Goal: Task Accomplishment & Management: Manage account settings

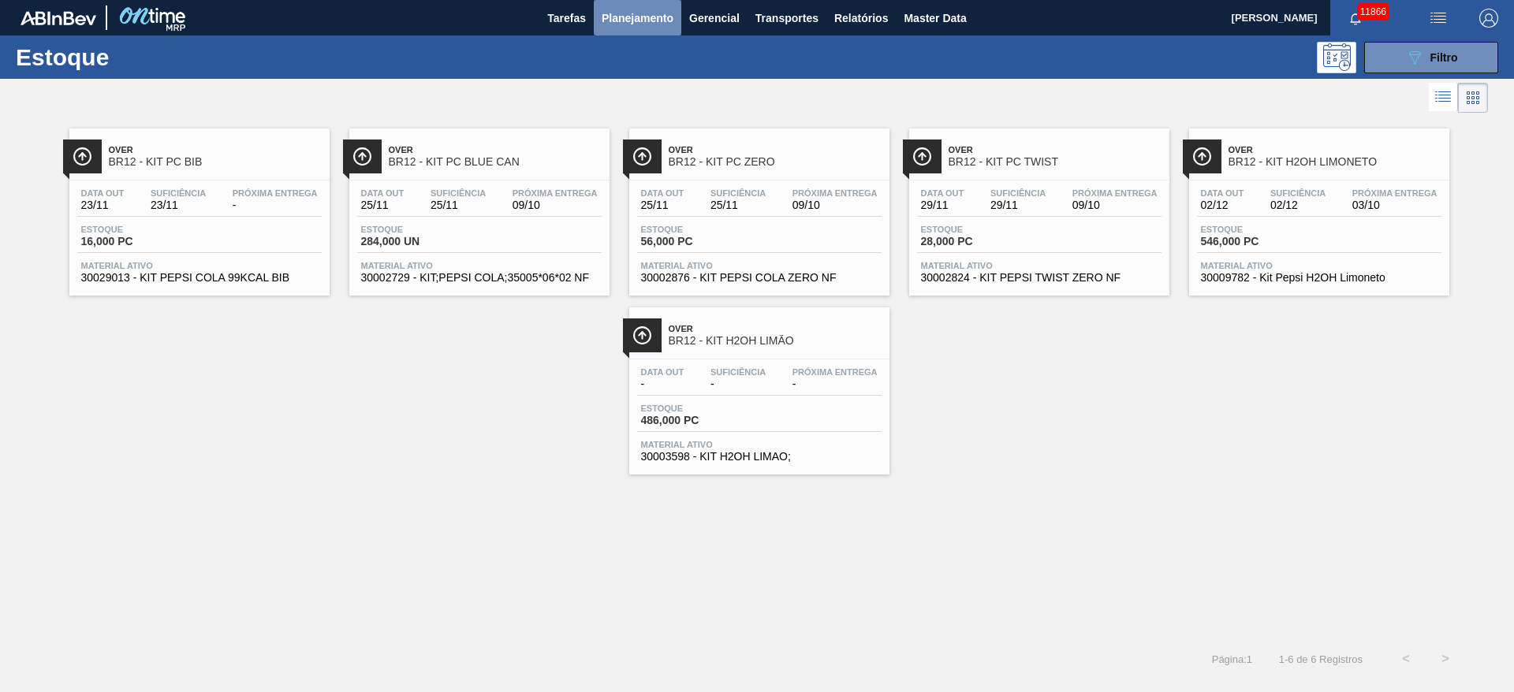
click at [637, 29] on button "Planejamento" at bounding box center [638, 17] width 88 height 35
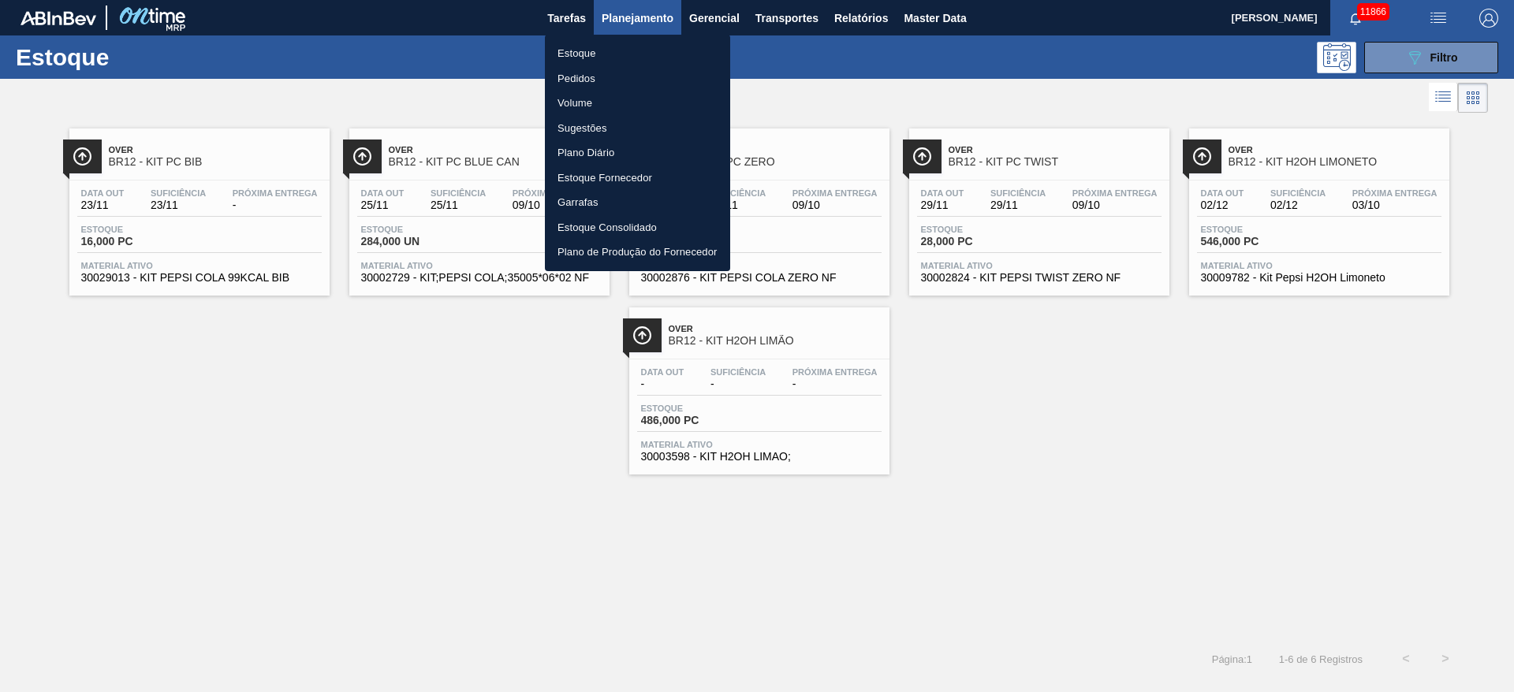
click at [1381, 62] on div at bounding box center [757, 346] width 1514 height 692
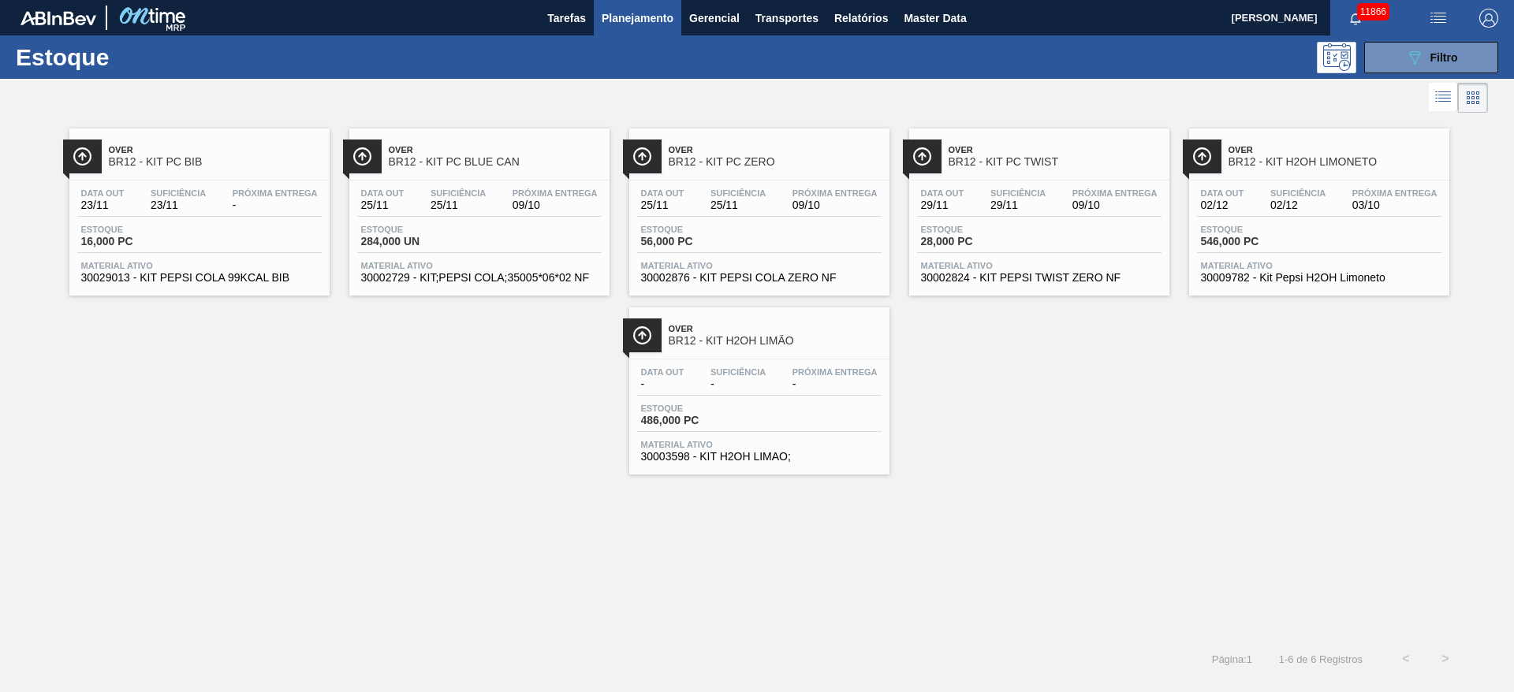
click at [1381, 0] on body "Tarefas Planejamento Gerencial Transportes Relatórios Master Data José Albérico…" at bounding box center [757, 0] width 1514 height 0
click at [1395, 55] on button "089F7B8B-B2A5-4AFE-B5C0-19BA573D28AC Filtro" at bounding box center [1431, 58] width 134 height 32
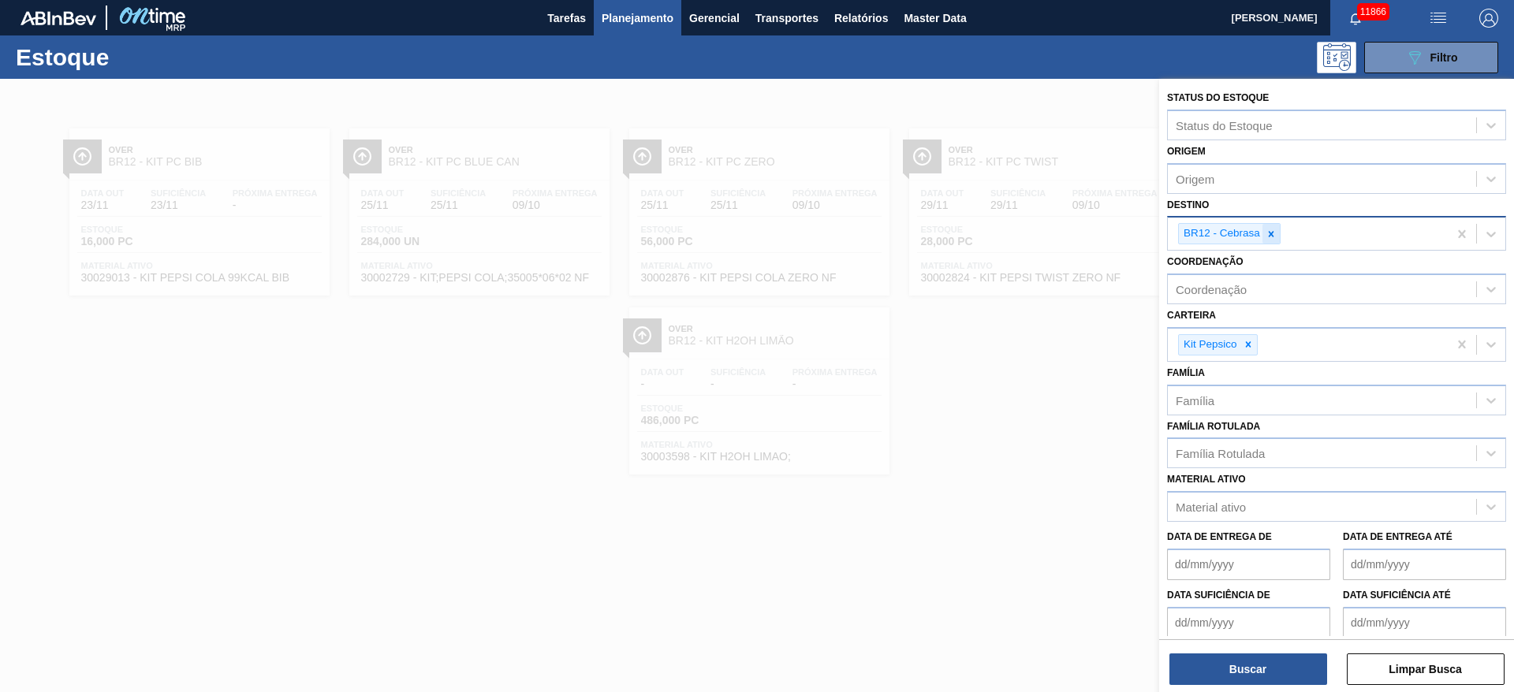
click at [1271, 240] on div at bounding box center [1270, 234] width 17 height 20
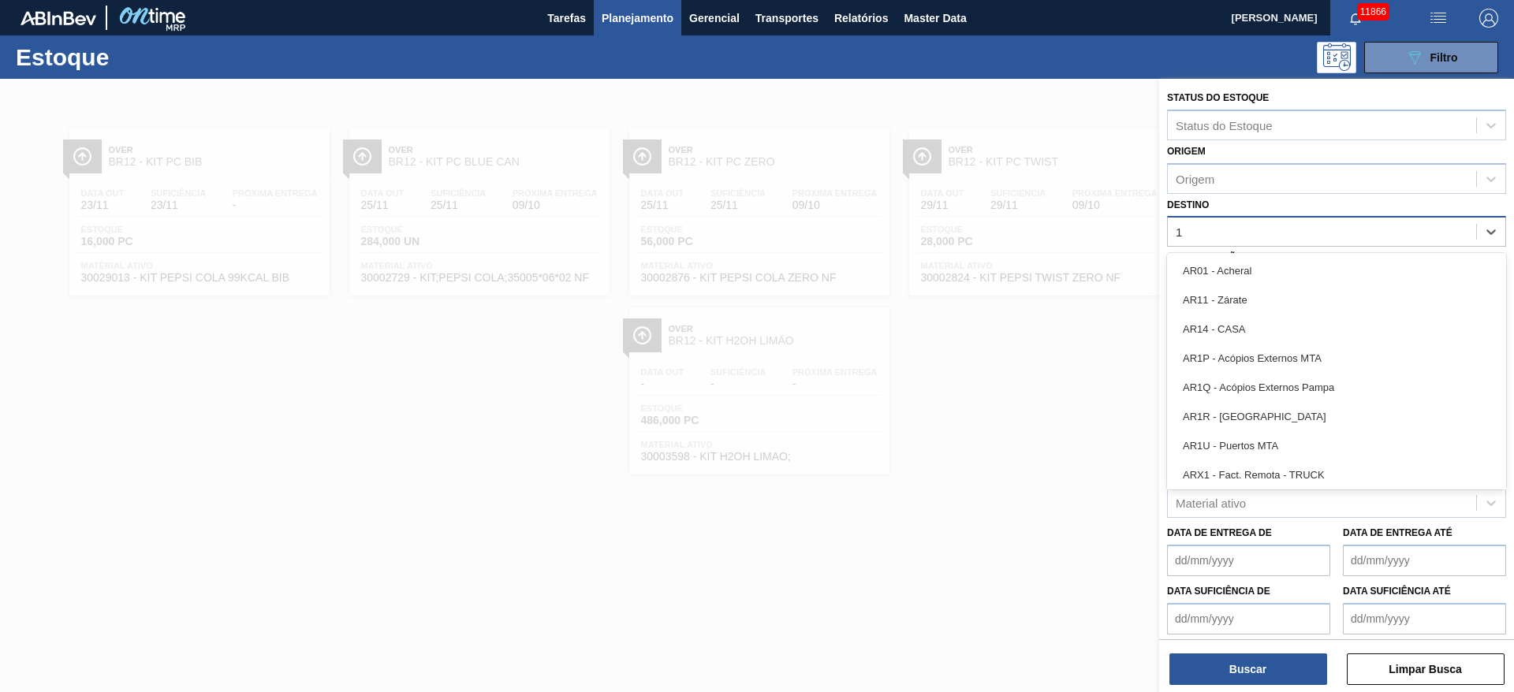
type input "18"
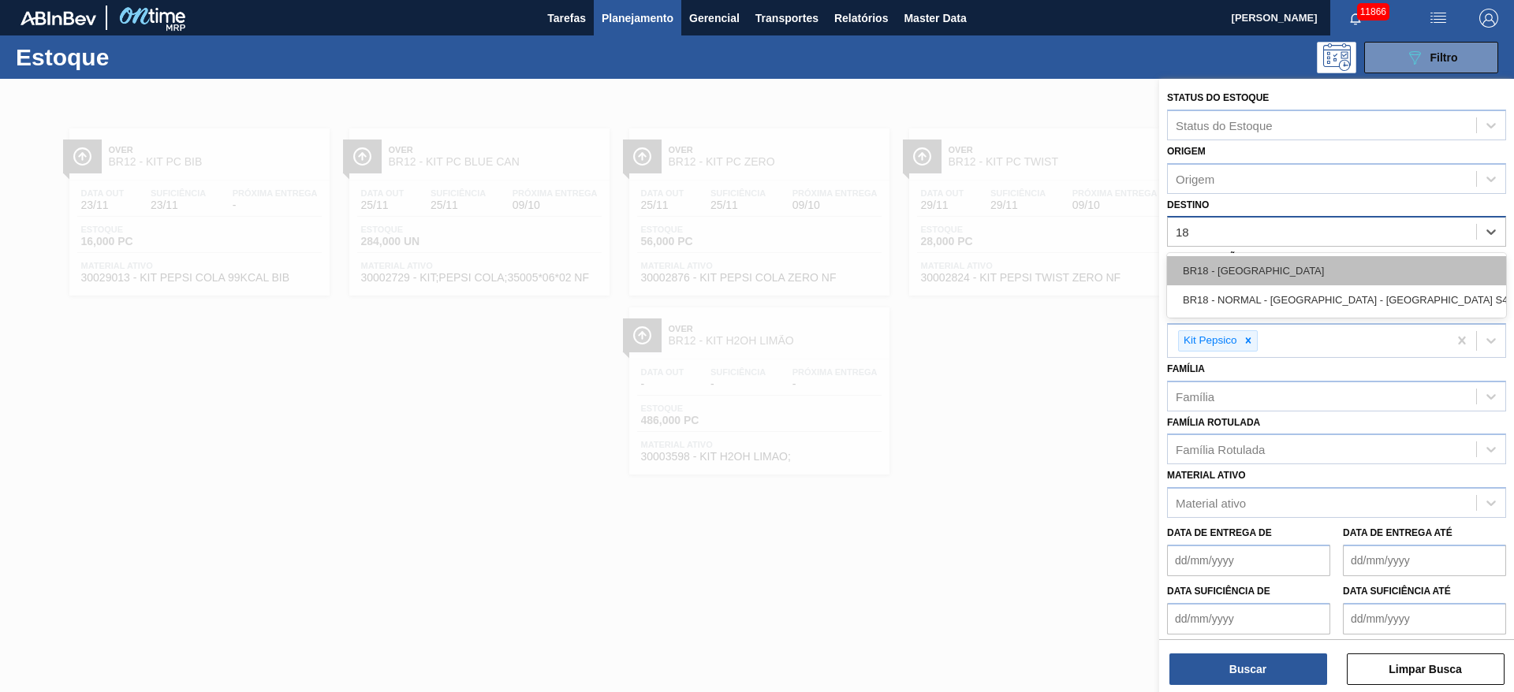
click at [1236, 274] on div "BR18 - [GEOGRAPHIC_DATA]" at bounding box center [1336, 270] width 339 height 29
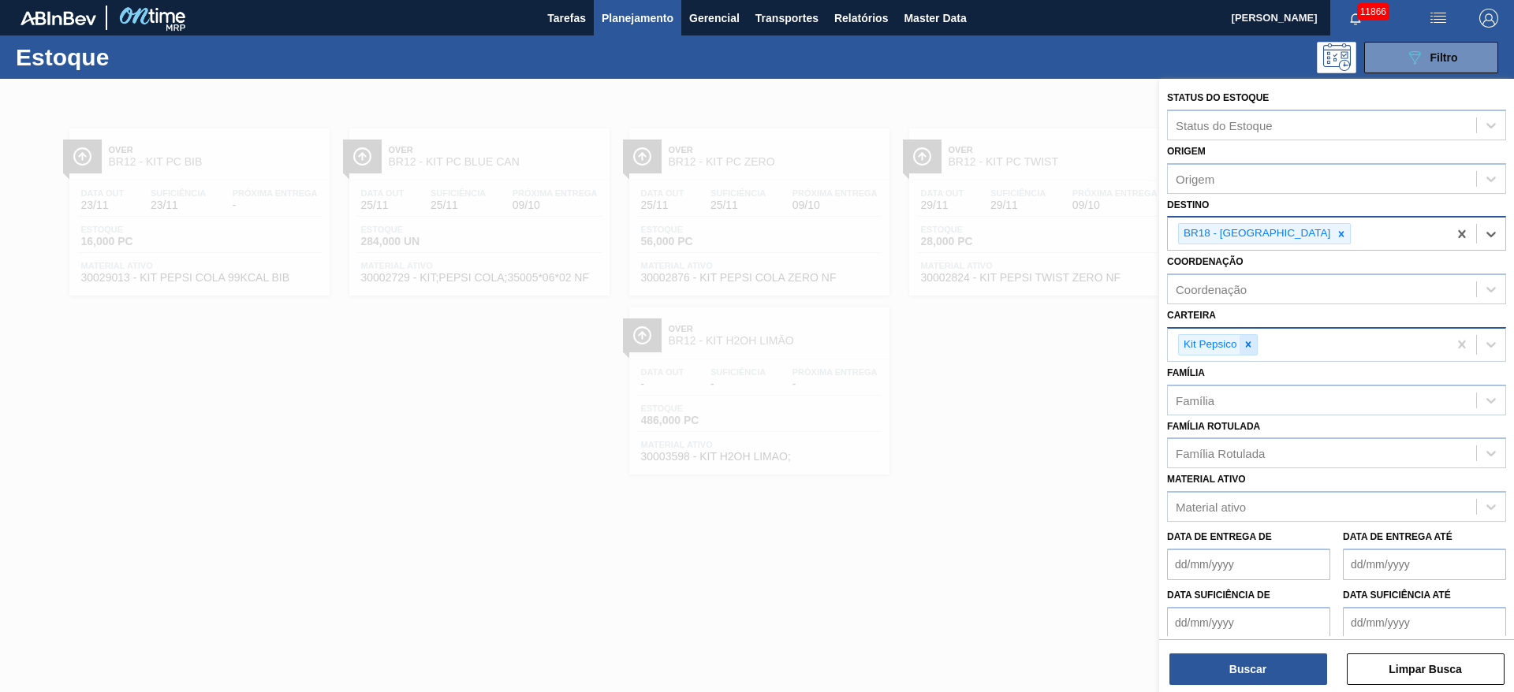
click at [1252, 351] on div at bounding box center [1247, 345] width 17 height 20
click at [1252, 351] on div "Carteira" at bounding box center [1322, 342] width 308 height 23
drag, startPoint x: 1232, startPoint y: 362, endPoint x: 1235, endPoint y: 348, distance: 14.4
click at [1235, 356] on div "Status do Estoque Status do Estoque Origem Origem Destino BR18 - Pernambuco Coo…" at bounding box center [1336, 390] width 355 height 622
click at [1233, 346] on div "Carteira" at bounding box center [1322, 342] width 308 height 23
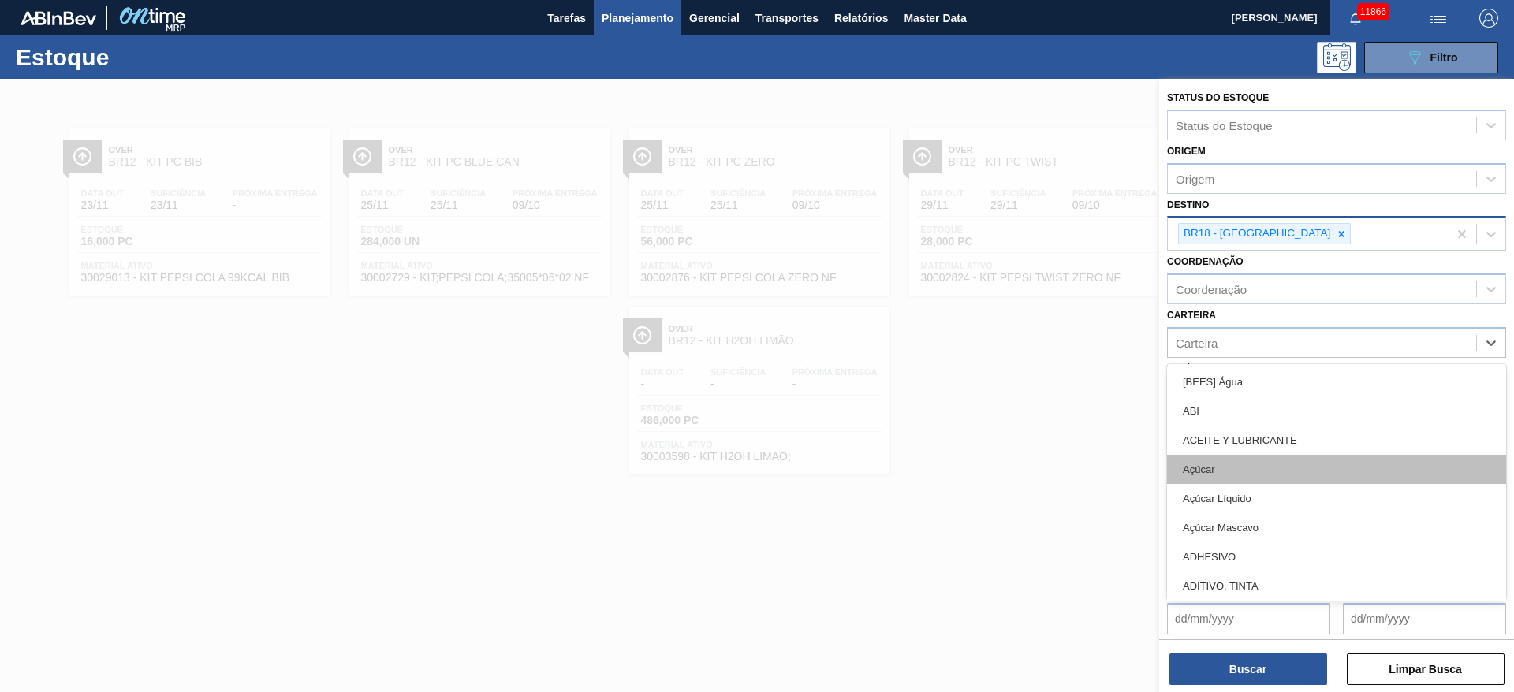
click at [1228, 469] on div "Açúcar" at bounding box center [1336, 469] width 339 height 29
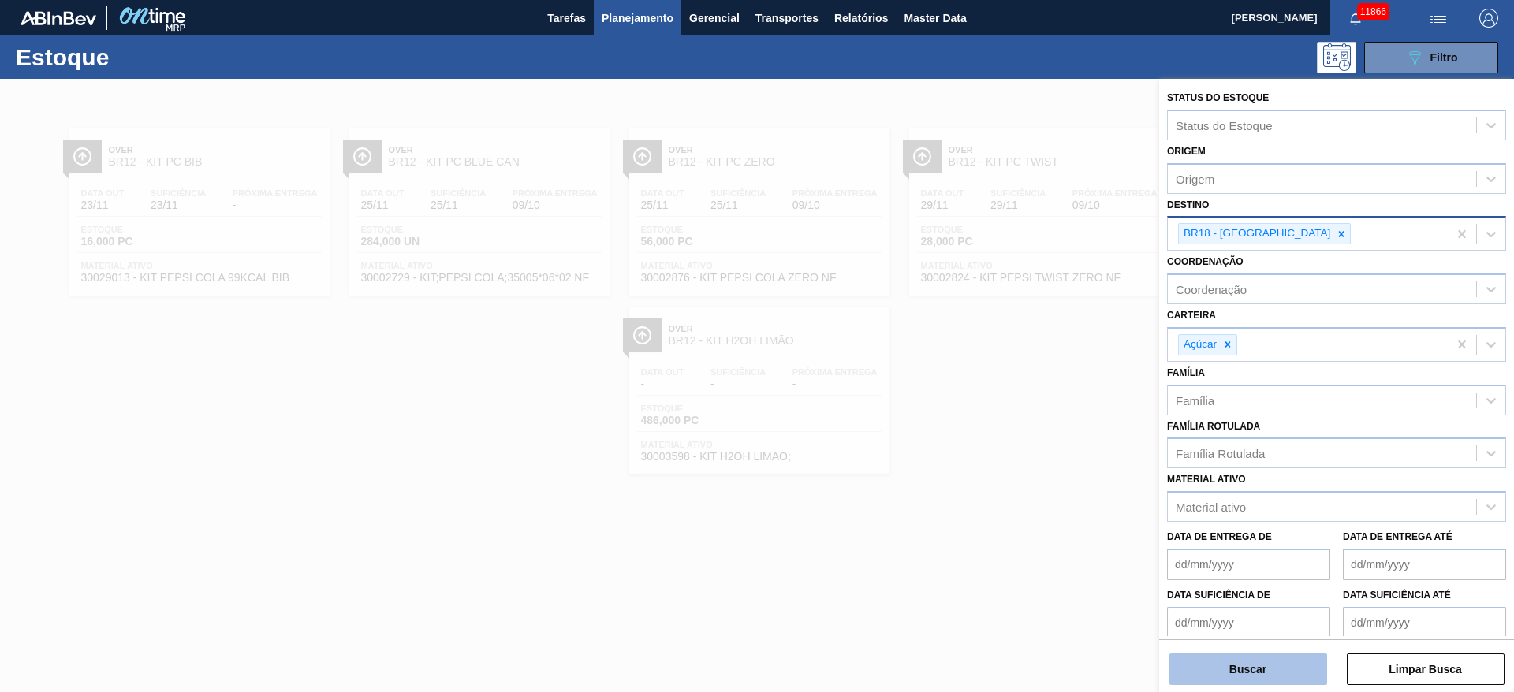
click at [1223, 670] on button "Buscar" at bounding box center [1248, 670] width 158 height 32
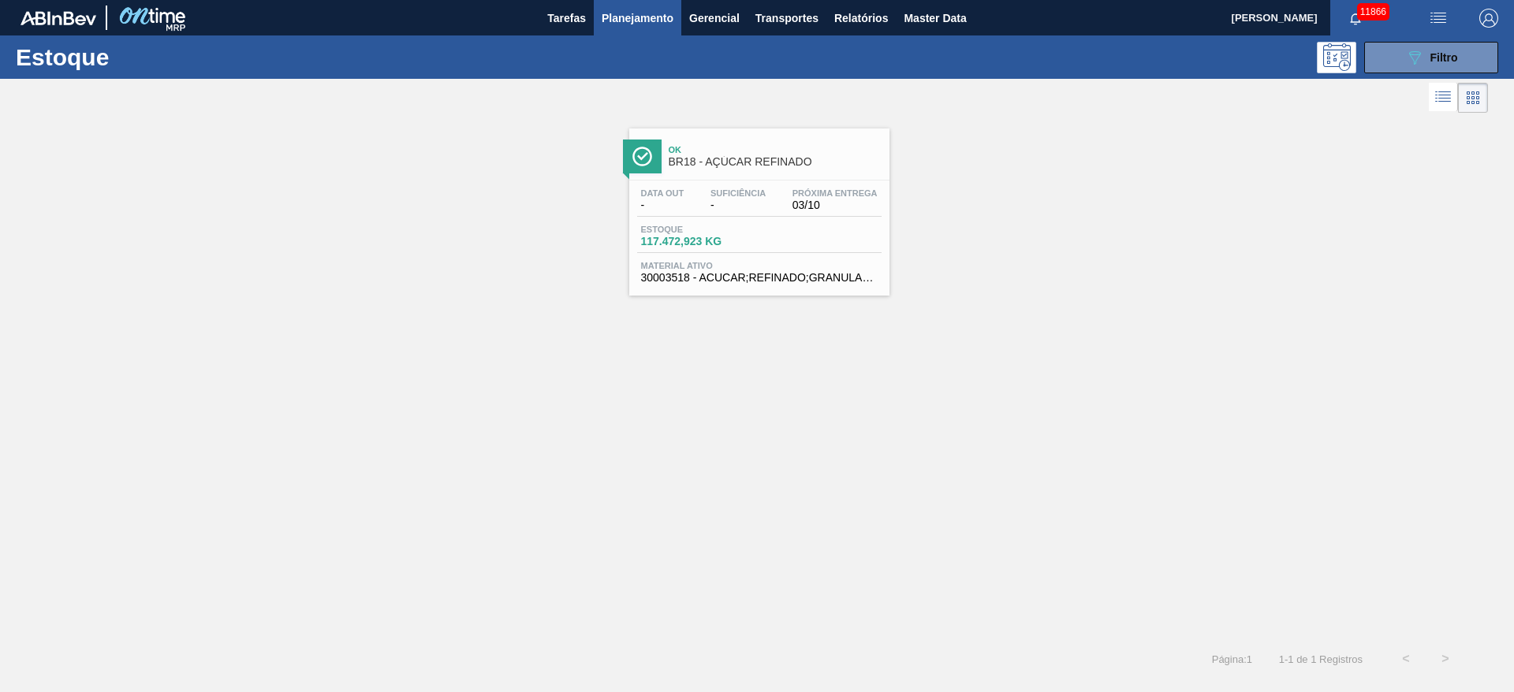
click at [1487, 17] on img "button" at bounding box center [1488, 18] width 19 height 19
click at [1329, 172] on div at bounding box center [757, 346] width 1514 height 692
click at [1492, 9] on img "button" at bounding box center [1488, 18] width 19 height 19
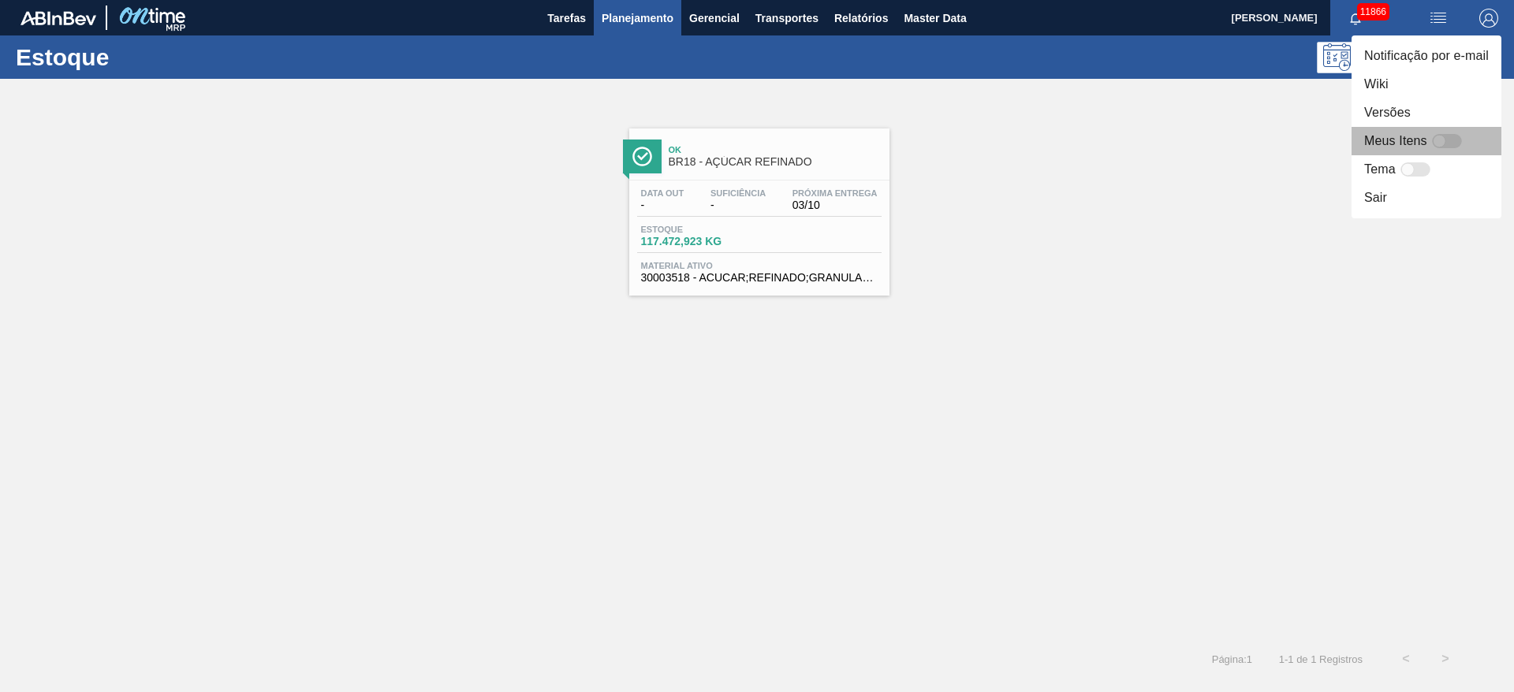
click at [1447, 143] on div at bounding box center [1447, 141] width 30 height 14
checkbox input "false"
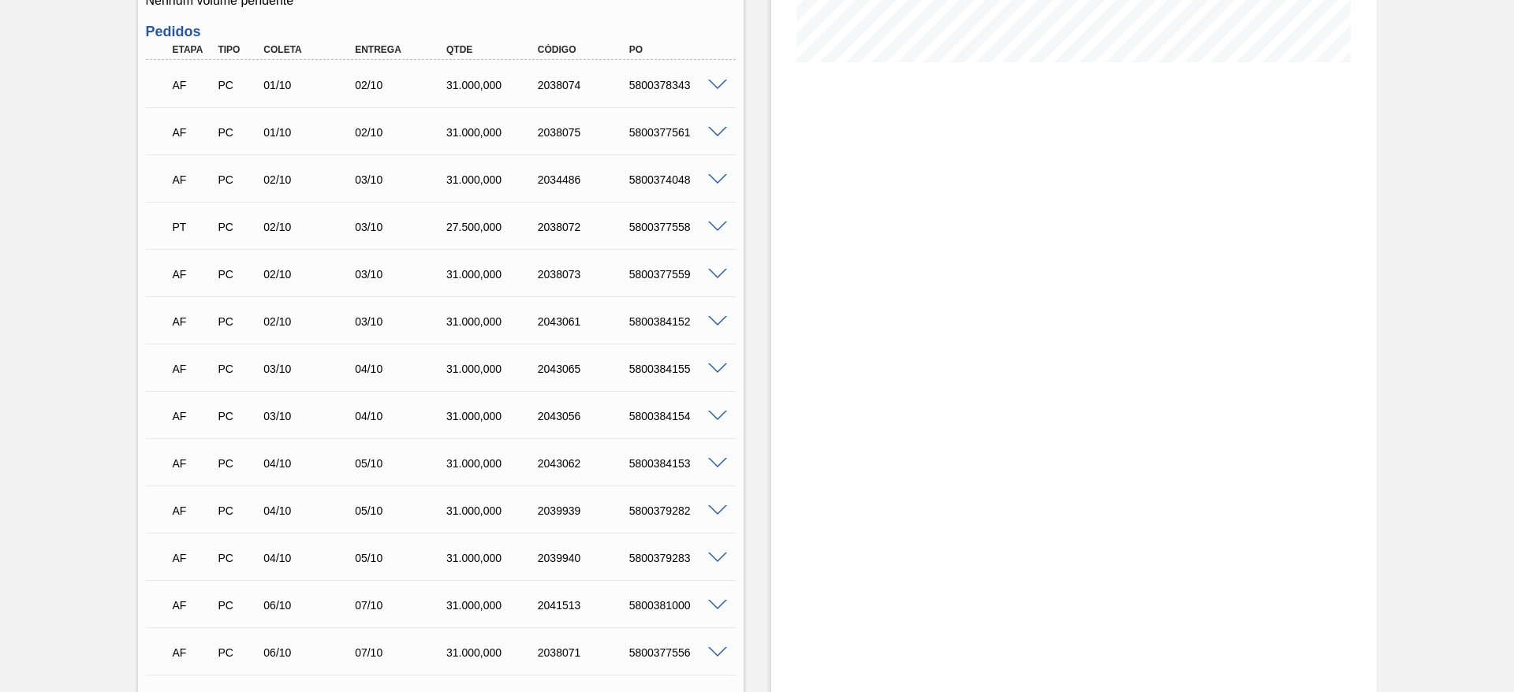
scroll to position [355, 0]
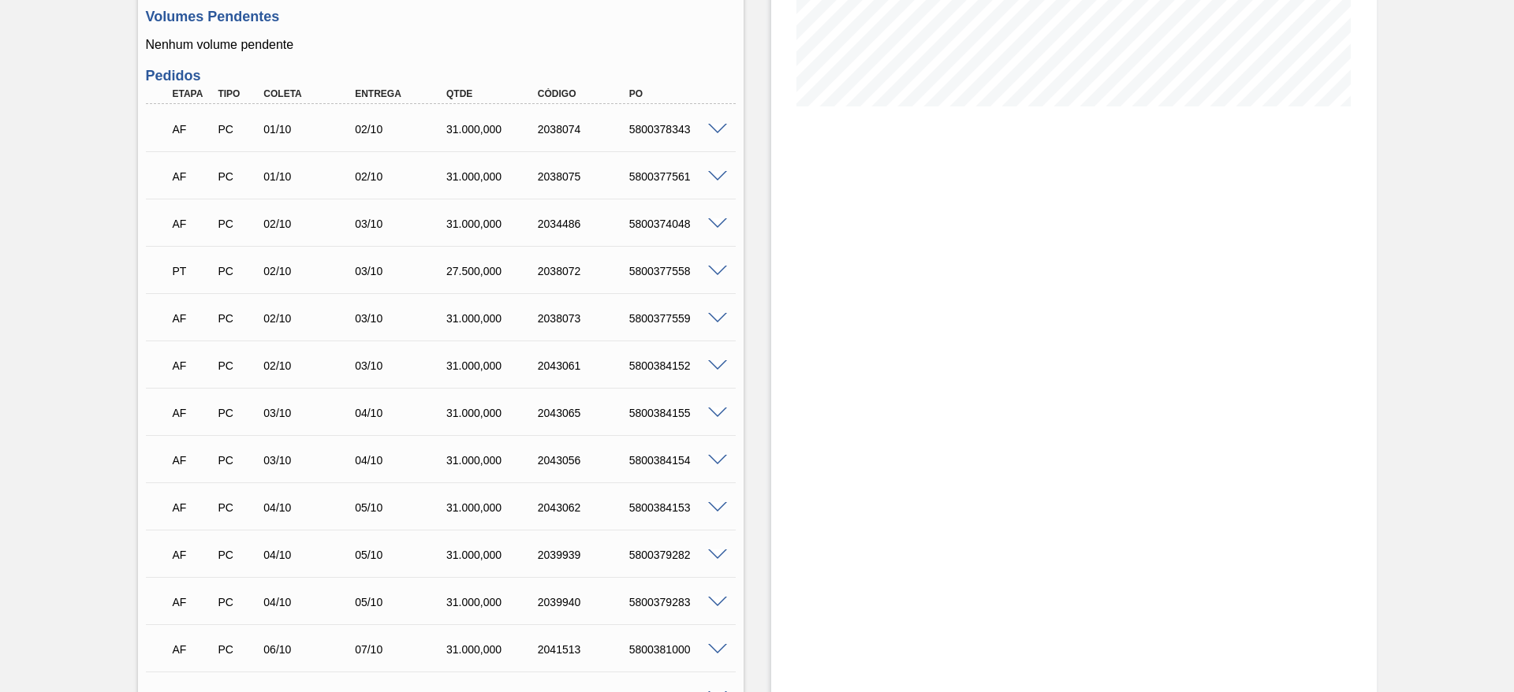
click at [661, 266] on div "5800377558" at bounding box center [676, 271] width 102 height 13
copy div "5800377558"
click at [661, 222] on div "5800374048" at bounding box center [676, 224] width 102 height 13
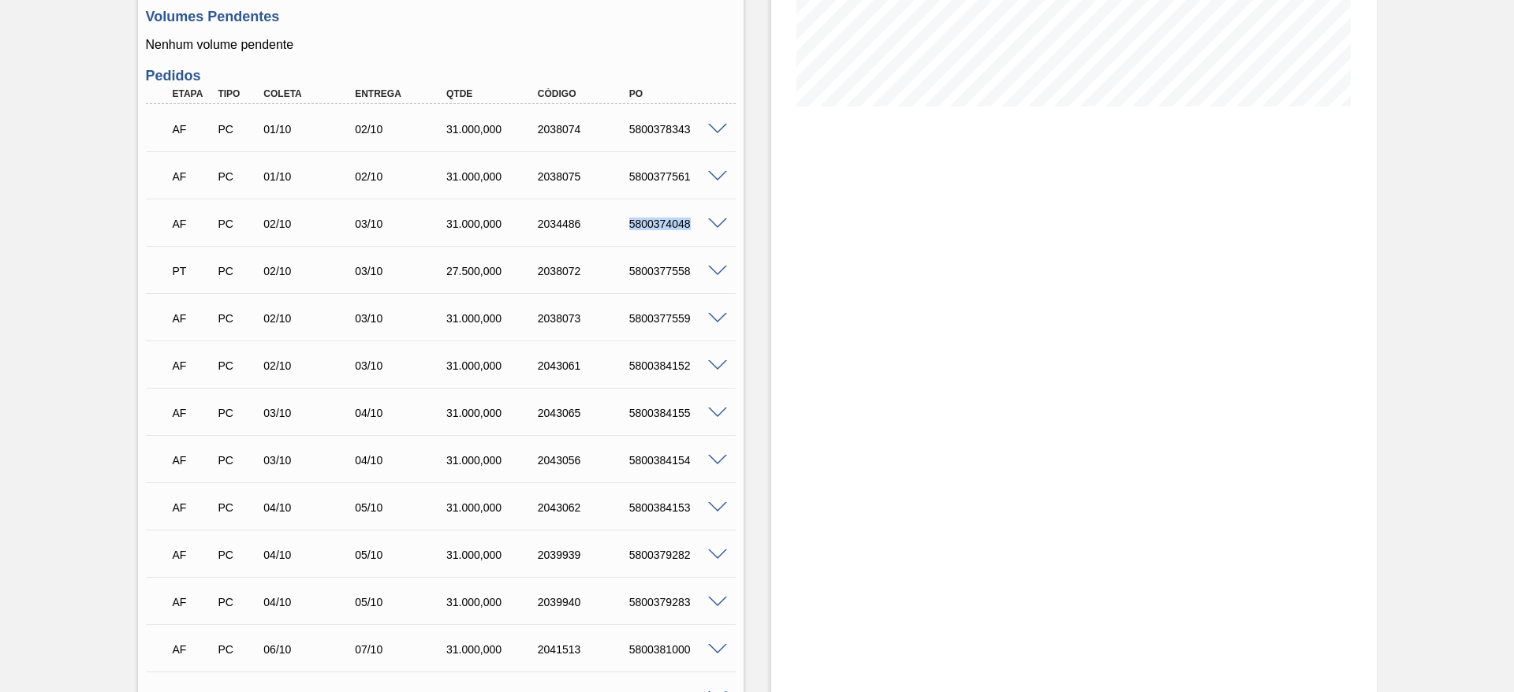
click at [661, 222] on div "5800374048" at bounding box center [676, 224] width 102 height 13
click at [640, 130] on div "5800378343" at bounding box center [676, 129] width 102 height 13
checkbox input "true"
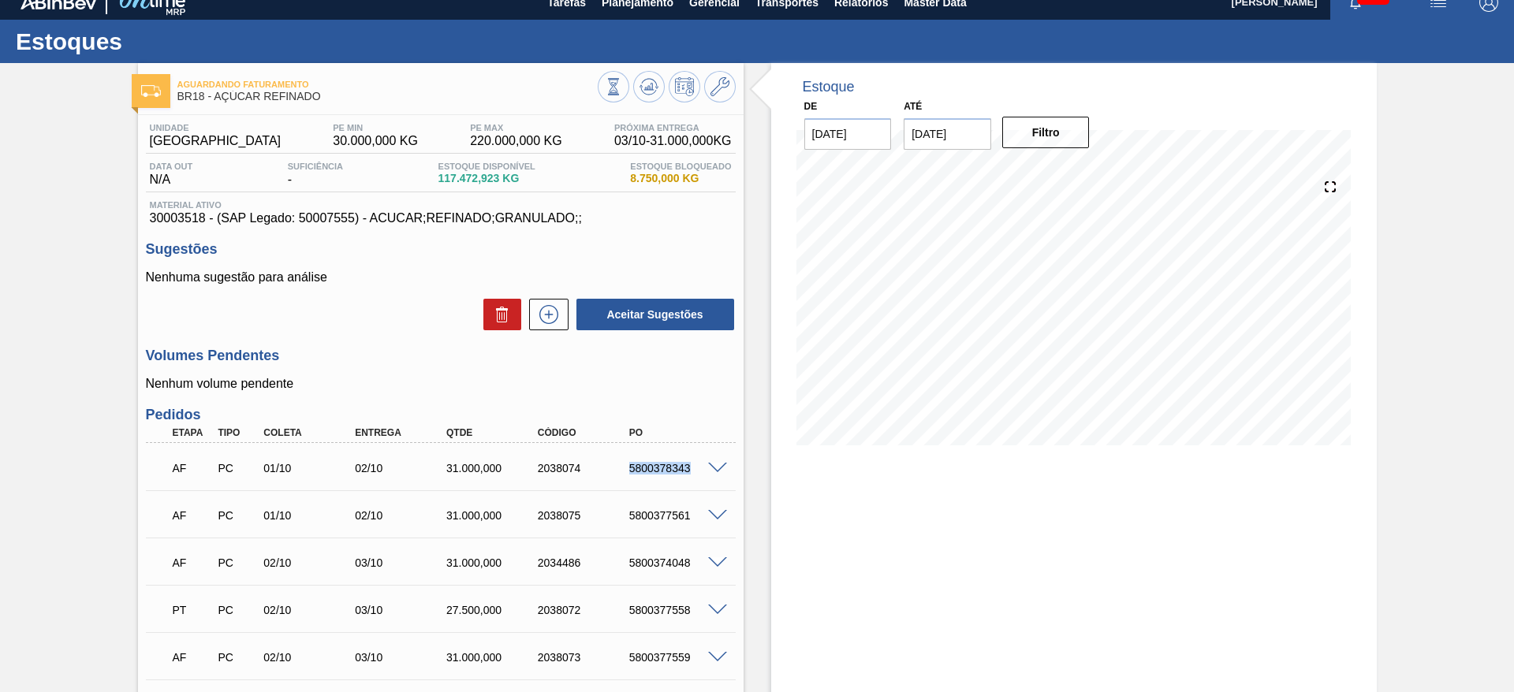
scroll to position [0, 0]
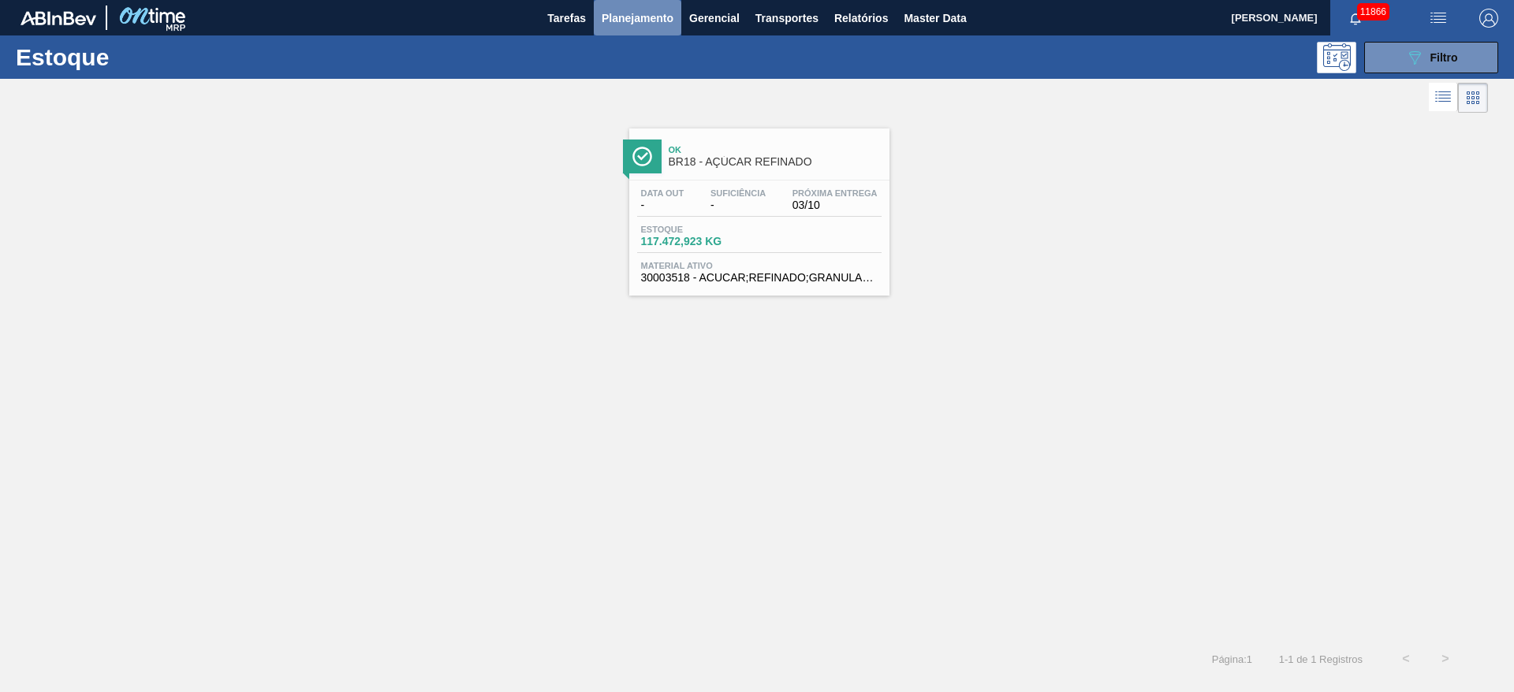
click at [655, 15] on span "Planejamento" at bounding box center [637, 18] width 72 height 19
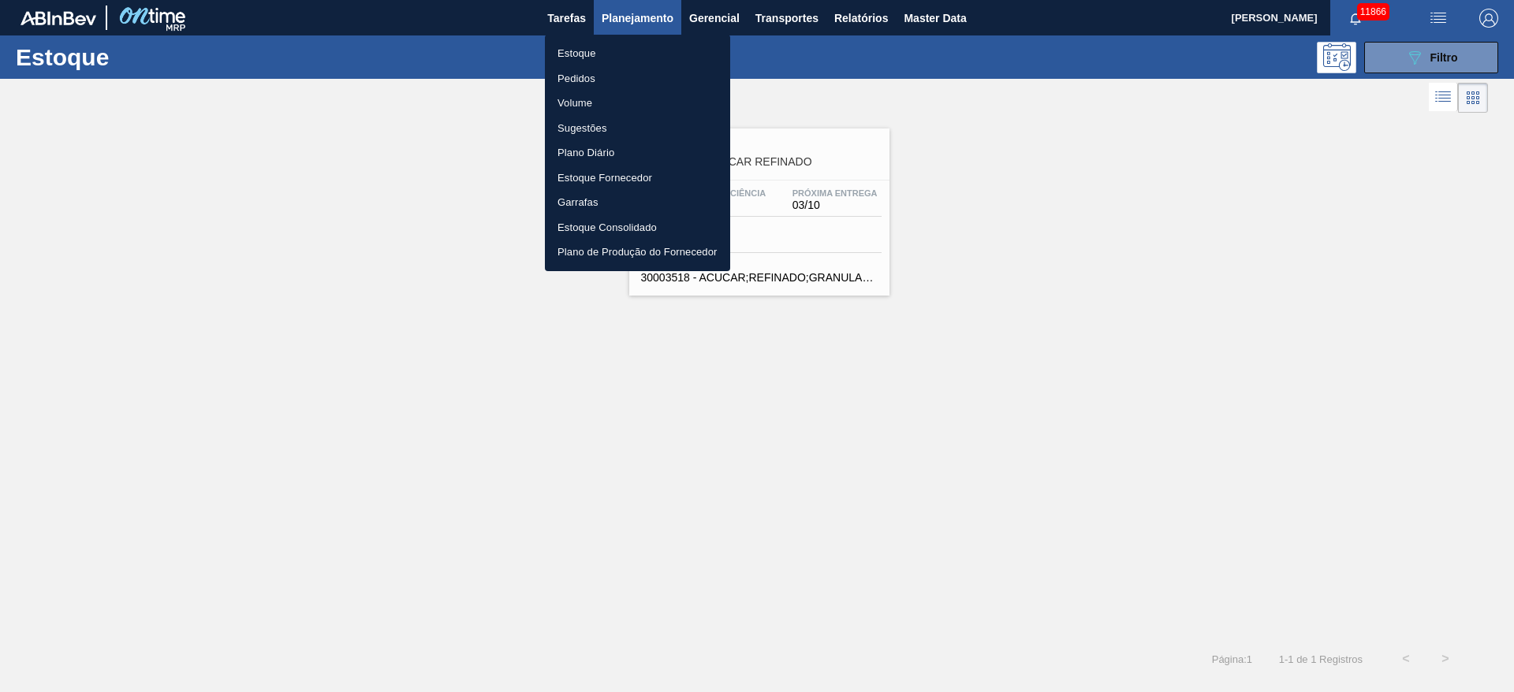
click at [1427, 55] on div at bounding box center [757, 346] width 1514 height 692
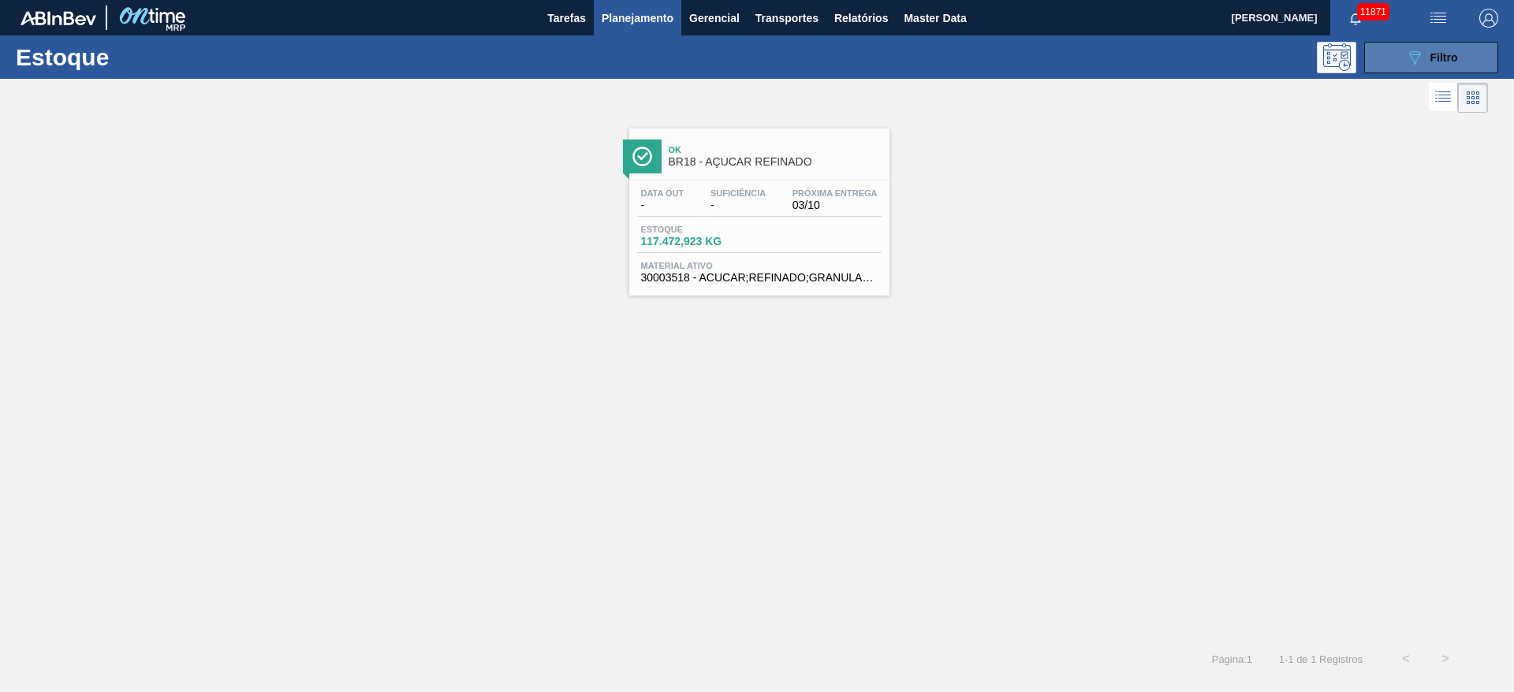
click at [1404, 48] on button "089F7B8B-B2A5-4AFE-B5C0-19BA573D28AC Filtro" at bounding box center [1431, 58] width 134 height 32
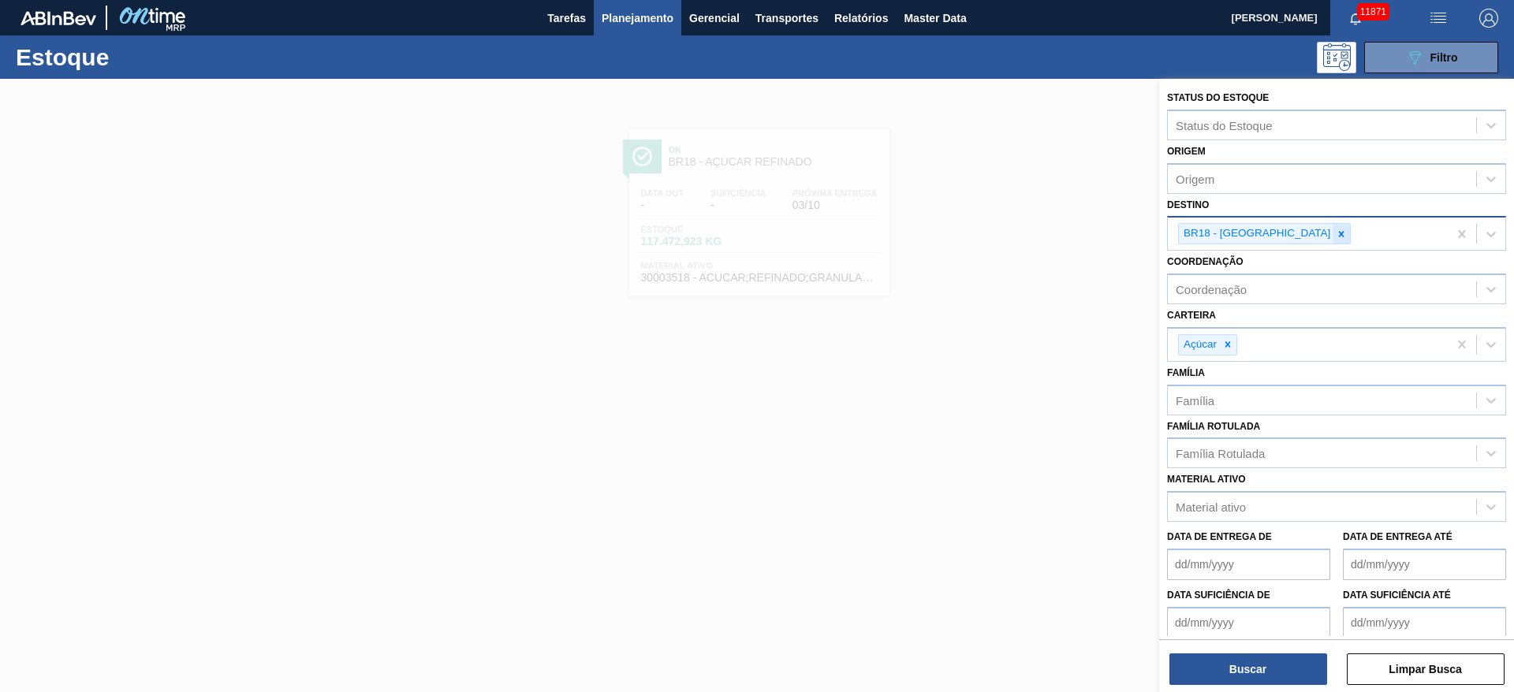
click at [1335, 237] on icon at bounding box center [1340, 234] width 11 height 11
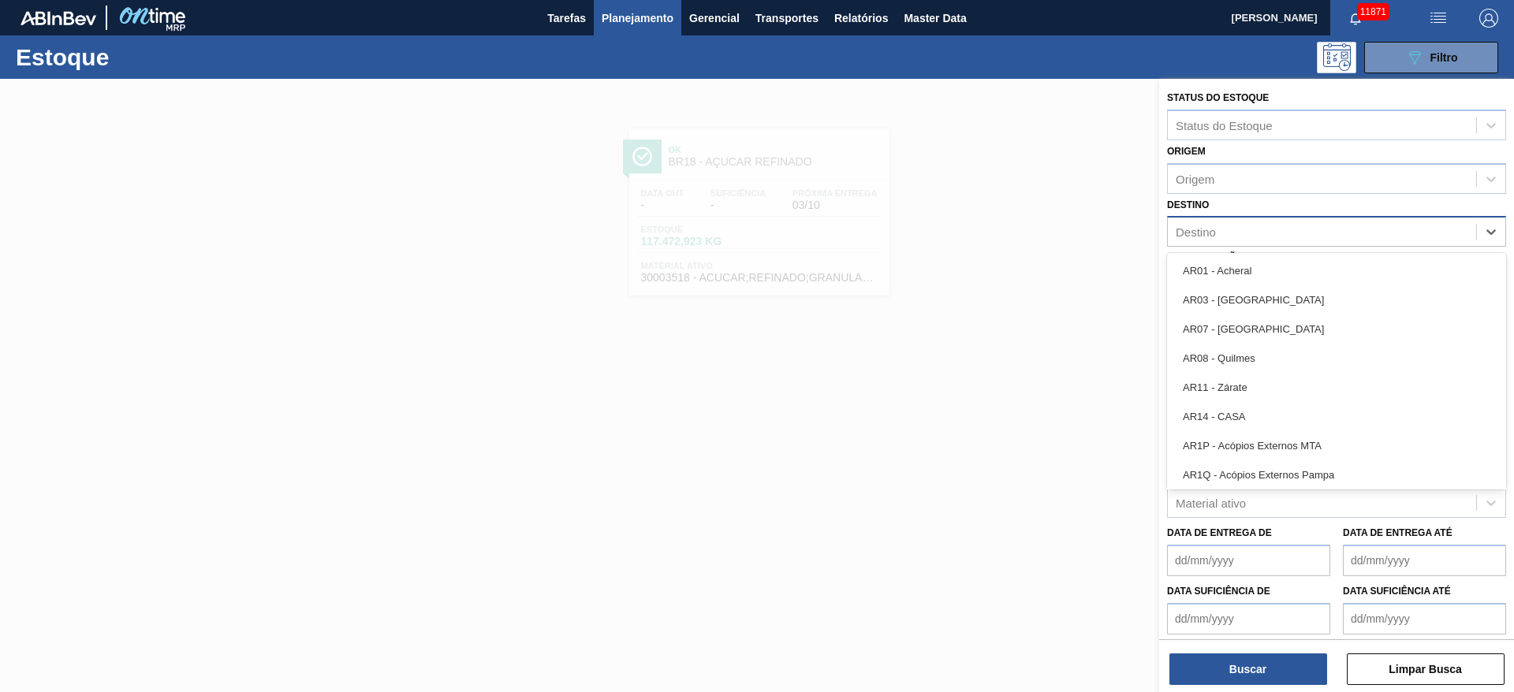
drag, startPoint x: 1292, startPoint y: 237, endPoint x: 1285, endPoint y: 241, distance: 8.1
click at [1291, 237] on div "Destino" at bounding box center [1322, 232] width 308 height 23
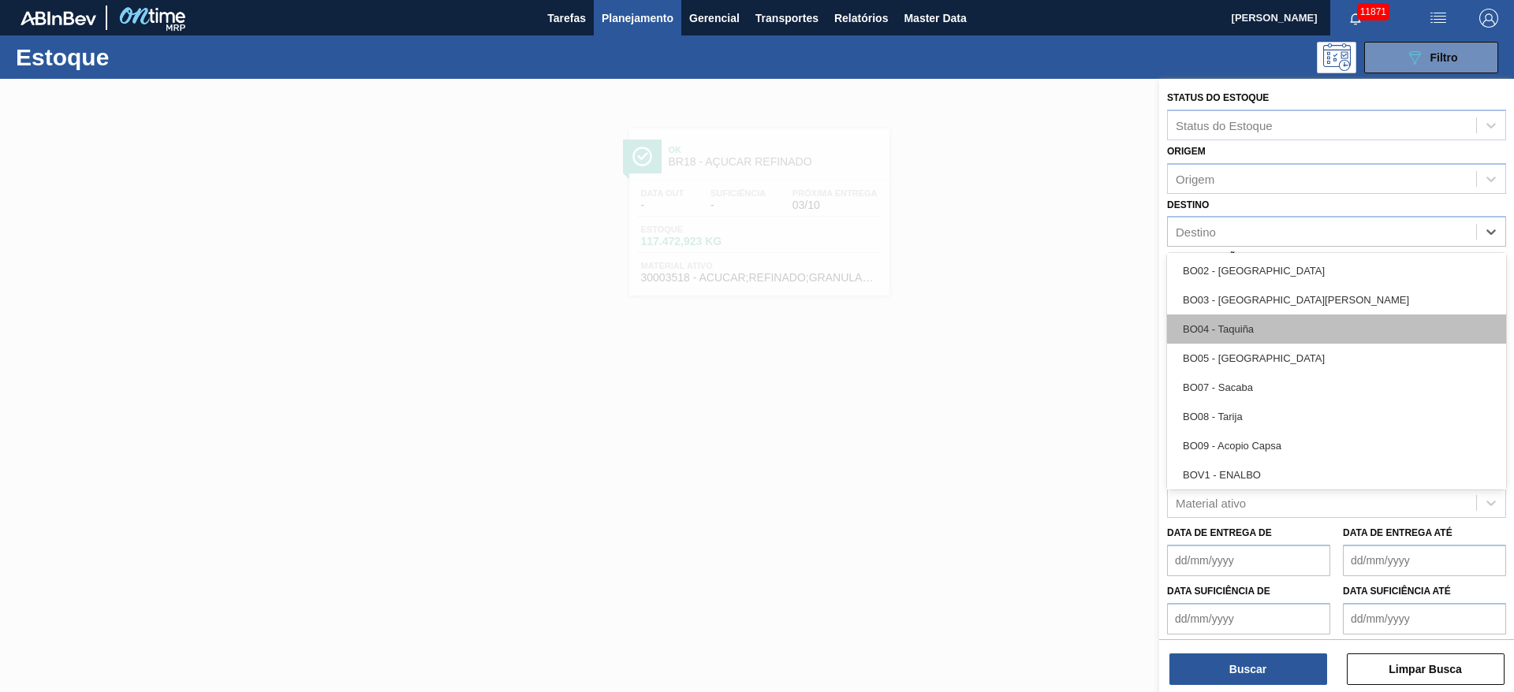
scroll to position [591, 0]
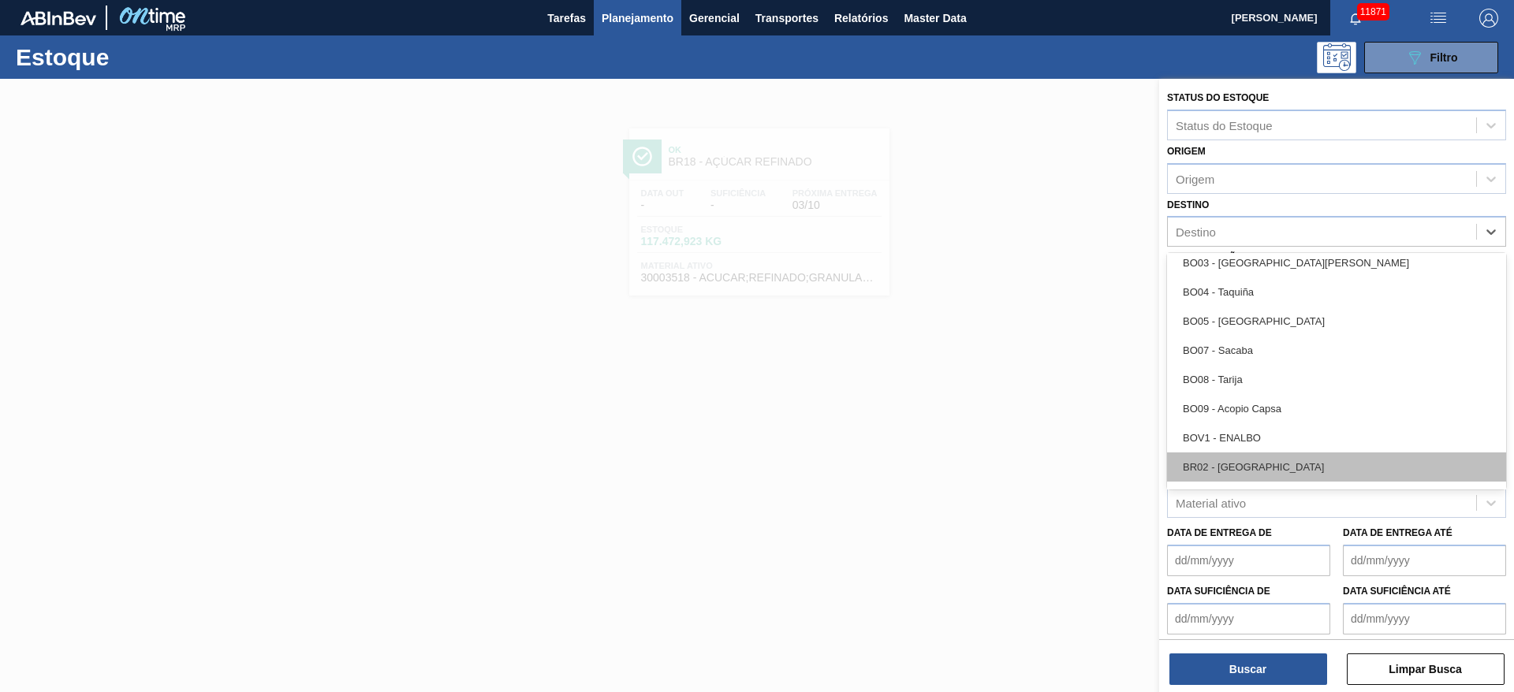
click at [1235, 460] on div "BR02 - [GEOGRAPHIC_DATA]" at bounding box center [1336, 466] width 339 height 29
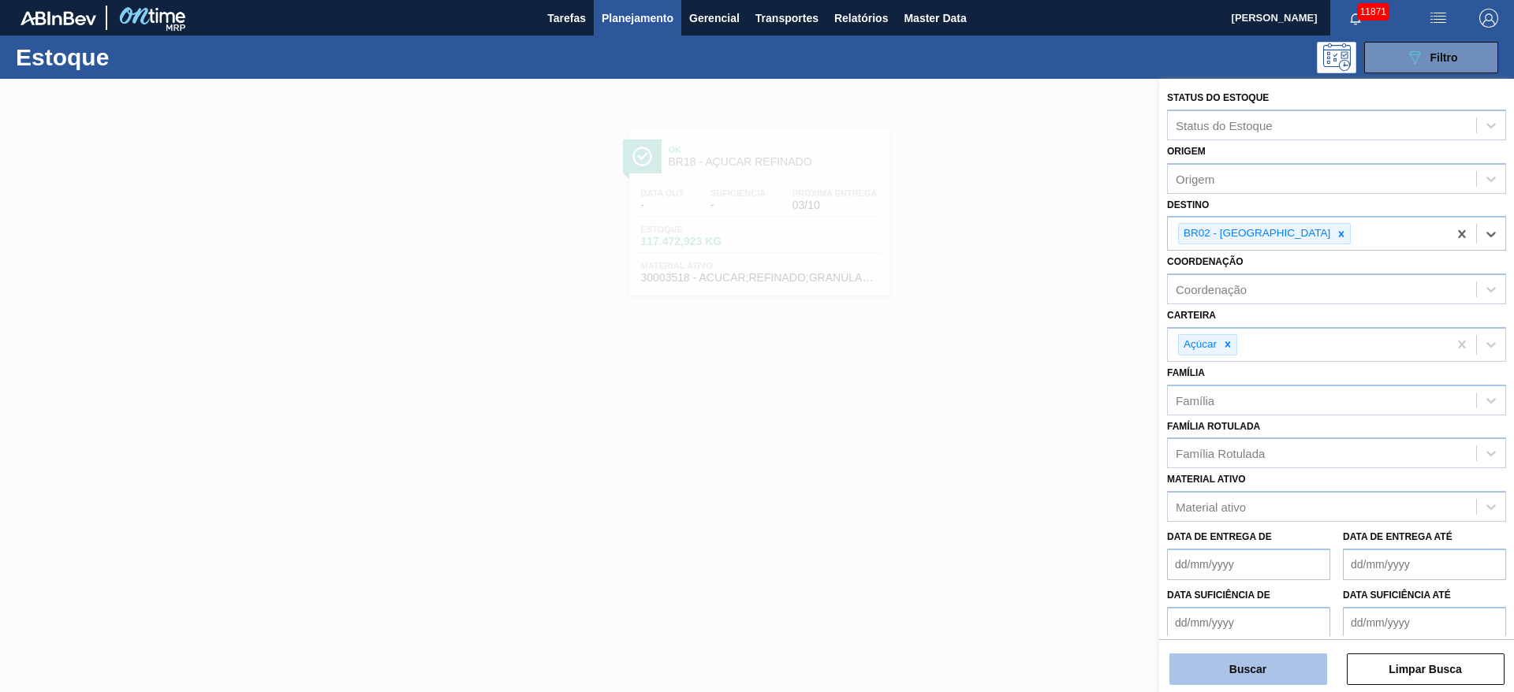
click at [1242, 680] on button "Buscar" at bounding box center [1248, 670] width 158 height 32
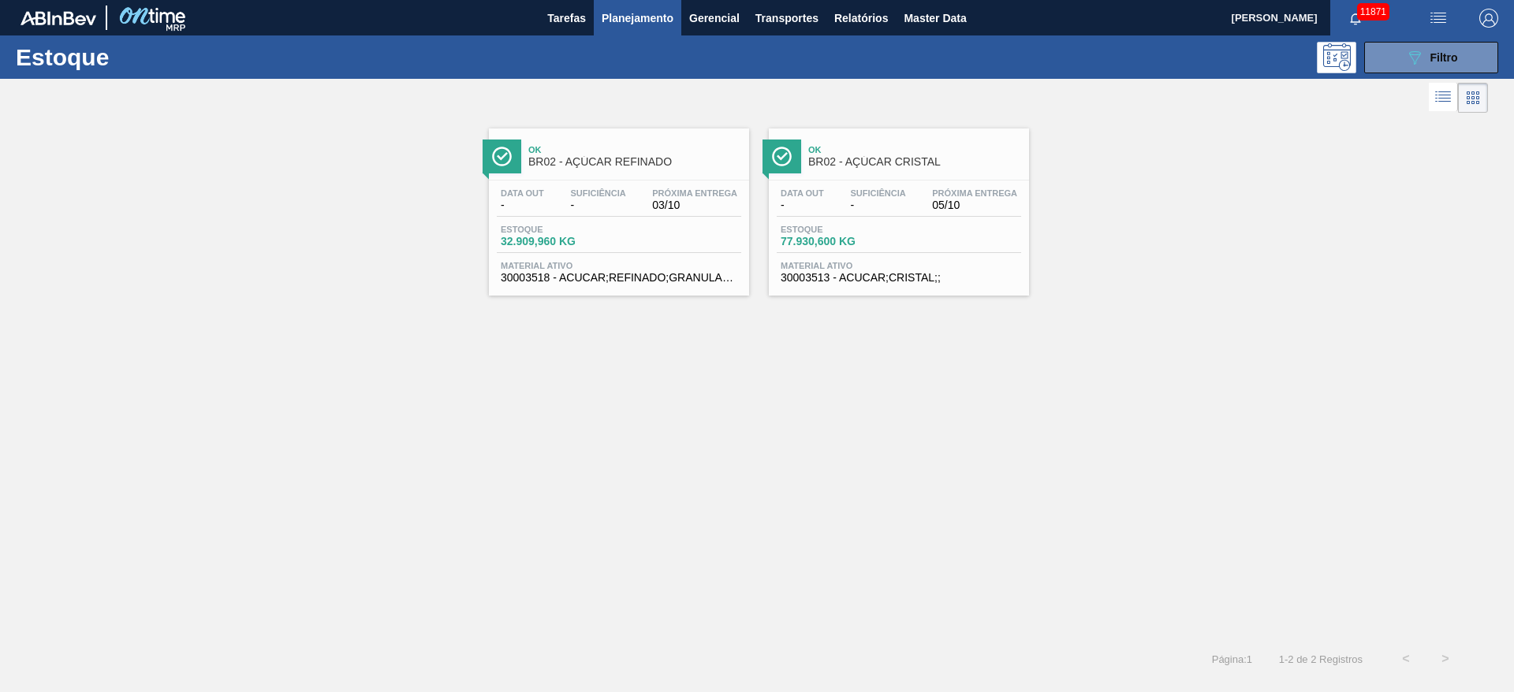
click at [1396, 30] on div "11871" at bounding box center [1371, 17] width 83 height 35
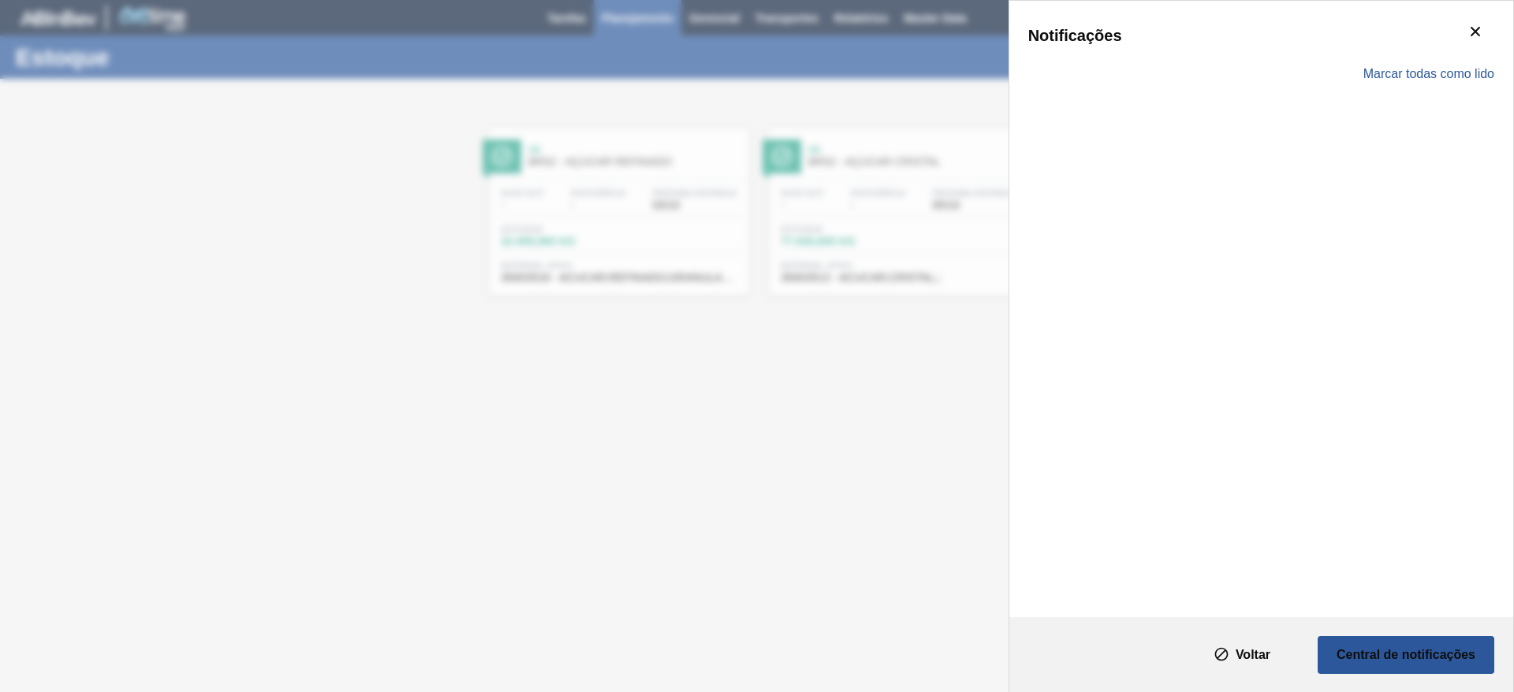
click at [1396, 61] on div "Marcar todas como lido" at bounding box center [1261, 74] width 466 height 46
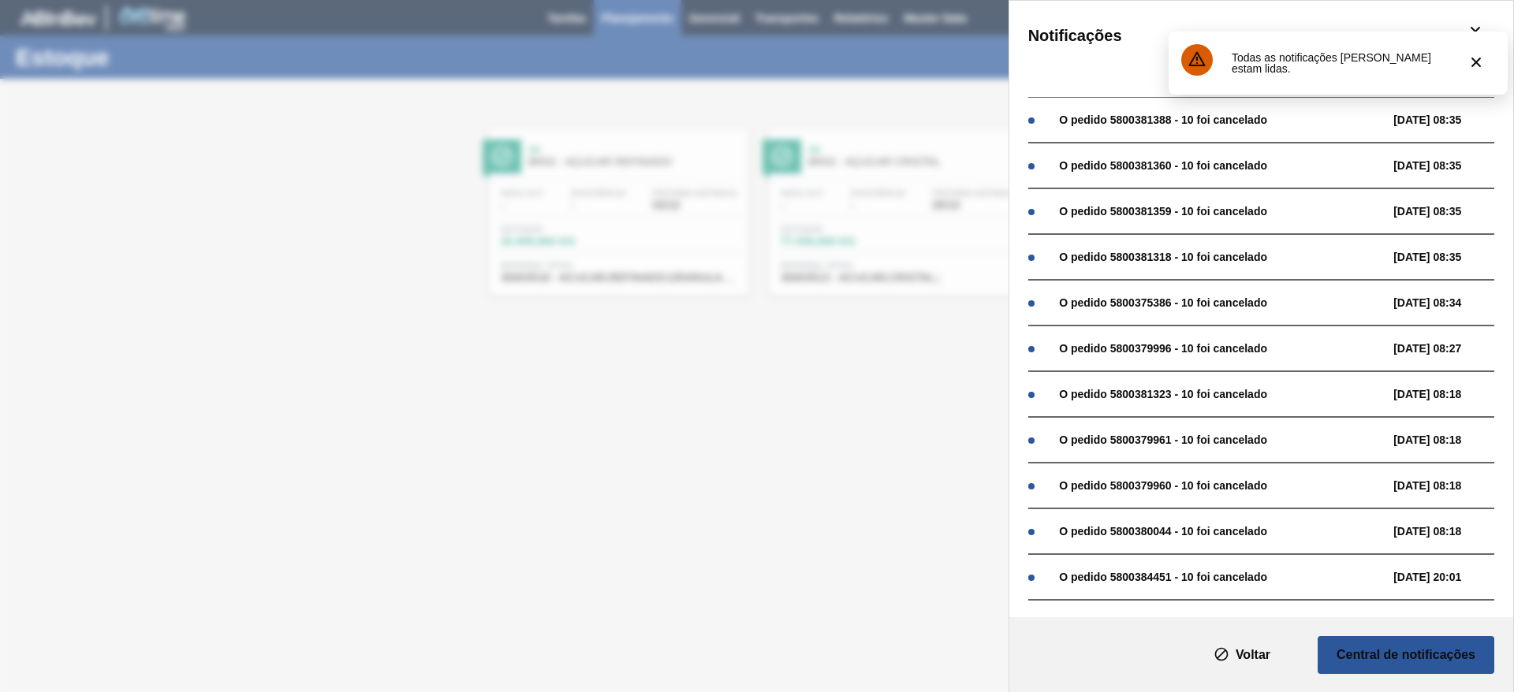
click at [880, 330] on div "Notificações Marcar todas como lido O pedido 5800381388 - 10 foi cancelado 03/1…" at bounding box center [757, 346] width 1514 height 692
click at [0, 0] on slot "Voltar" at bounding box center [0, 0] width 0 height 0
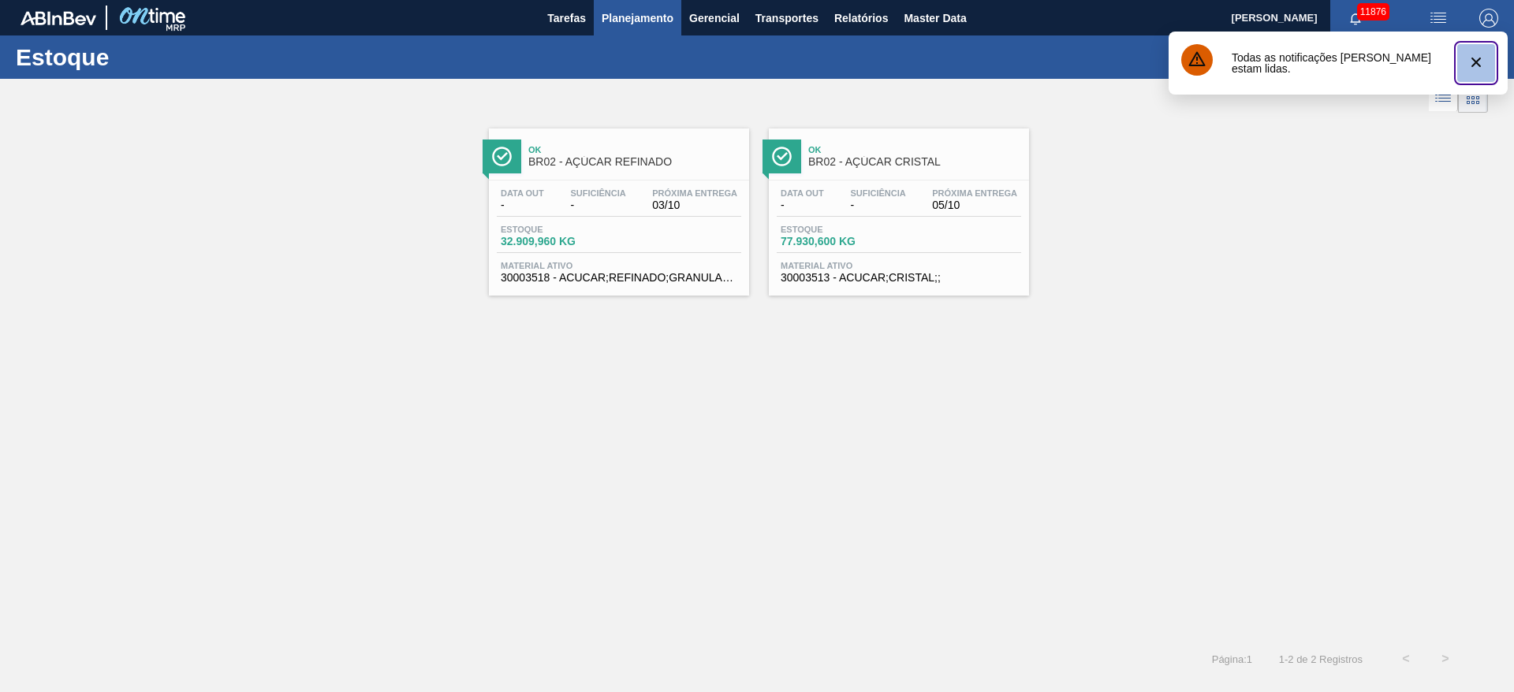
click at [1474, 55] on icon "botão de ícone" at bounding box center [1475, 62] width 19 height 19
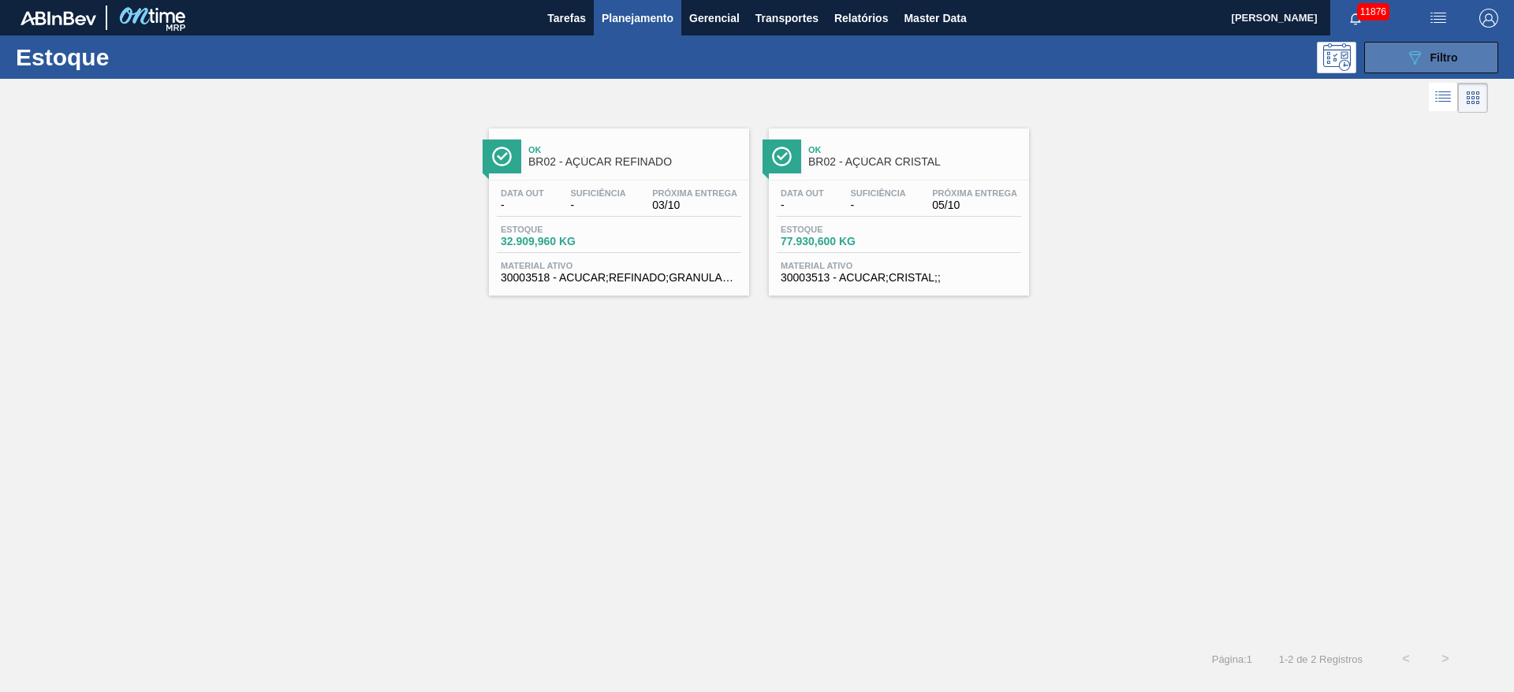
click at [1450, 59] on span "Filtro" at bounding box center [1444, 57] width 28 height 13
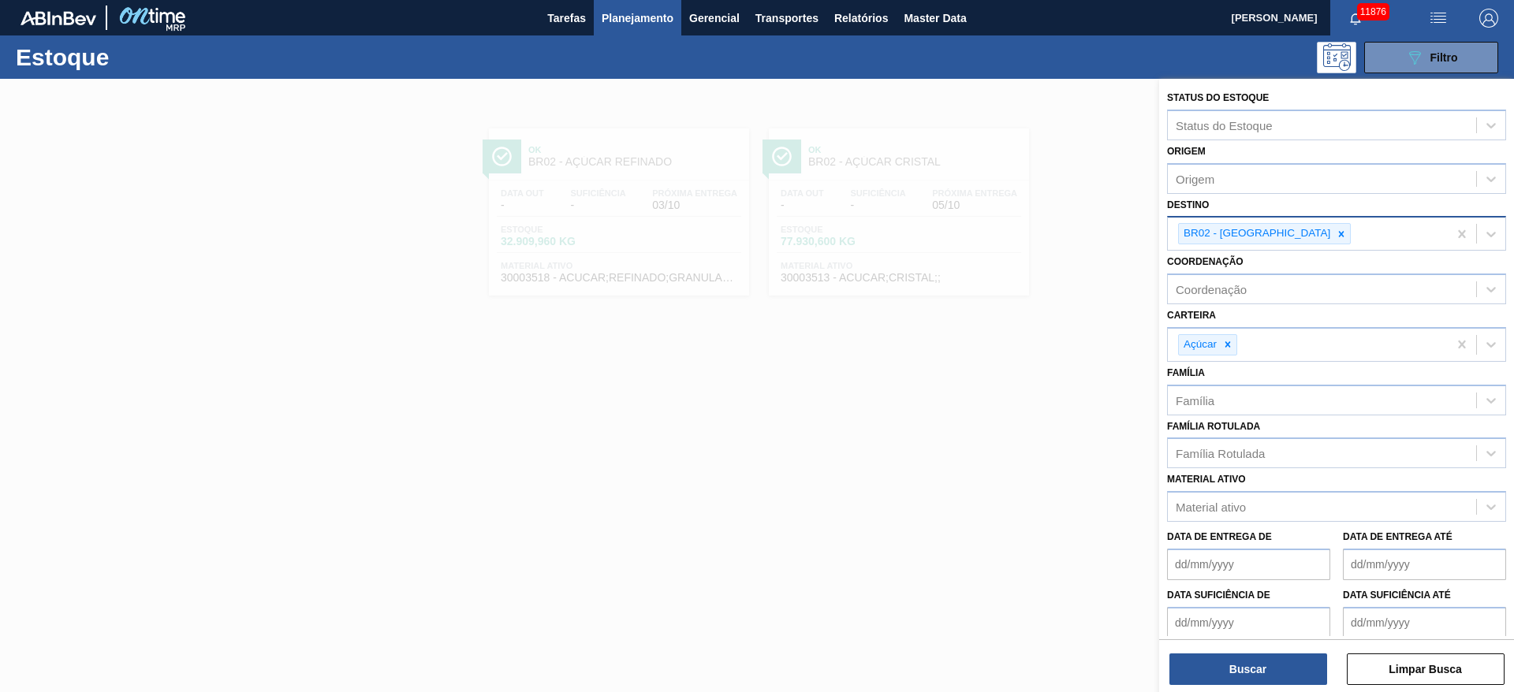
click at [1257, 244] on div "BR02 - [GEOGRAPHIC_DATA]" at bounding box center [1264, 233] width 173 height 21
click at [1268, 244] on div "BR02 - Sergipe" at bounding box center [1264, 233] width 173 height 21
type input "4"
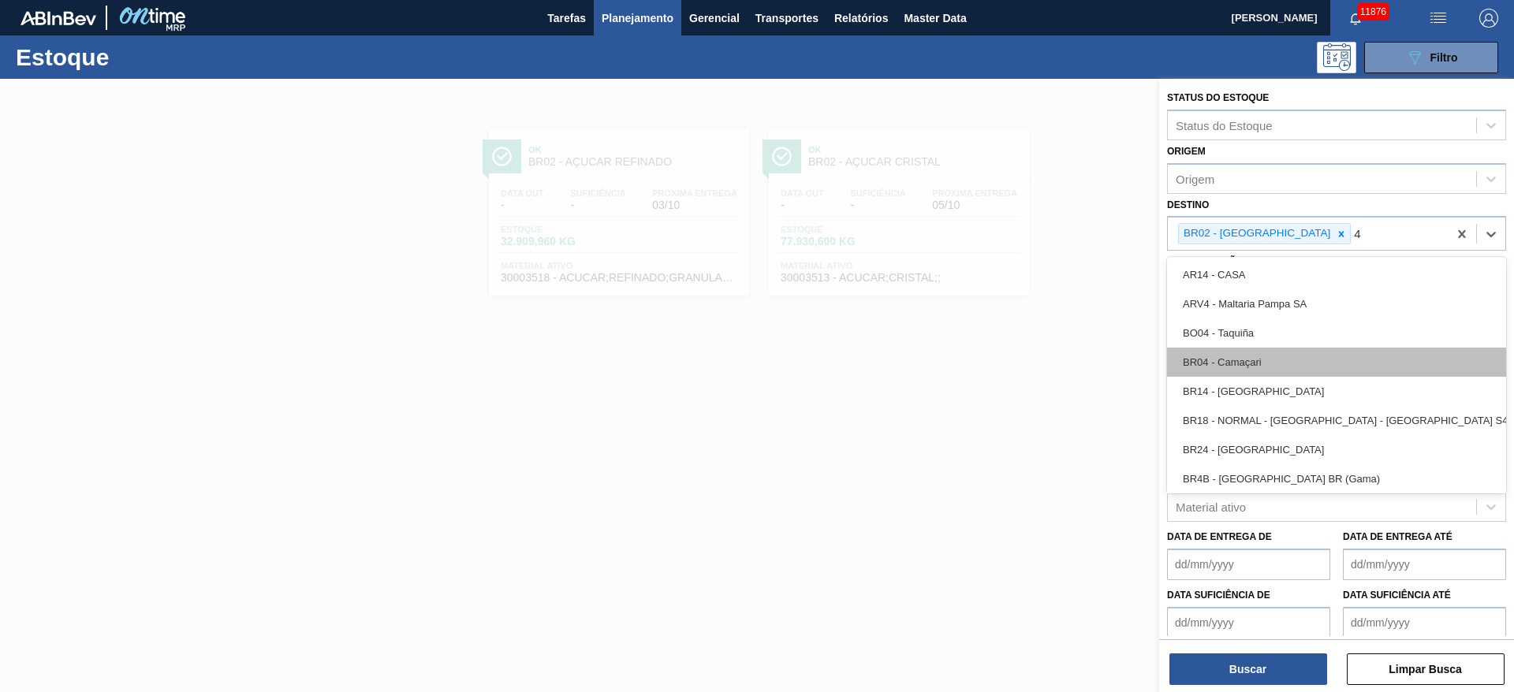
click at [1256, 348] on div "BR04 - Camaçari" at bounding box center [1336, 362] width 339 height 29
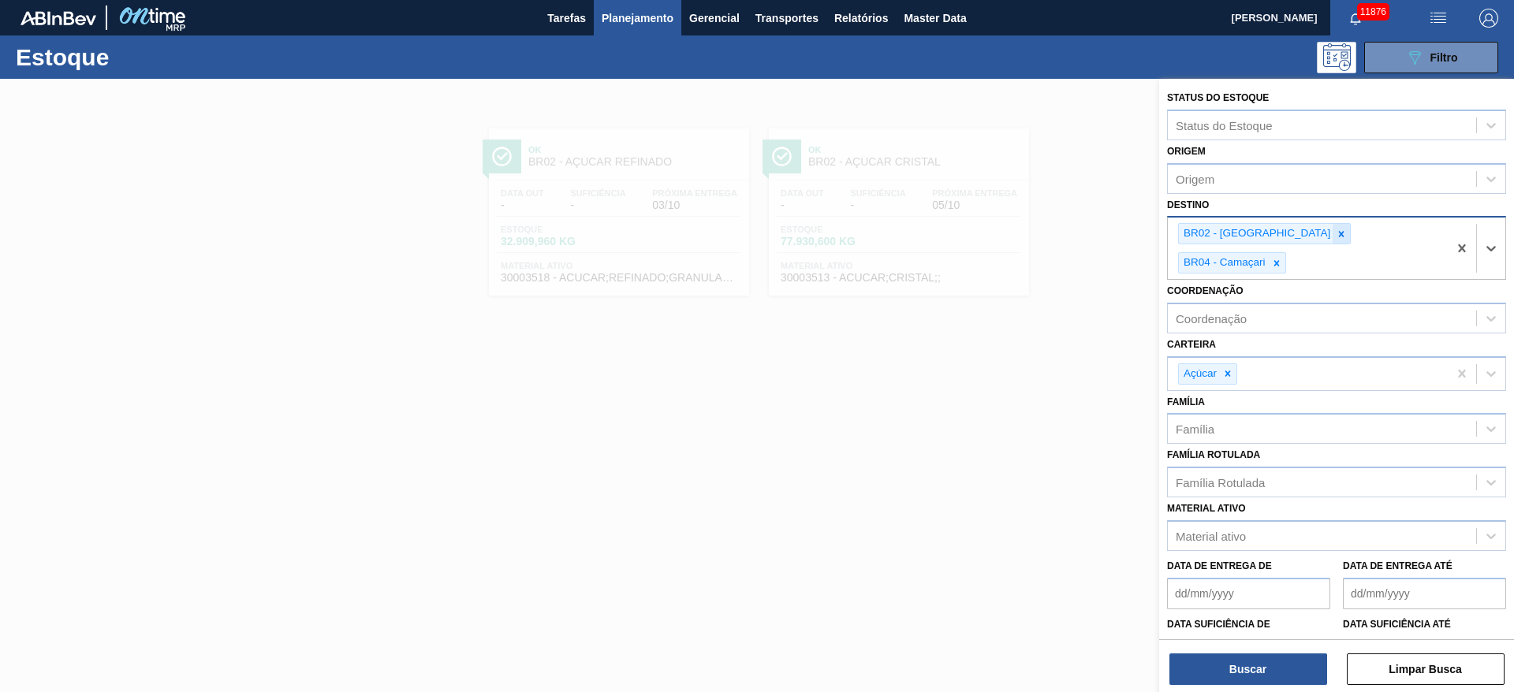
click at [1335, 239] on icon at bounding box center [1340, 234] width 11 height 11
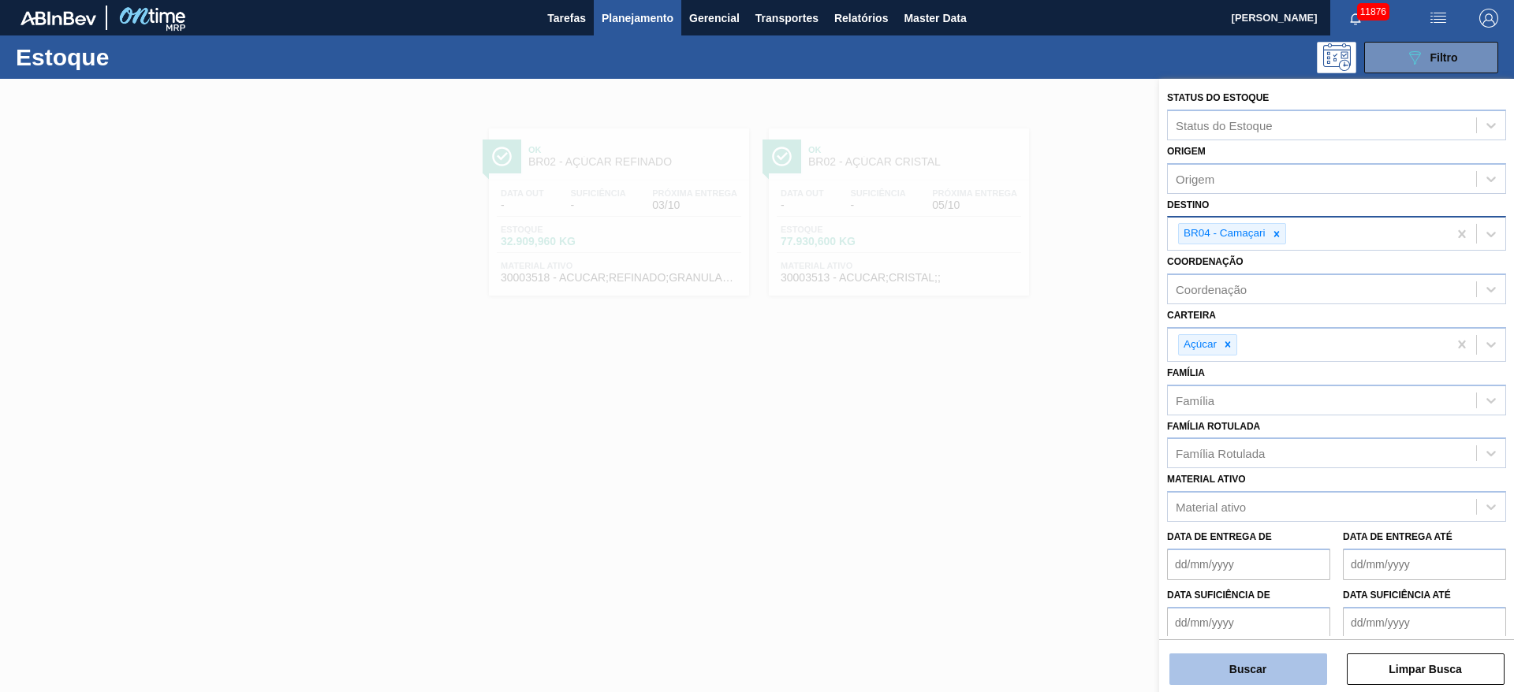
click at [1238, 665] on button "Buscar" at bounding box center [1248, 670] width 158 height 32
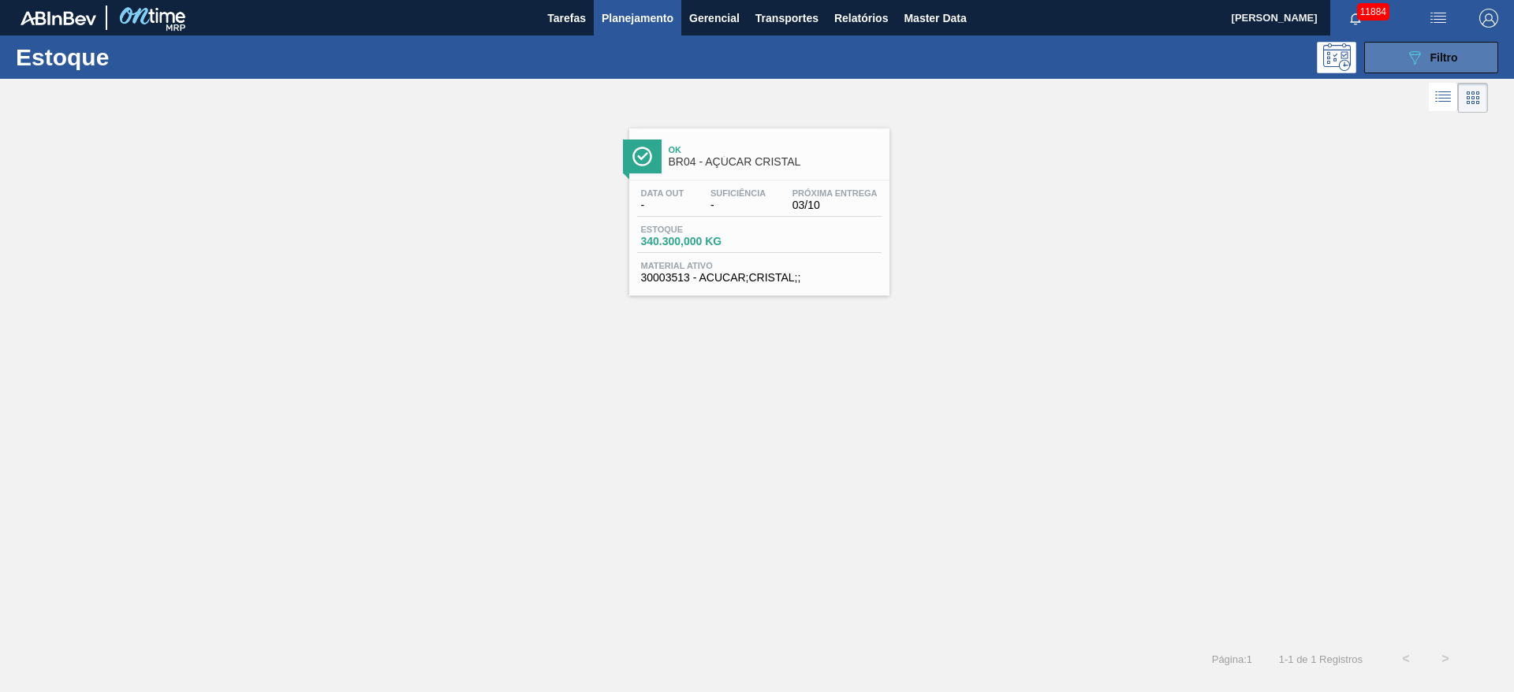
click at [1394, 52] on button "089F7B8B-B2A5-4AFE-B5C0-19BA573D28AC Filtro" at bounding box center [1431, 58] width 134 height 32
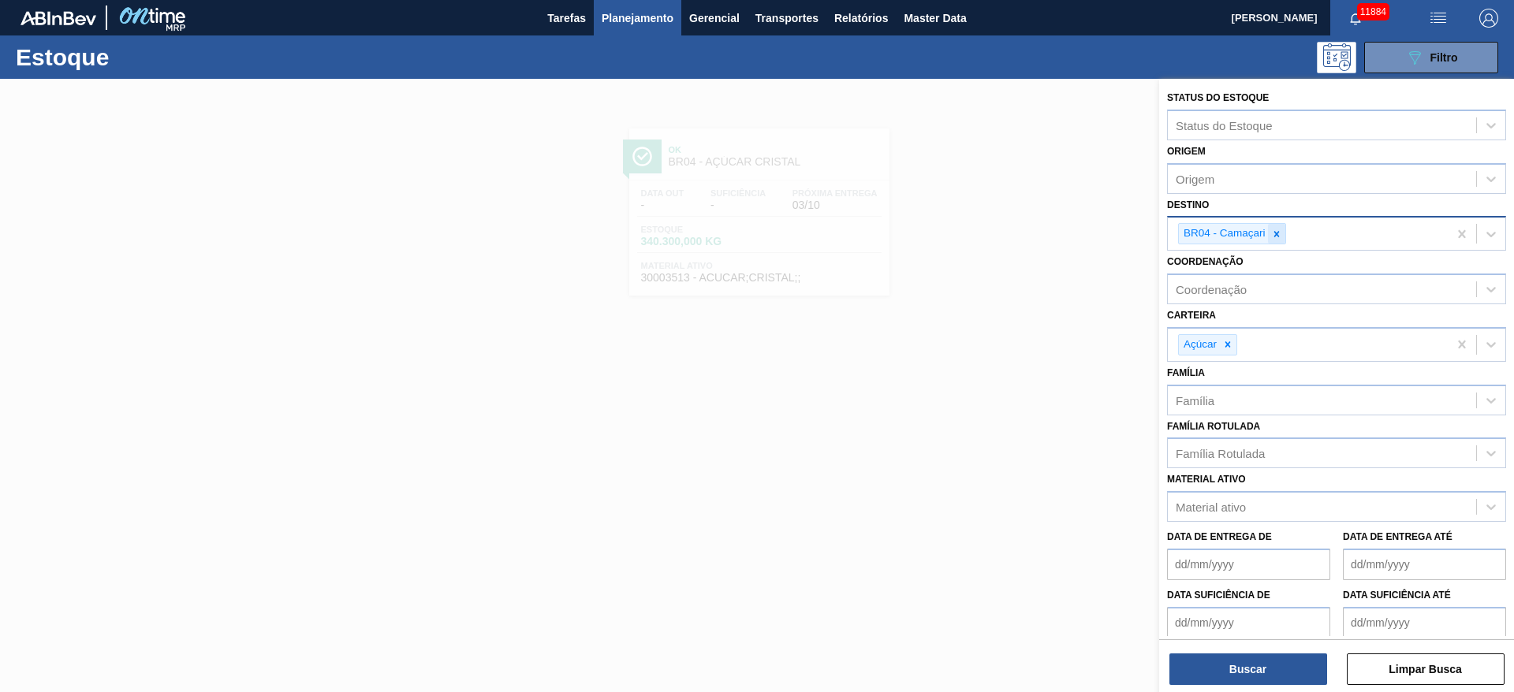
click at [1270, 242] on div at bounding box center [1276, 234] width 17 height 20
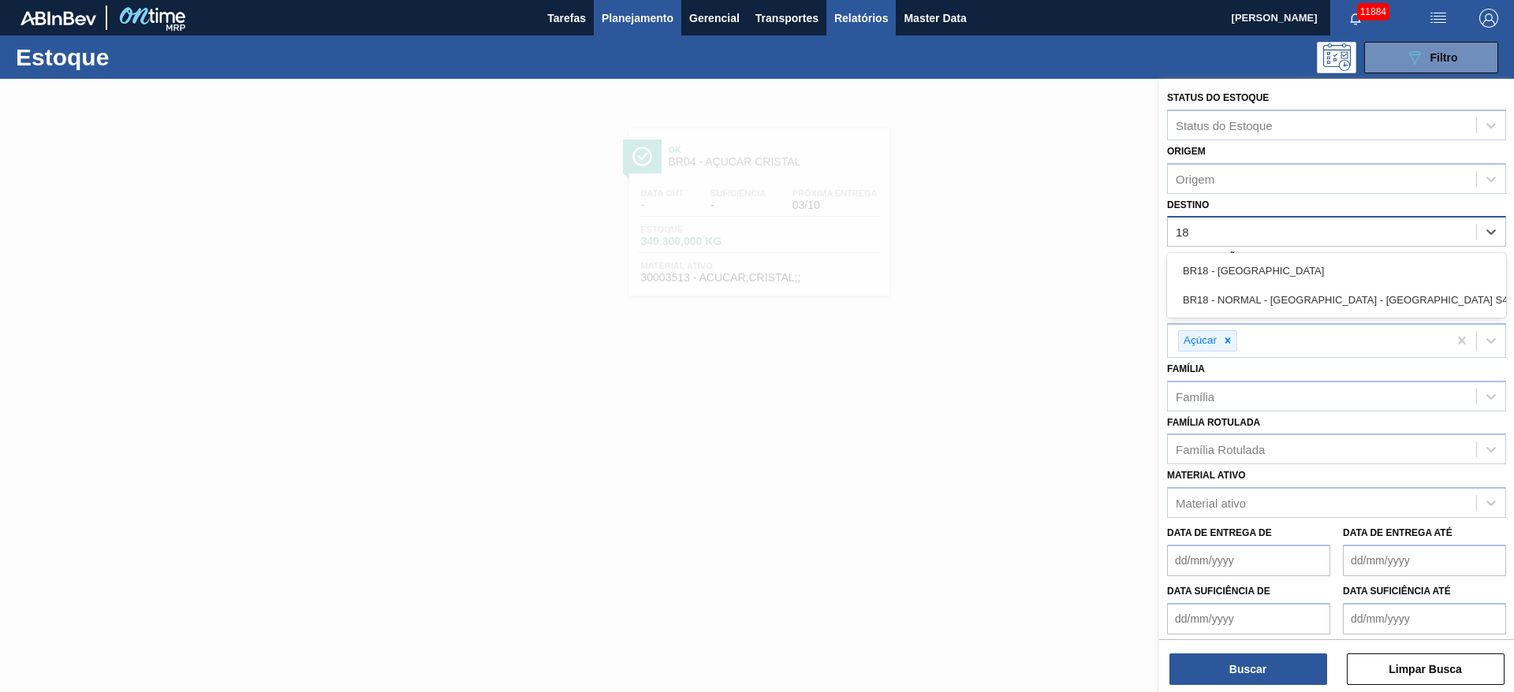
type input "18"
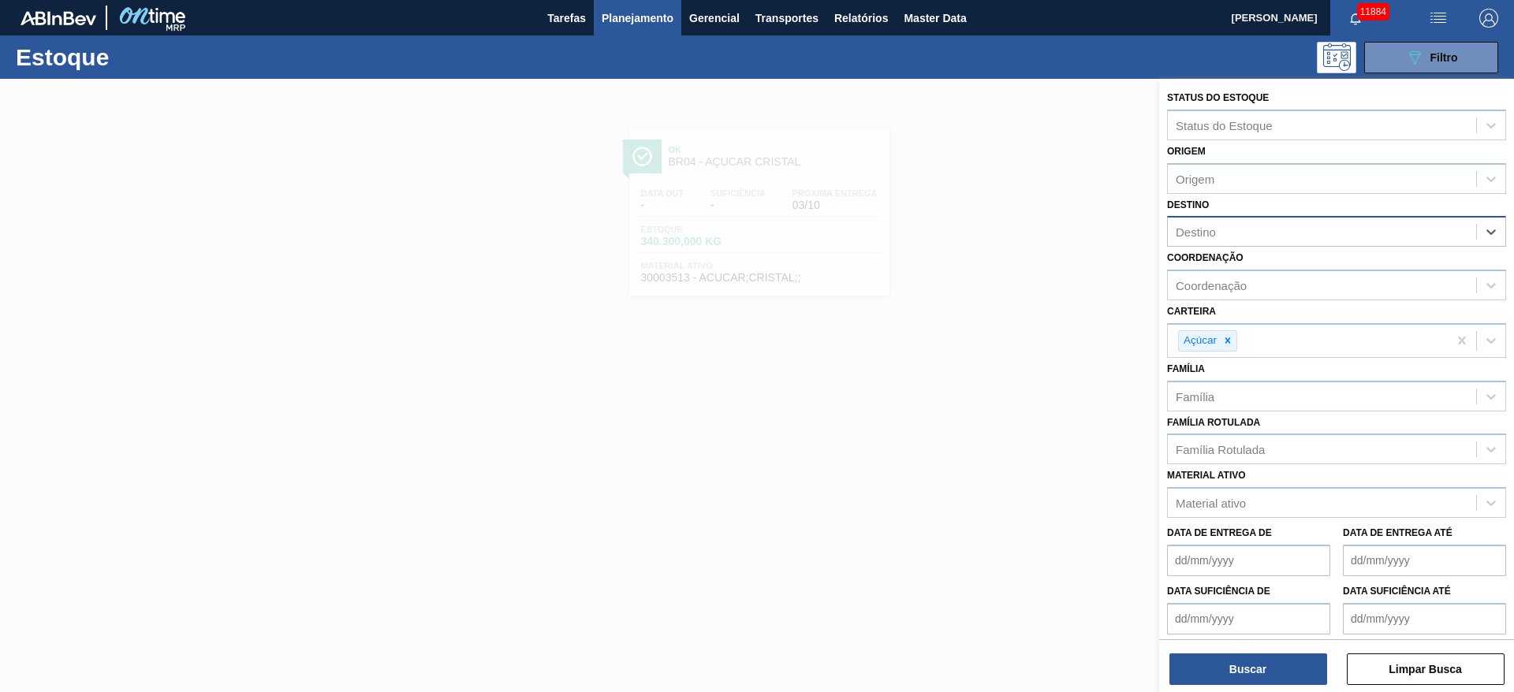
click at [1197, 221] on div "Destino" at bounding box center [1322, 232] width 308 height 23
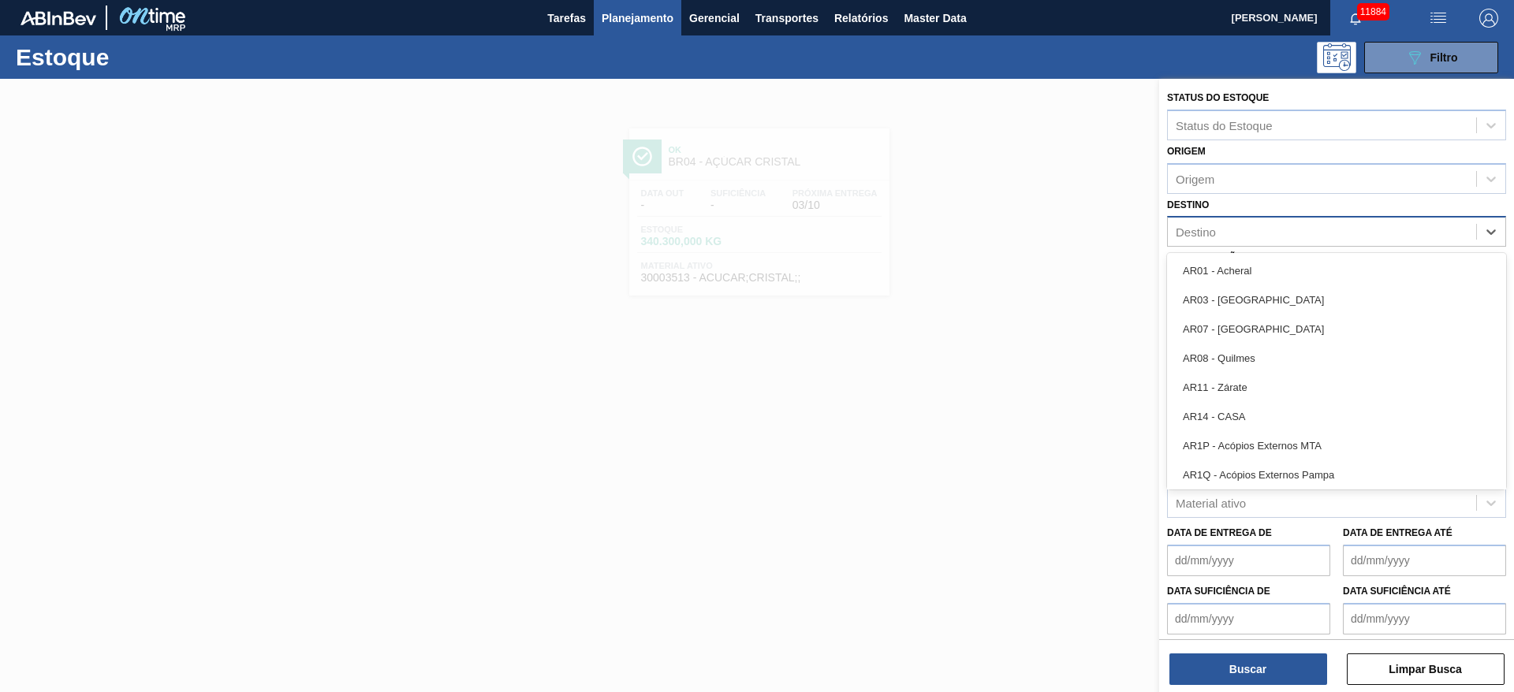
click at [1197, 221] on div "Destino" at bounding box center [1322, 232] width 308 height 23
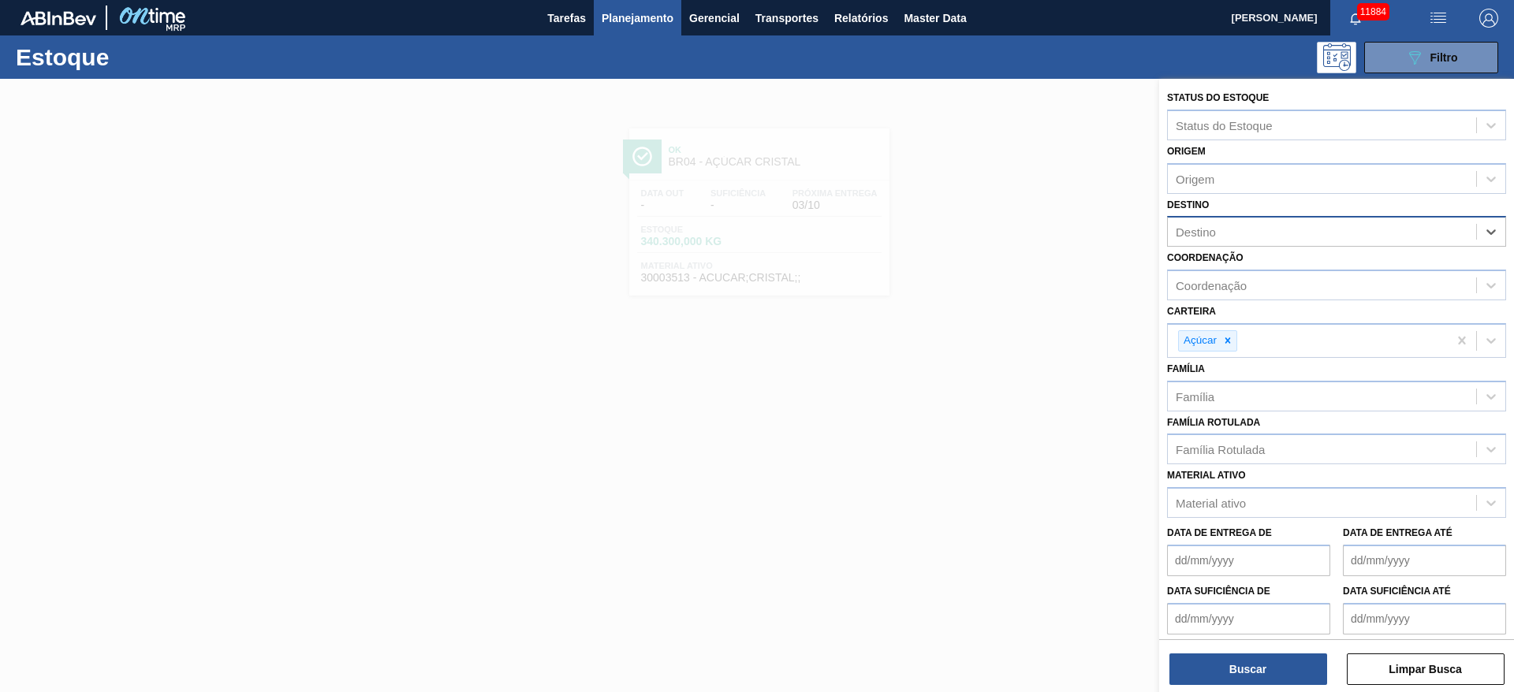
click at [1228, 232] on div "Destino" at bounding box center [1322, 232] width 308 height 23
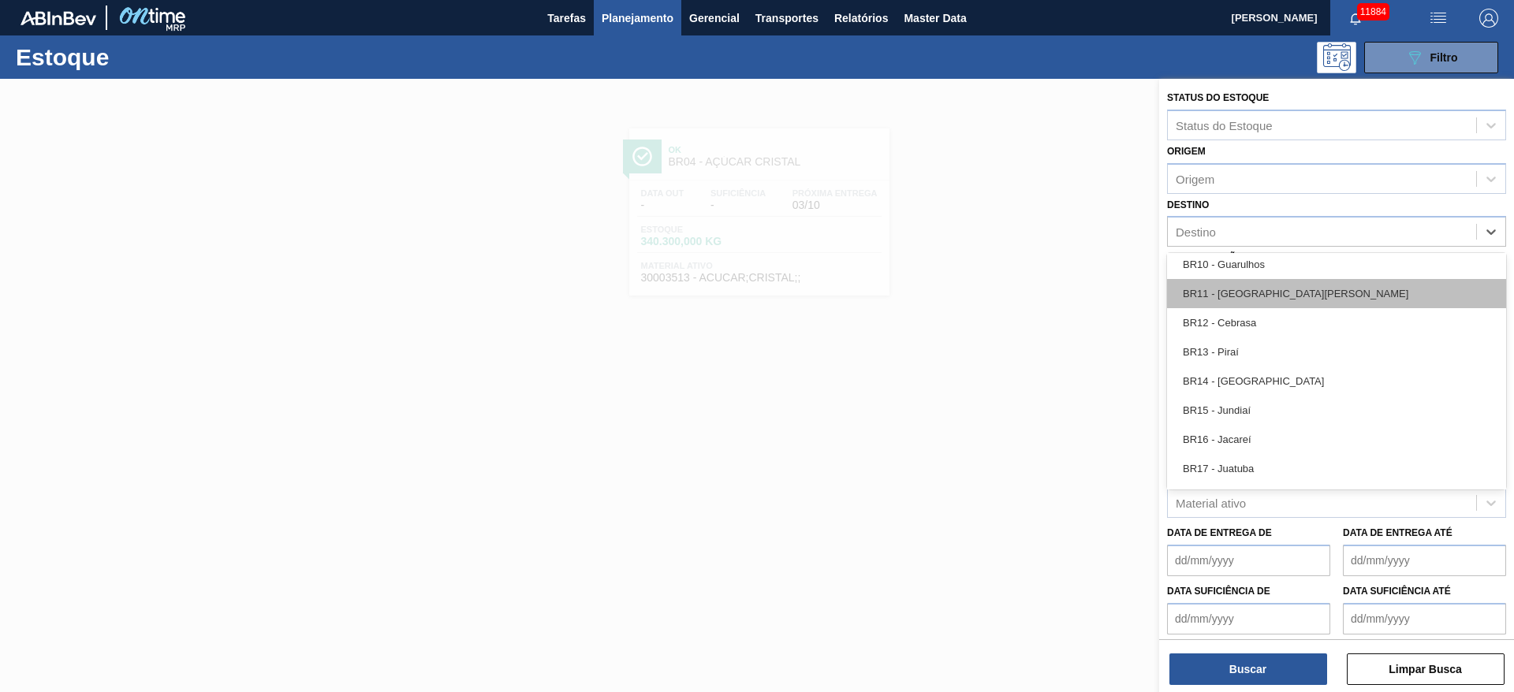
scroll to position [1064, 0]
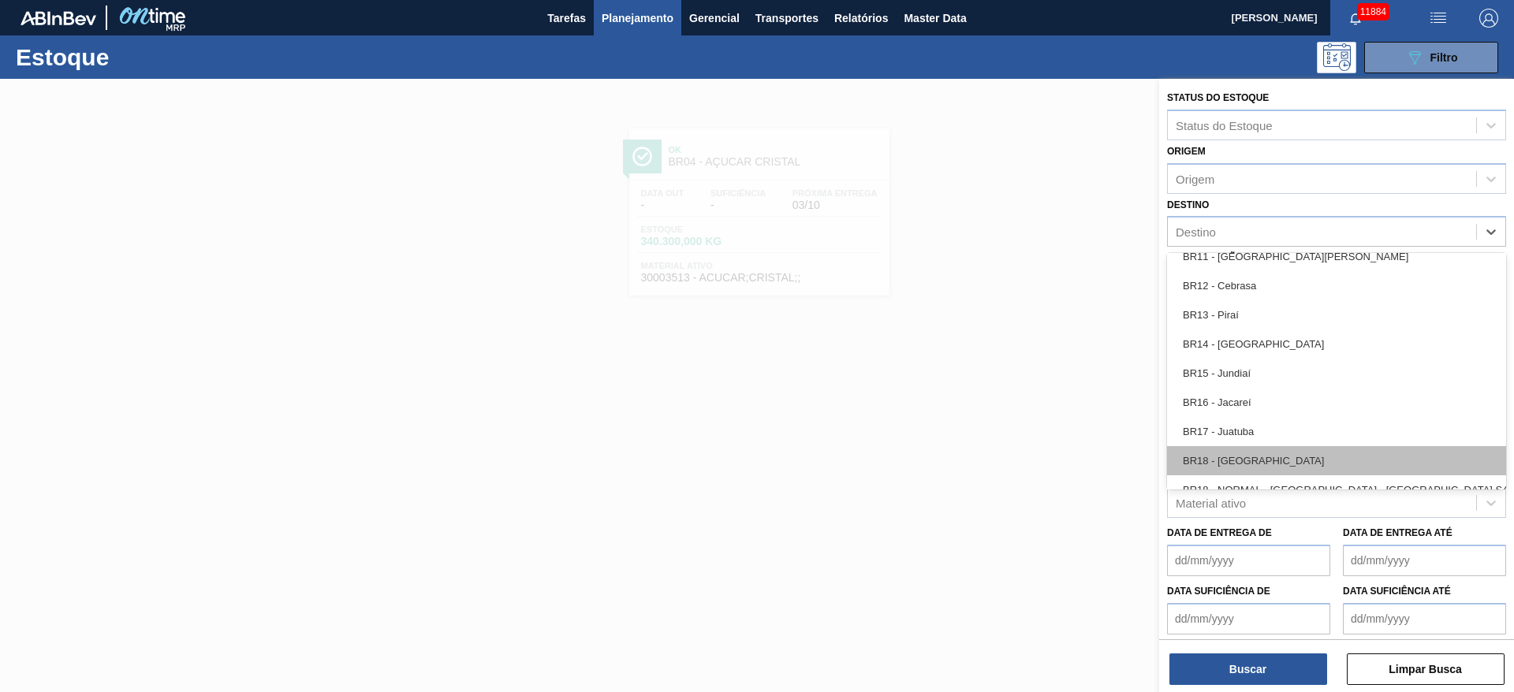
click at [1242, 457] on div "BR18 - Pernambuco" at bounding box center [1336, 460] width 339 height 29
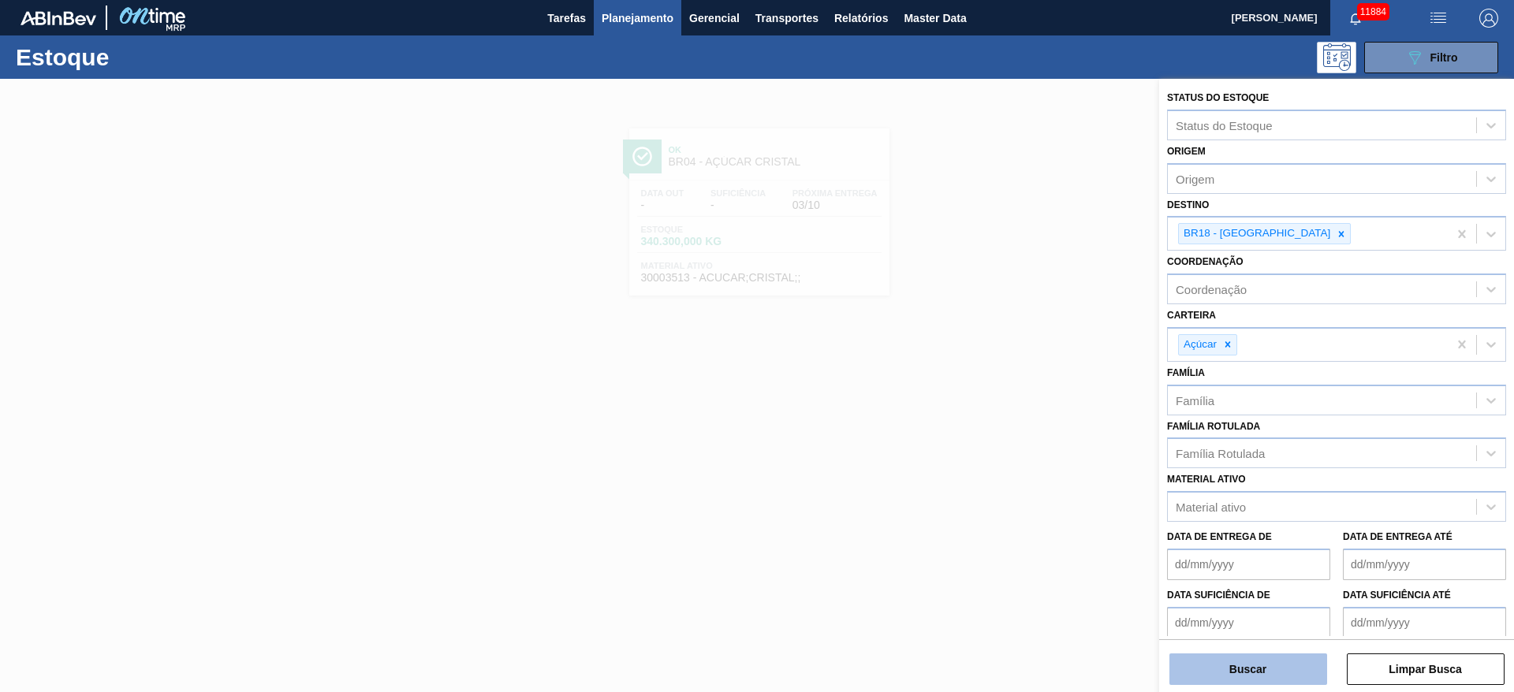
click at [1235, 654] on button "Buscar" at bounding box center [1248, 670] width 158 height 32
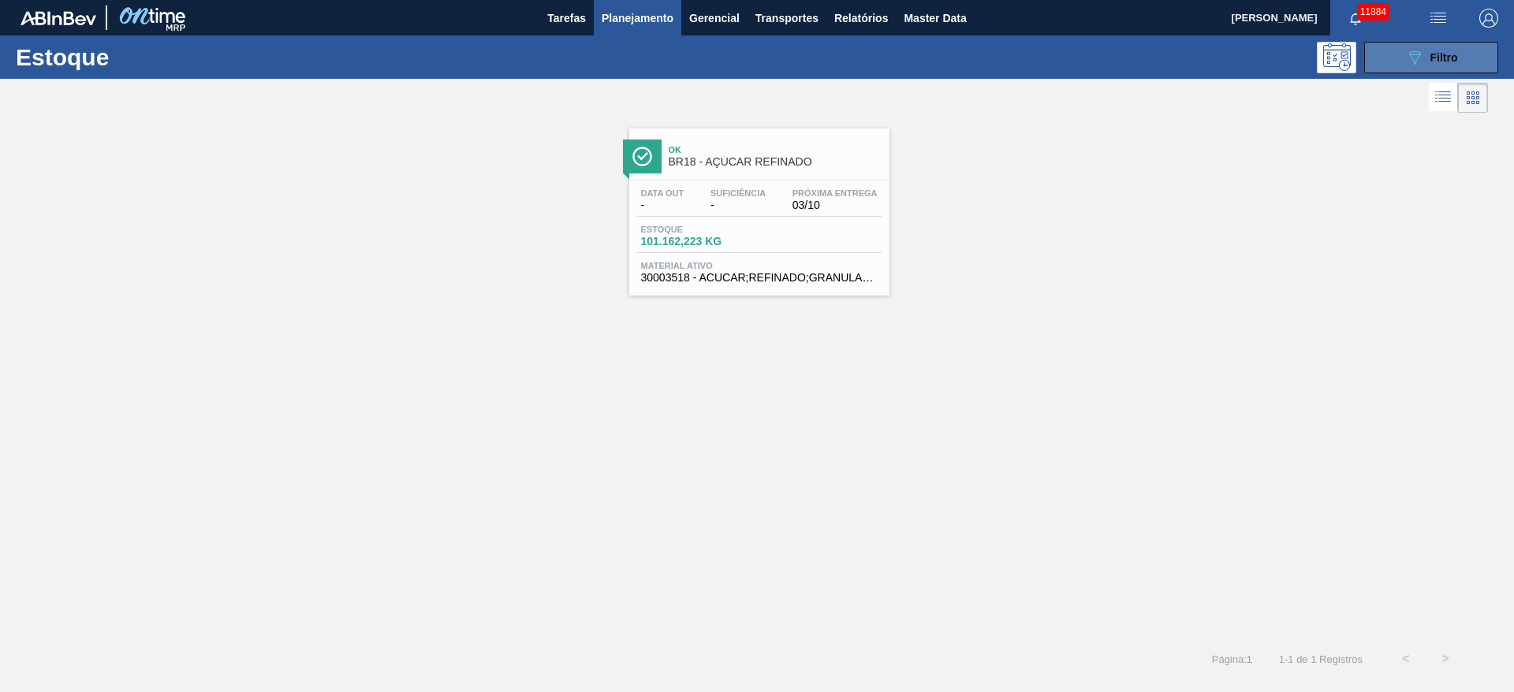
click at [1427, 53] on div "089F7B8B-B2A5-4AFE-B5C0-19BA573D28AC Filtro" at bounding box center [1431, 57] width 53 height 19
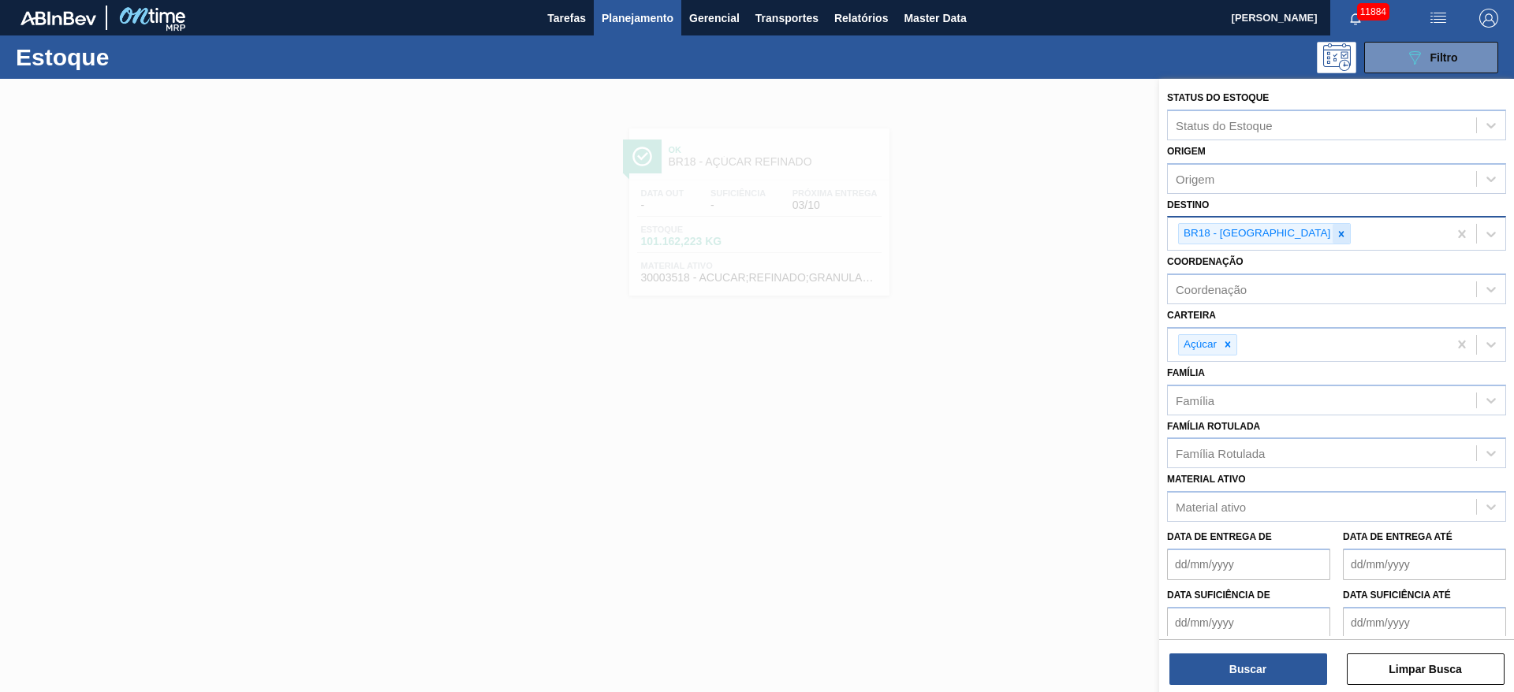
click at [1335, 232] on icon at bounding box center [1340, 234] width 11 height 11
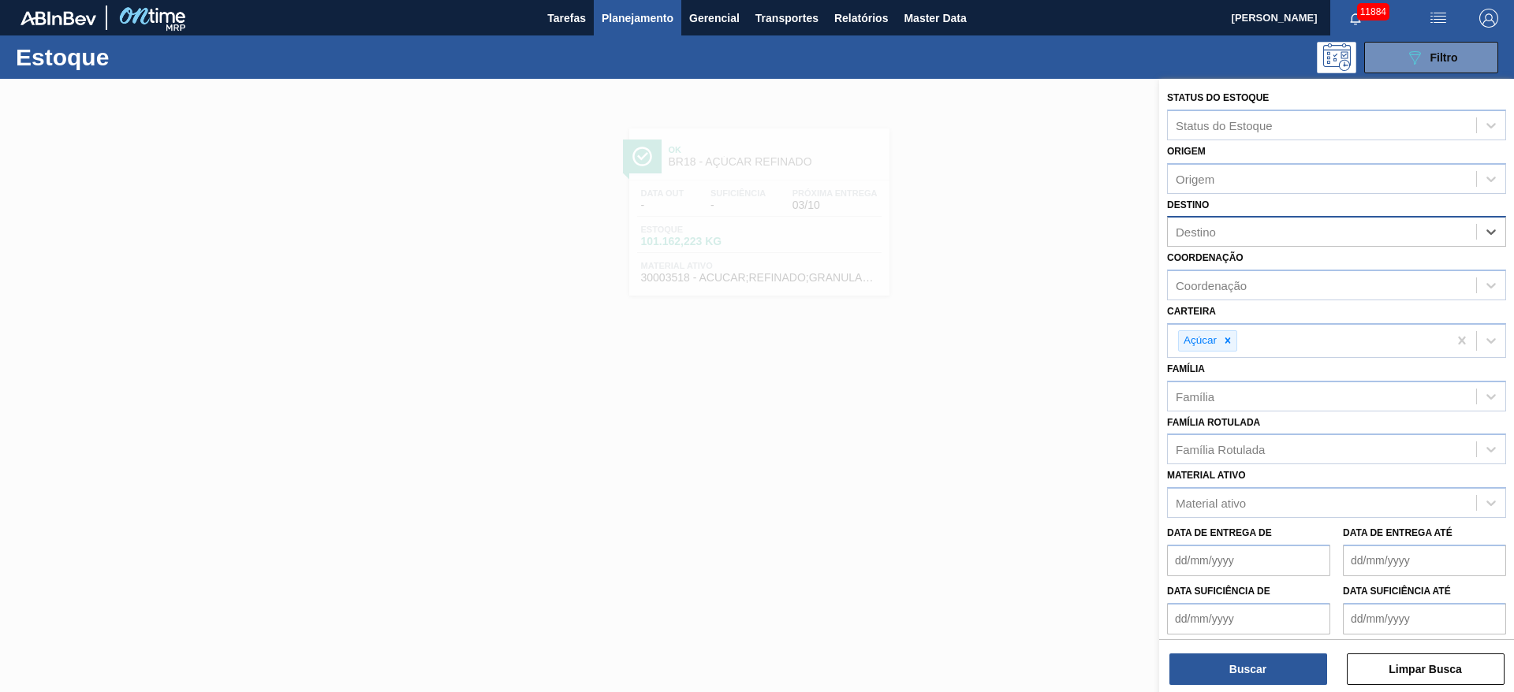
type input "7"
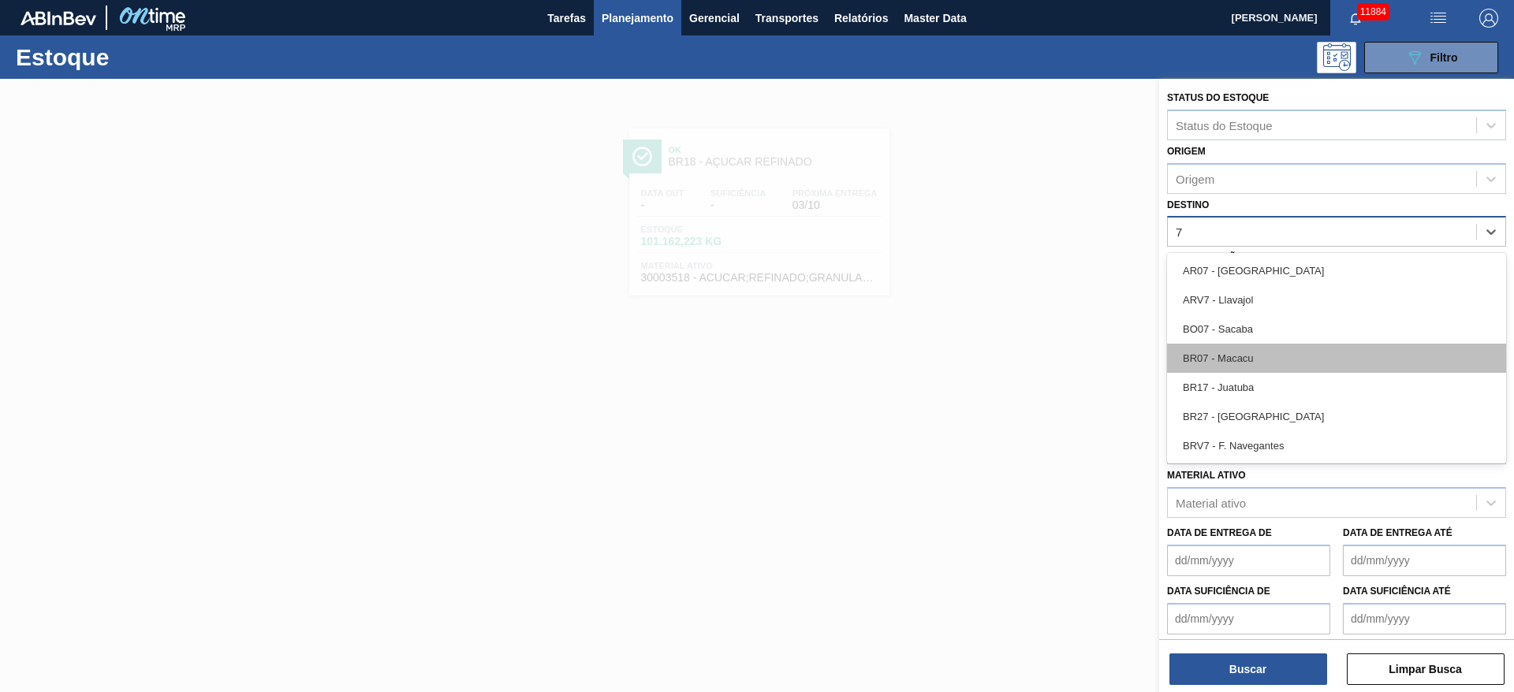
click at [1239, 348] on div "BR07 - Macacu" at bounding box center [1336, 358] width 339 height 29
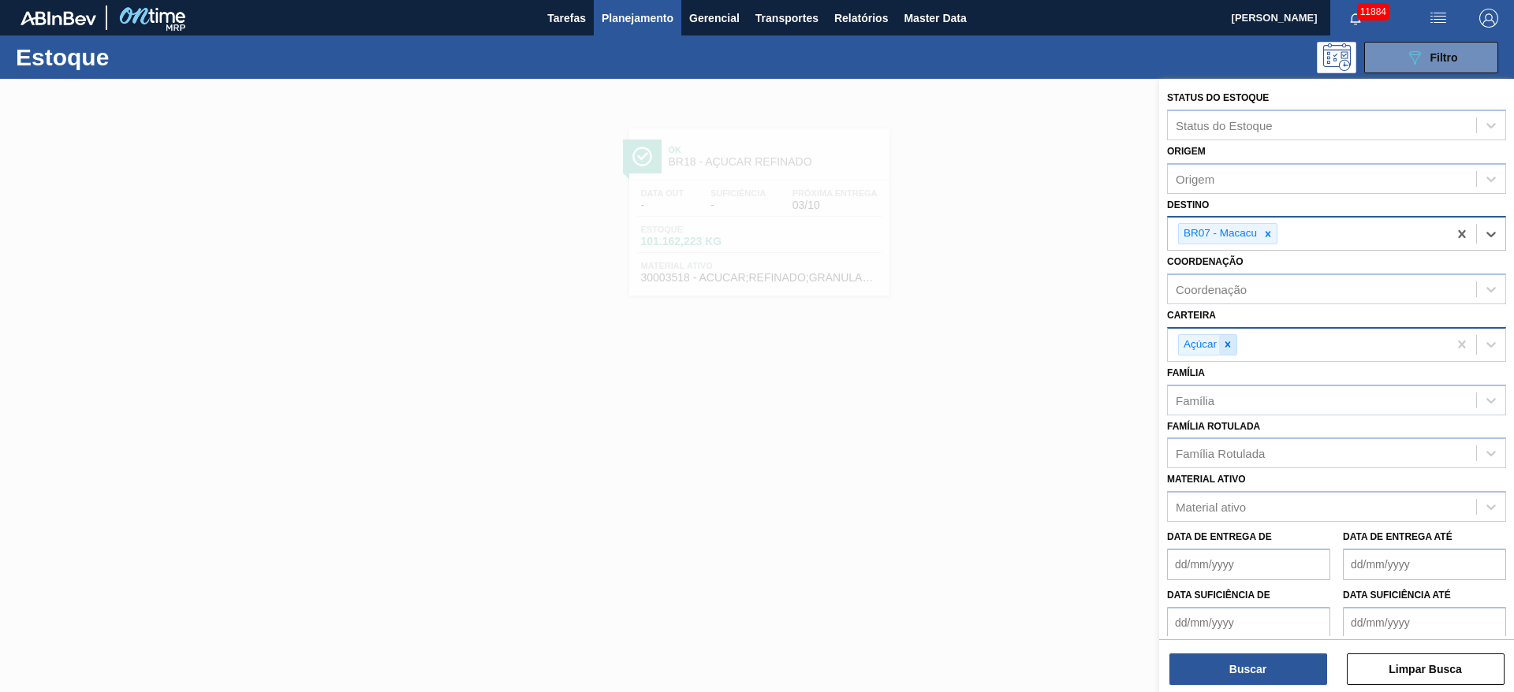
click at [1230, 348] on icon at bounding box center [1227, 344] width 11 height 11
click at [1230, 348] on div "Açúcar" at bounding box center [1308, 345] width 280 height 32
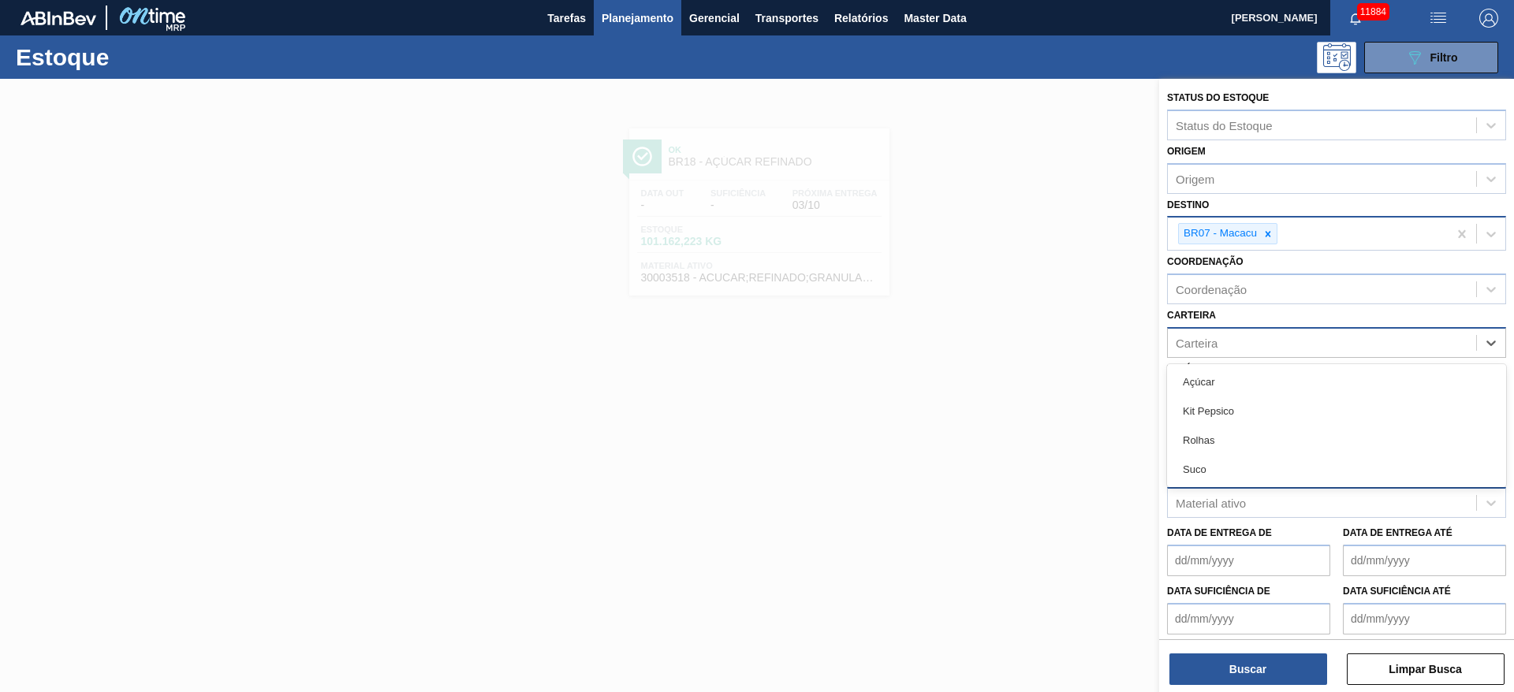
drag, startPoint x: 1231, startPoint y: 407, endPoint x: 1231, endPoint y: 510, distance: 103.3
click at [1231, 408] on div "Kit Pepsico" at bounding box center [1336, 411] width 339 height 29
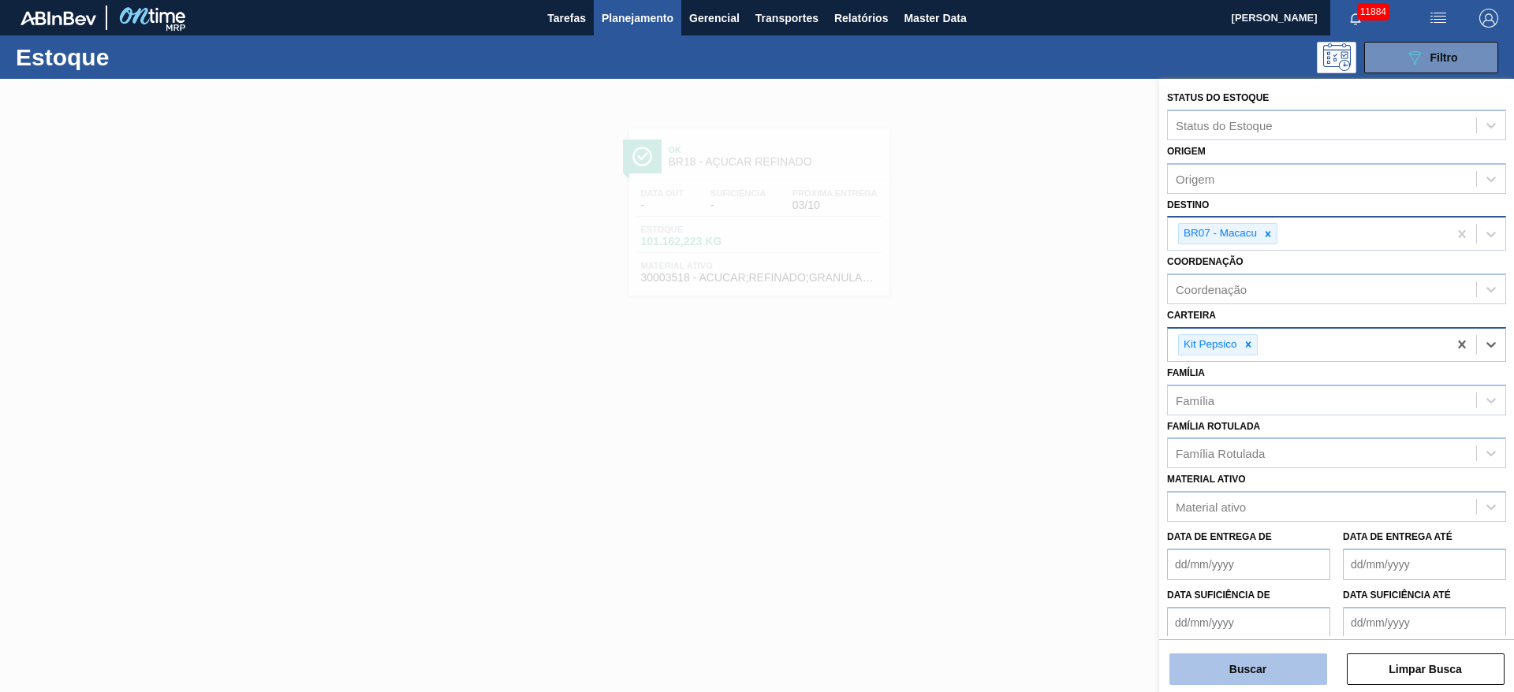
click at [1251, 662] on button "Buscar" at bounding box center [1248, 670] width 158 height 32
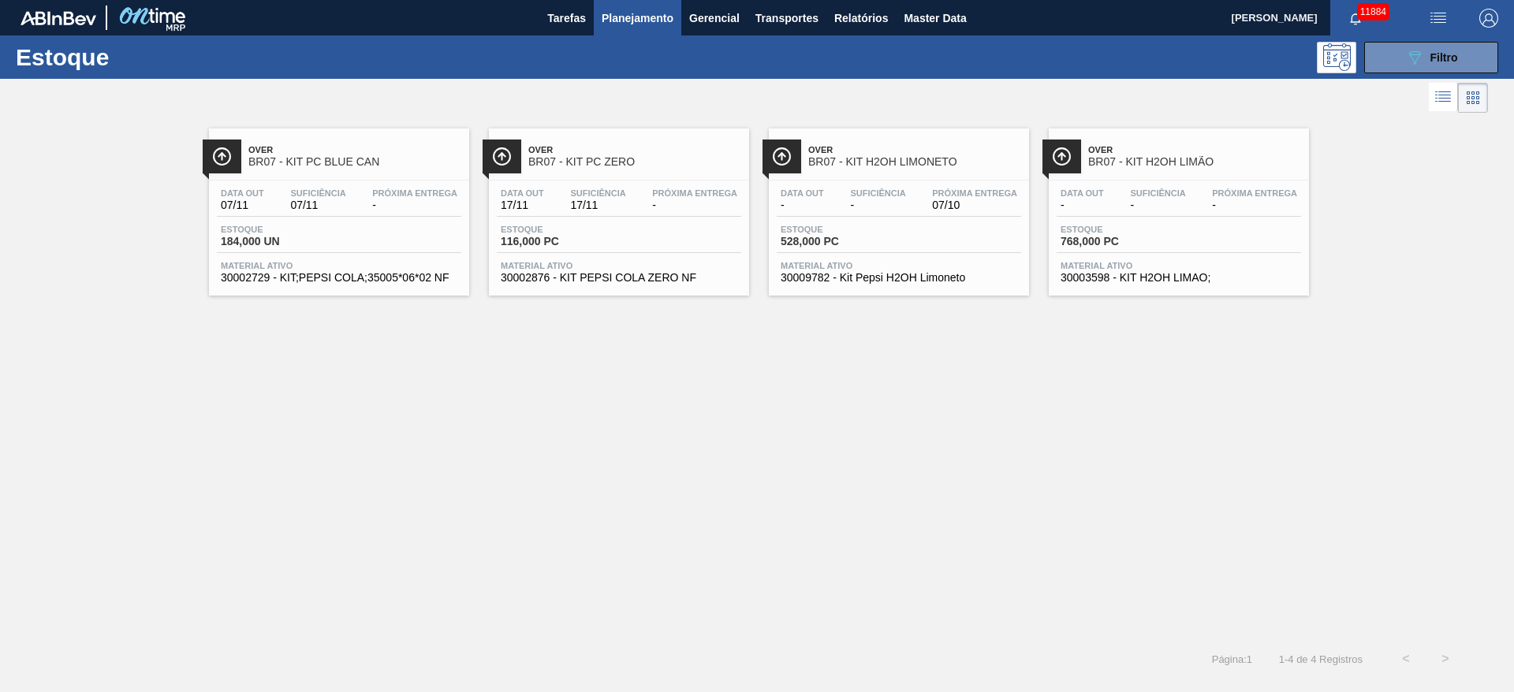
click at [1387, 73] on div "Estoque 089F7B8B-B2A5-4AFE-B5C0-19BA573D28AC Filtro" at bounding box center [757, 56] width 1514 height 43
click at [1396, 62] on button "089F7B8B-B2A5-4AFE-B5C0-19BA573D28AC Filtro" at bounding box center [1431, 58] width 134 height 32
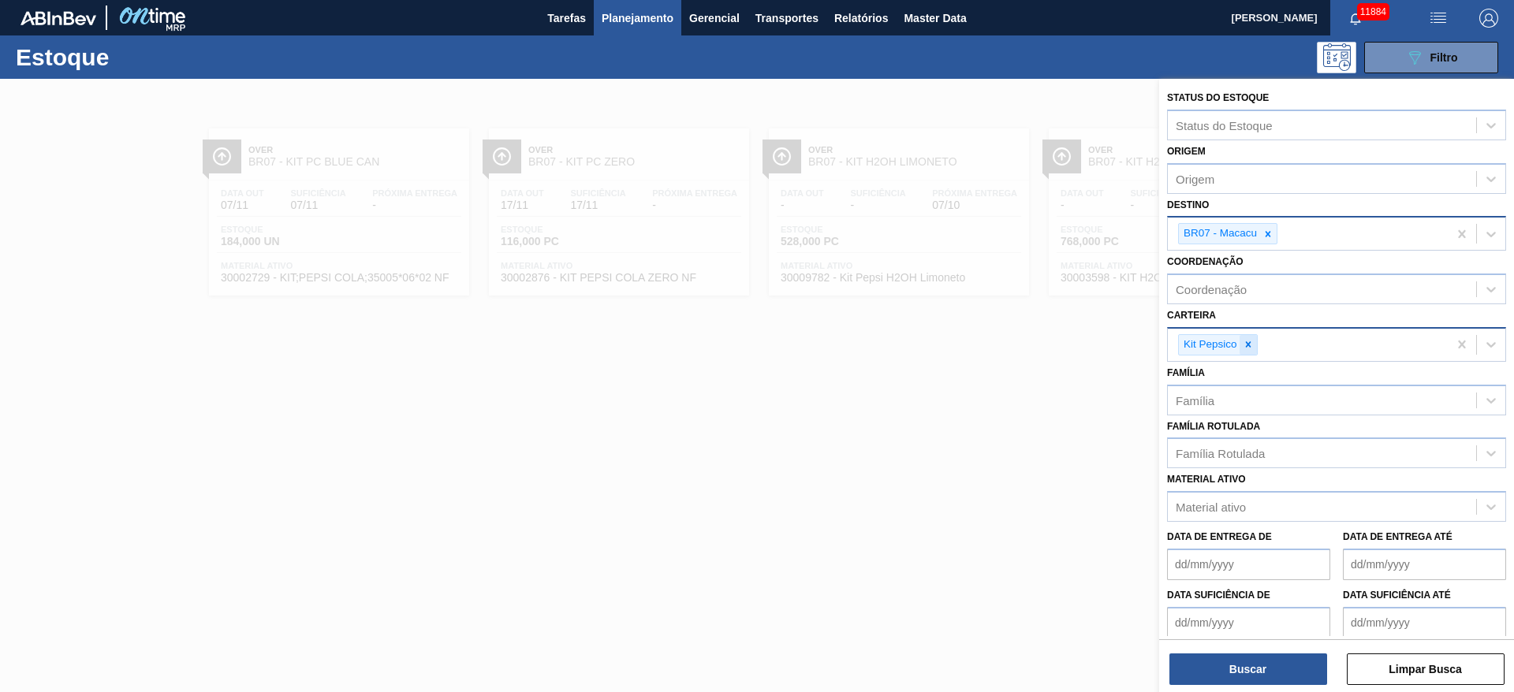
click at [1245, 349] on icon at bounding box center [1247, 344] width 11 height 11
click at [1245, 349] on div "Carteira" at bounding box center [1322, 342] width 308 height 23
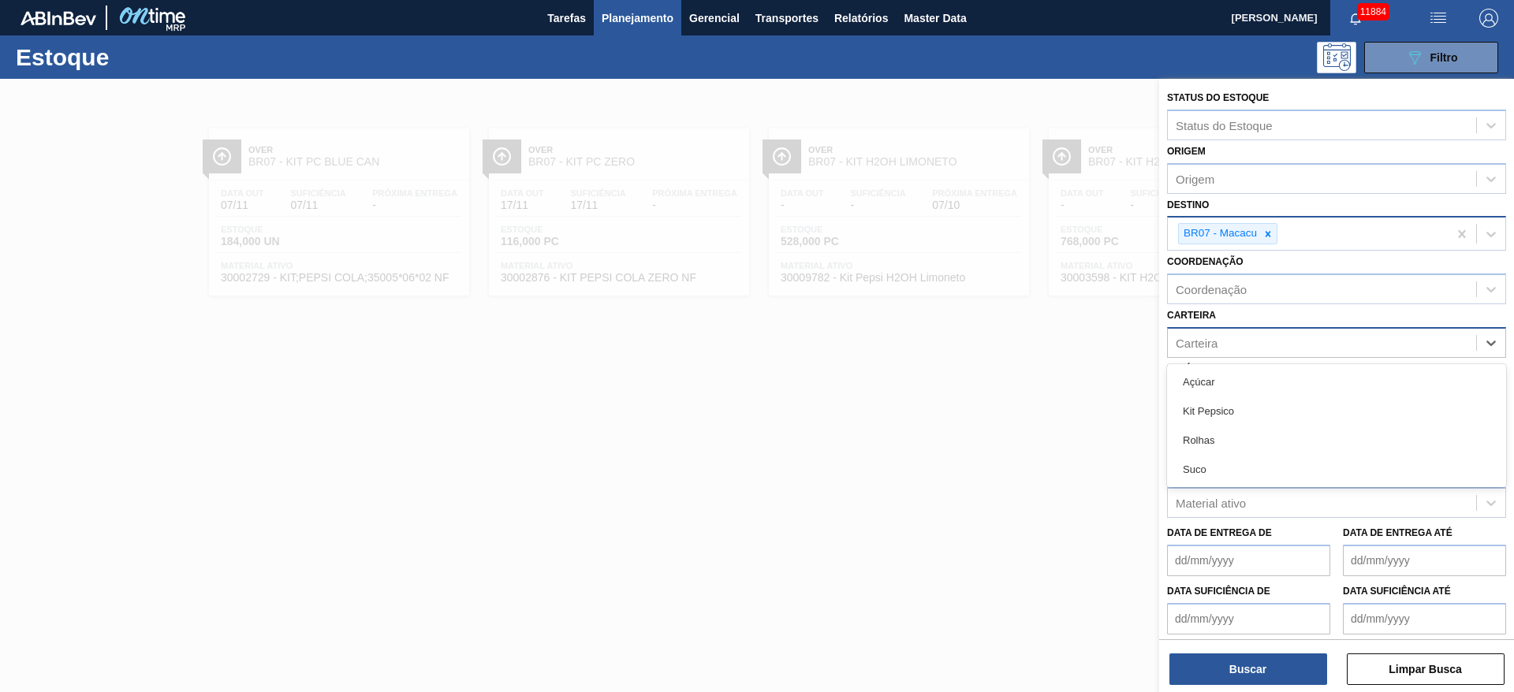
drag, startPoint x: 1227, startPoint y: 467, endPoint x: 1214, endPoint y: 549, distance: 83.9
click at [1224, 469] on div "Suco" at bounding box center [1336, 469] width 339 height 29
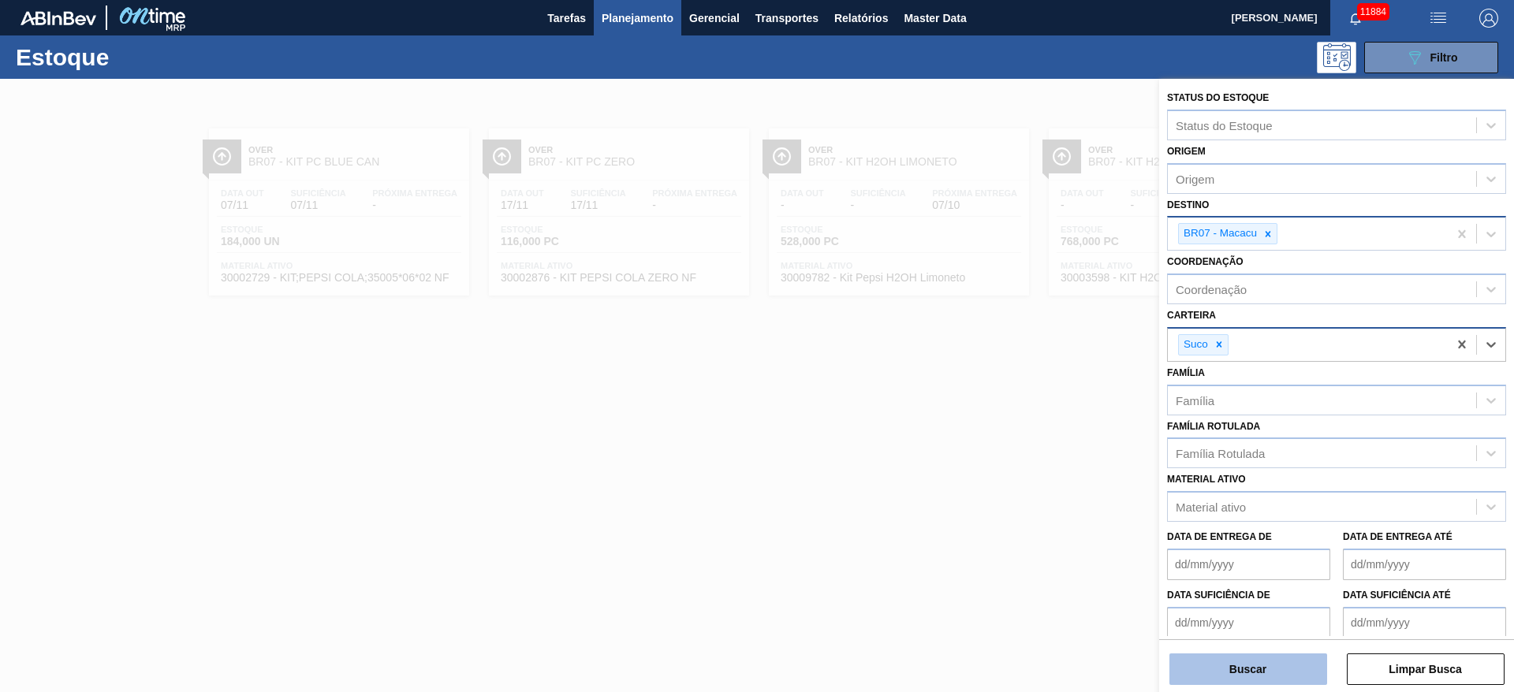
click at [1224, 679] on button "Buscar" at bounding box center [1248, 670] width 158 height 32
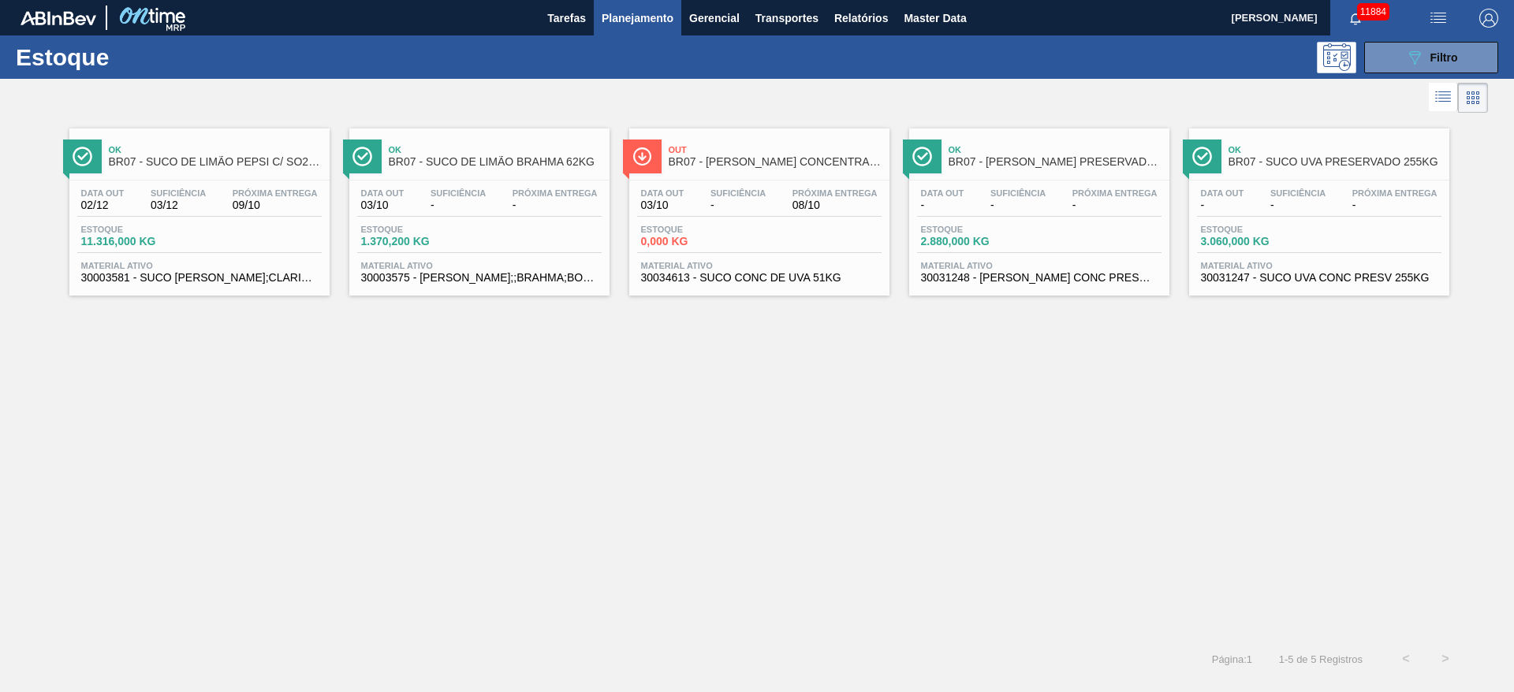
click at [623, 13] on span "Planejamento" at bounding box center [637, 18] width 72 height 19
click at [638, 6] on button "Planejamento" at bounding box center [638, 17] width 88 height 35
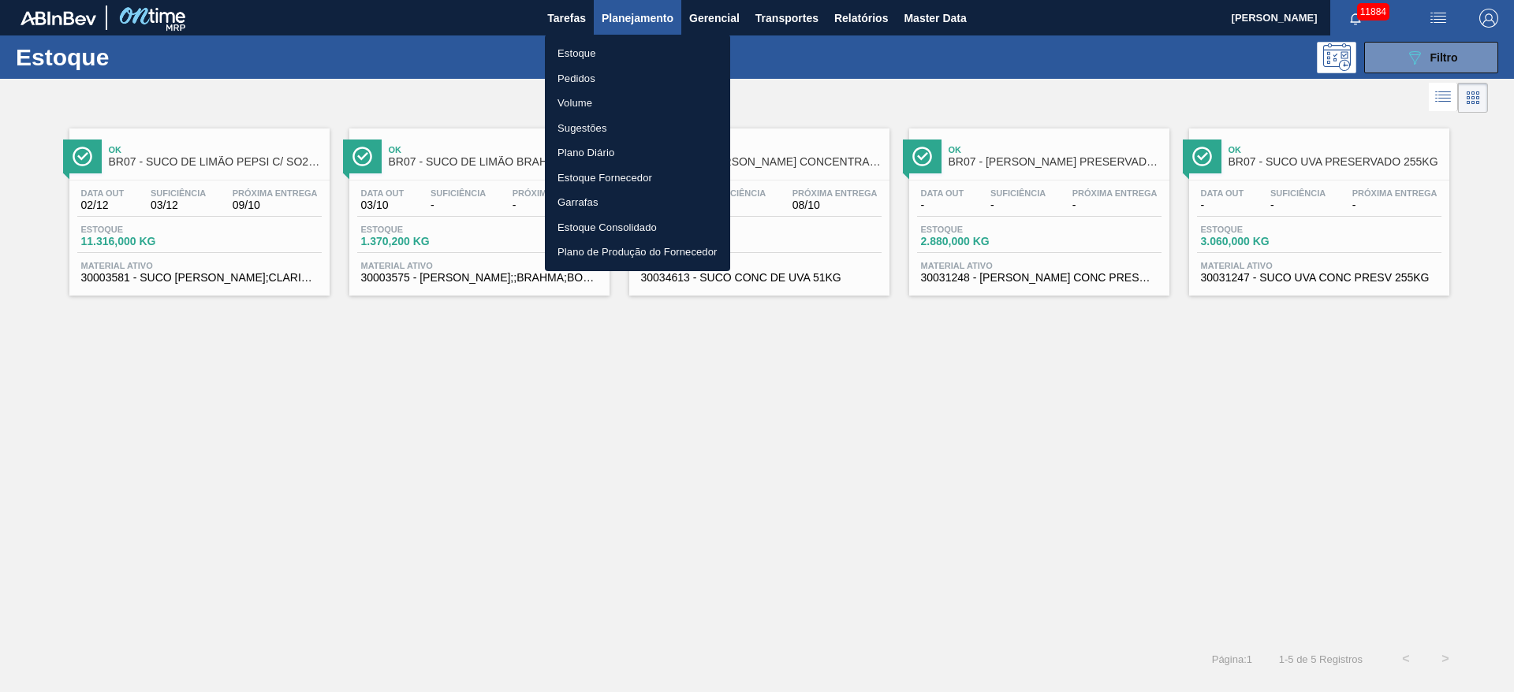
click at [444, 404] on div at bounding box center [757, 346] width 1514 height 692
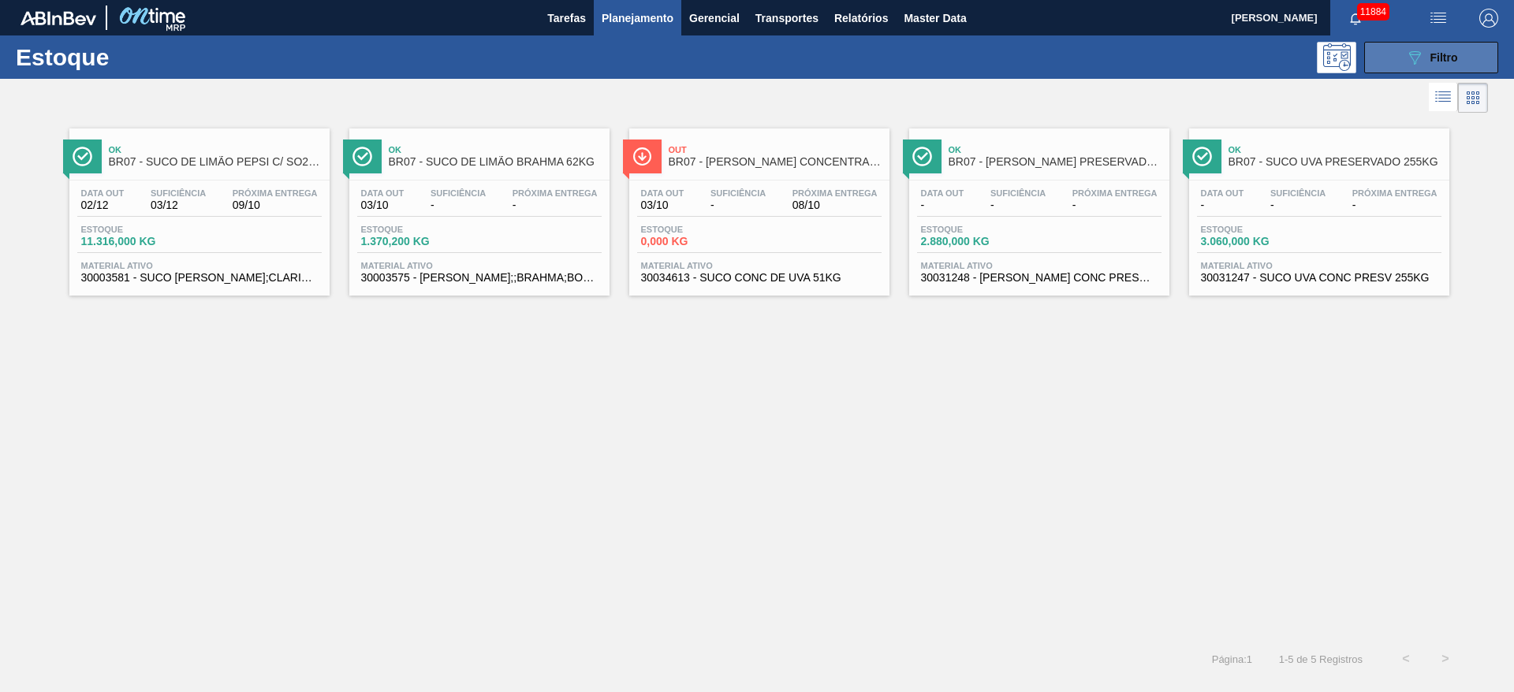
click at [1375, 54] on button "089F7B8B-B2A5-4AFE-B5C0-19BA573D28AC Filtro" at bounding box center [1431, 58] width 134 height 32
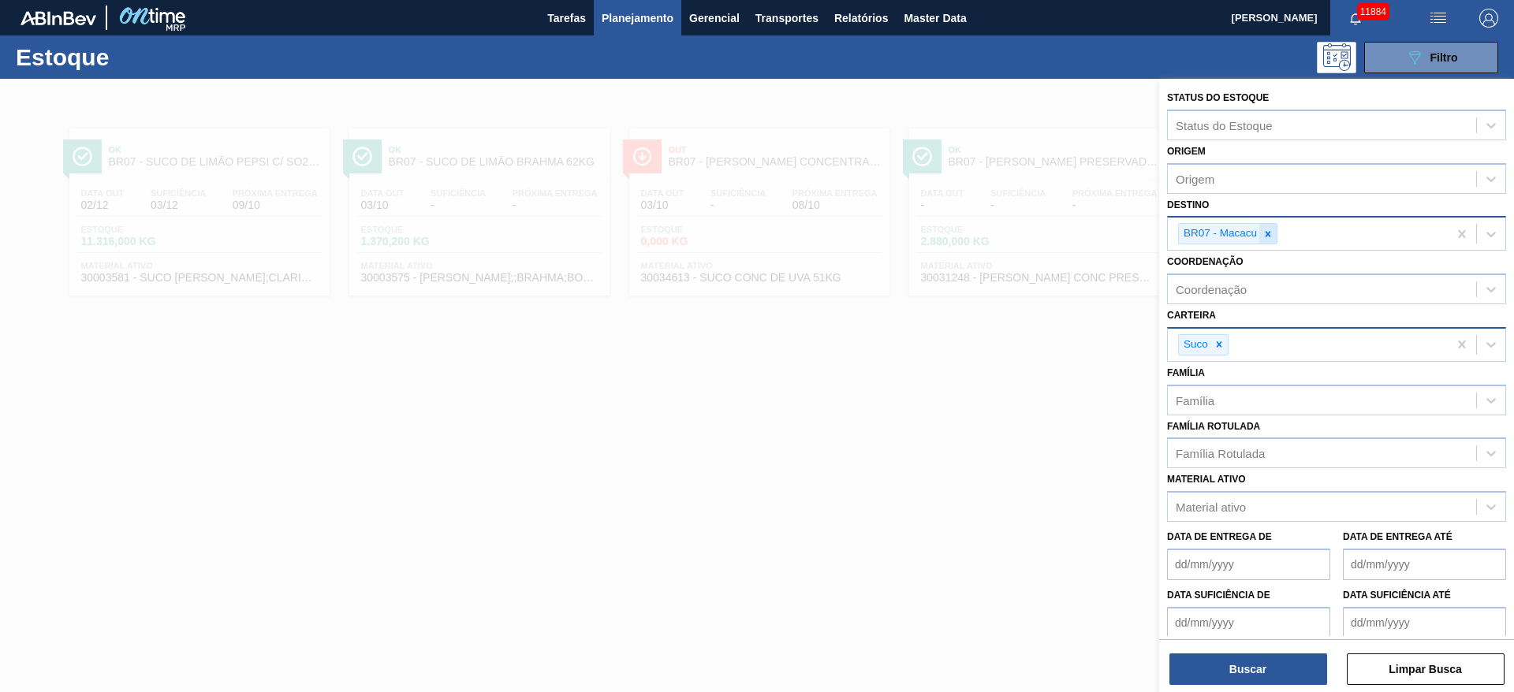
click at [1264, 236] on icon at bounding box center [1267, 234] width 11 height 11
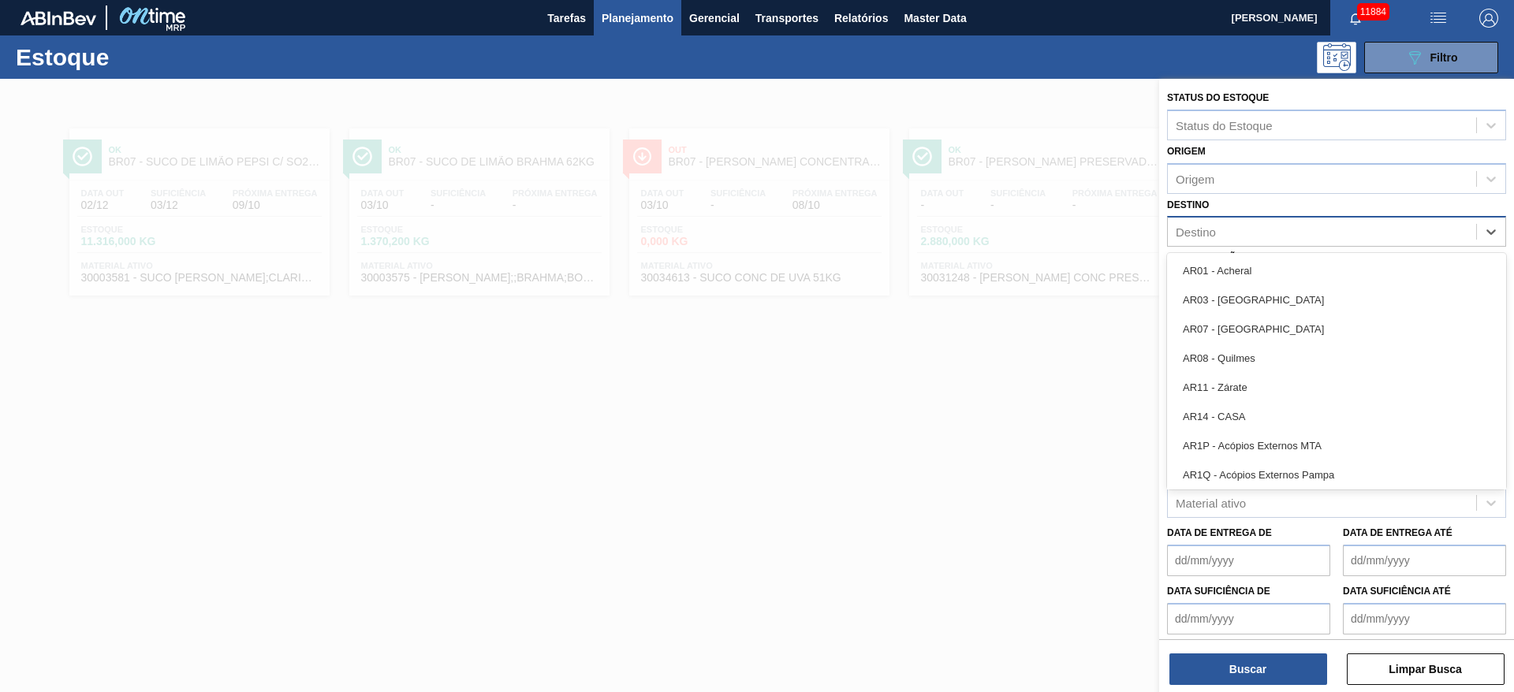
click at [1264, 236] on div "Destino" at bounding box center [1322, 232] width 308 height 23
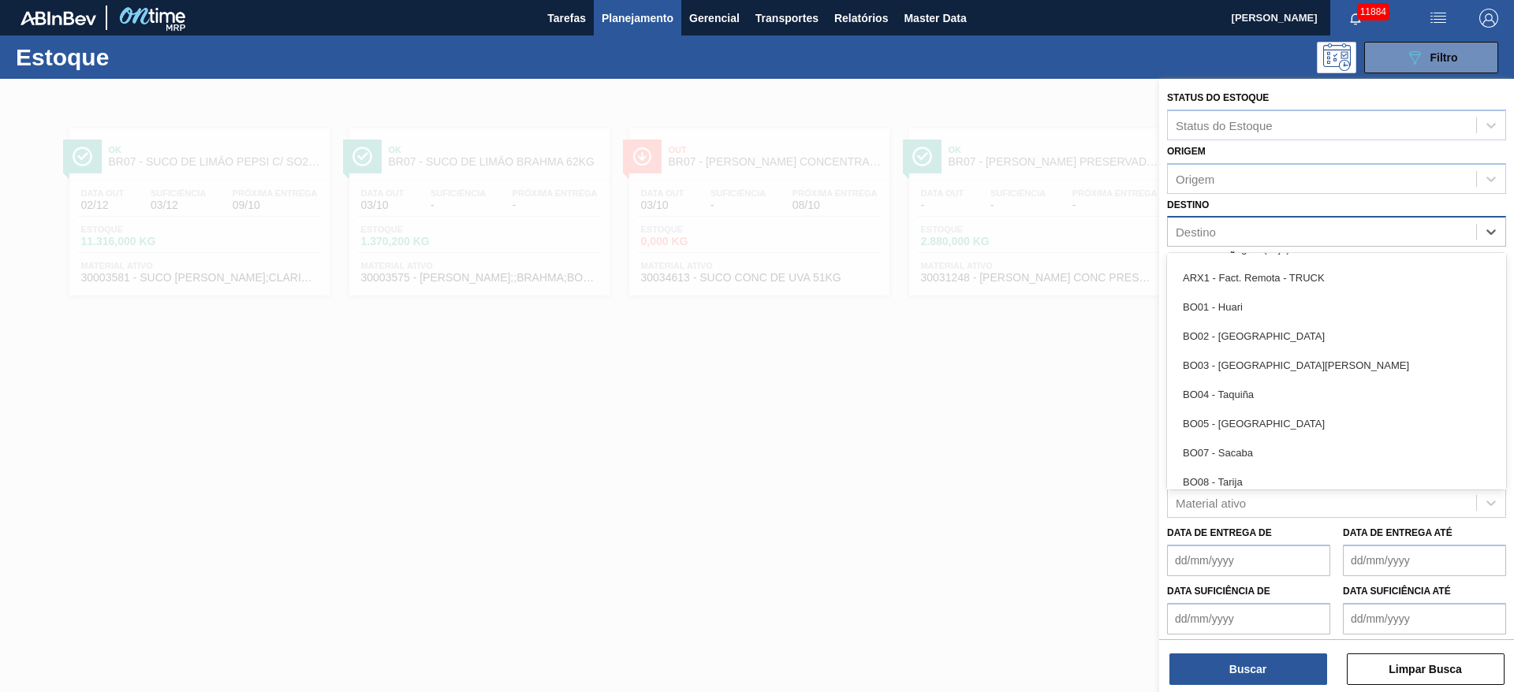
scroll to position [828, 0]
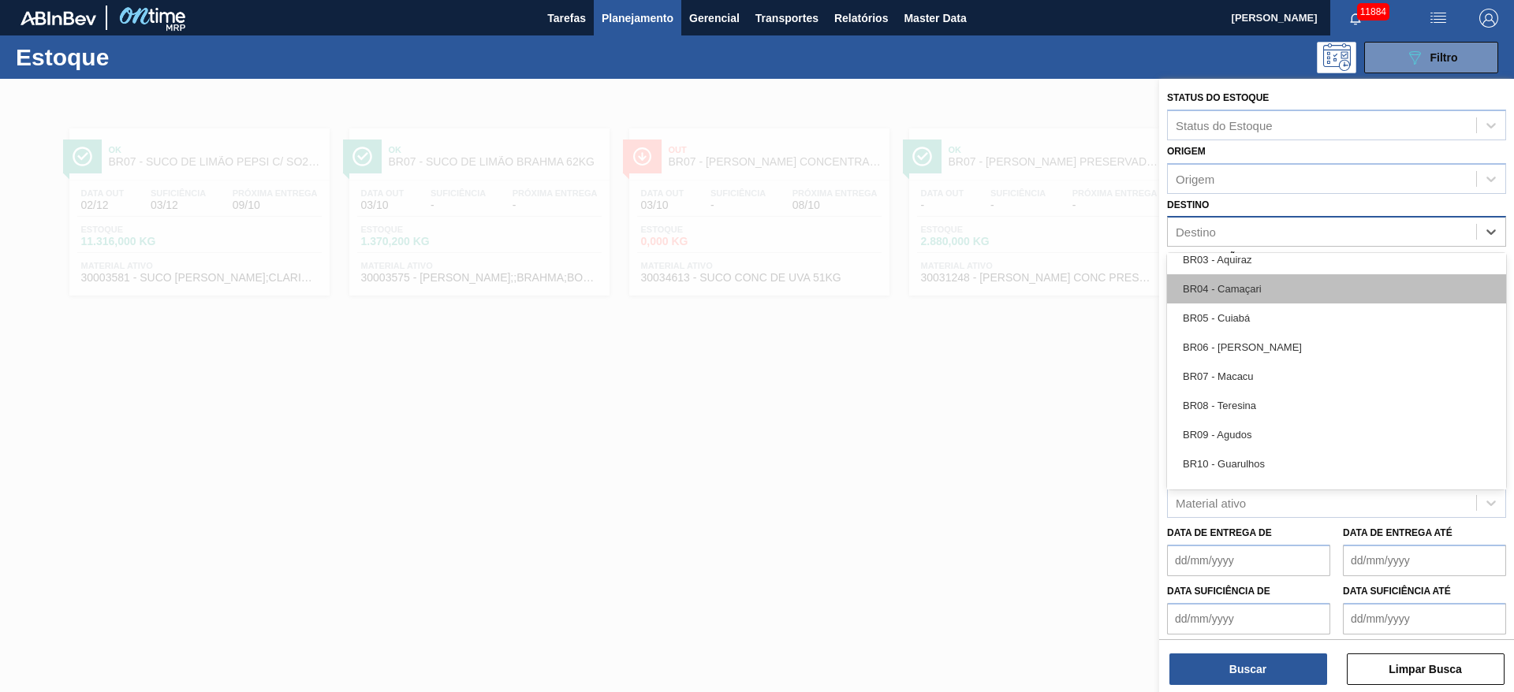
click at [1253, 287] on div "BR04 - Camaçari" at bounding box center [1336, 288] width 339 height 29
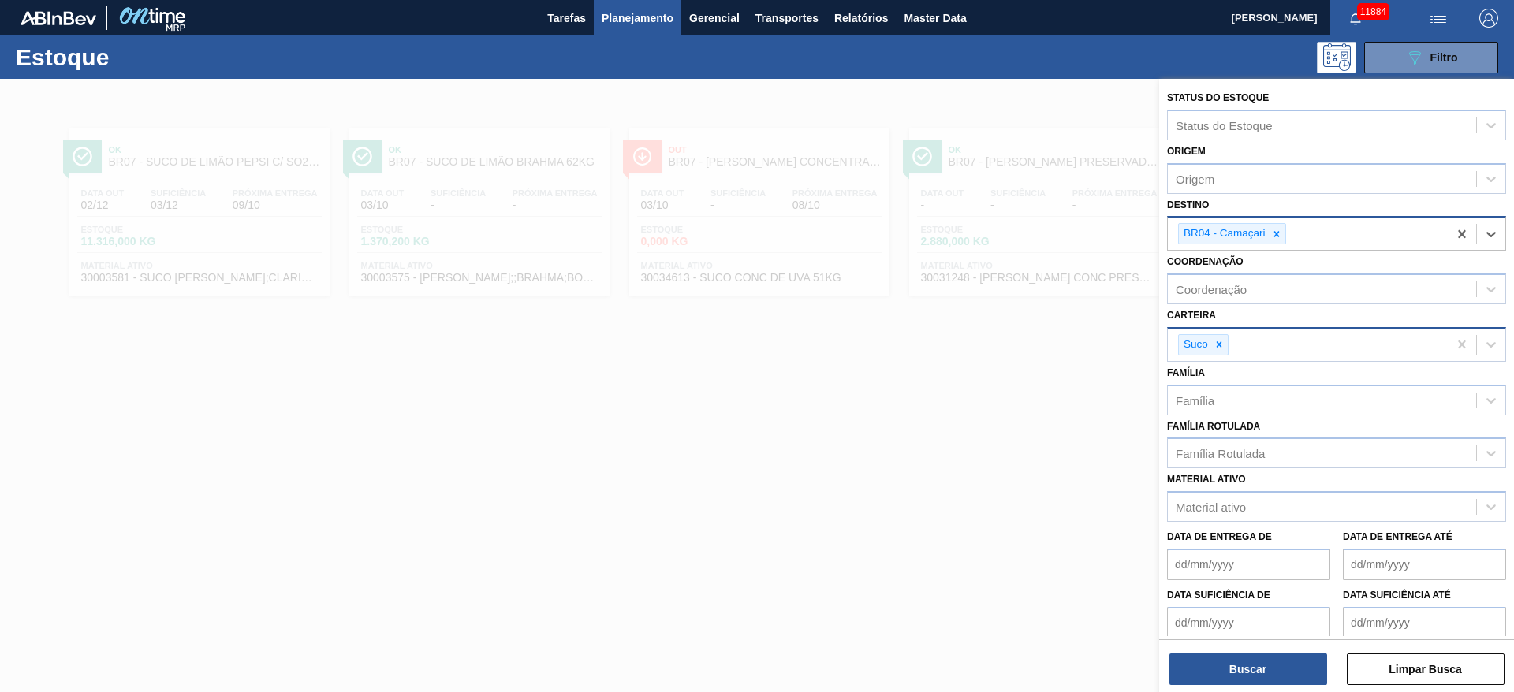
click at [1238, 689] on div "Status do Estoque Status do Estoque Origem Origem Destino option BR04 - Camaçar…" at bounding box center [1336, 387] width 355 height 616
click at [1238, 680] on button "Buscar" at bounding box center [1248, 670] width 158 height 32
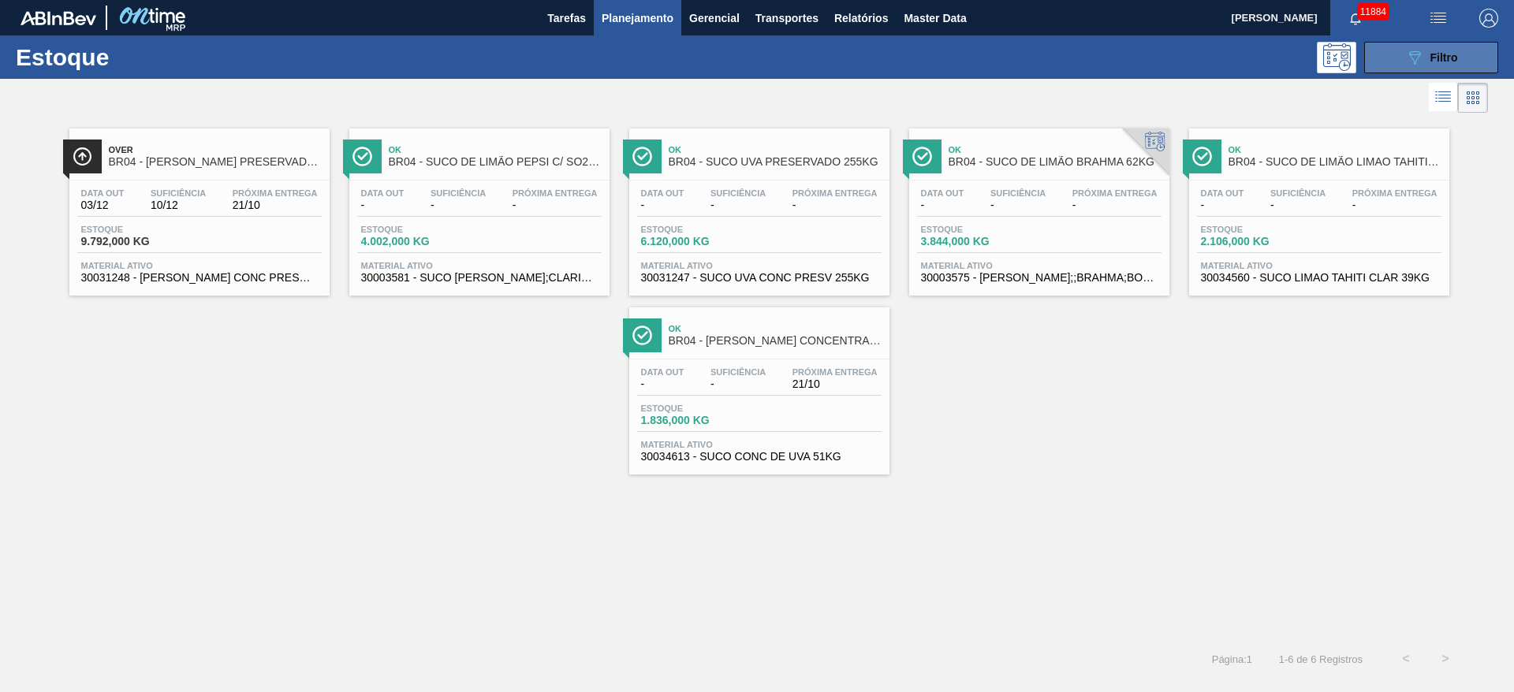
click at [1402, 57] on button "089F7B8B-B2A5-4AFE-B5C0-19BA573D28AC Filtro" at bounding box center [1431, 58] width 134 height 32
click at [1386, 60] on button "089F7B8B-B2A5-4AFE-B5C0-19BA573D28AC Filtro" at bounding box center [1431, 58] width 134 height 32
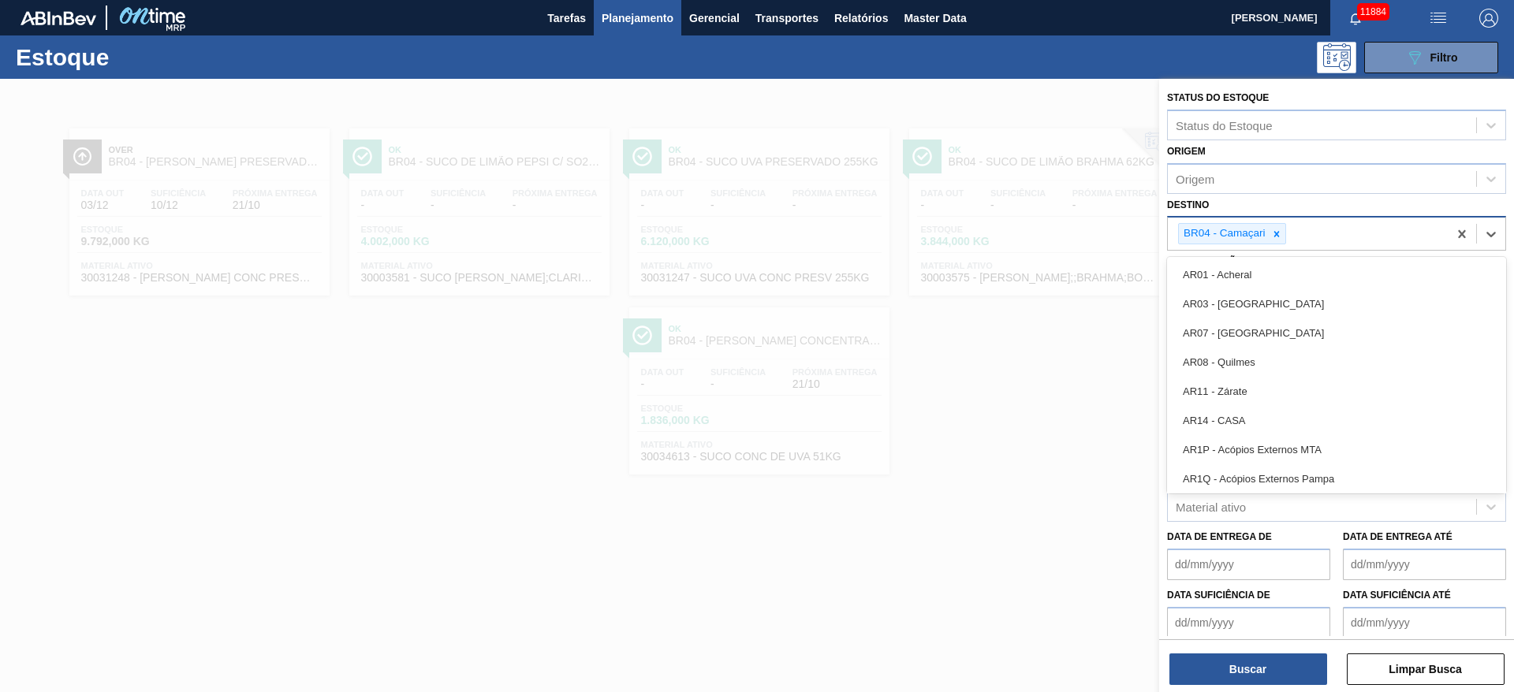
click at [1263, 241] on div "BR04 - Camaçari" at bounding box center [1223, 234] width 89 height 20
click at [1271, 240] on div at bounding box center [1276, 234] width 17 height 20
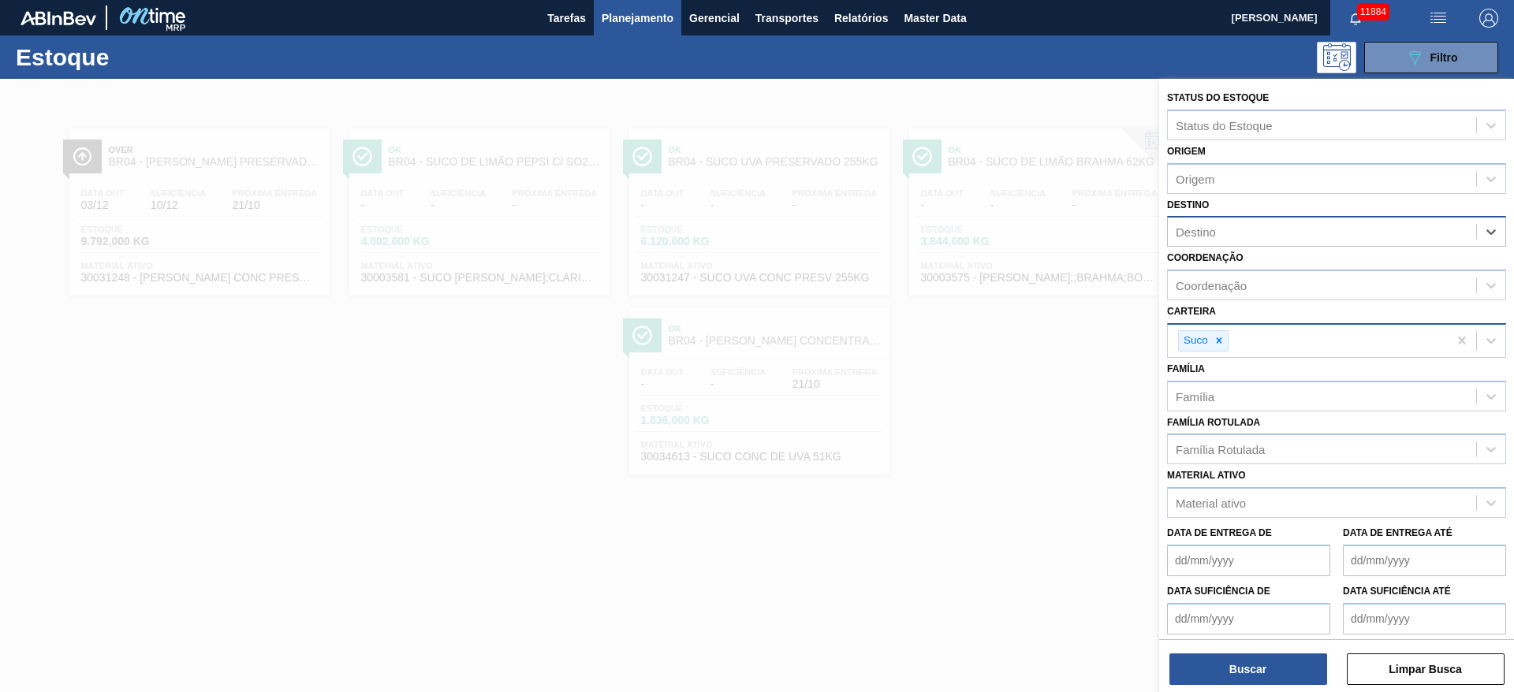
click at [1271, 240] on div "Destino" at bounding box center [1322, 232] width 308 height 23
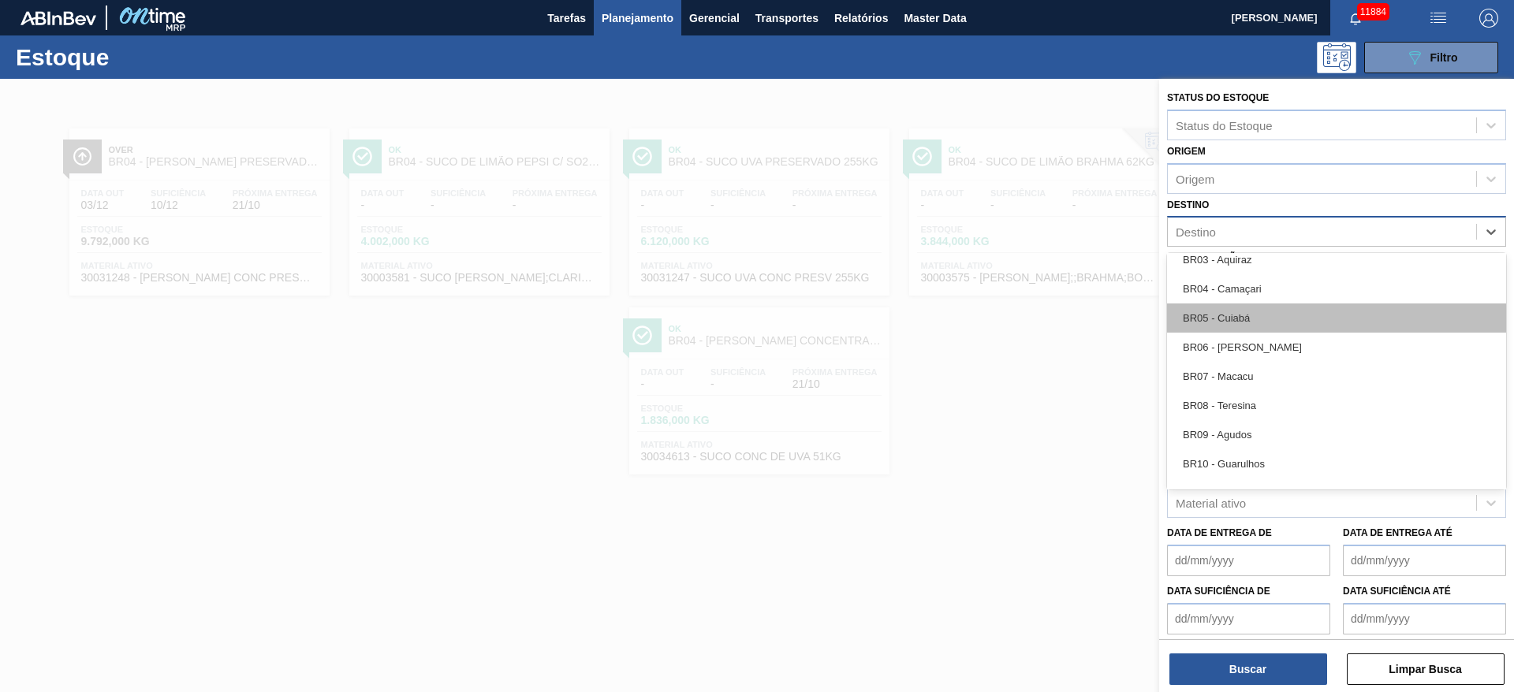
scroll to position [709, 0]
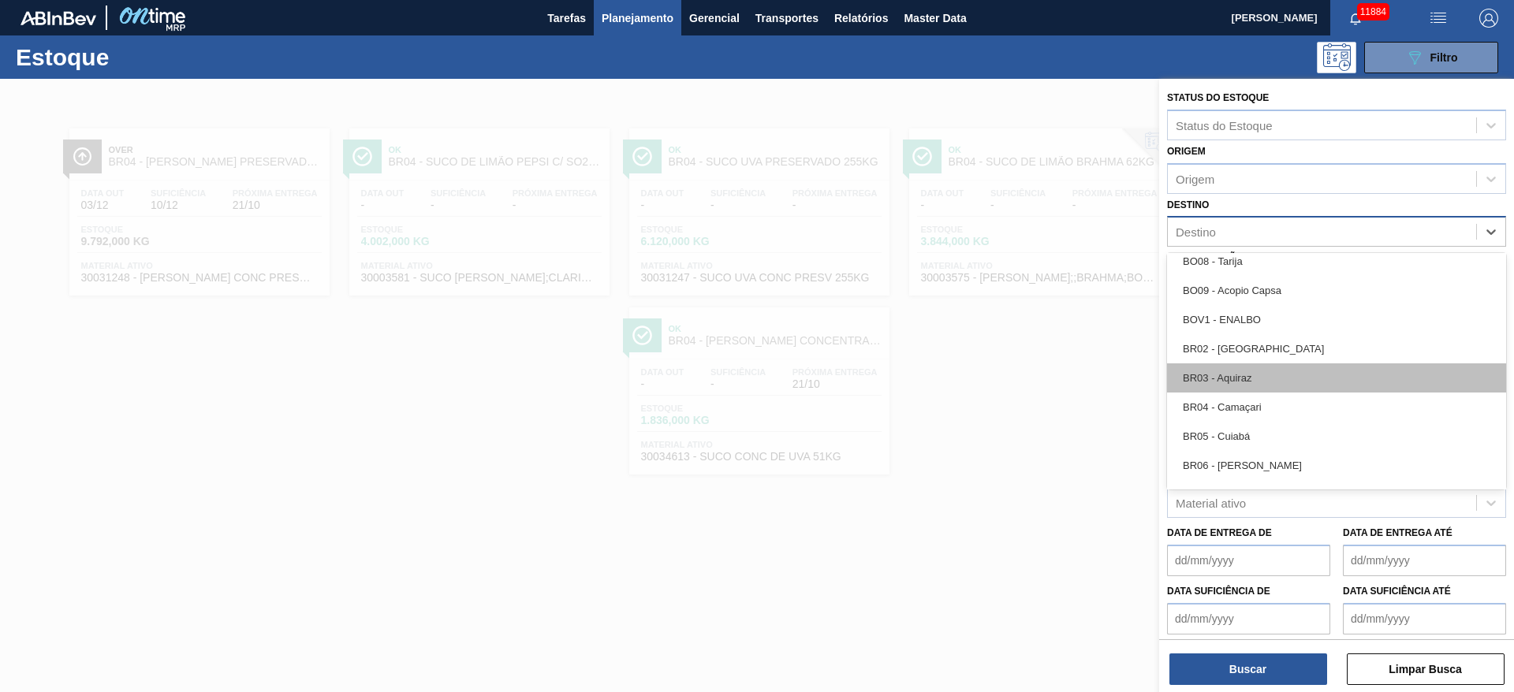
click at [1269, 388] on div "BR03 - Aquiraz" at bounding box center [1336, 377] width 339 height 29
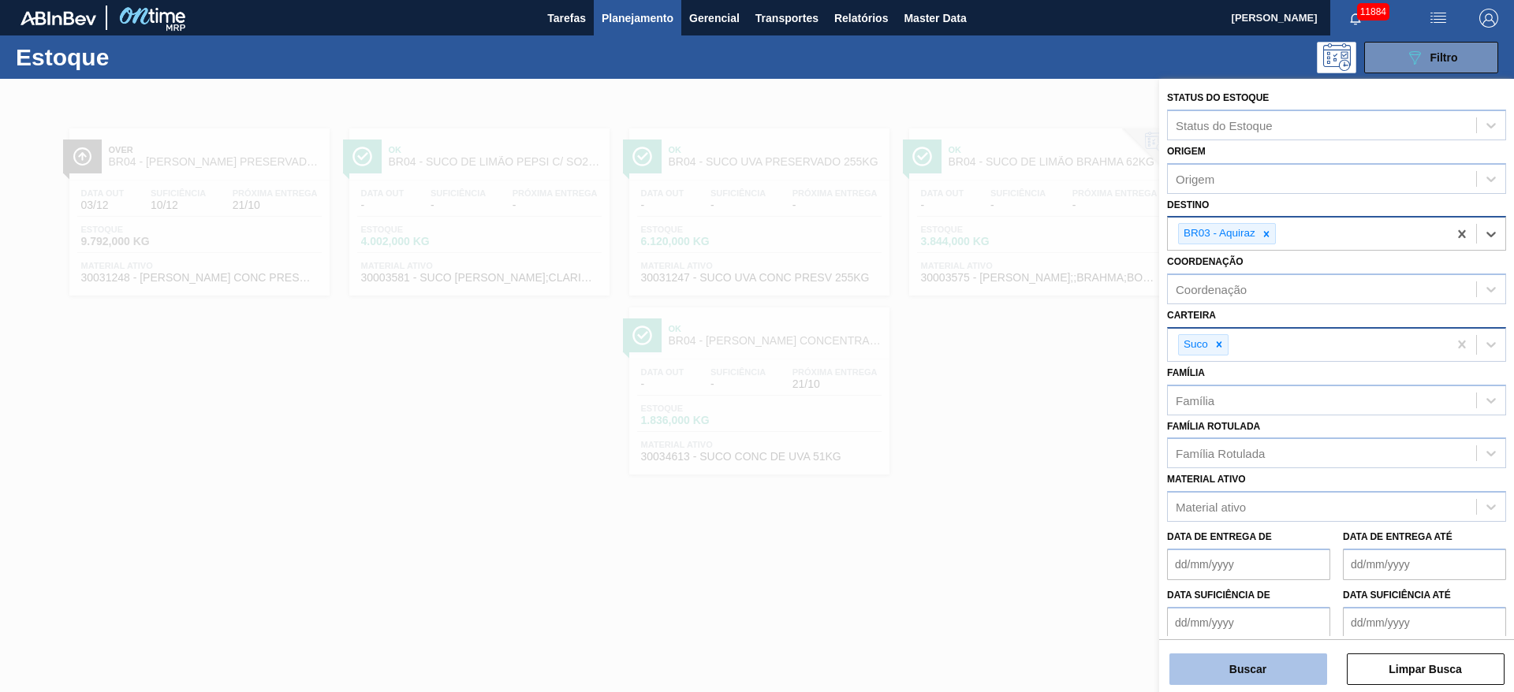
click at [1244, 663] on button "Buscar" at bounding box center [1248, 670] width 158 height 32
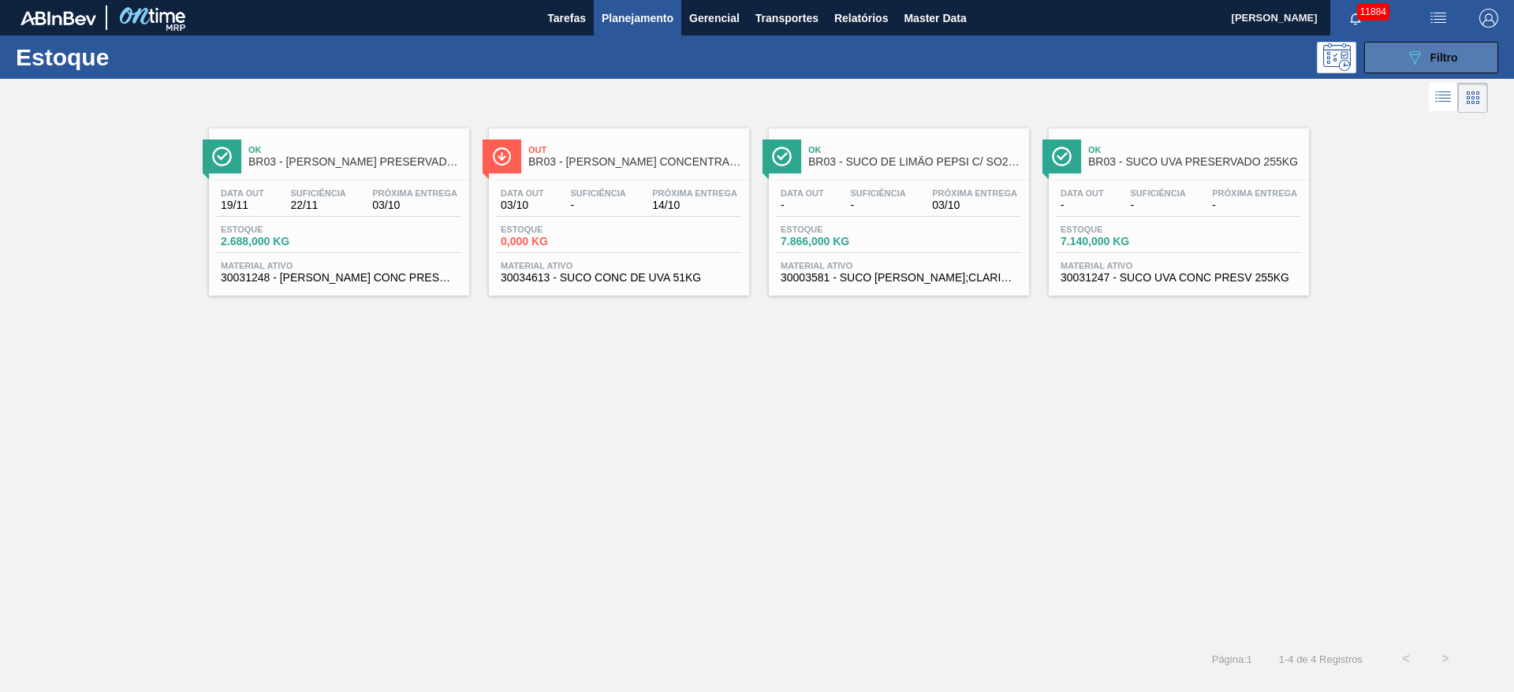
click at [1415, 45] on button "089F7B8B-B2A5-4AFE-B5C0-19BA573D28AC Filtro" at bounding box center [1431, 58] width 134 height 32
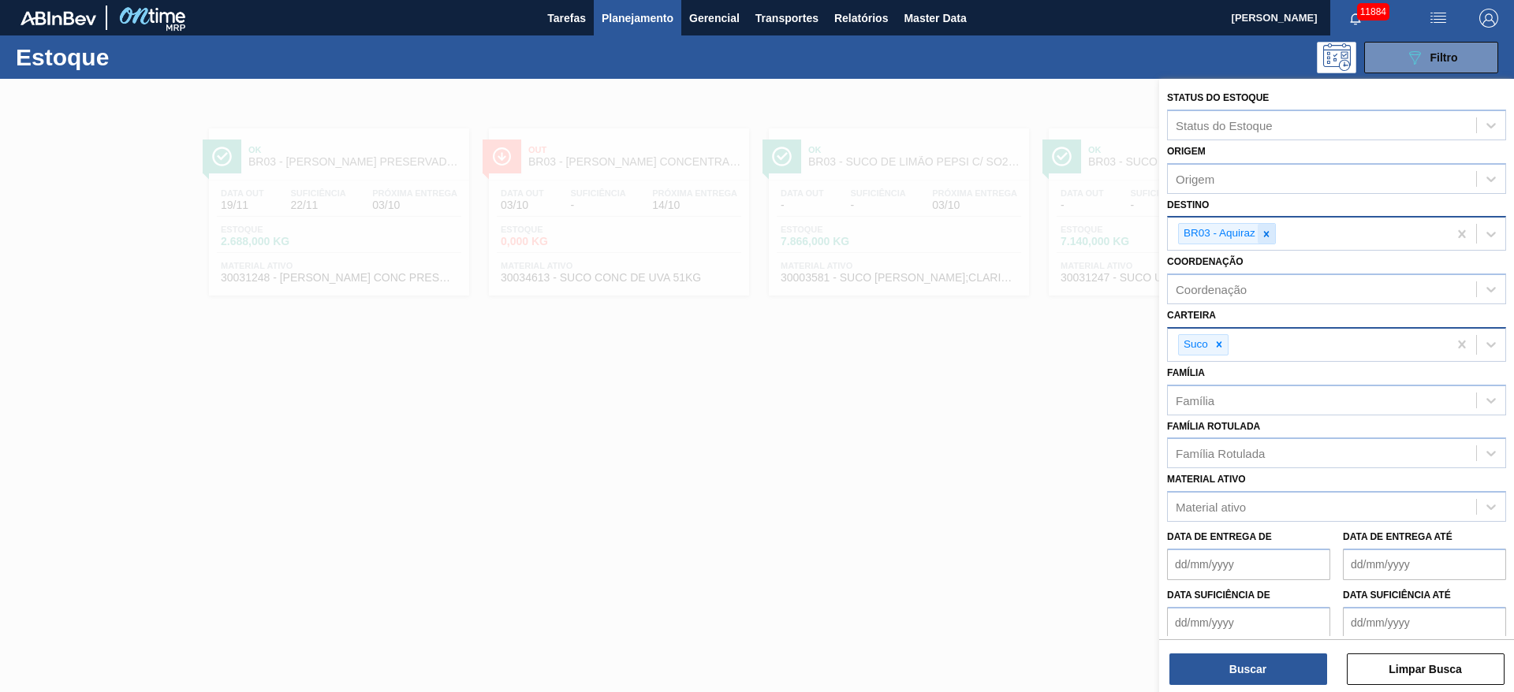
click at [1268, 240] on div at bounding box center [1265, 234] width 17 height 20
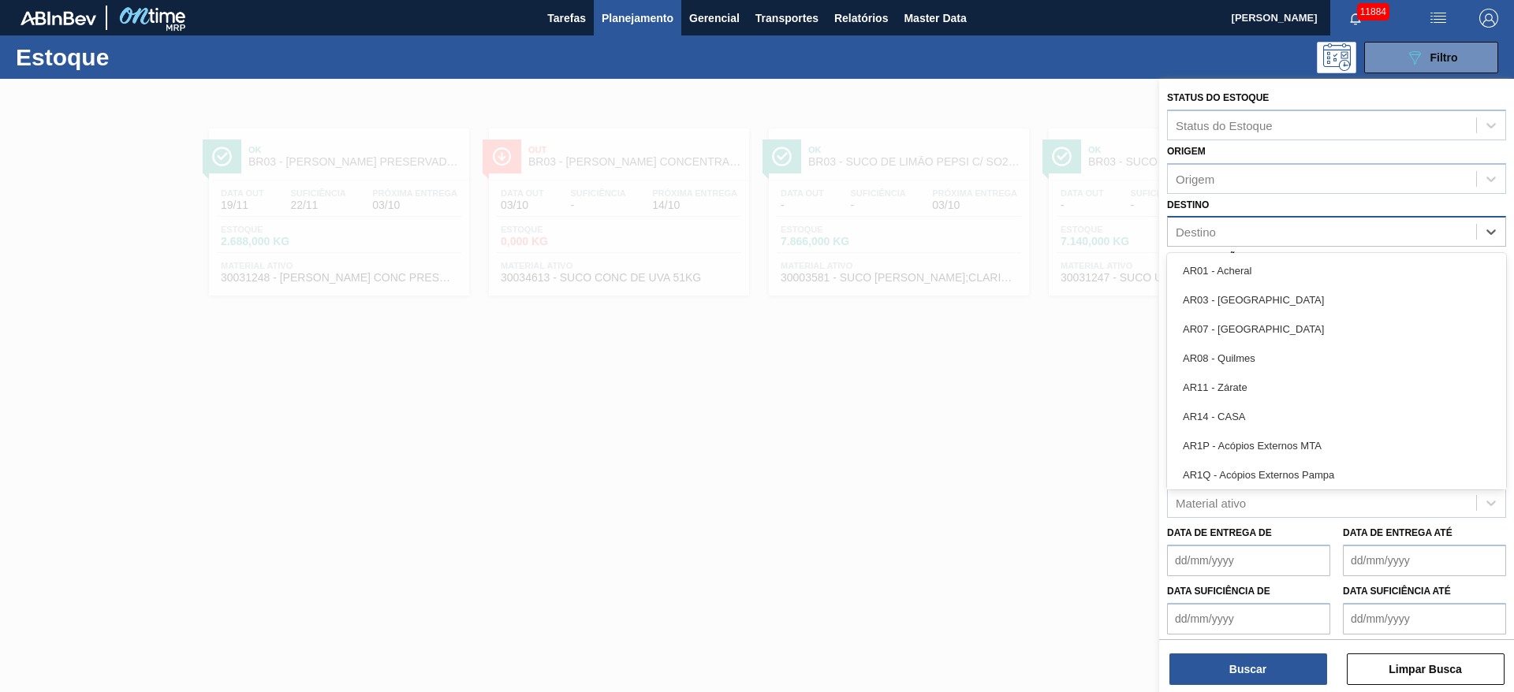
click at [1268, 240] on div "Destino" at bounding box center [1322, 232] width 308 height 23
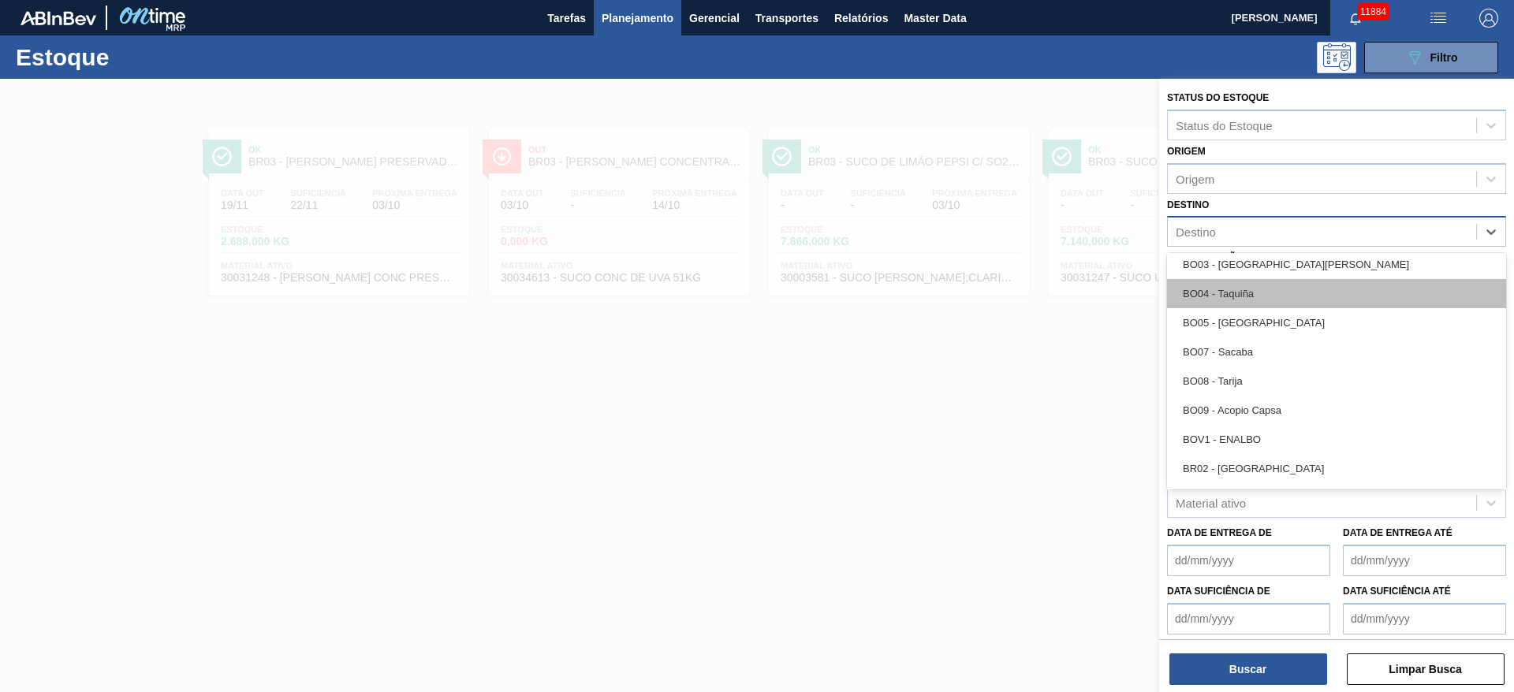
scroll to position [591, 0]
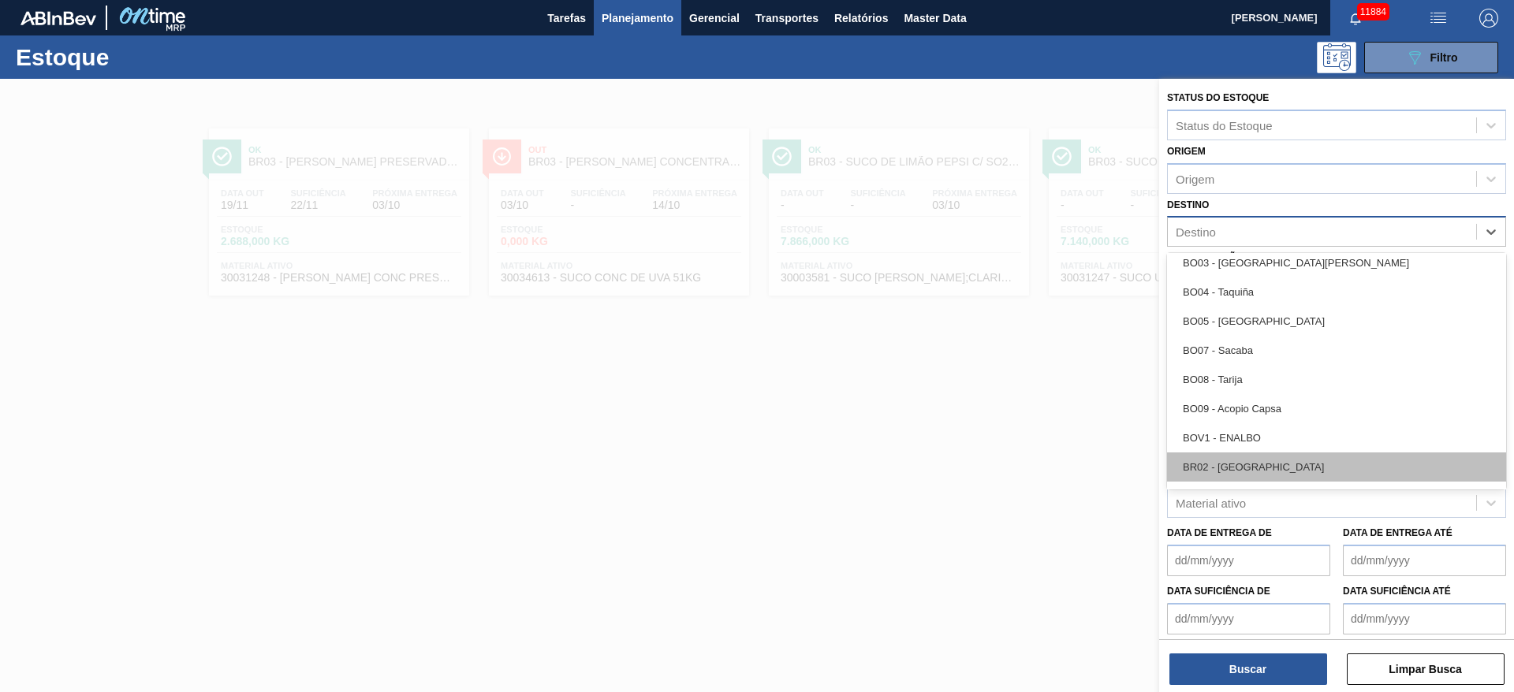
click at [1244, 466] on div "BR02 - Sergipe" at bounding box center [1336, 466] width 339 height 29
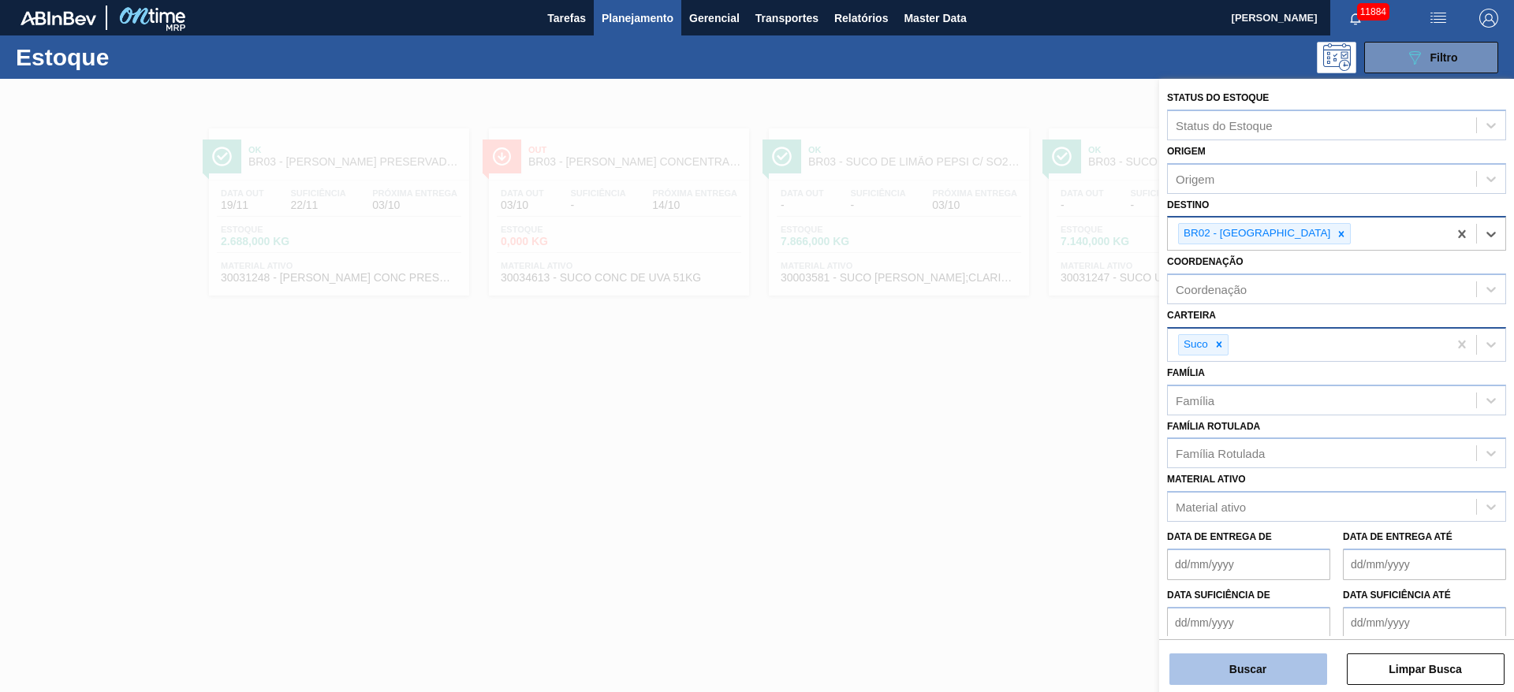
click at [1237, 656] on button "Buscar" at bounding box center [1248, 670] width 158 height 32
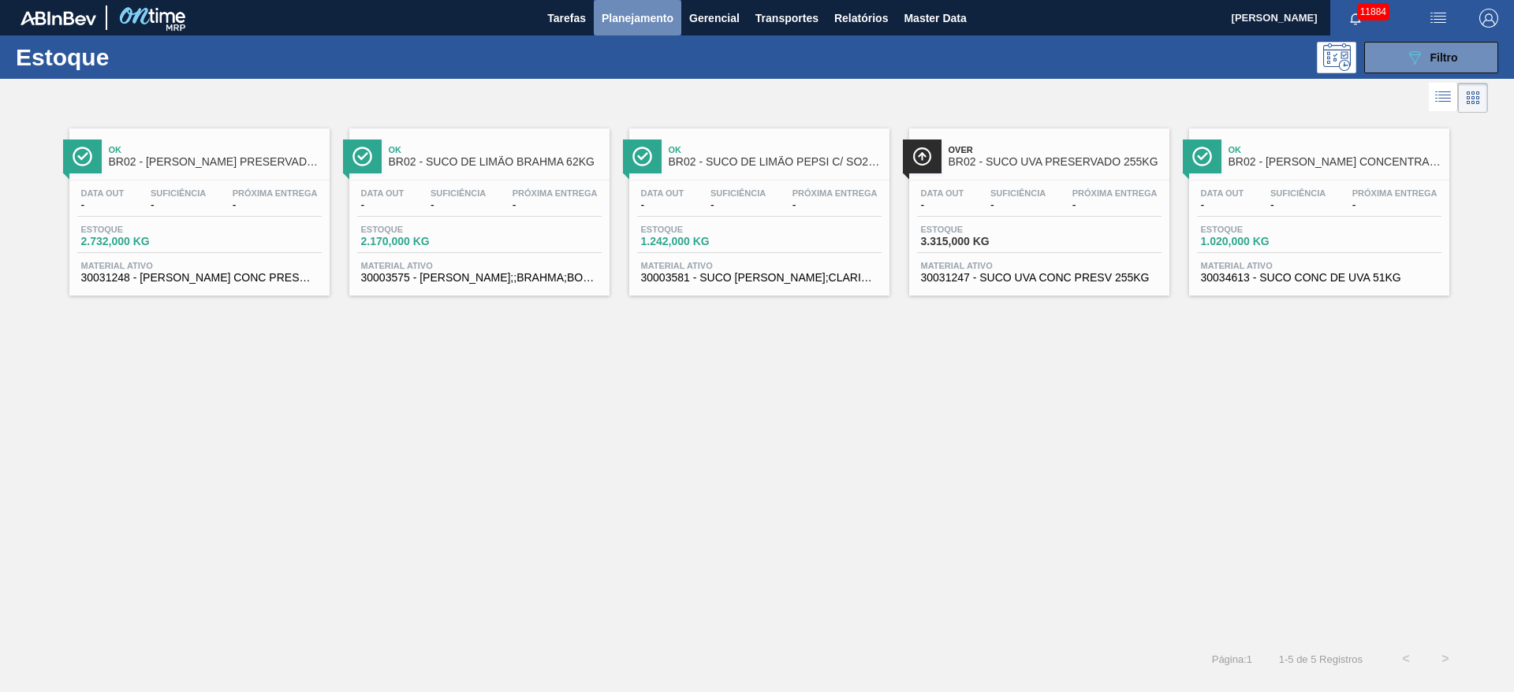
click at [638, 17] on span "Planejamento" at bounding box center [637, 18] width 72 height 19
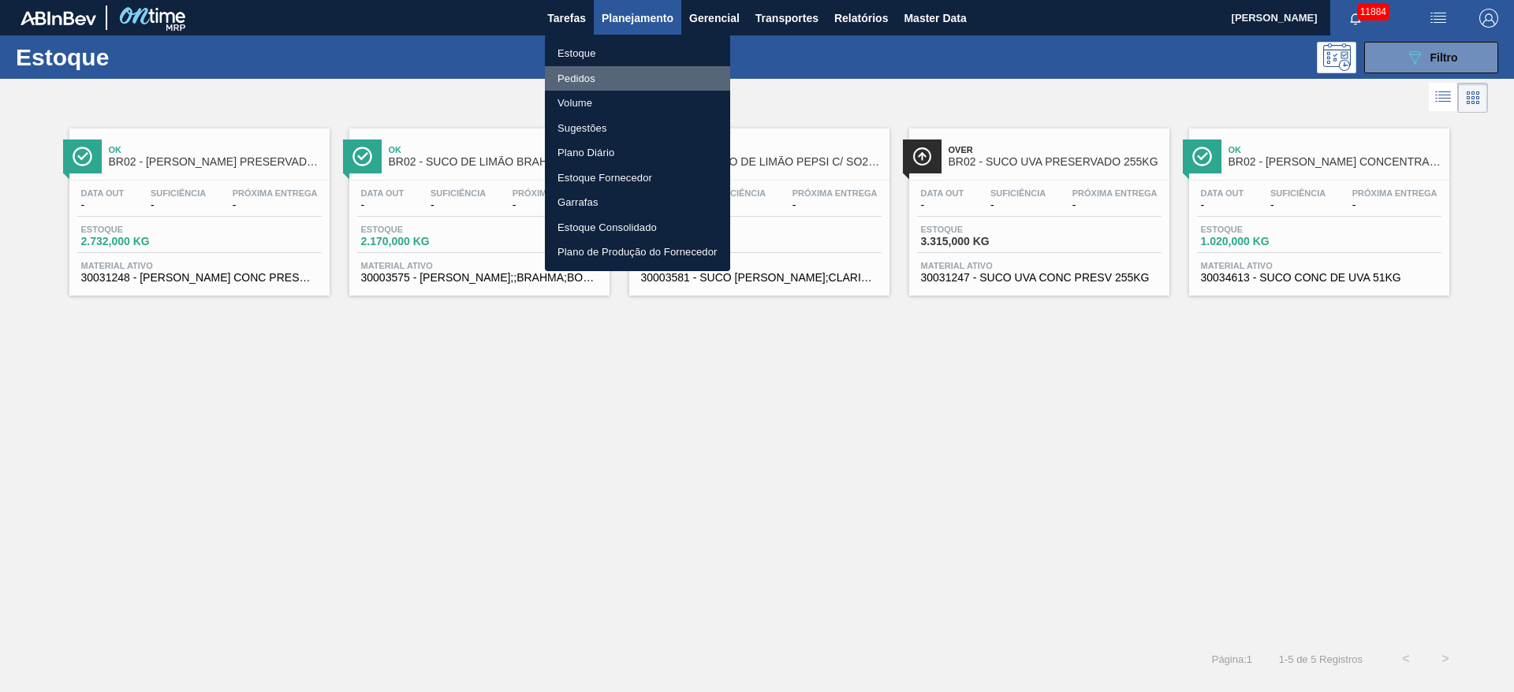
click at [615, 87] on li "Pedidos" at bounding box center [637, 78] width 185 height 25
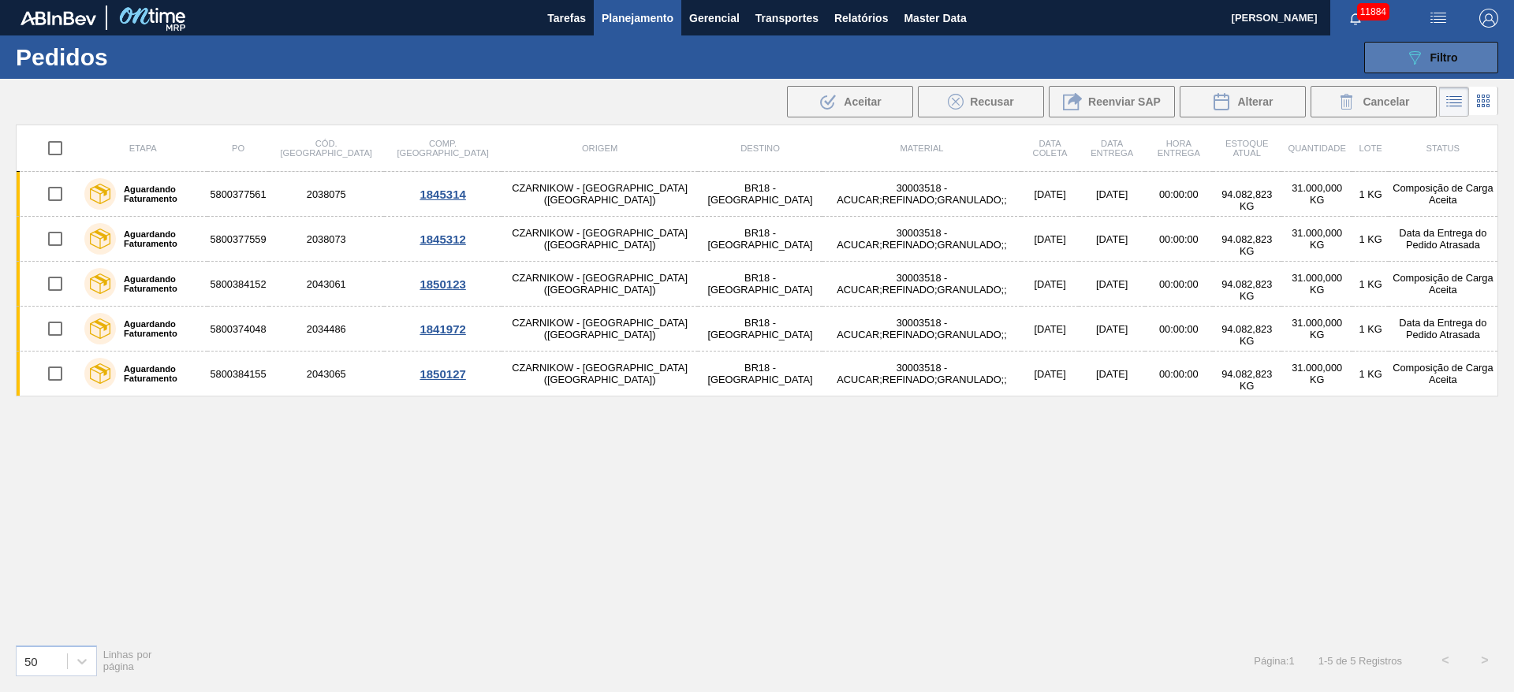
drag, startPoint x: 1468, startPoint y: 41, endPoint x: 1456, endPoint y: 41, distance: 11.8
click at [1465, 42] on button "089F7B8B-B2A5-4AFE-B5C0-19BA573D28AC Filtro" at bounding box center [1431, 58] width 134 height 32
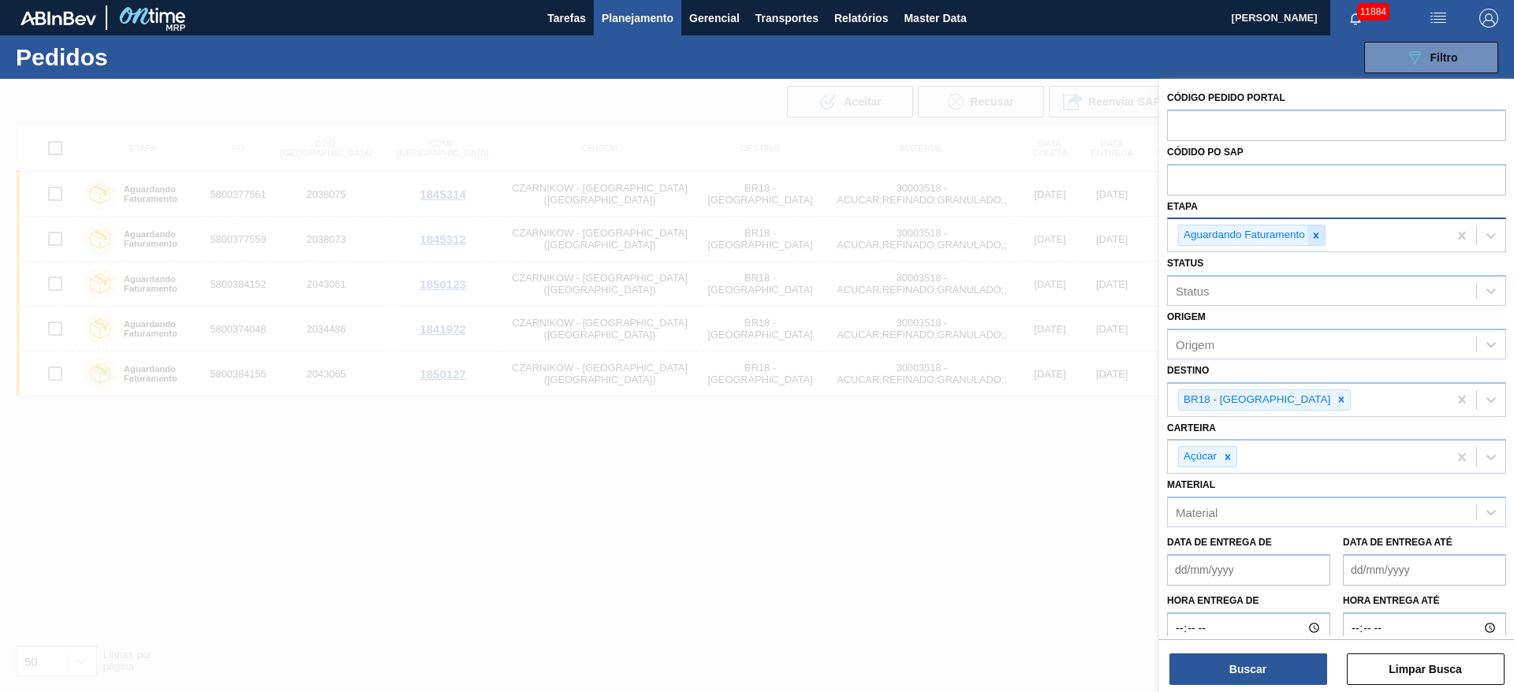
click at [1310, 242] on div at bounding box center [1315, 235] width 17 height 20
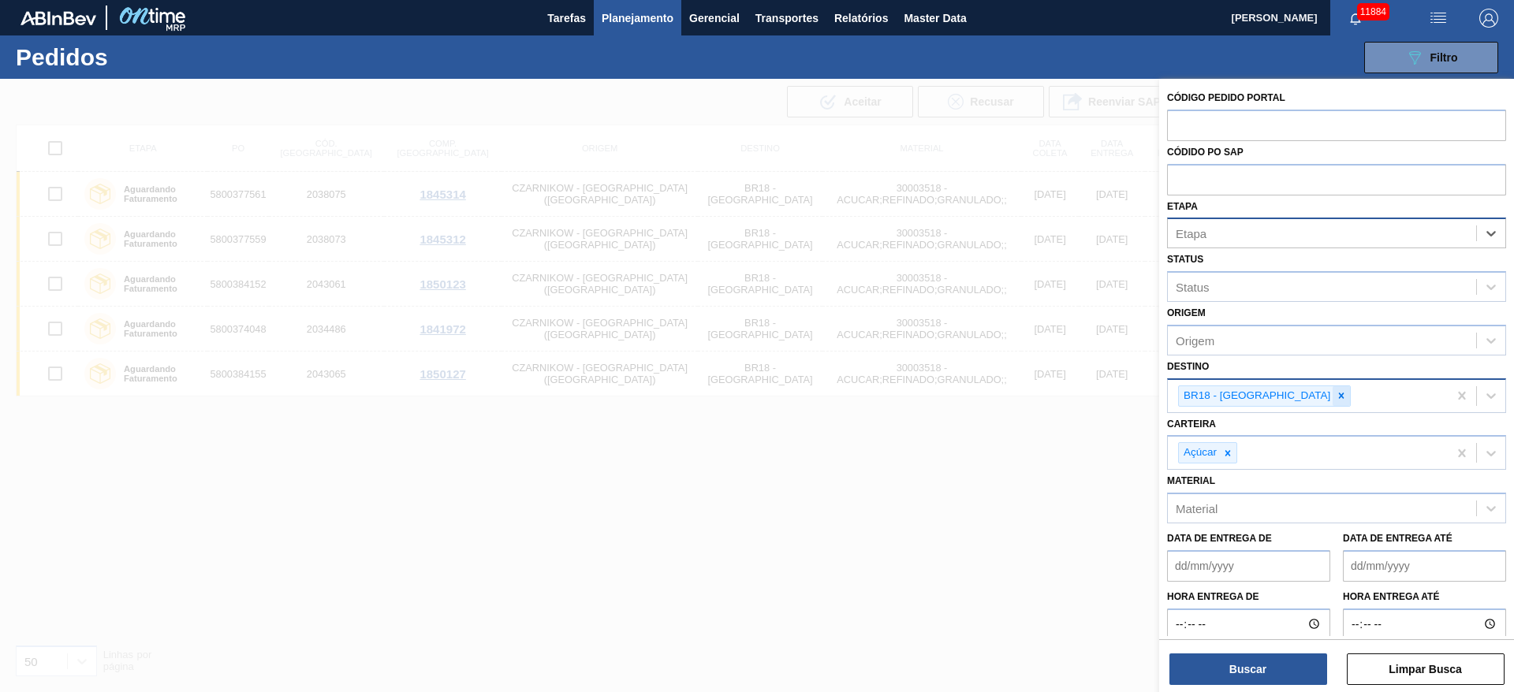
click at [1332, 401] on div at bounding box center [1340, 396] width 17 height 20
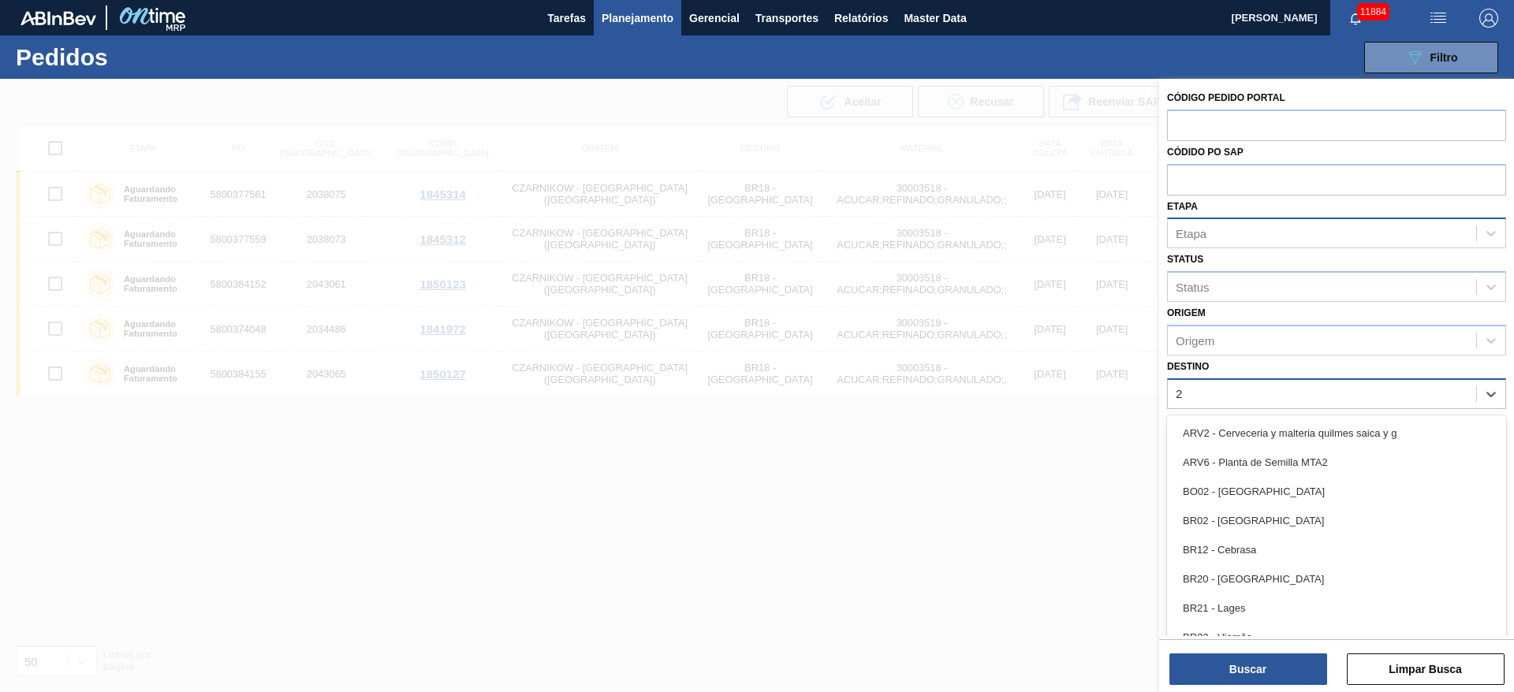
type input "23"
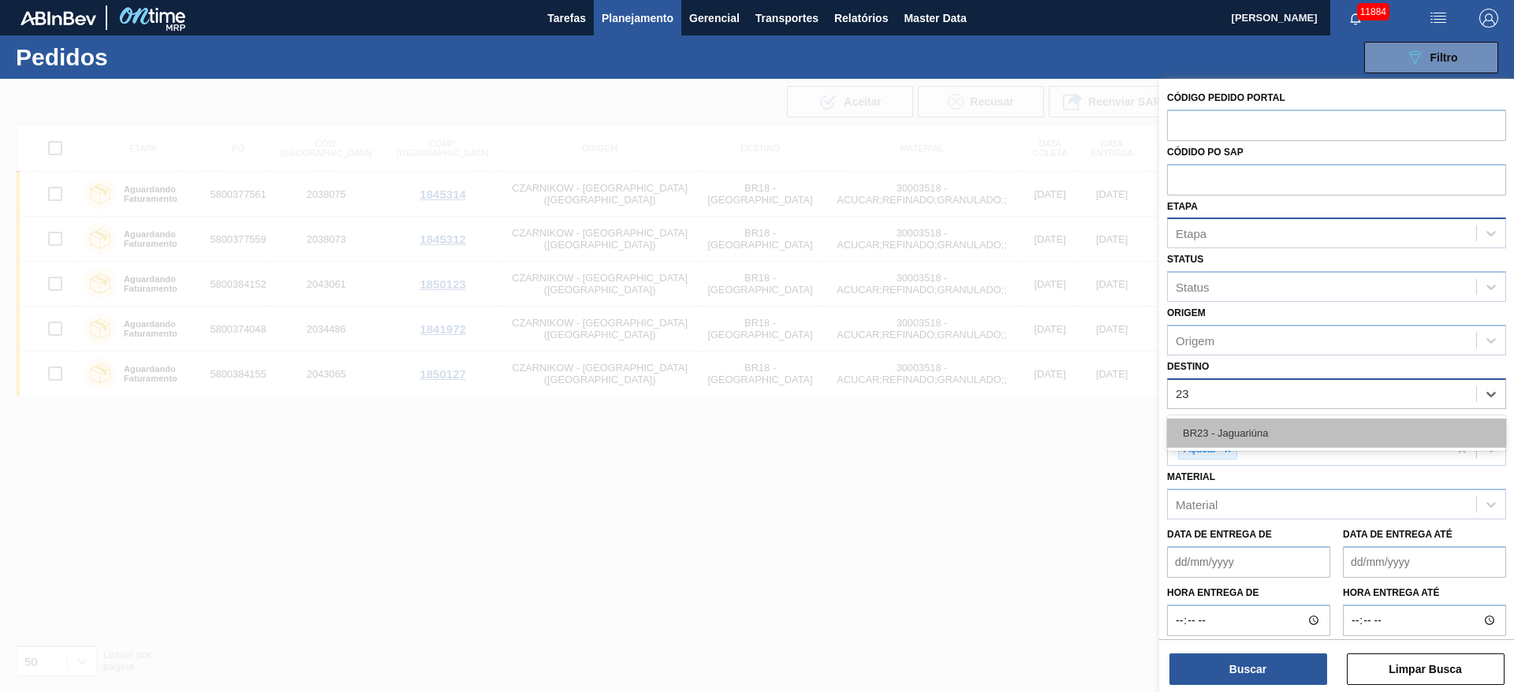
click at [1242, 423] on div "BR23 - Jaguariúna" at bounding box center [1336, 433] width 339 height 29
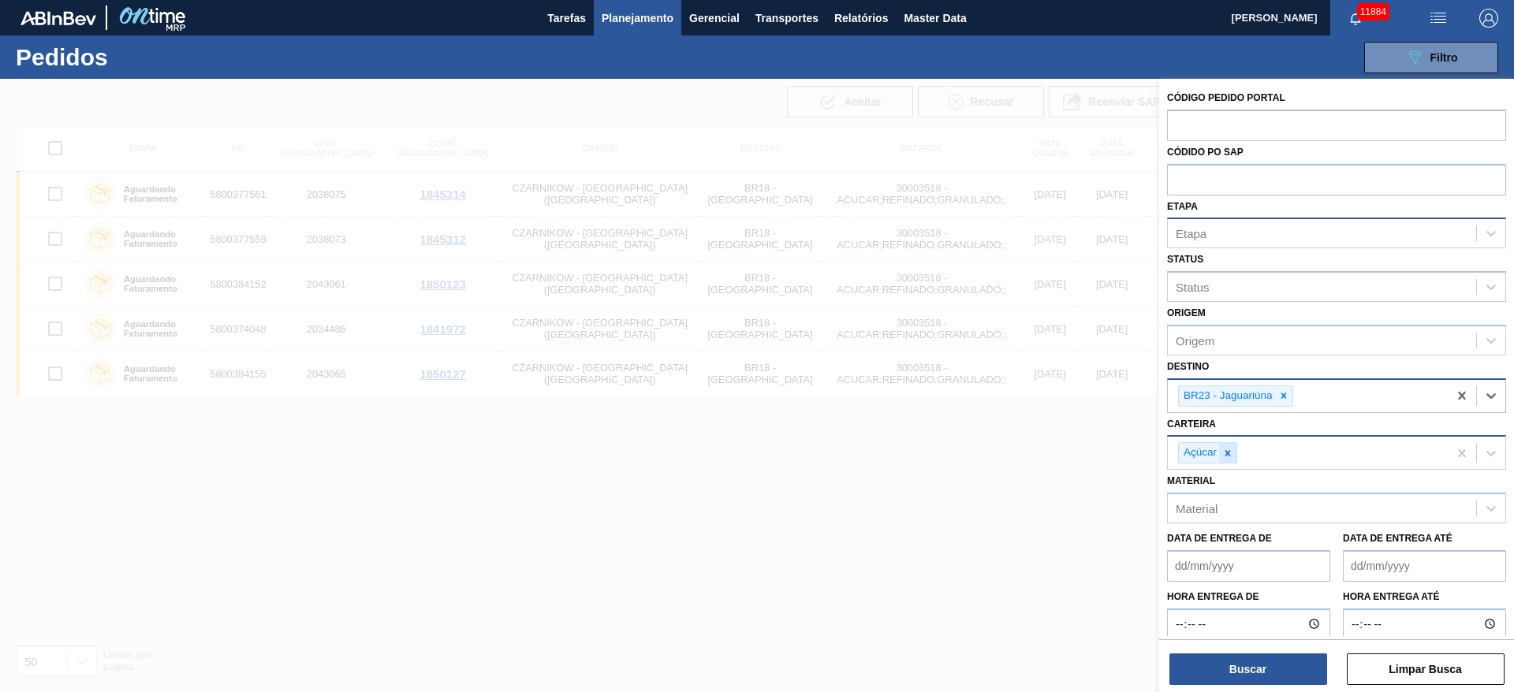
click at [1230, 451] on icon at bounding box center [1228, 453] width 6 height 6
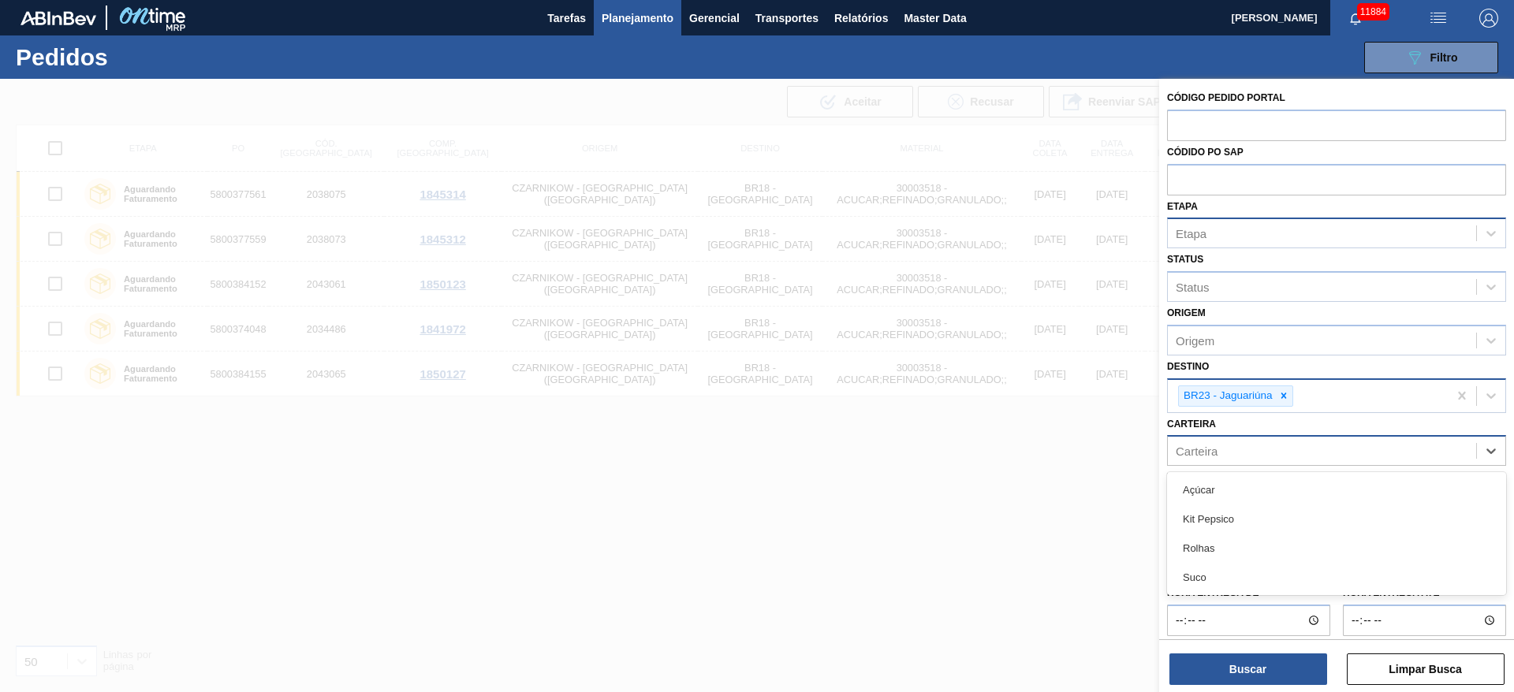
click at [1227, 456] on div "Carteira" at bounding box center [1322, 451] width 308 height 23
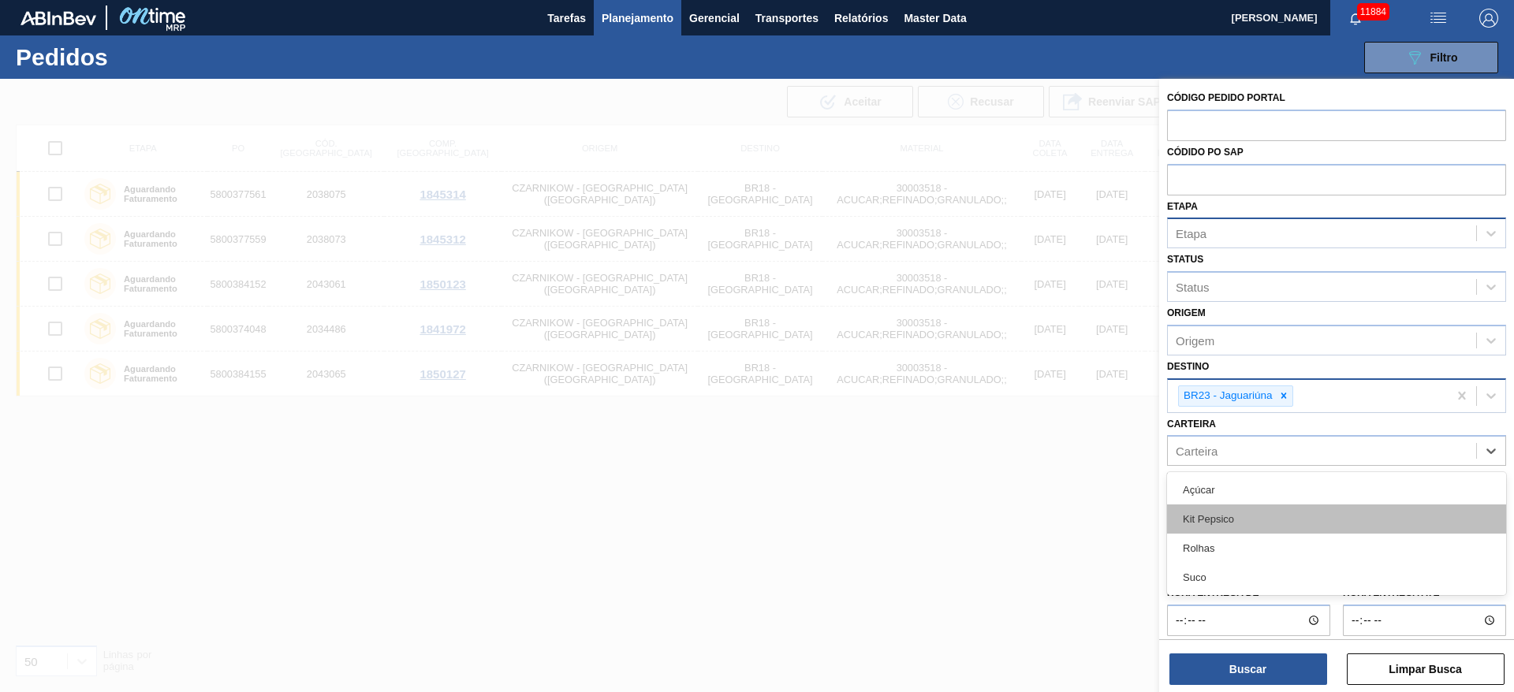
click at [1228, 512] on div "Kit Pepsico" at bounding box center [1336, 519] width 339 height 29
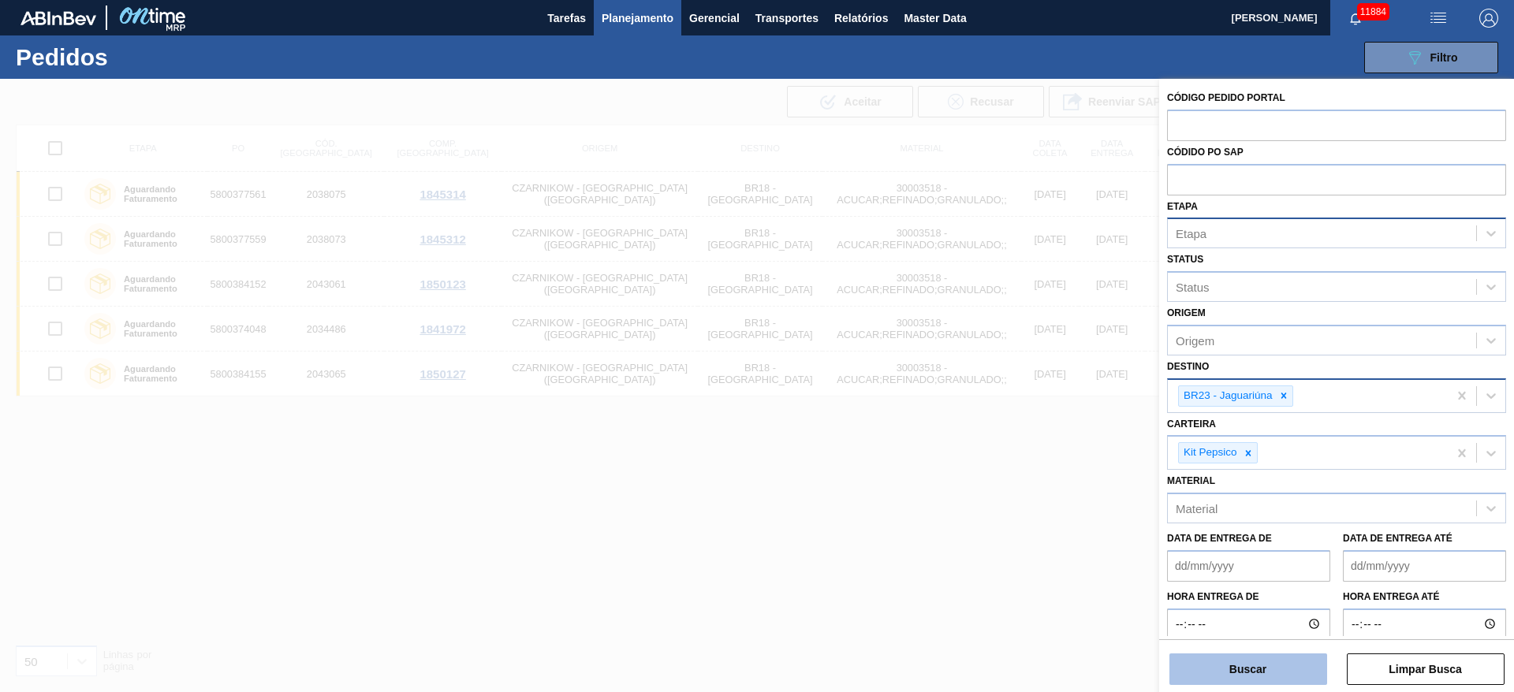
click at [1224, 669] on button "Buscar" at bounding box center [1248, 670] width 158 height 32
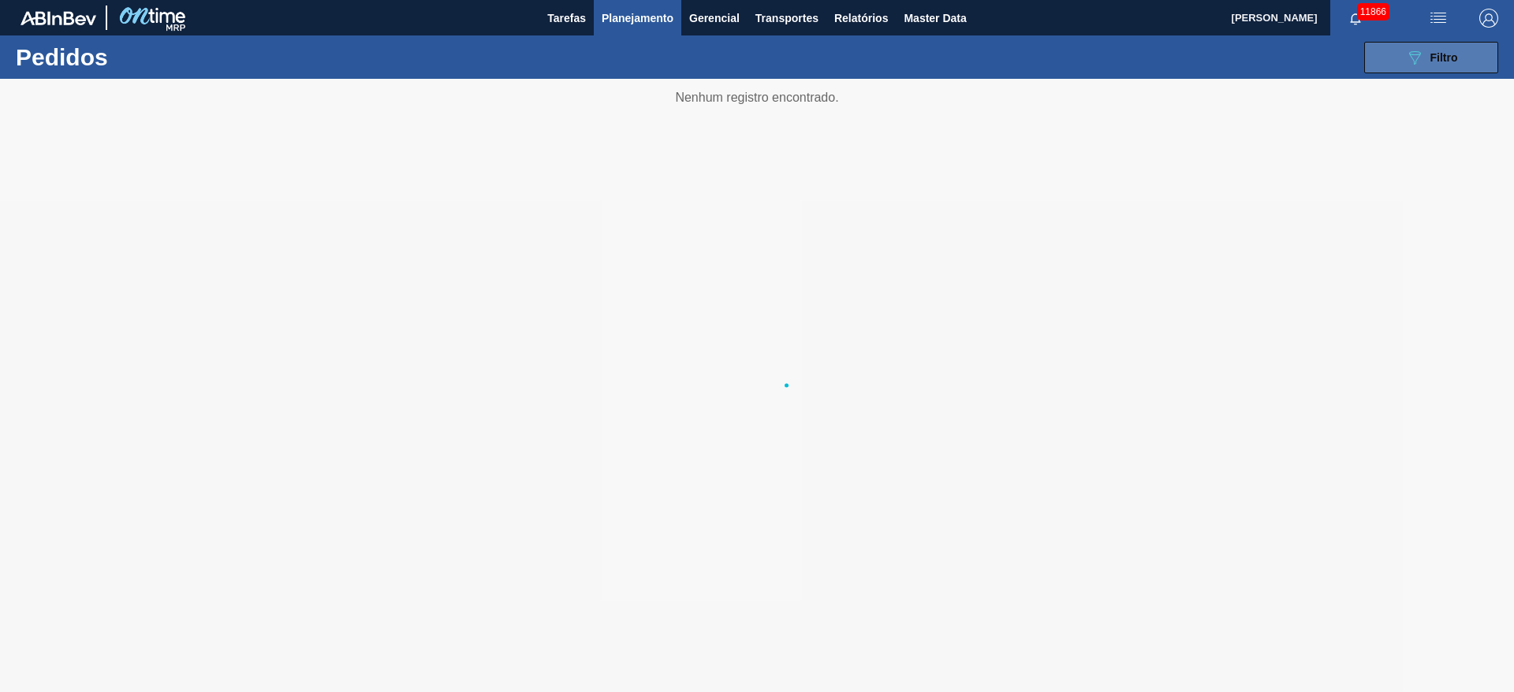
click at [1417, 54] on icon at bounding box center [1415, 57] width 12 height 13
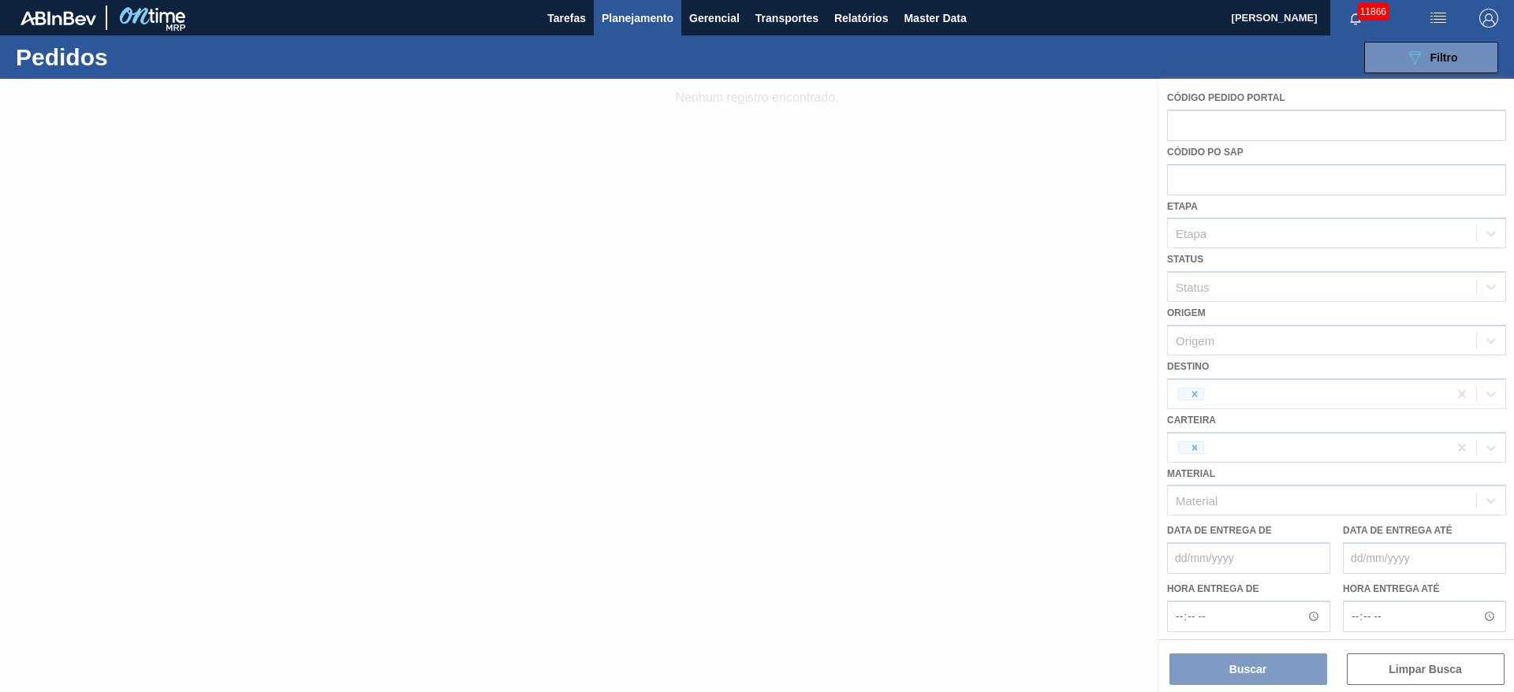
click at [1123, 289] on div at bounding box center [757, 385] width 1514 height 613
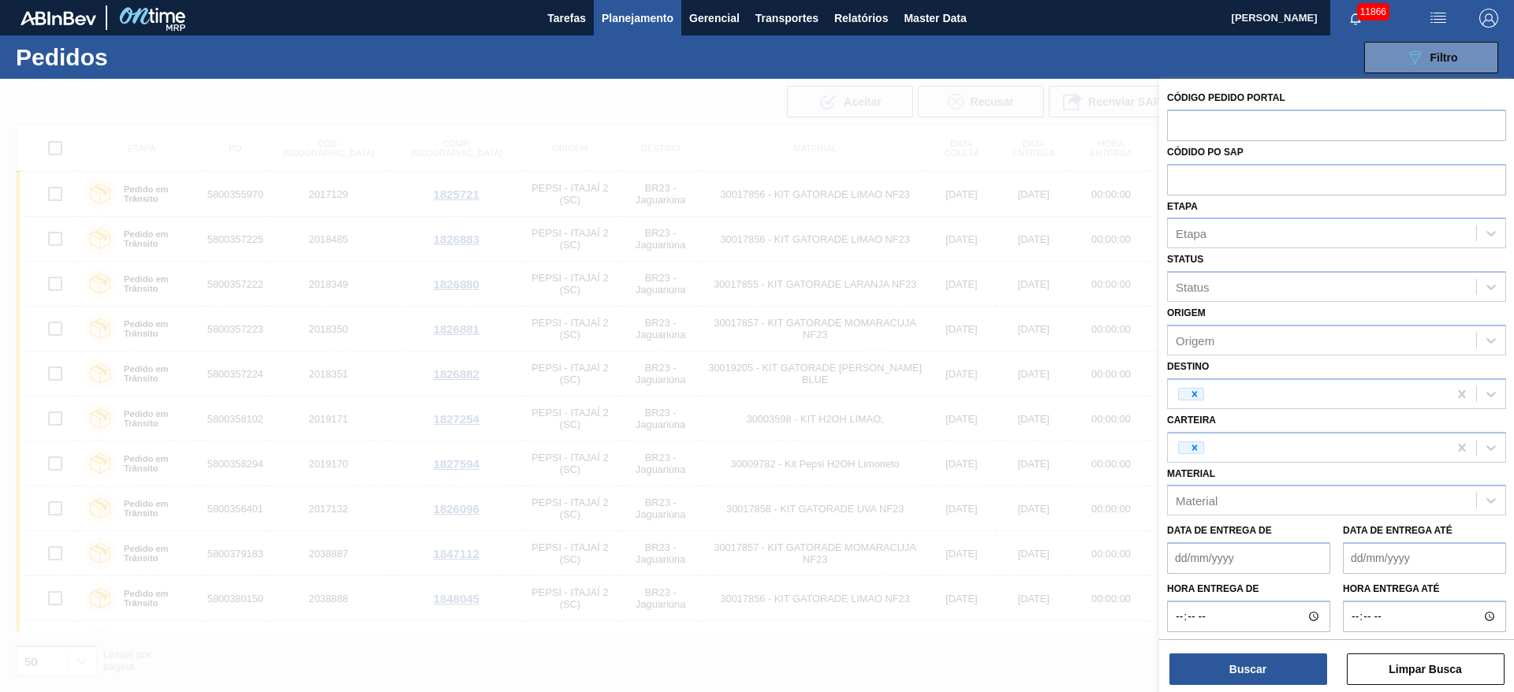
click at [1078, 140] on div at bounding box center [757, 425] width 1514 height 692
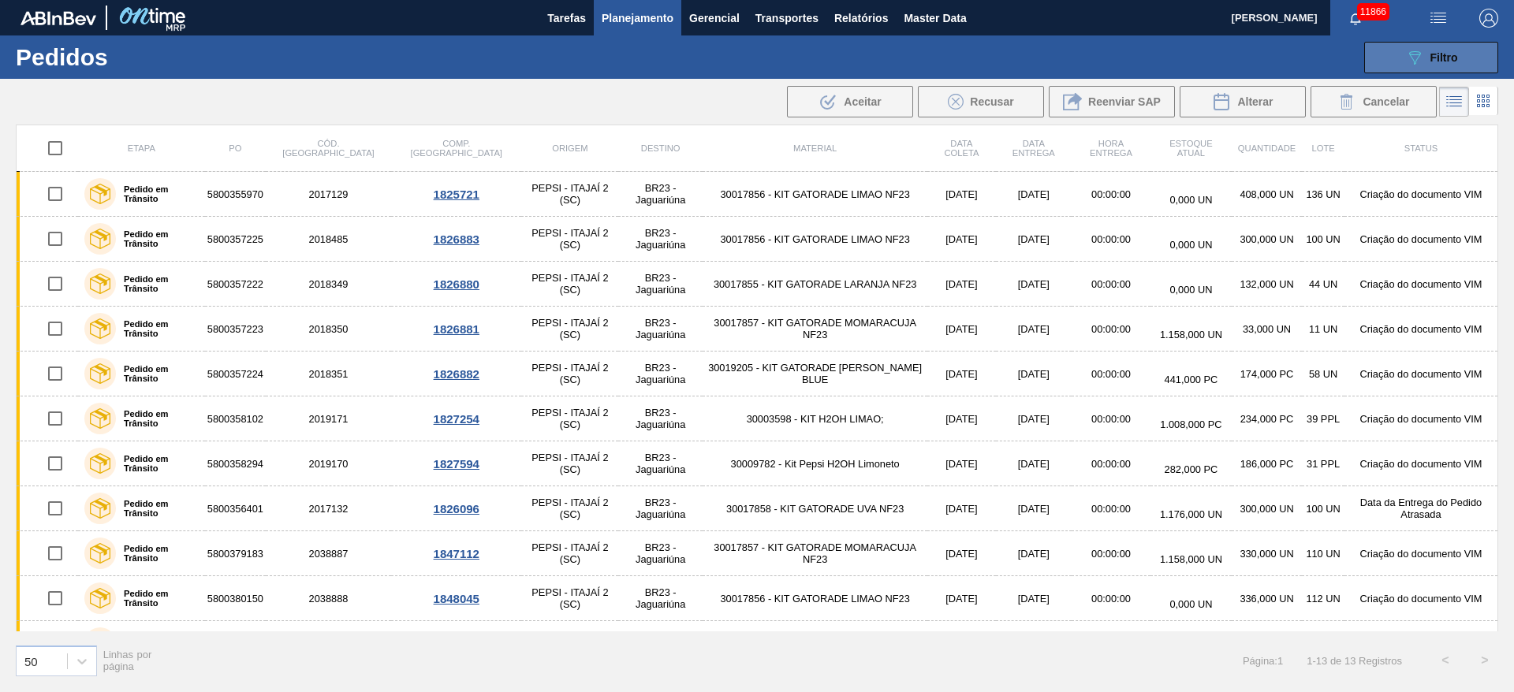
click at [1443, 53] on span "Filtro" at bounding box center [1444, 57] width 28 height 13
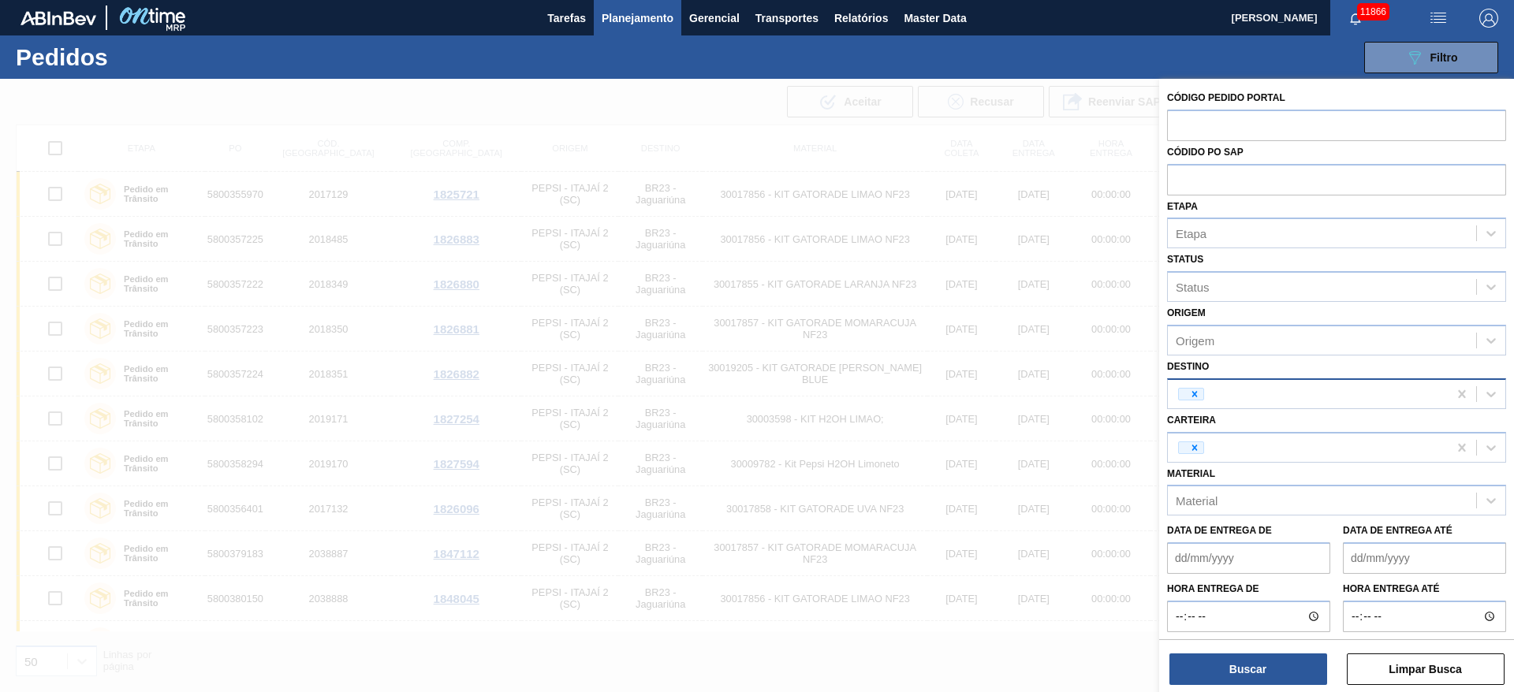
click at [1190, 403] on div at bounding box center [1308, 394] width 280 height 24
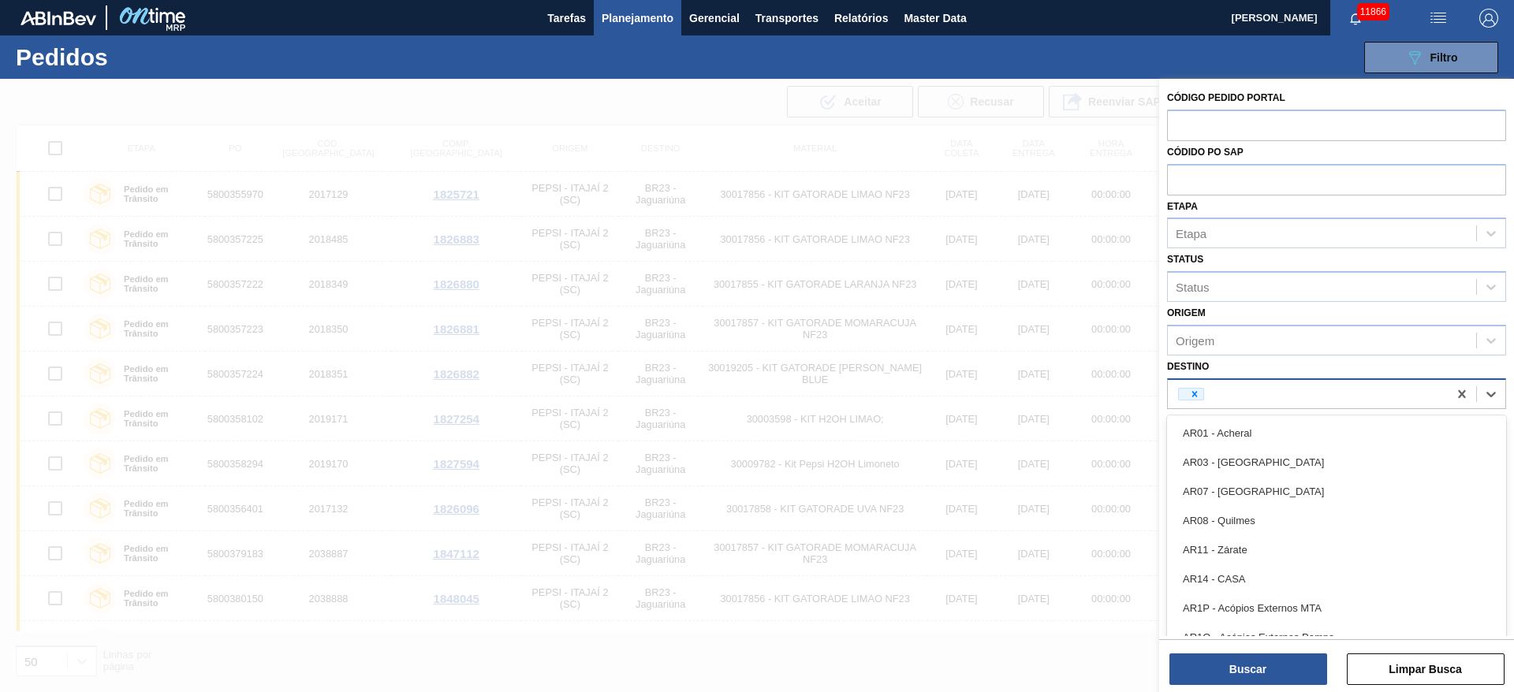
click at [1196, 400] on div at bounding box center [1308, 394] width 280 height 24
click at [1197, 400] on div at bounding box center [1191, 394] width 26 height 13
click at [1192, 383] on div at bounding box center [1308, 394] width 280 height 24
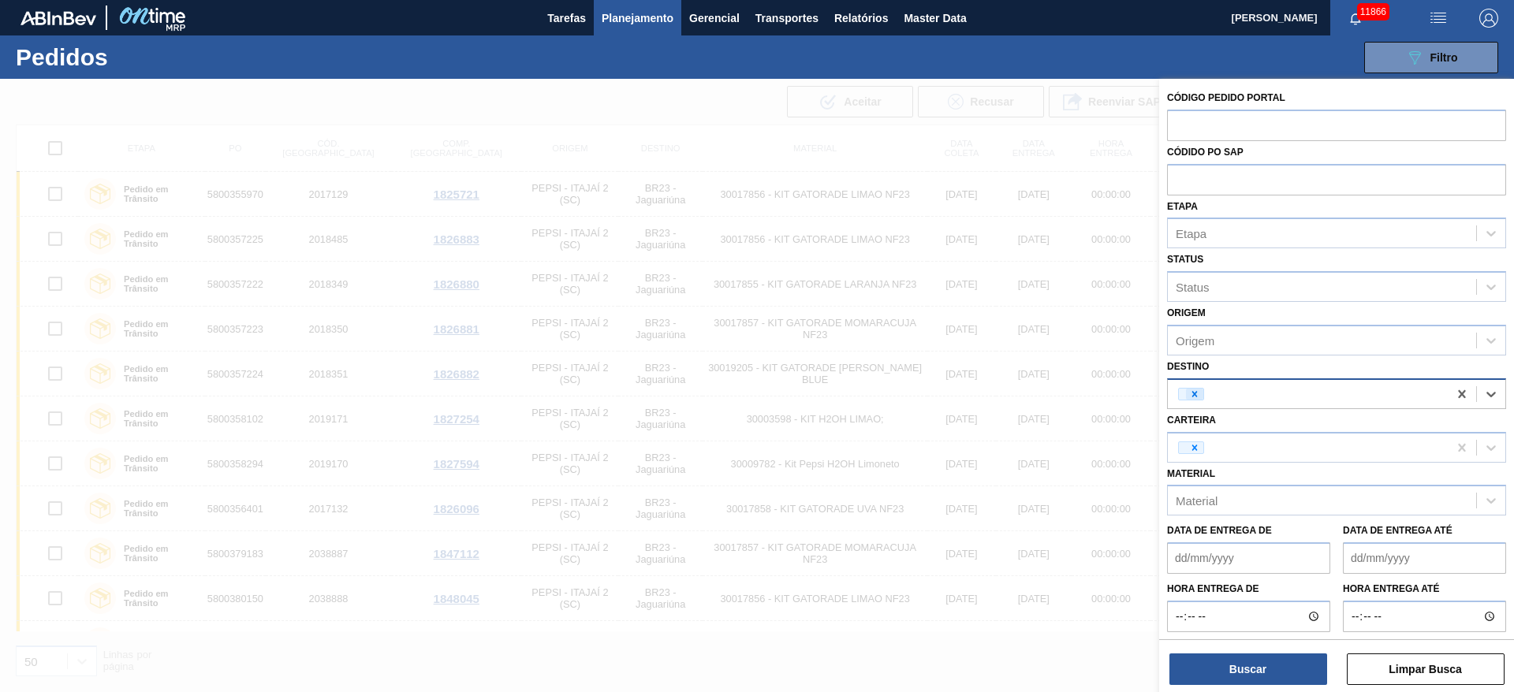
click at [1187, 396] on div at bounding box center [1194, 394] width 17 height 11
click at [1195, 450] on icon at bounding box center [1194, 447] width 11 height 11
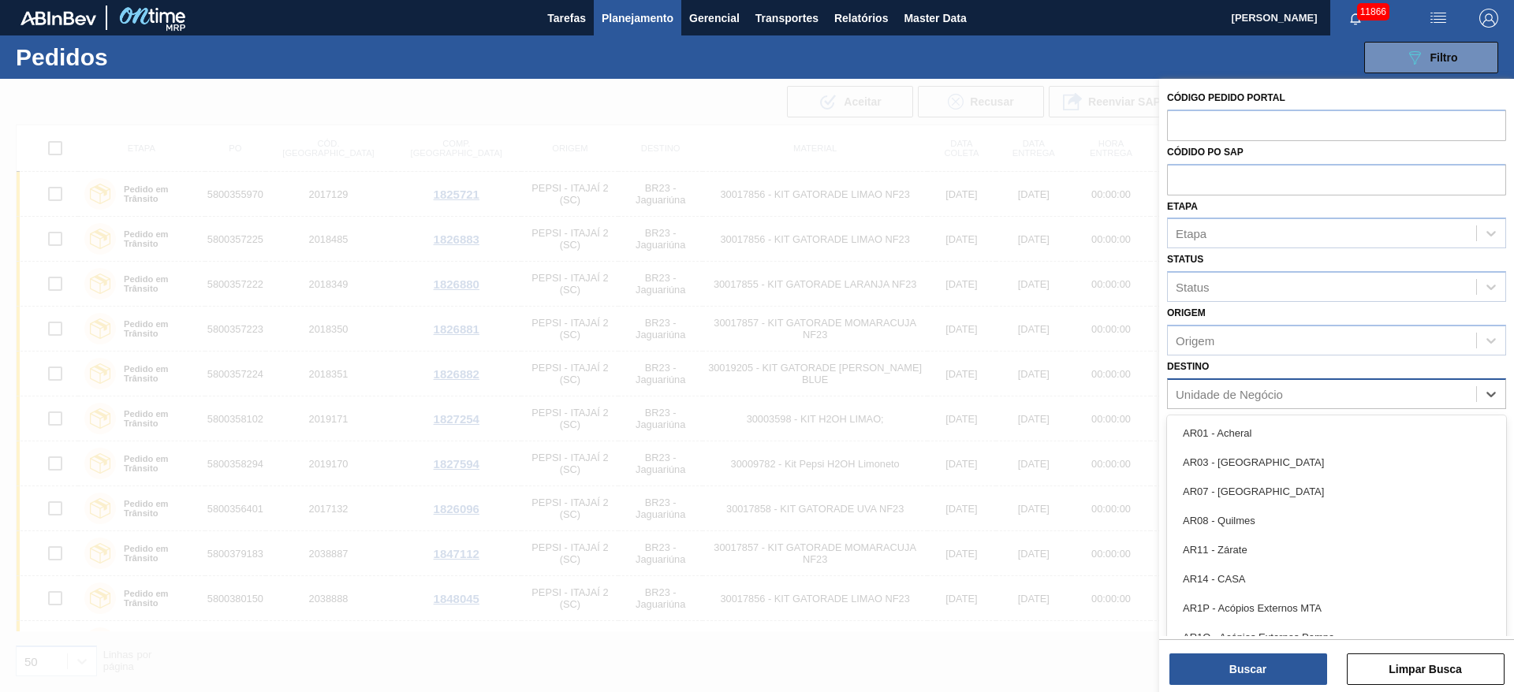
click at [1194, 395] on div "Unidade de Negócio" at bounding box center [1228, 393] width 107 height 13
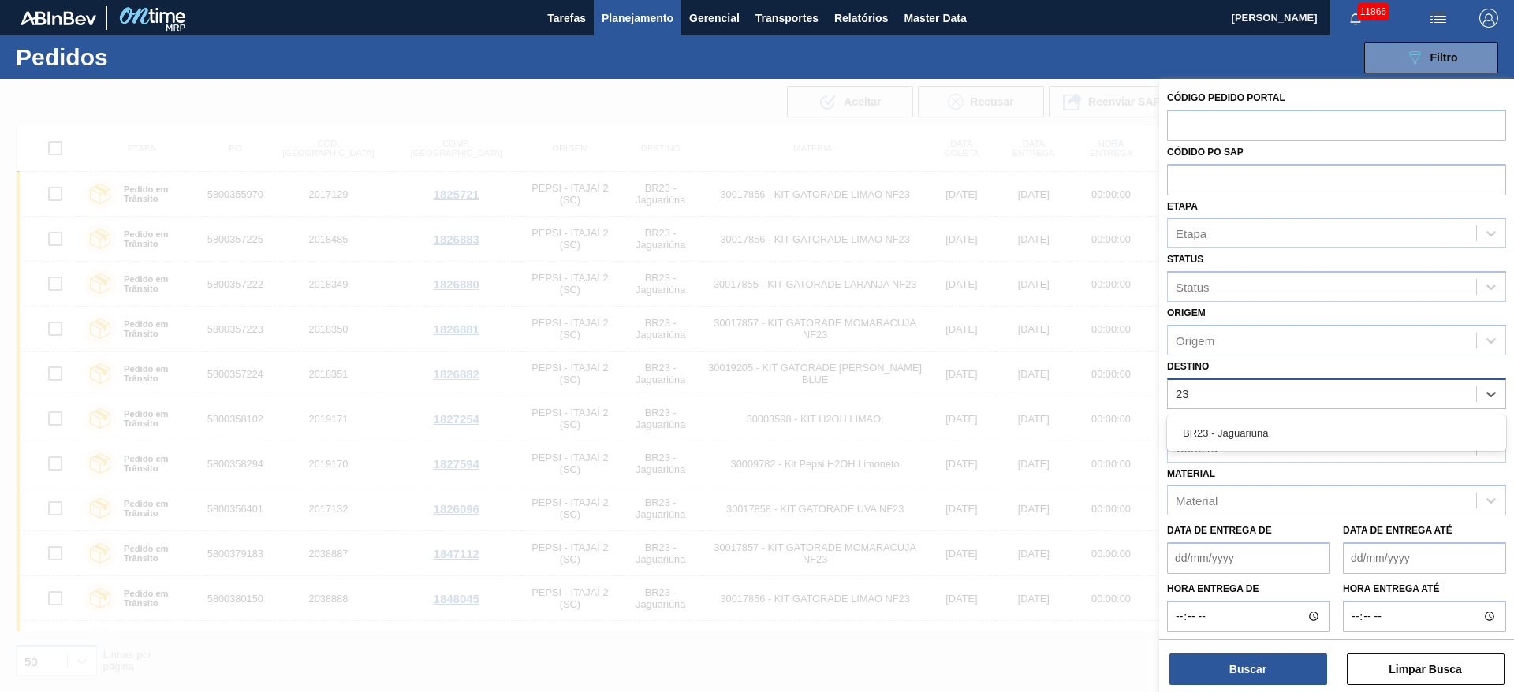
type input "23"
click at [1196, 415] on label "Carteira" at bounding box center [1191, 420] width 49 height 11
click at [1177, 441] on input "Carteira" at bounding box center [1176, 447] width 2 height 13
click at [1206, 425] on label "Carteira" at bounding box center [1191, 420] width 49 height 11
click at [1177, 441] on input "Carteira" at bounding box center [1176, 447] width 2 height 13
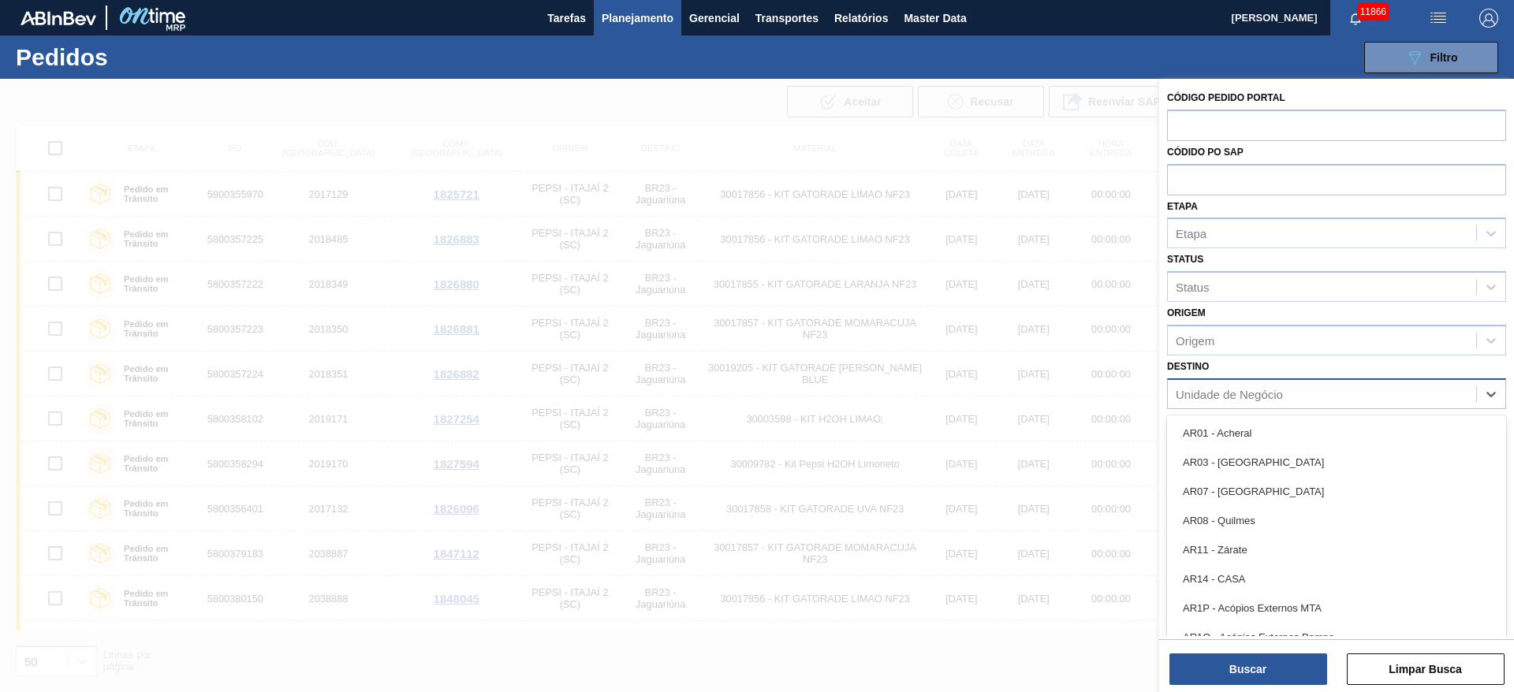
click at [1223, 391] on div "Unidade de Negócio" at bounding box center [1228, 393] width 107 height 13
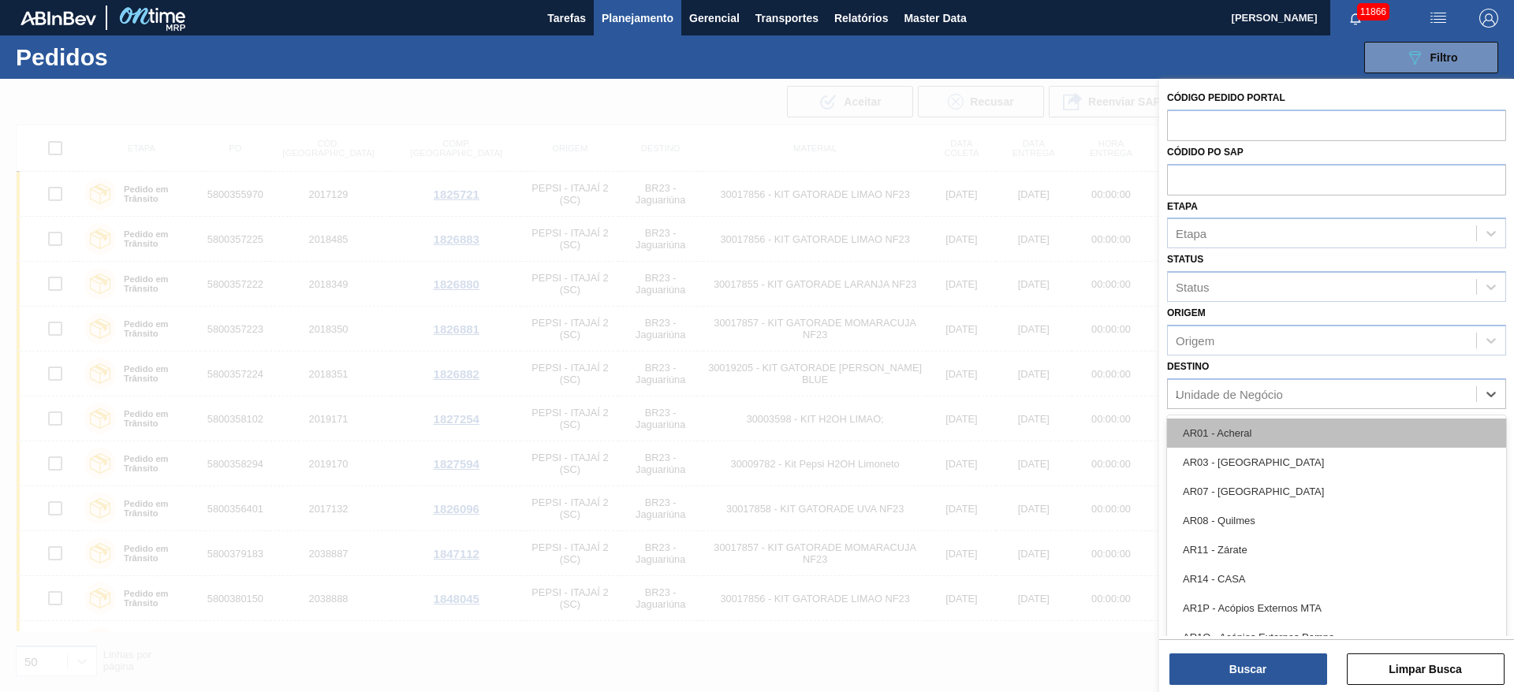
type input "23"
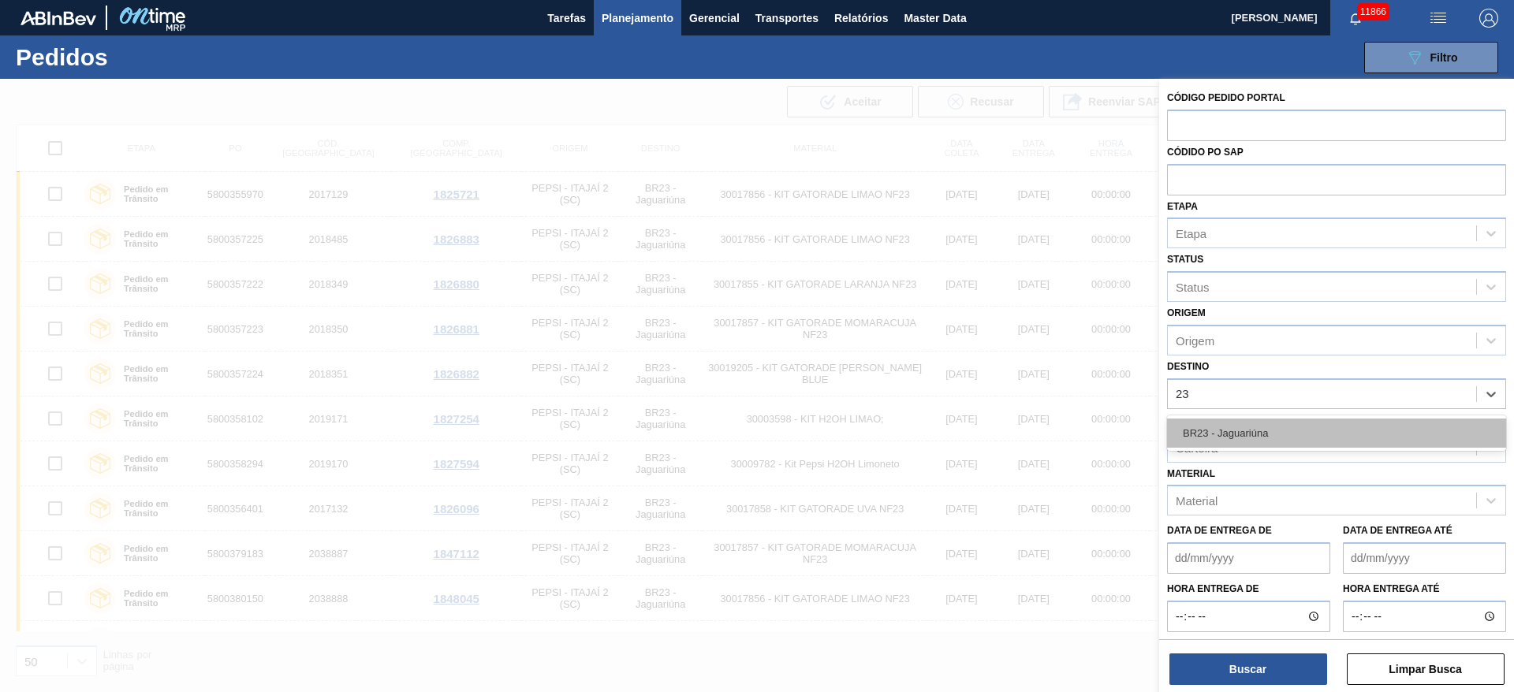
click at [1223, 446] on div "BR23 - Jaguariúna" at bounding box center [1336, 433] width 339 height 29
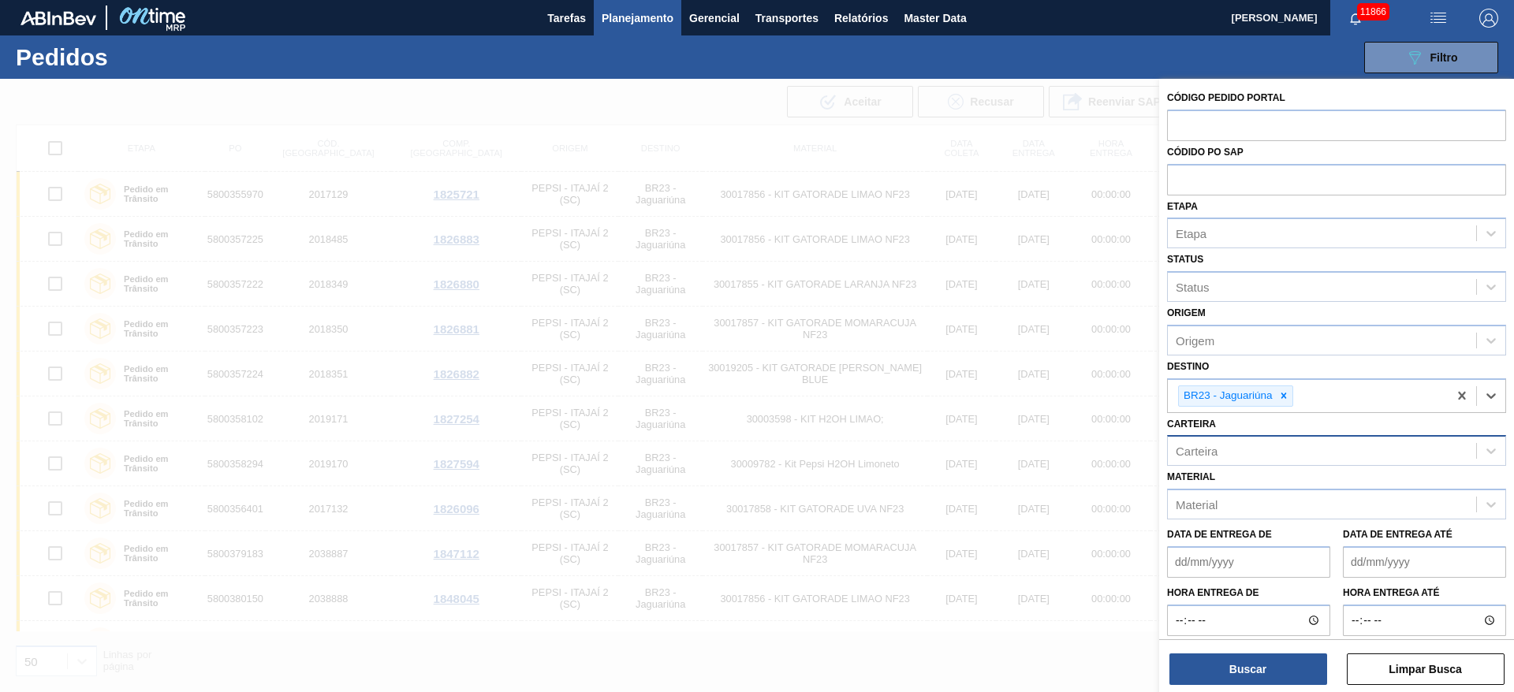
click at [1213, 473] on div "Material Material" at bounding box center [1336, 493] width 339 height 54
click at [1212, 446] on div "Carteira" at bounding box center [1196, 451] width 42 height 13
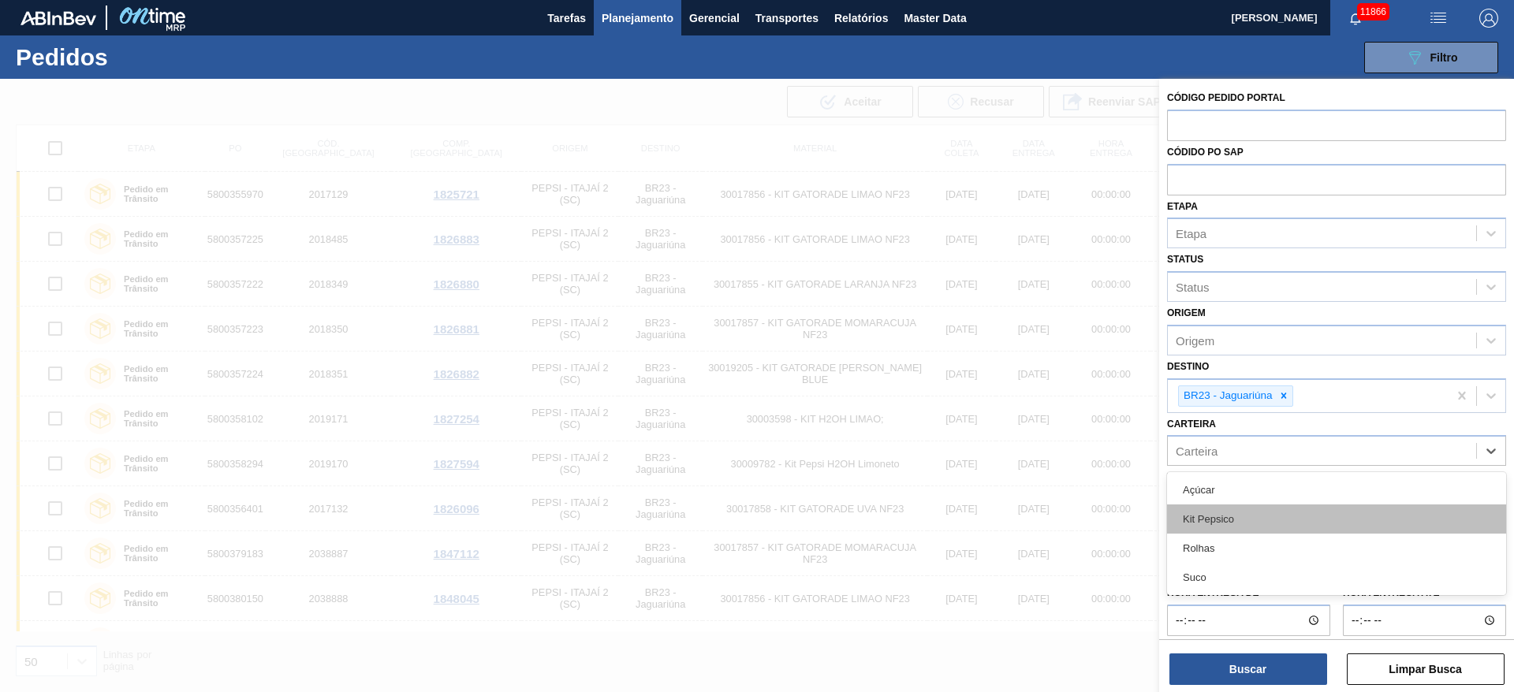
click at [1231, 532] on div "Kit Pepsico" at bounding box center [1336, 519] width 339 height 29
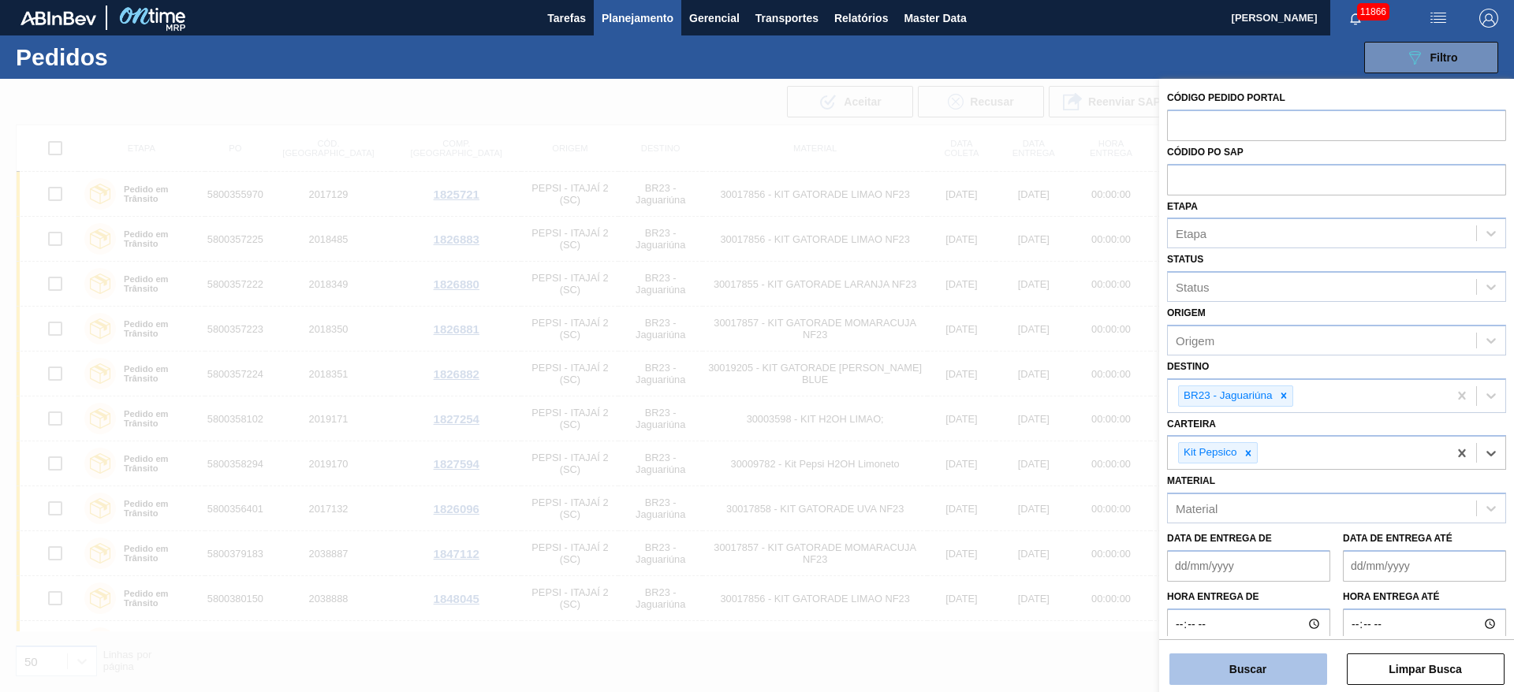
click at [1249, 676] on button "Buscar" at bounding box center [1248, 670] width 158 height 32
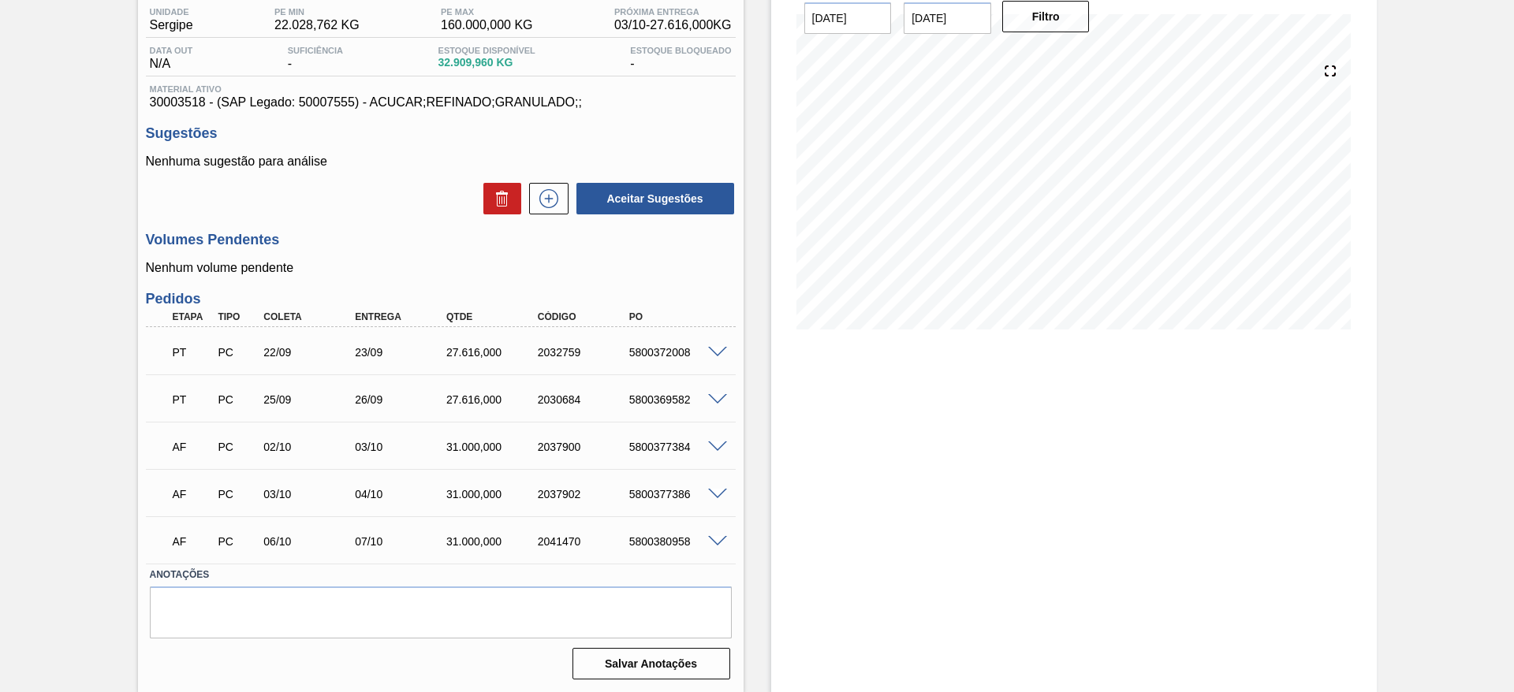
scroll to position [132, 0]
click at [643, 348] on div "5800372008" at bounding box center [676, 351] width 102 height 13
copy div "5800372008"
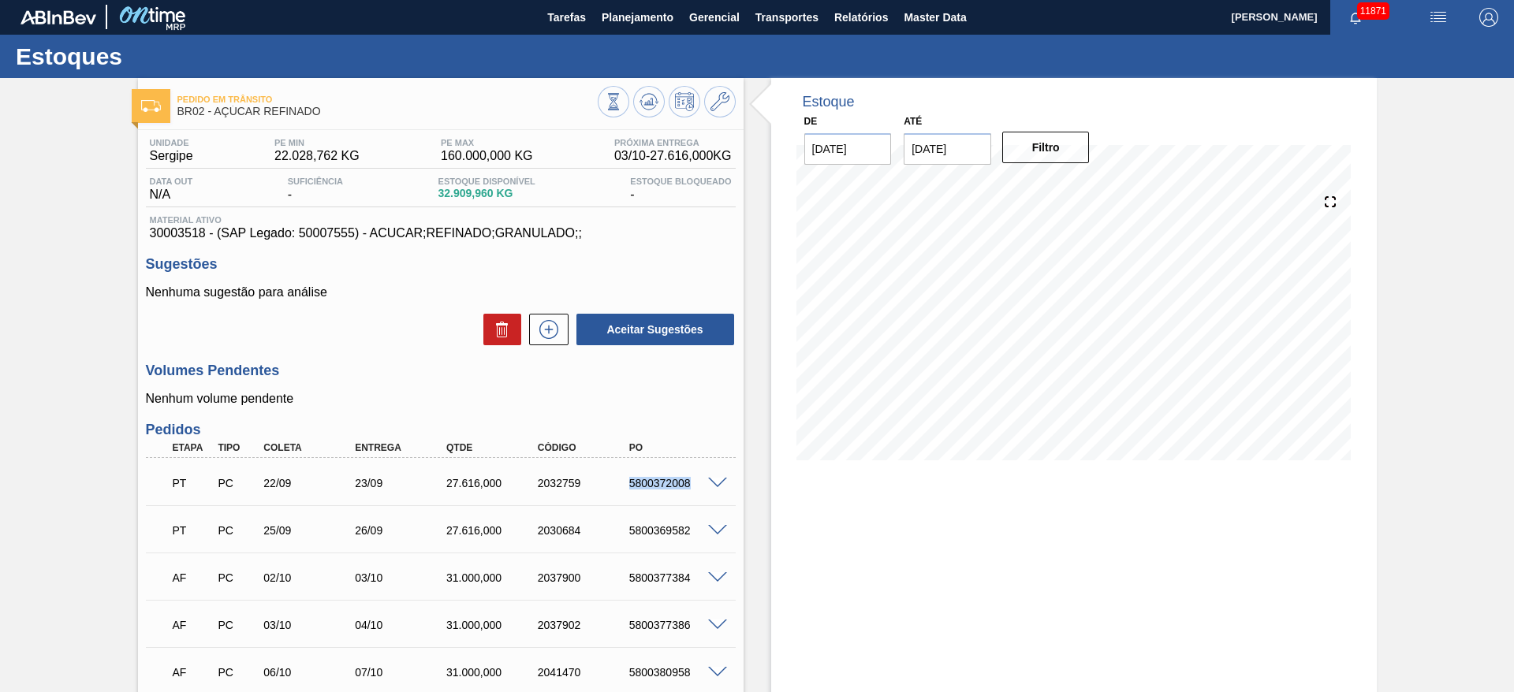
scroll to position [0, 0]
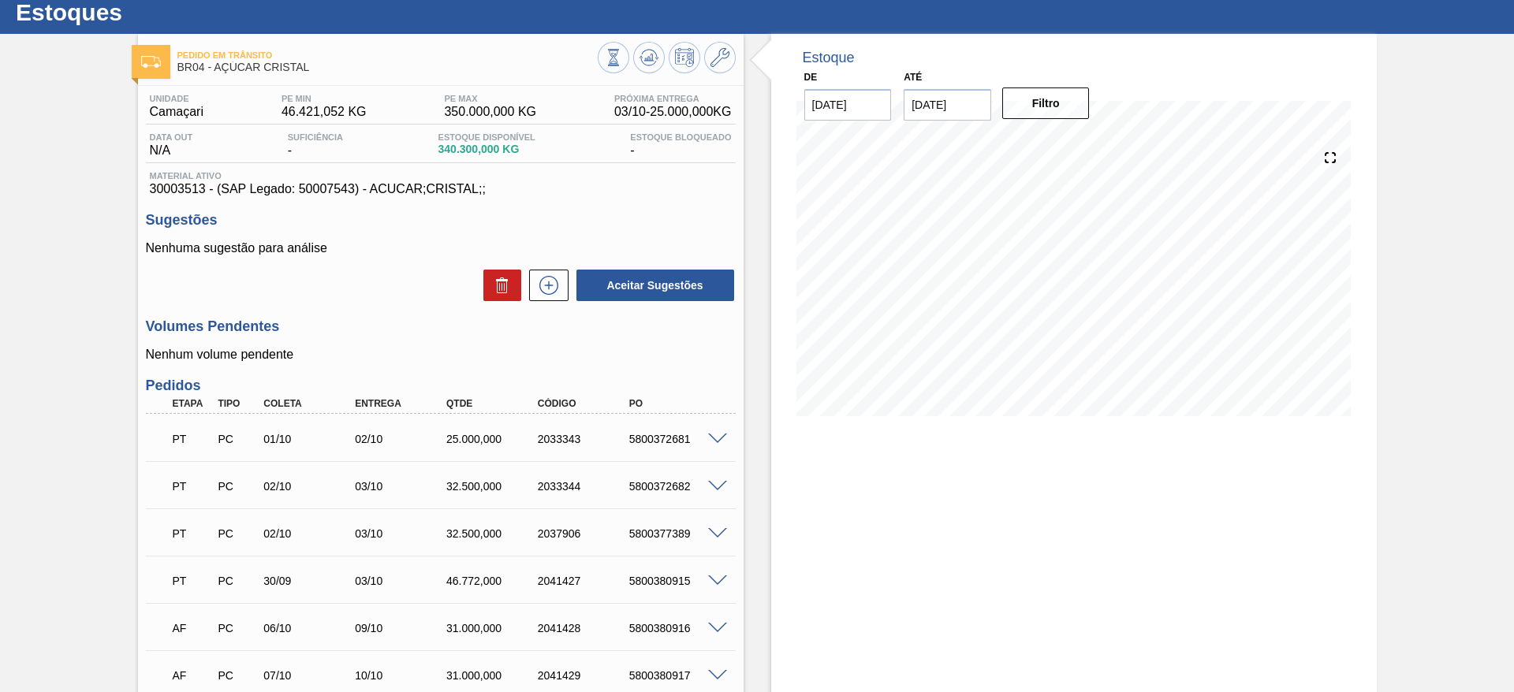
scroll to position [118, 0]
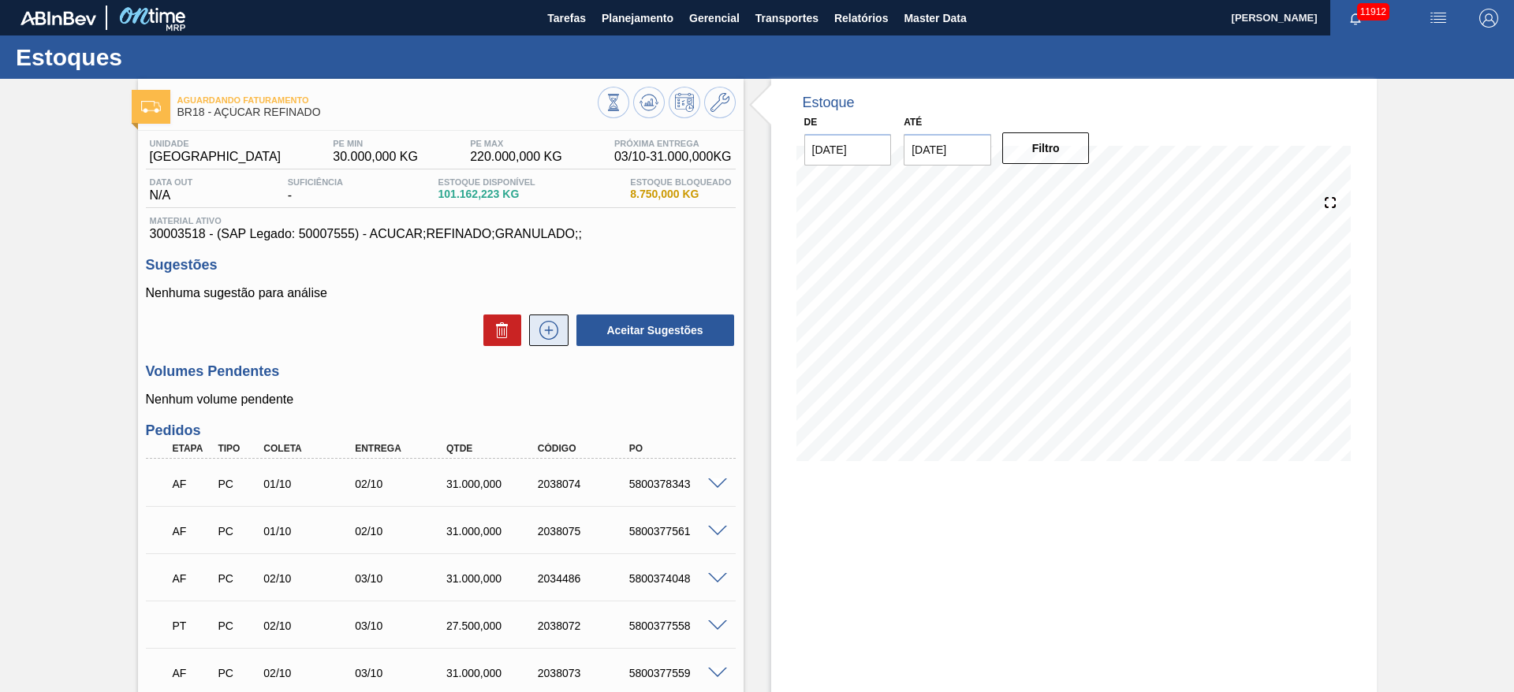
click at [557, 322] on icon at bounding box center [548, 330] width 25 height 19
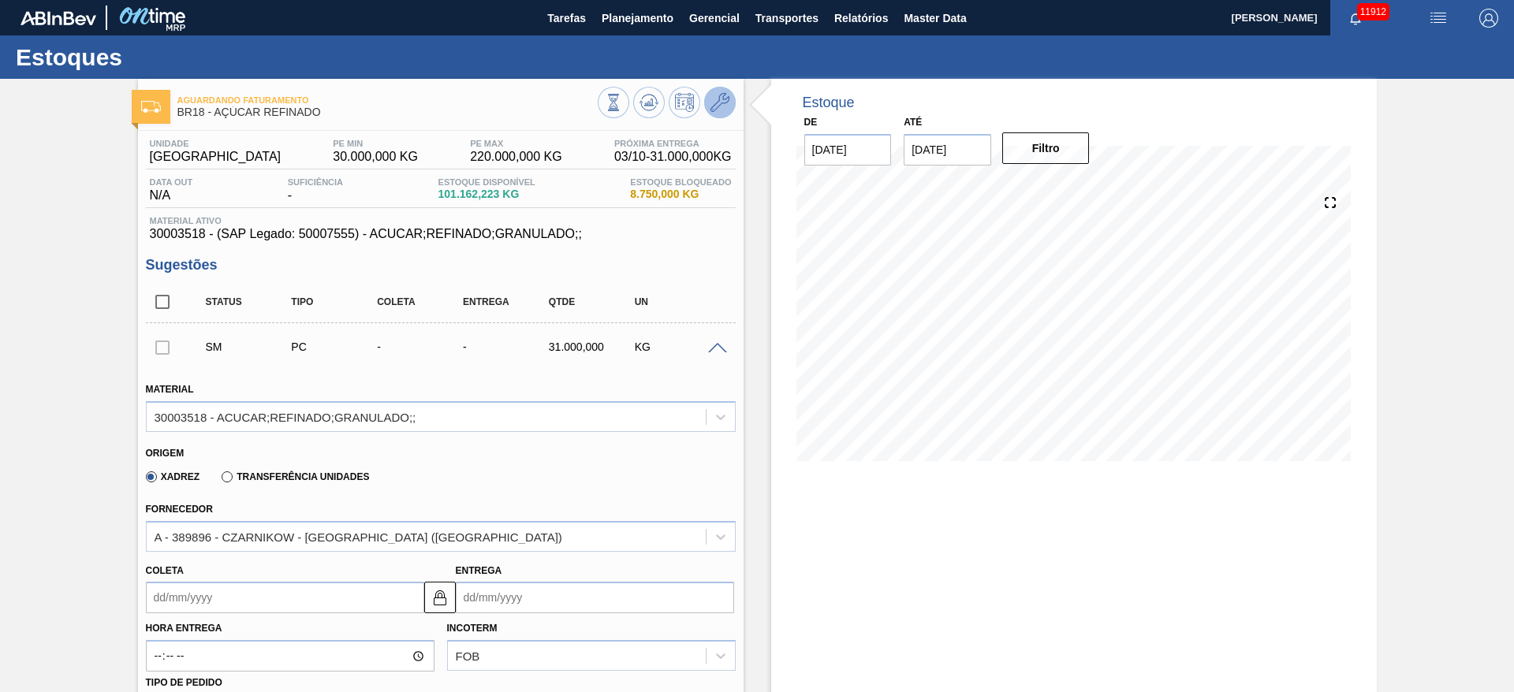
click at [724, 98] on icon at bounding box center [719, 102] width 19 height 19
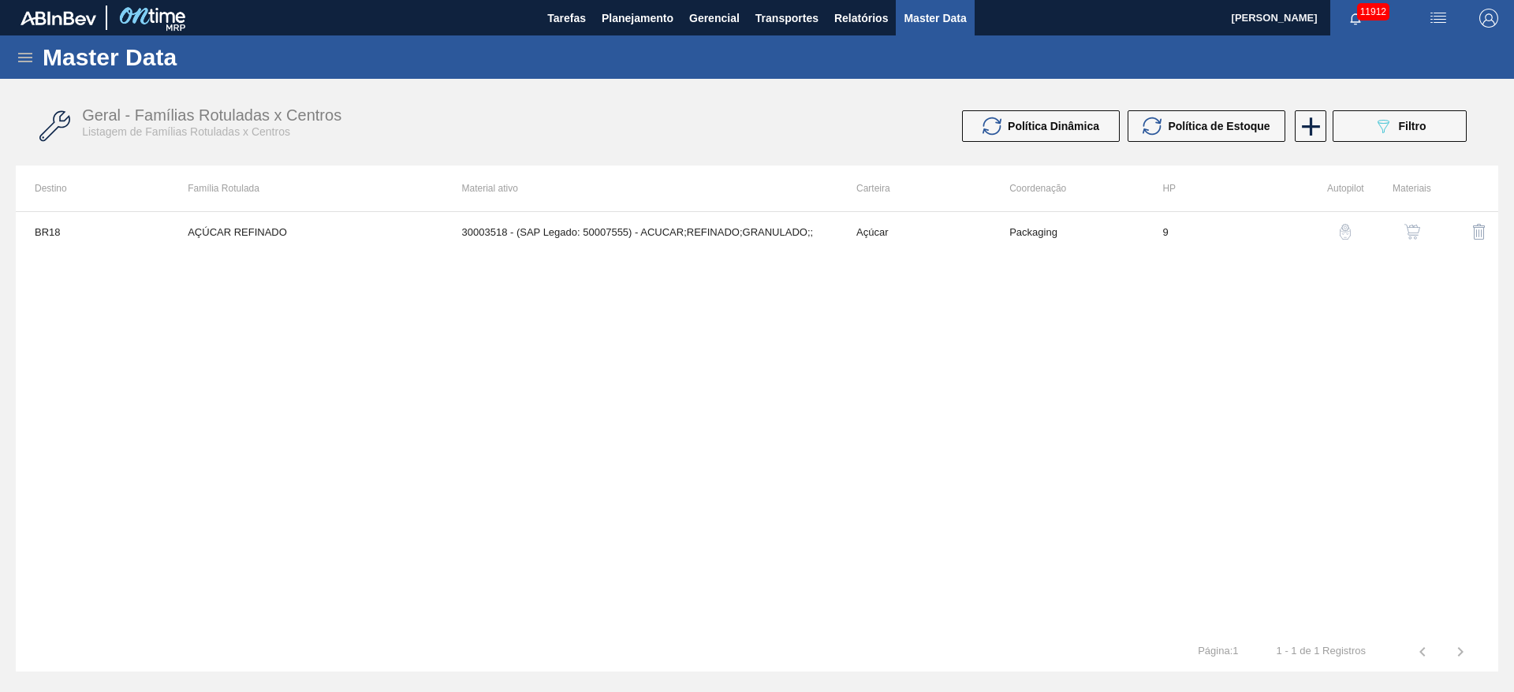
click at [1410, 232] on img "button" at bounding box center [1412, 232] width 16 height 16
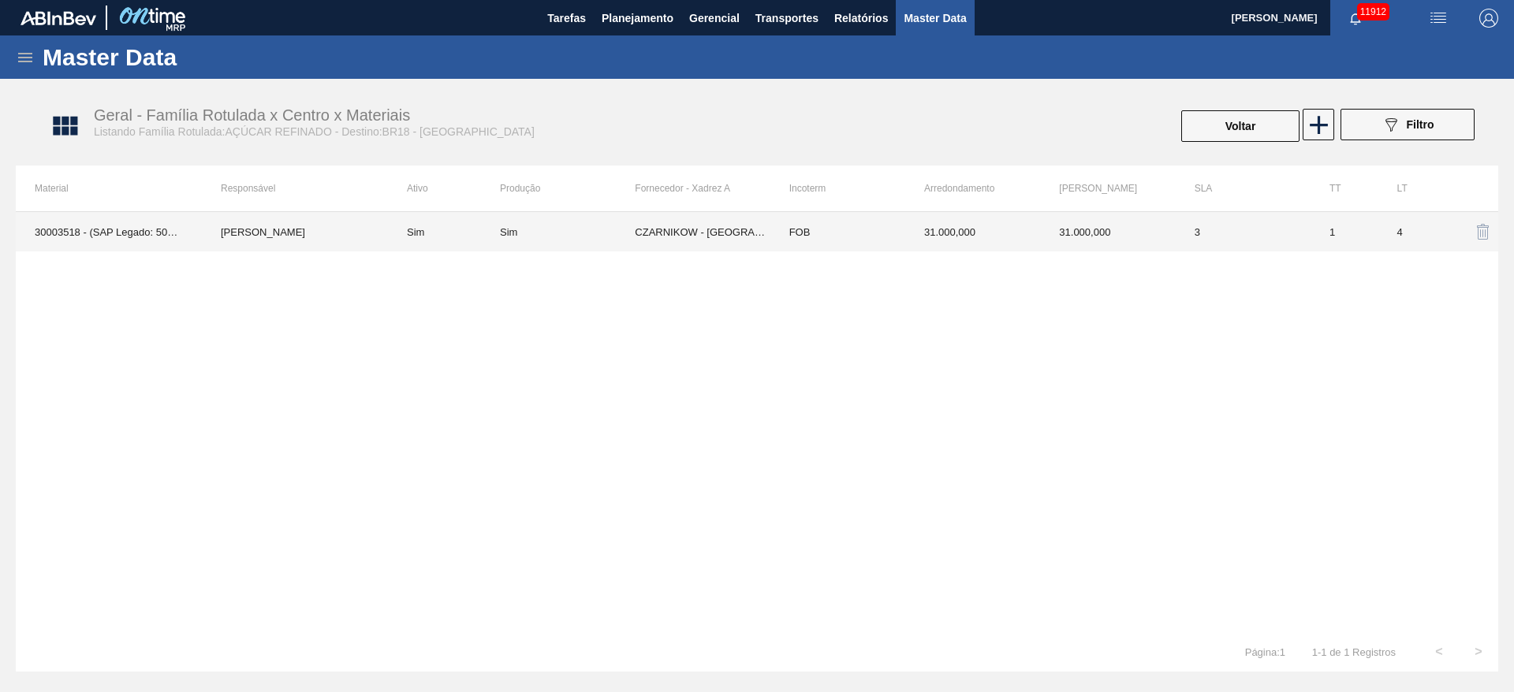
click at [720, 244] on td "CZARNIKOW - SÃO PAULO (SP)" at bounding box center [702, 231] width 135 height 39
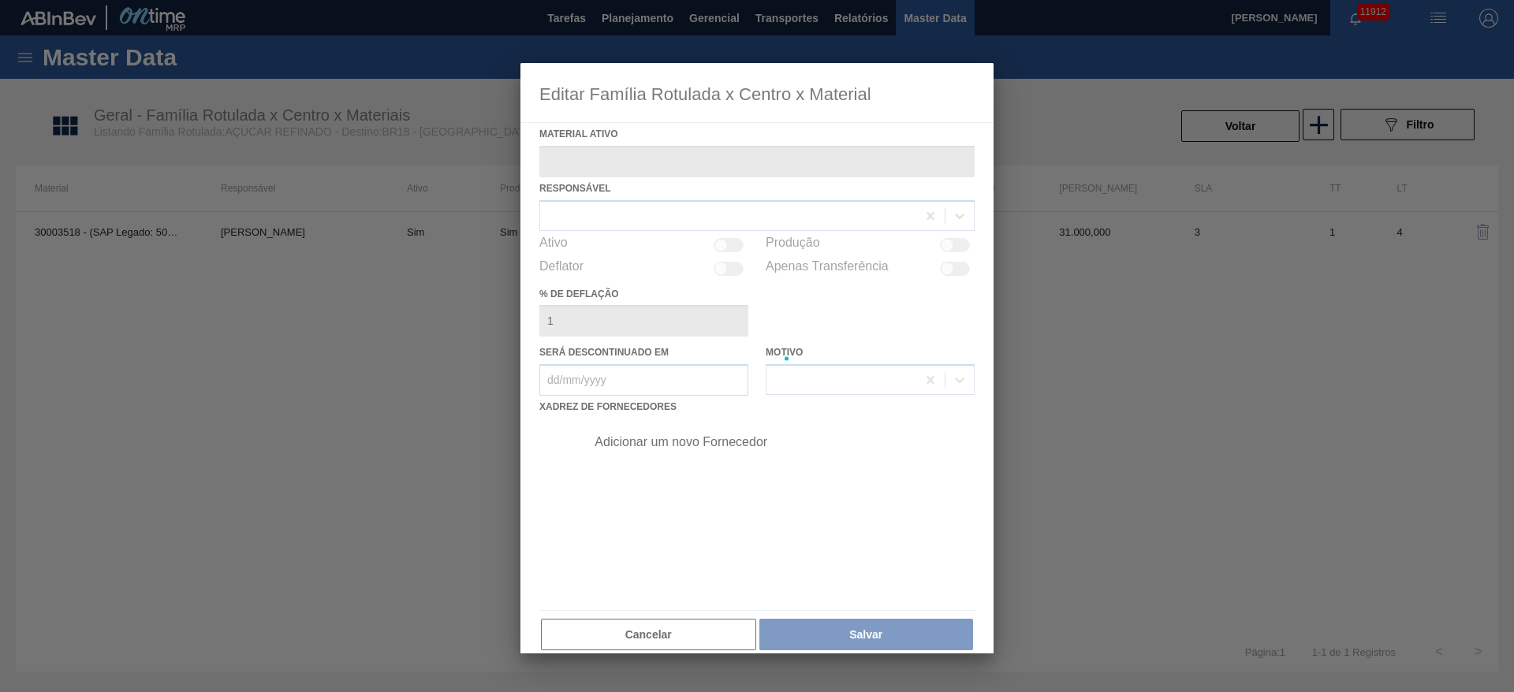
type ativo "30003518 - (SAP Legado: 50007555) - ACUCAR;REFINADO;GRANULADO;;"
checkbox input "true"
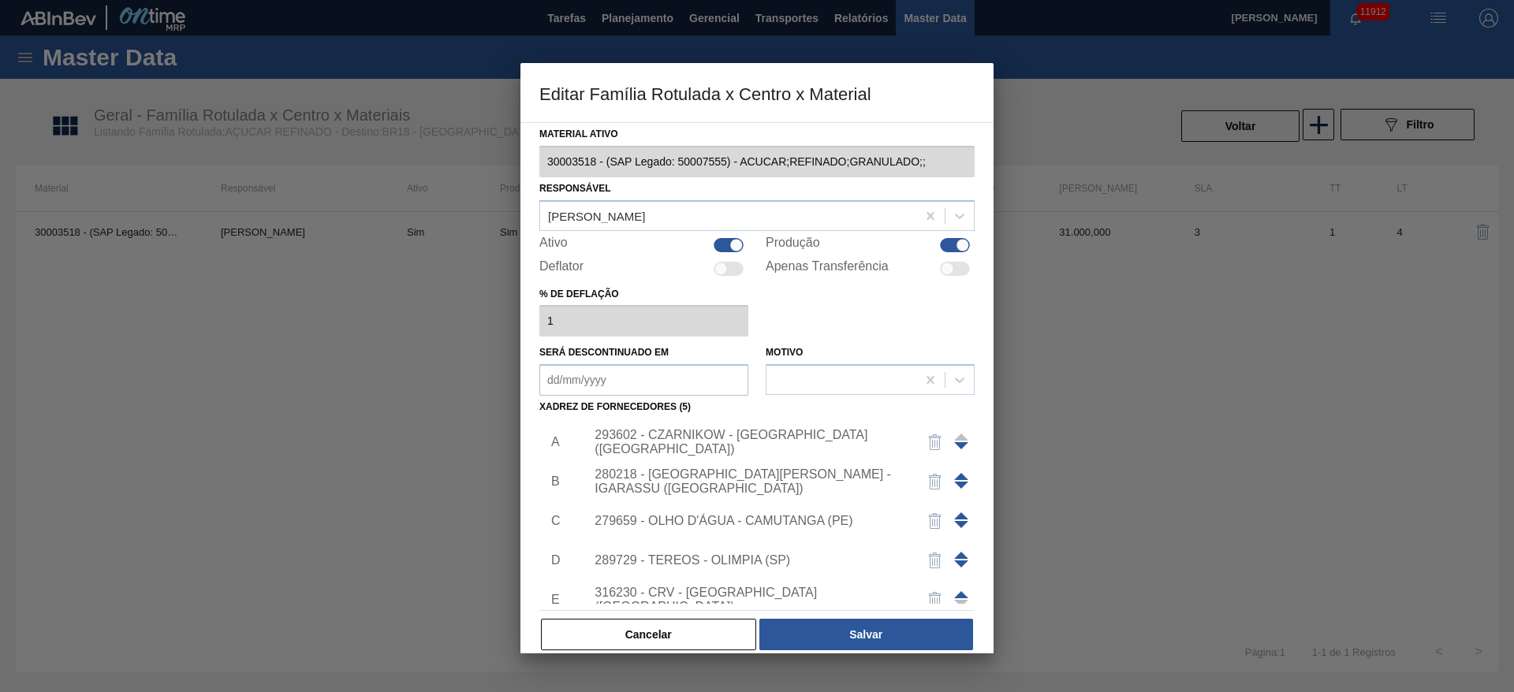
click at [955, 480] on div at bounding box center [961, 482] width 14 height 38
click at [955, 466] on div at bounding box center [961, 482] width 14 height 38
click at [954, 479] on span at bounding box center [961, 476] width 14 height 7
click at [862, 630] on button "Salvar" at bounding box center [866, 635] width 214 height 32
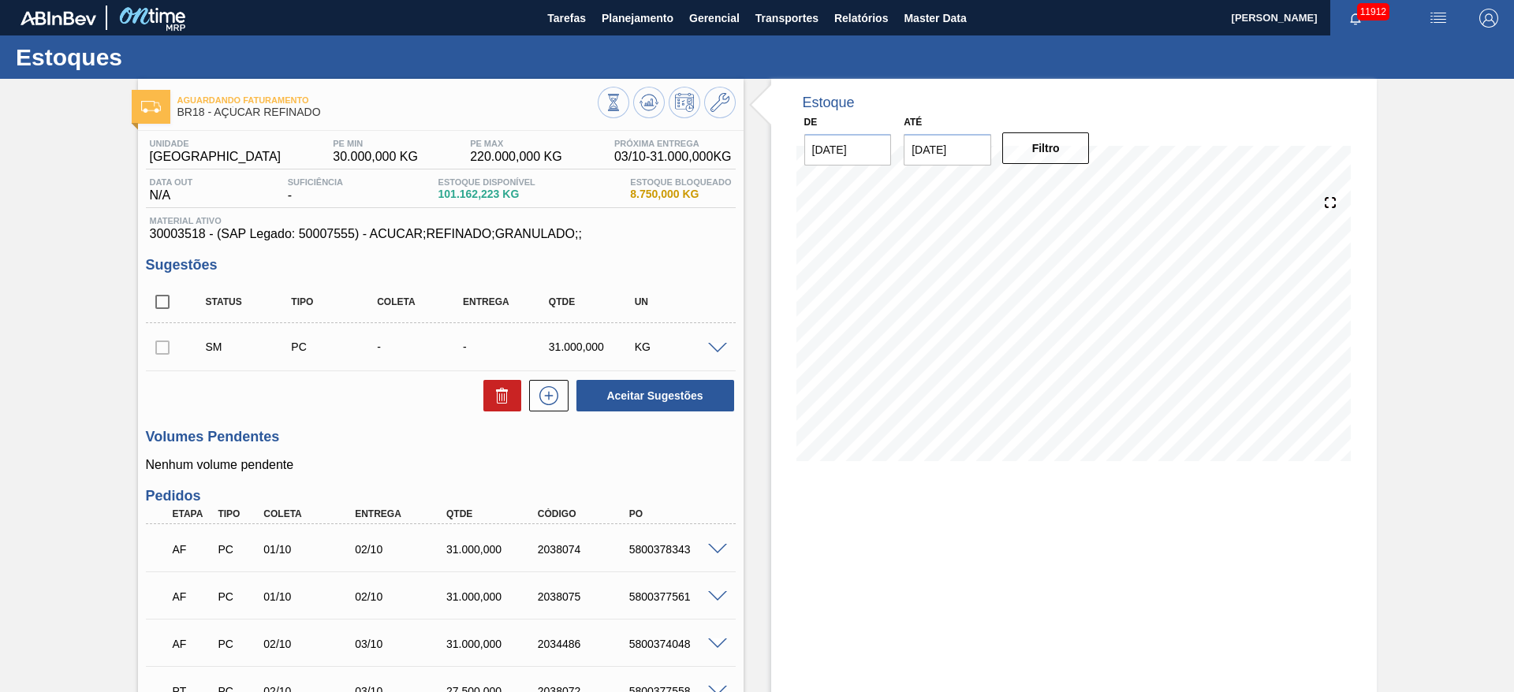
click at [717, 343] on span at bounding box center [717, 349] width 19 height 12
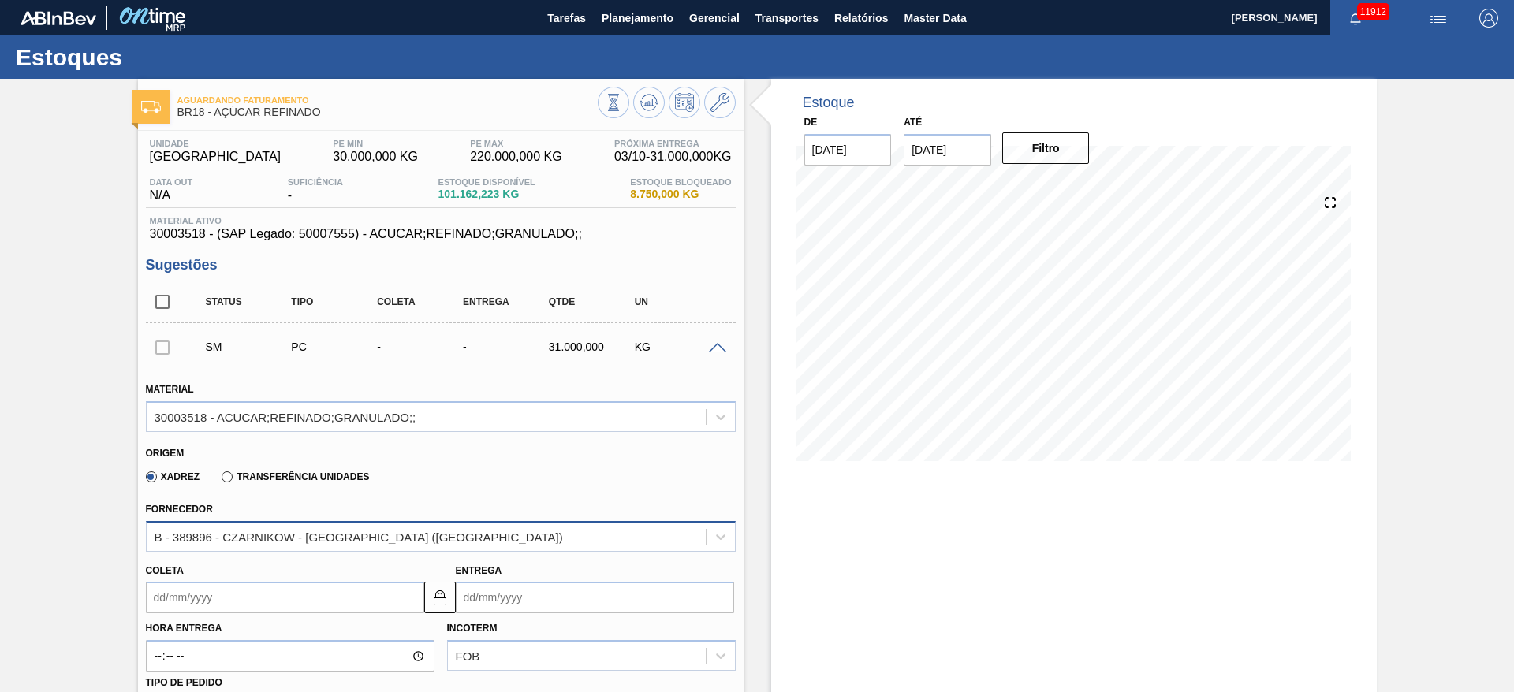
click at [240, 521] on div "B - 389896 - CZARNIKOW - SÃO PAULO (SP)" at bounding box center [441, 536] width 590 height 31
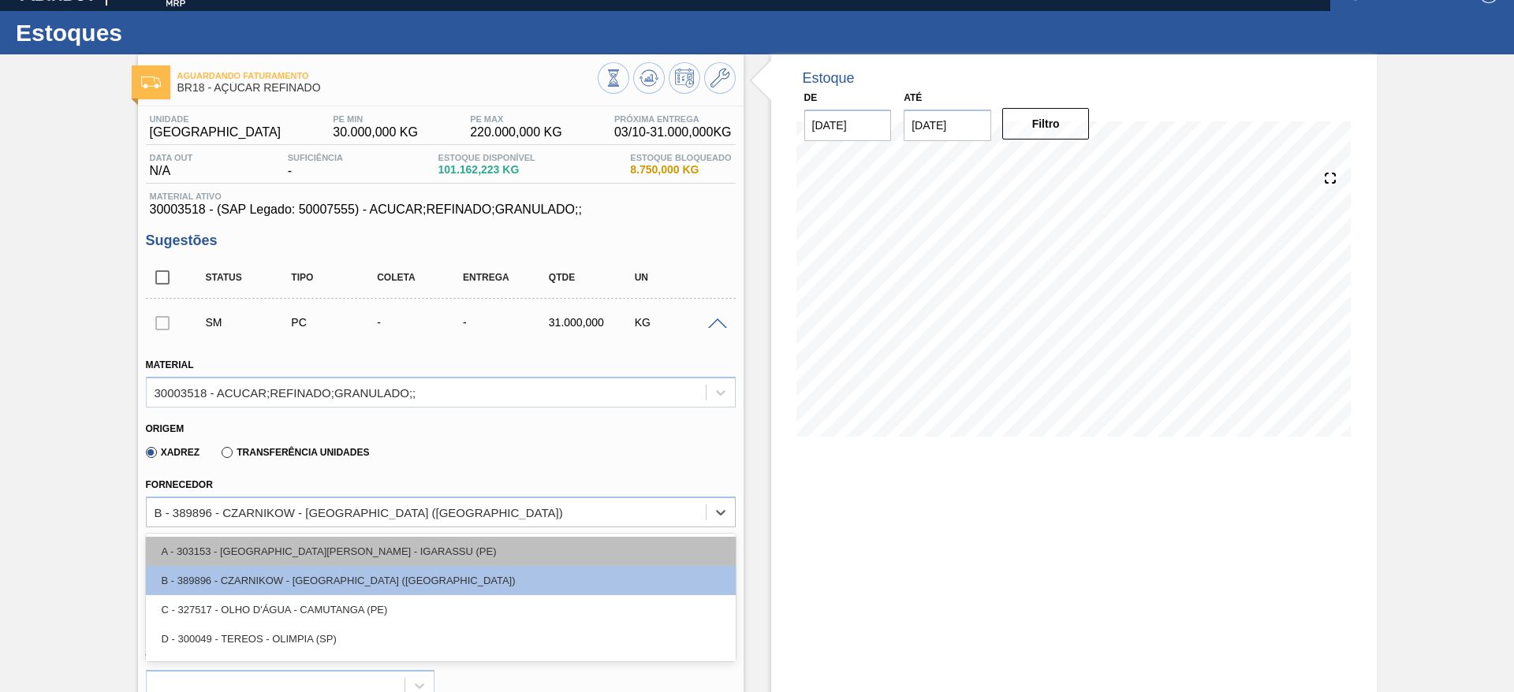
click at [259, 549] on div "A - 303153 - SÃO JOSÉ - IGARASSU (PE)" at bounding box center [441, 551] width 590 height 29
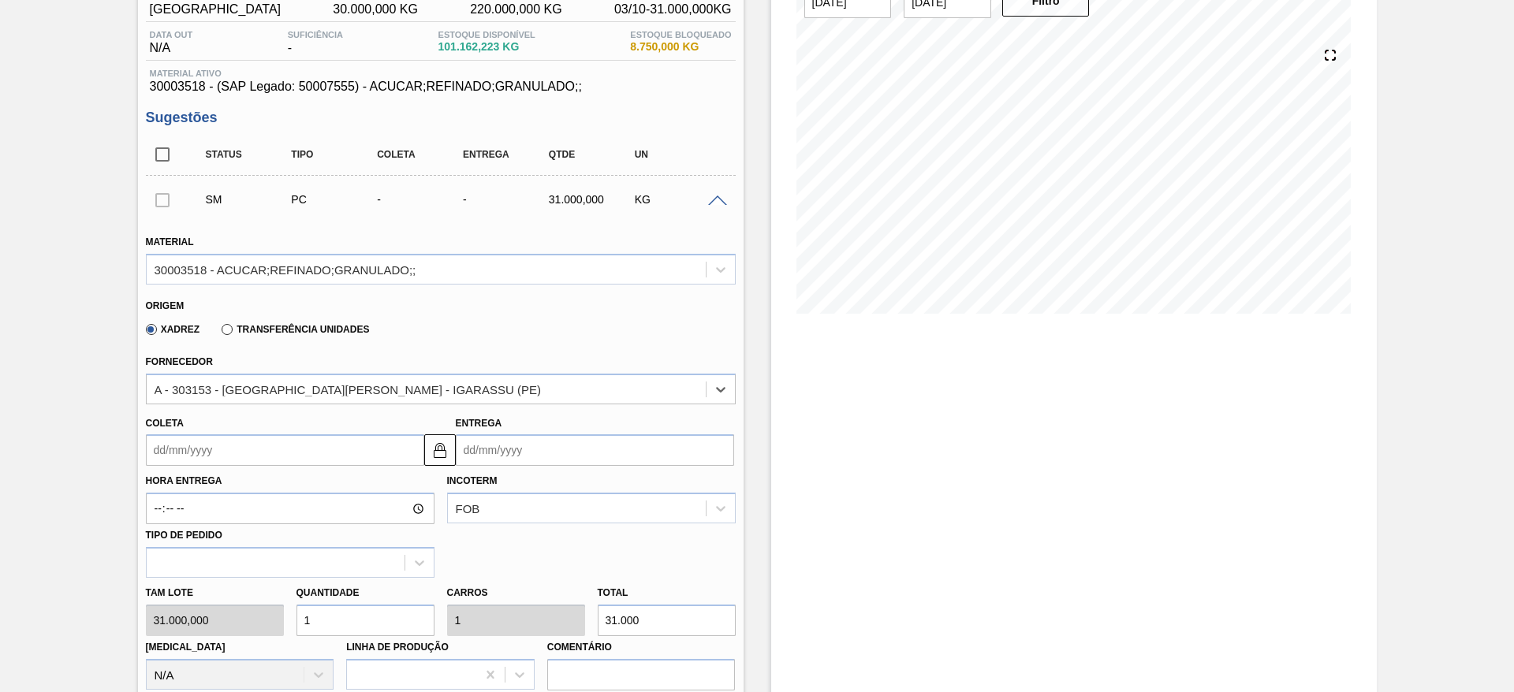
scroll to position [261, 0]
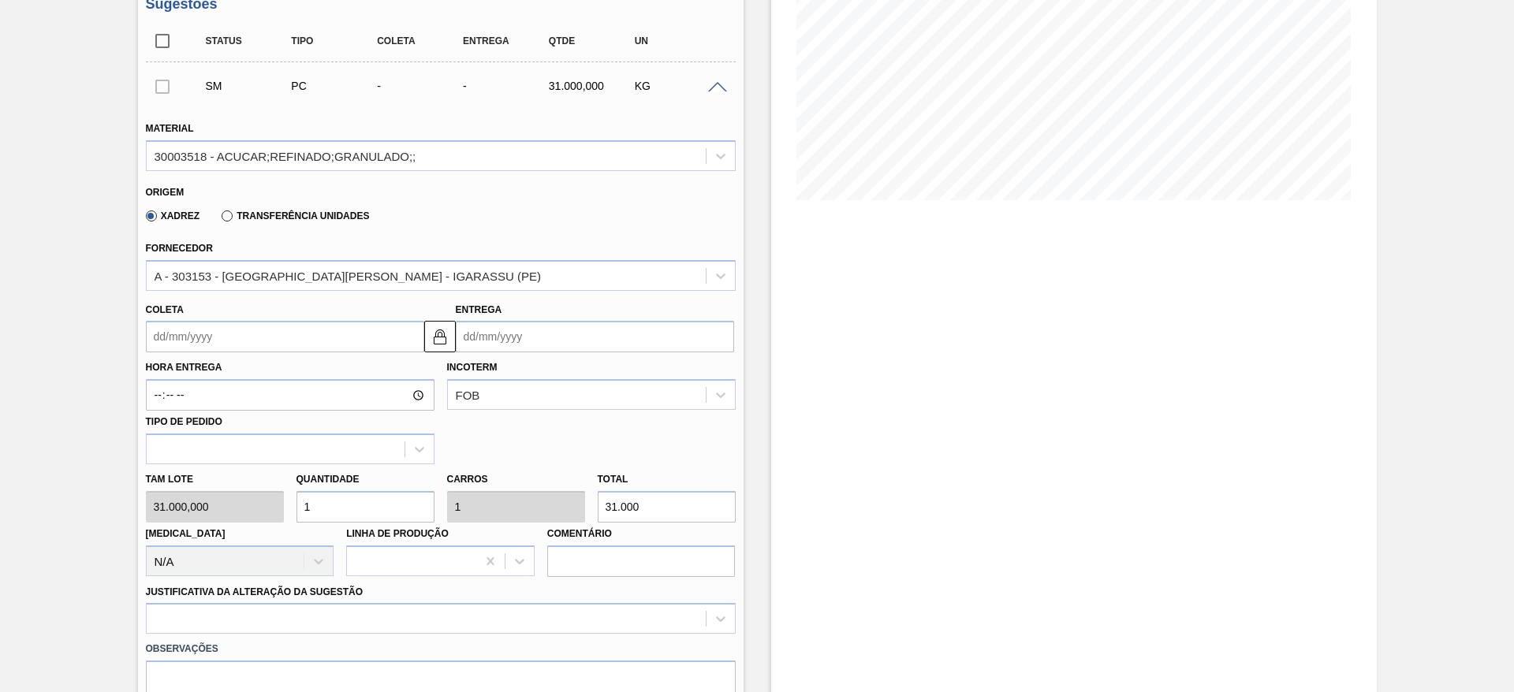
click at [277, 490] on div "Tam lote 31.000,000 Quantidade 1 Carros 1 Total 31.000 Doca N/A Linha de Produç…" at bounding box center [441, 520] width 602 height 113
type input "2"
type input "62.000"
type input "2"
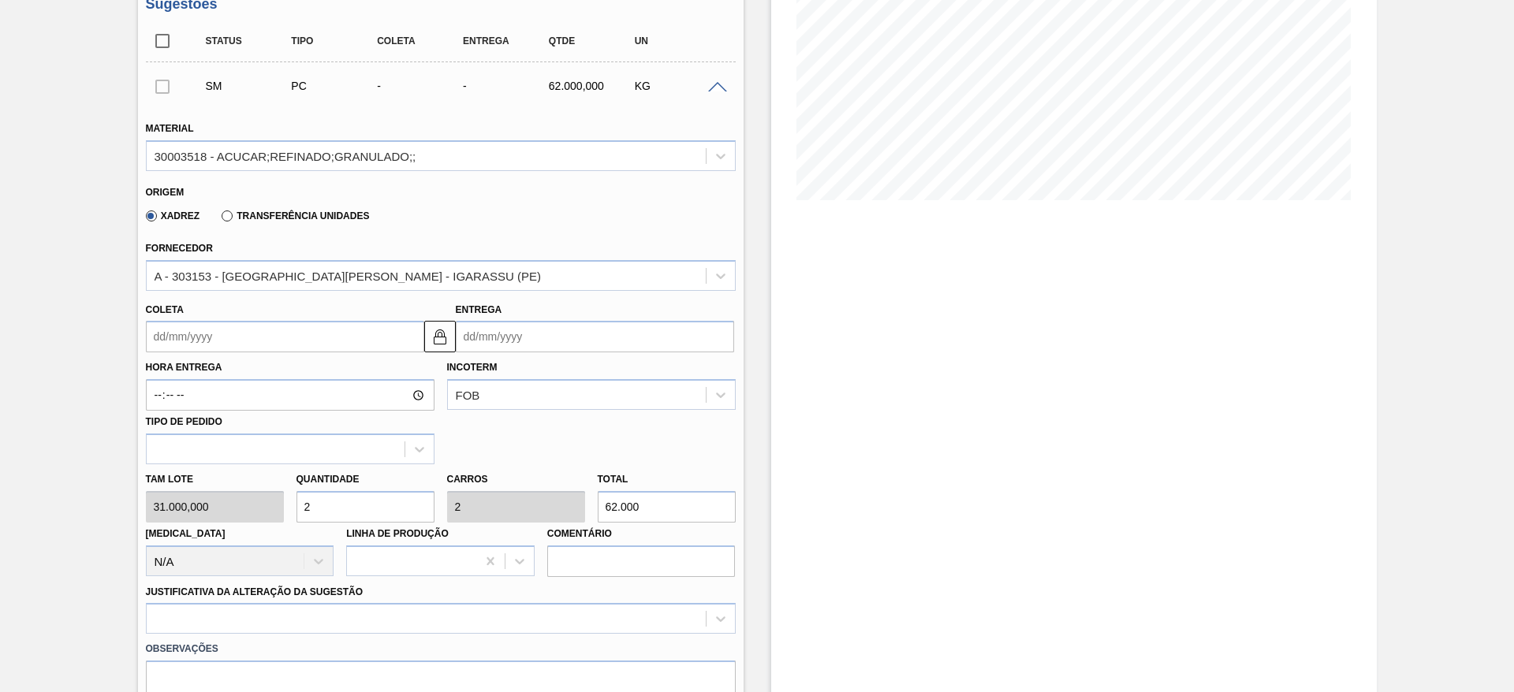
drag, startPoint x: 197, startPoint y: 336, endPoint x: 184, endPoint y: 344, distance: 15.5
click at [196, 336] on input "Coleta" at bounding box center [285, 337] width 278 height 32
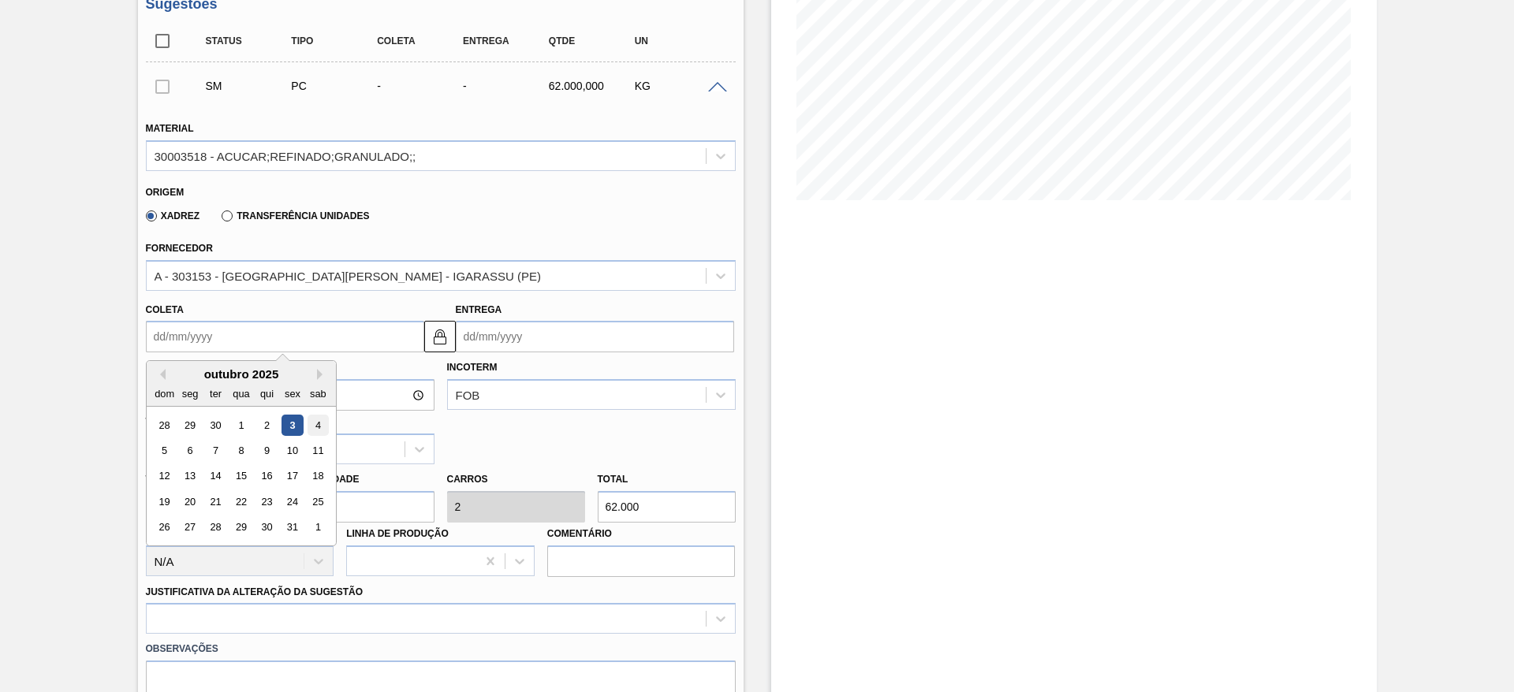
click at [313, 430] on div "4" at bounding box center [317, 425] width 21 height 21
type input "[DATE]"
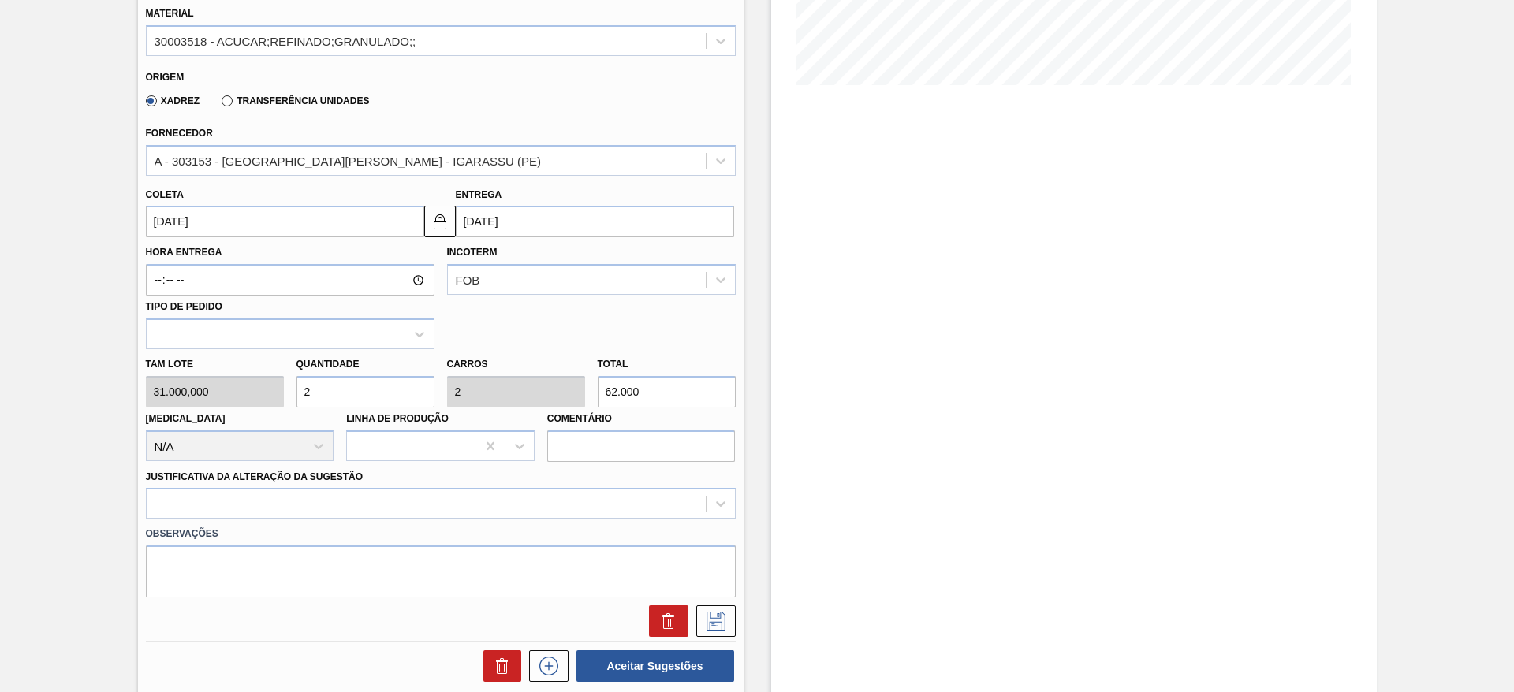
scroll to position [616, 0]
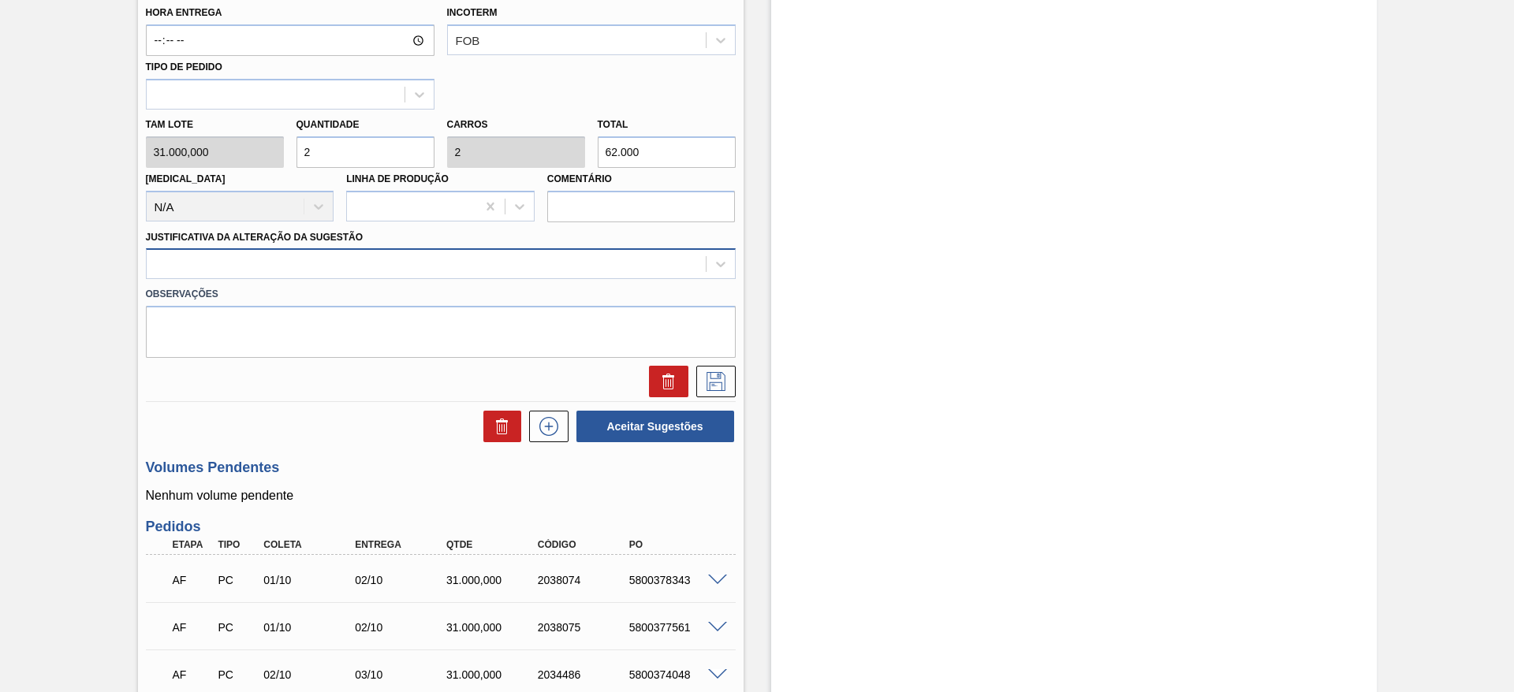
click at [572, 270] on div at bounding box center [426, 264] width 559 height 23
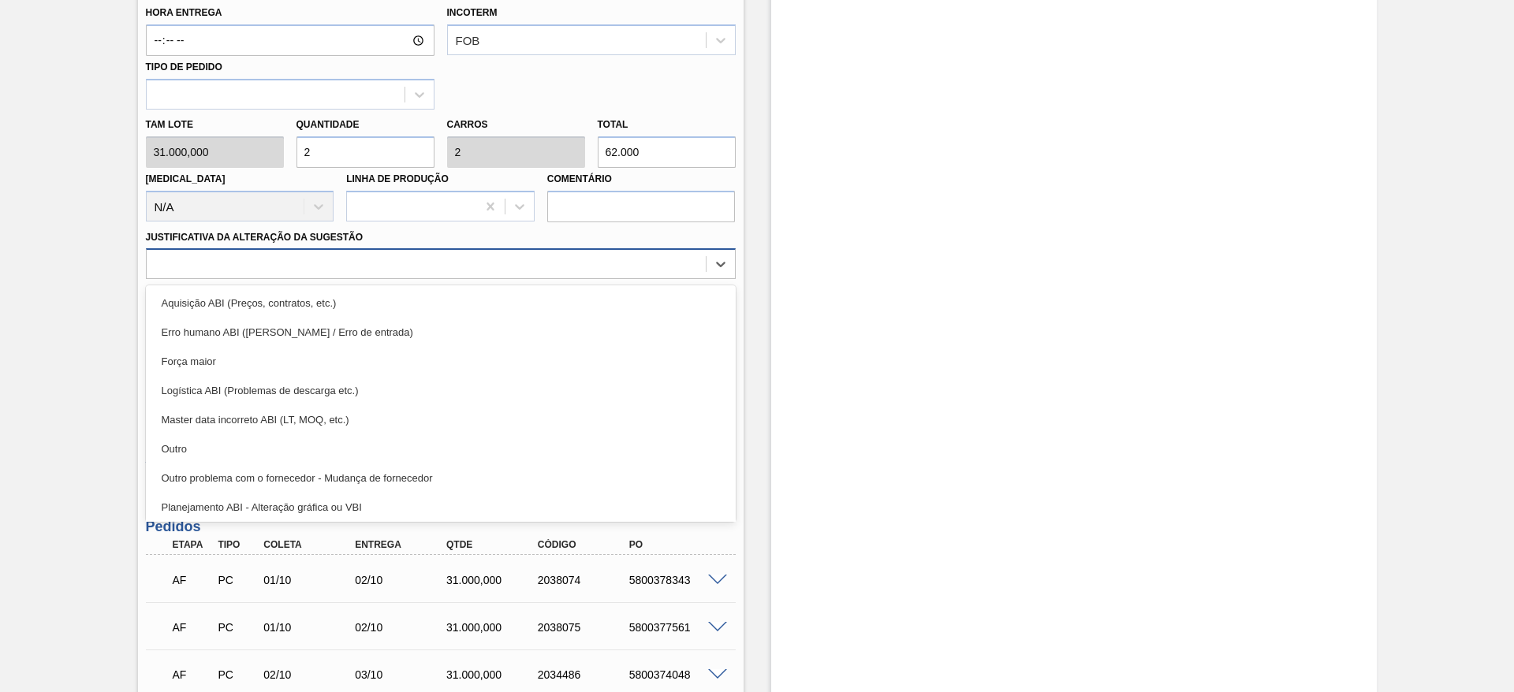
click at [587, 304] on div "Aquisição ABI (Preços, contratos, etc.)" at bounding box center [441, 303] width 590 height 29
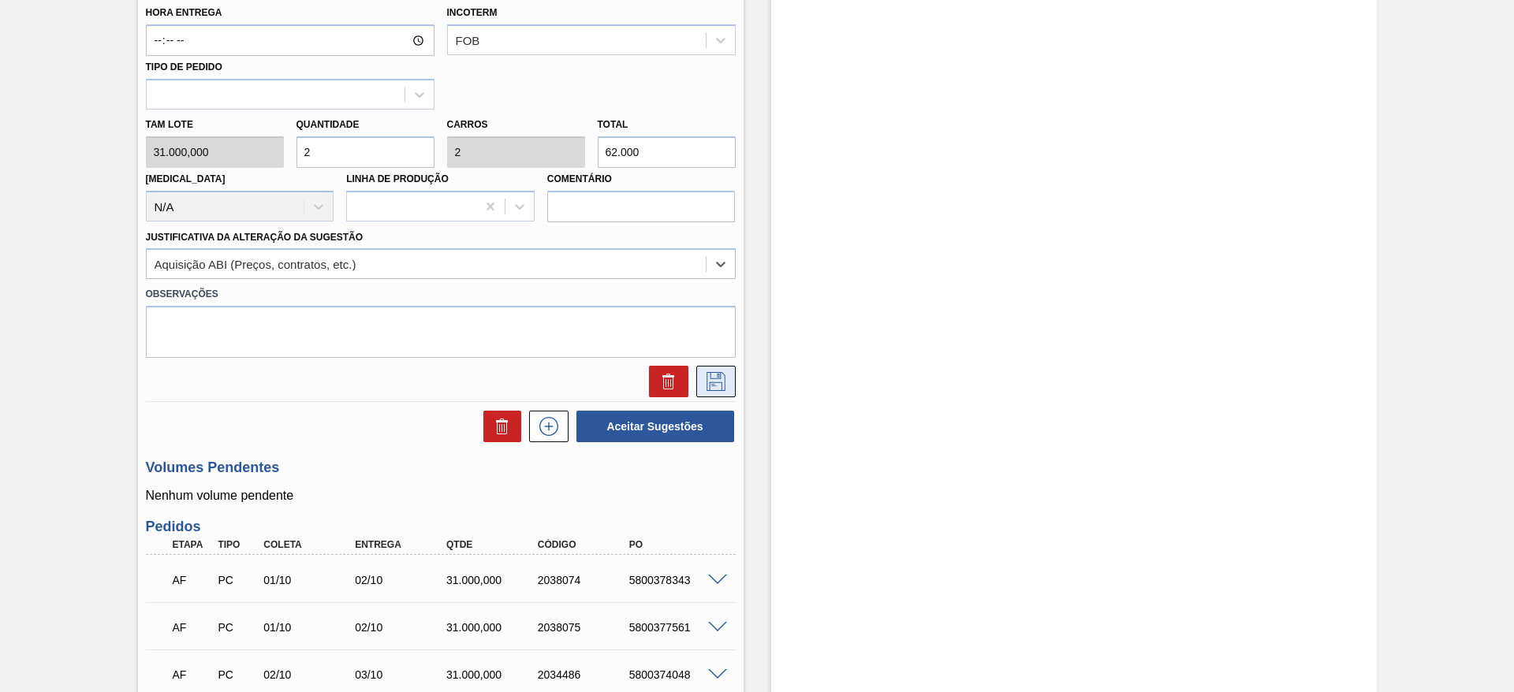
click at [718, 382] on icon at bounding box center [715, 381] width 19 height 19
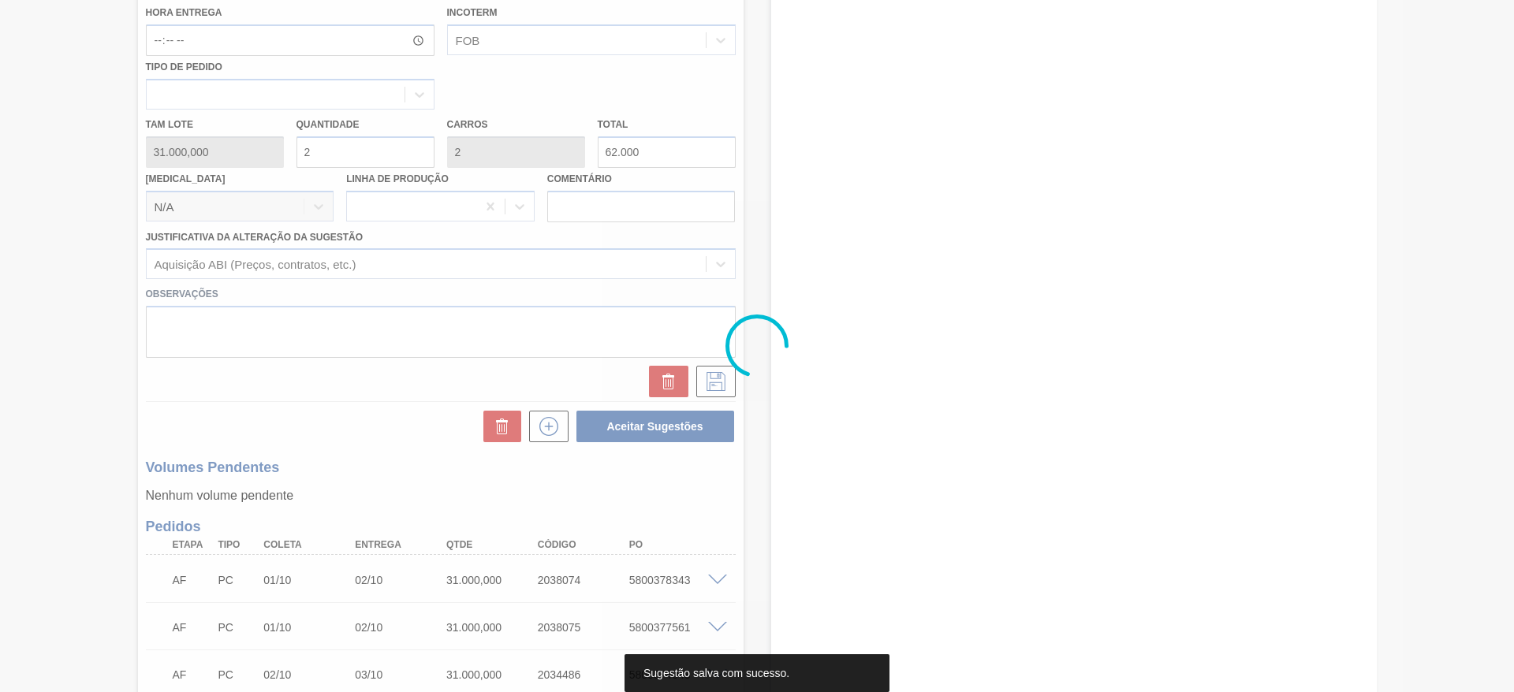
scroll to position [10, 0]
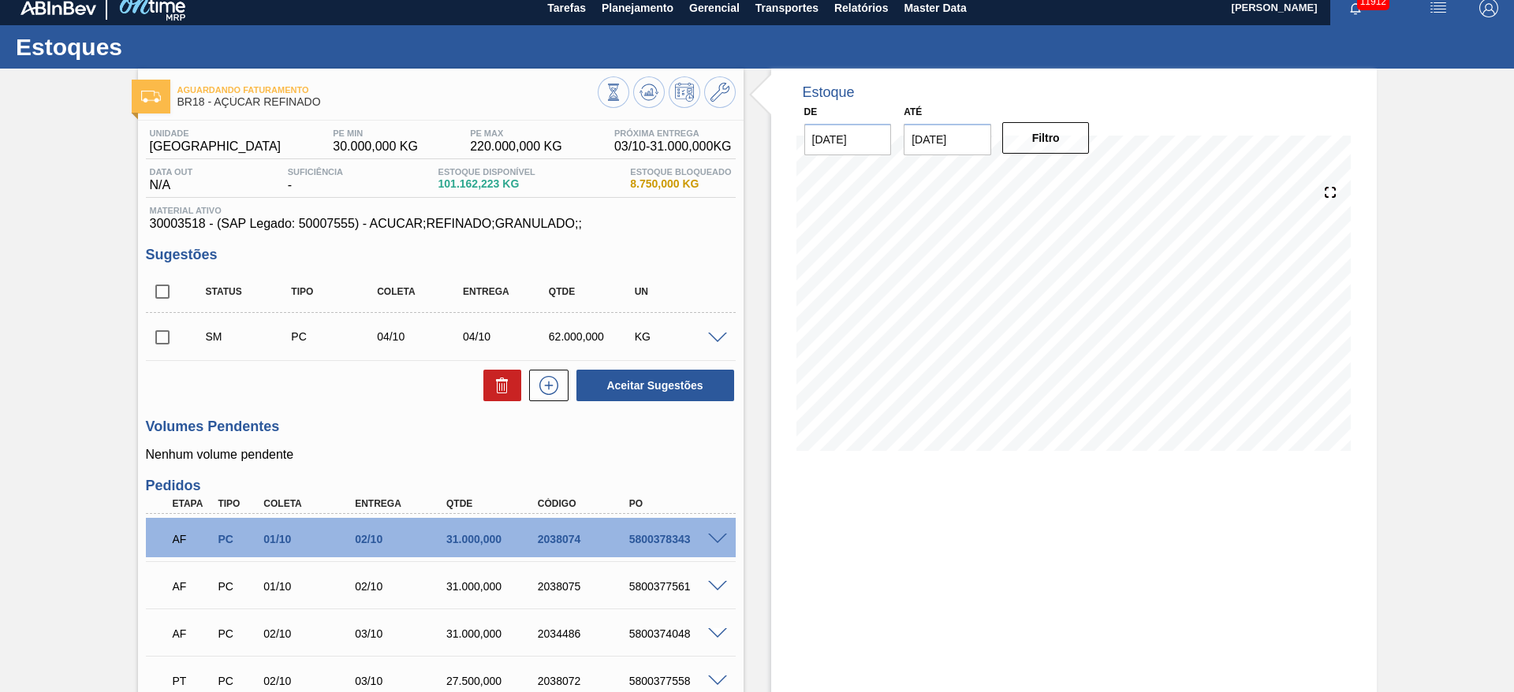
click at [712, 340] on span at bounding box center [717, 339] width 19 height 12
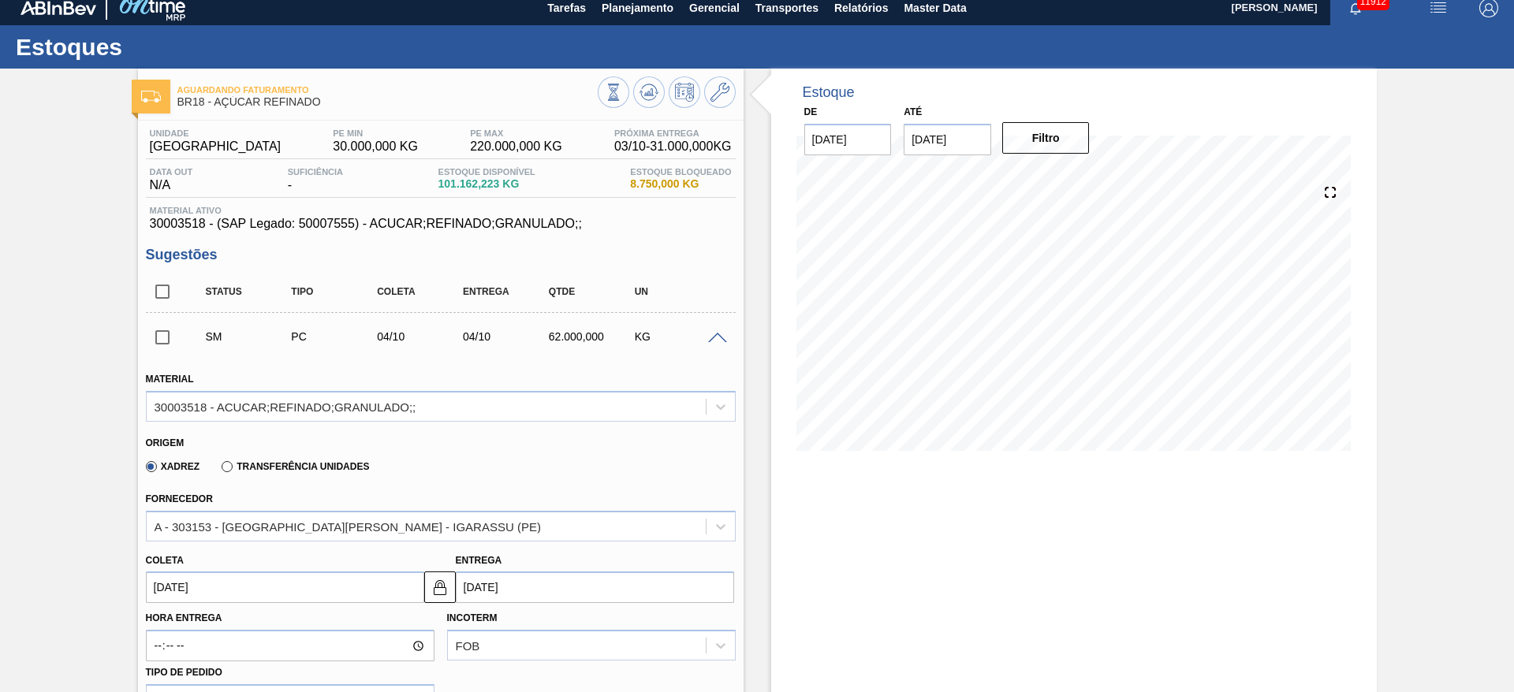
click at [712, 340] on span at bounding box center [717, 339] width 19 height 12
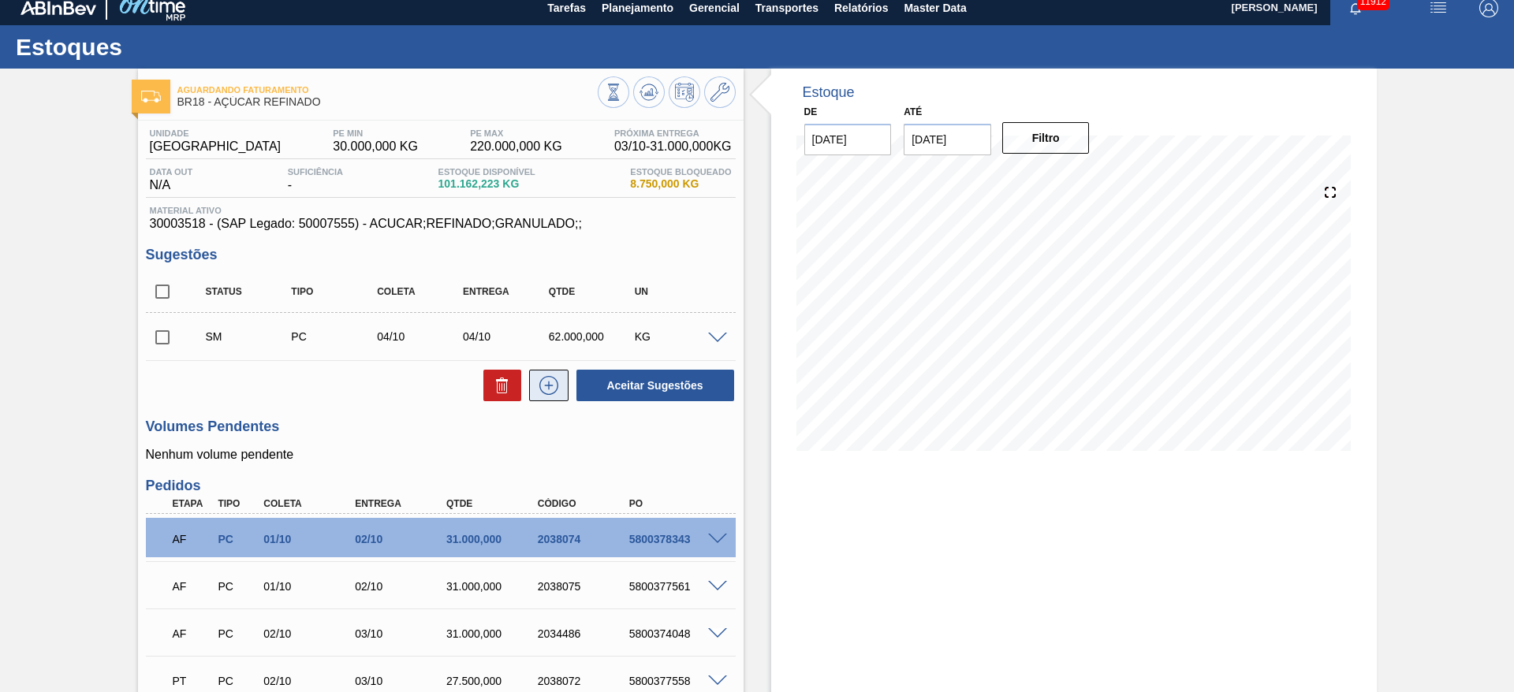
click at [529, 381] on button at bounding box center [548, 386] width 39 height 32
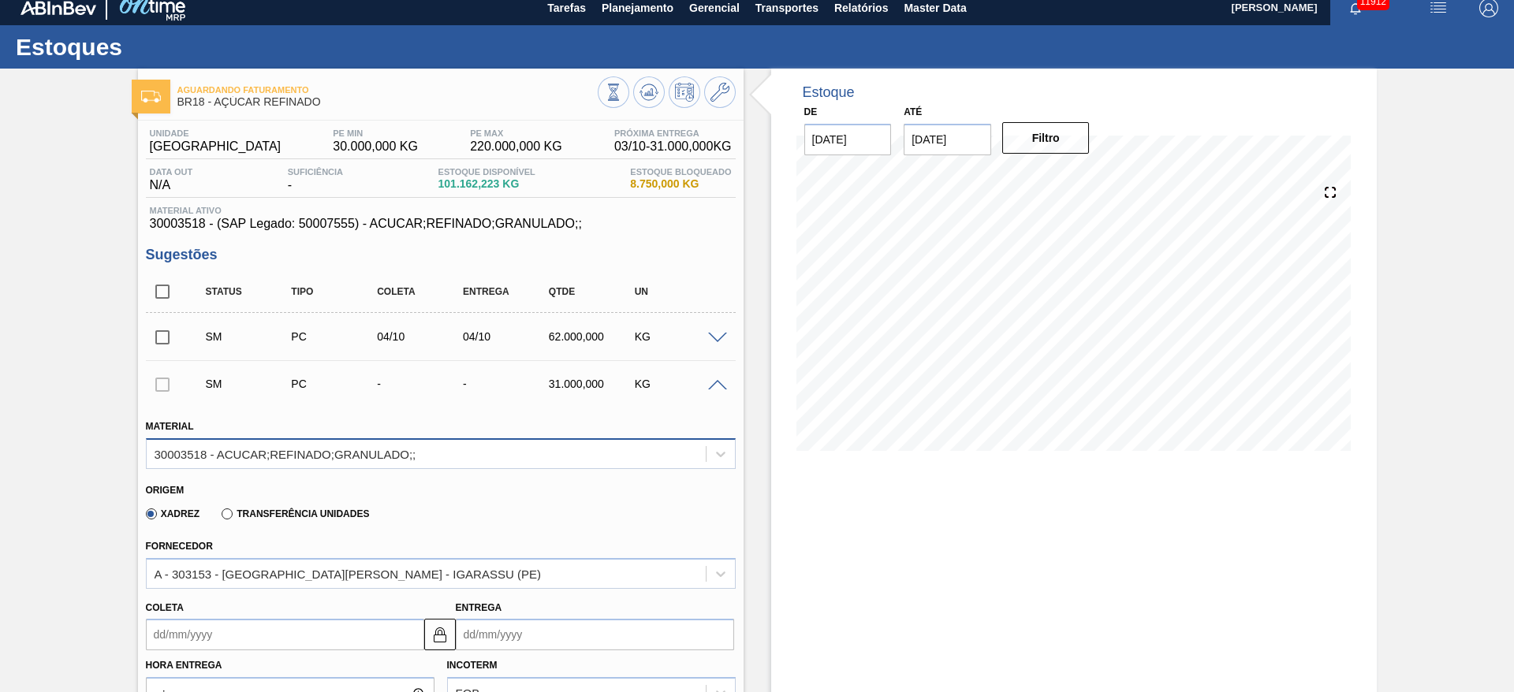
scroll to position [247, 0]
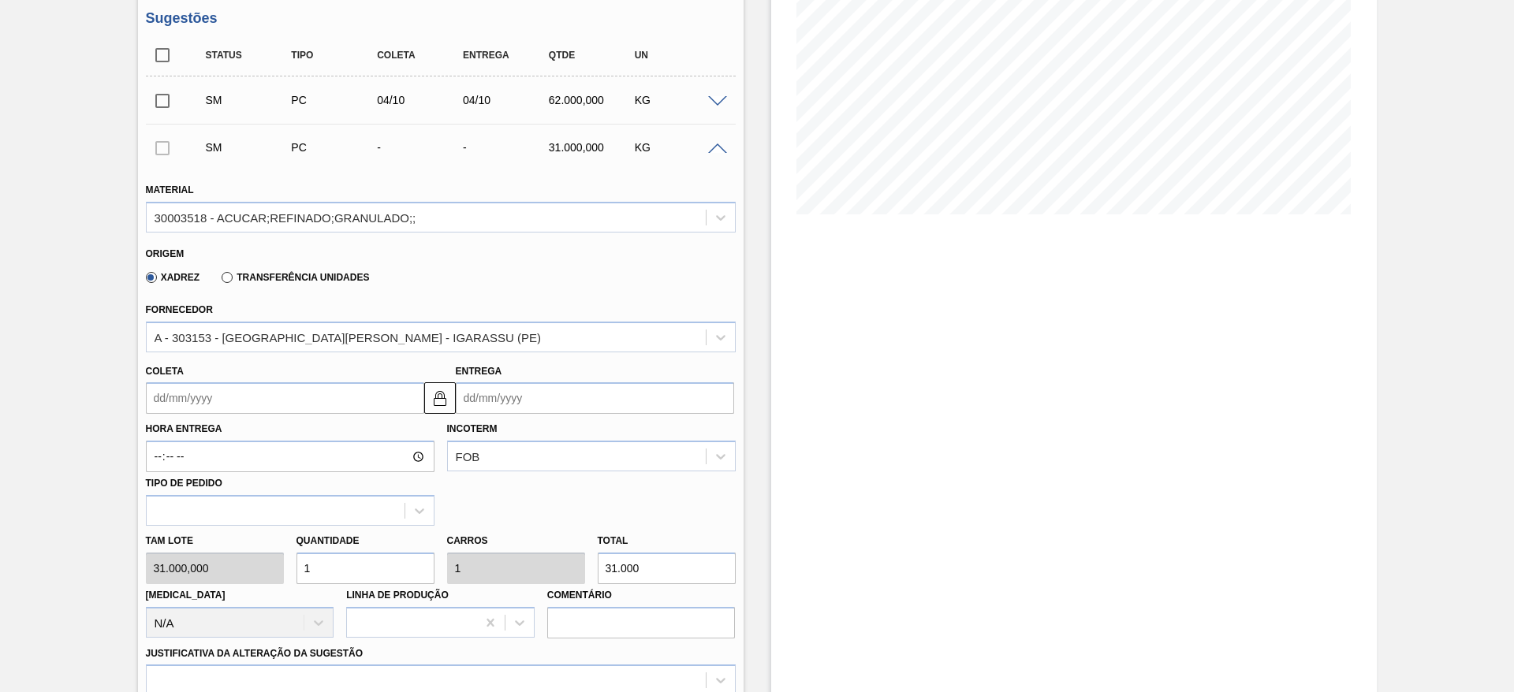
click at [185, 393] on input "Coleta" at bounding box center [285, 398] width 278 height 32
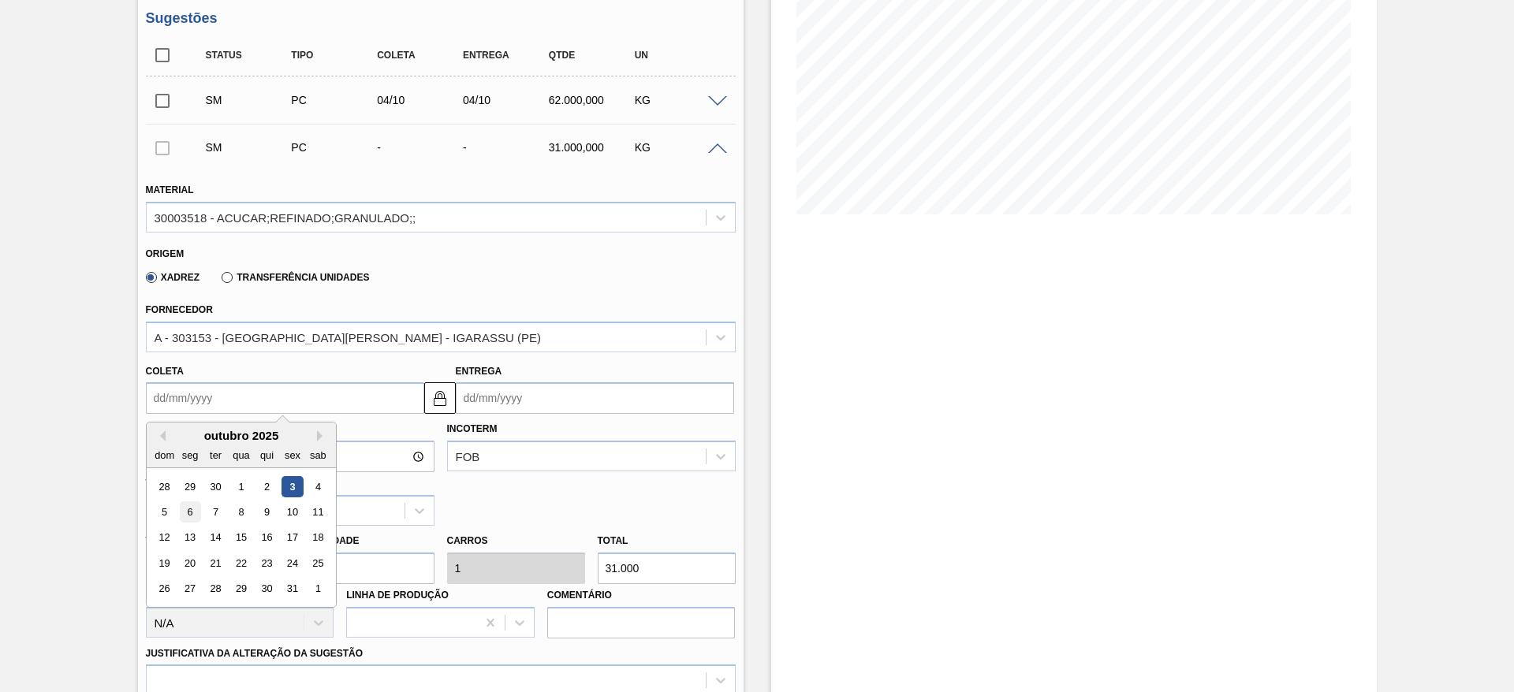
click at [192, 512] on div "6" at bounding box center [189, 511] width 21 height 21
type input "[DATE]"
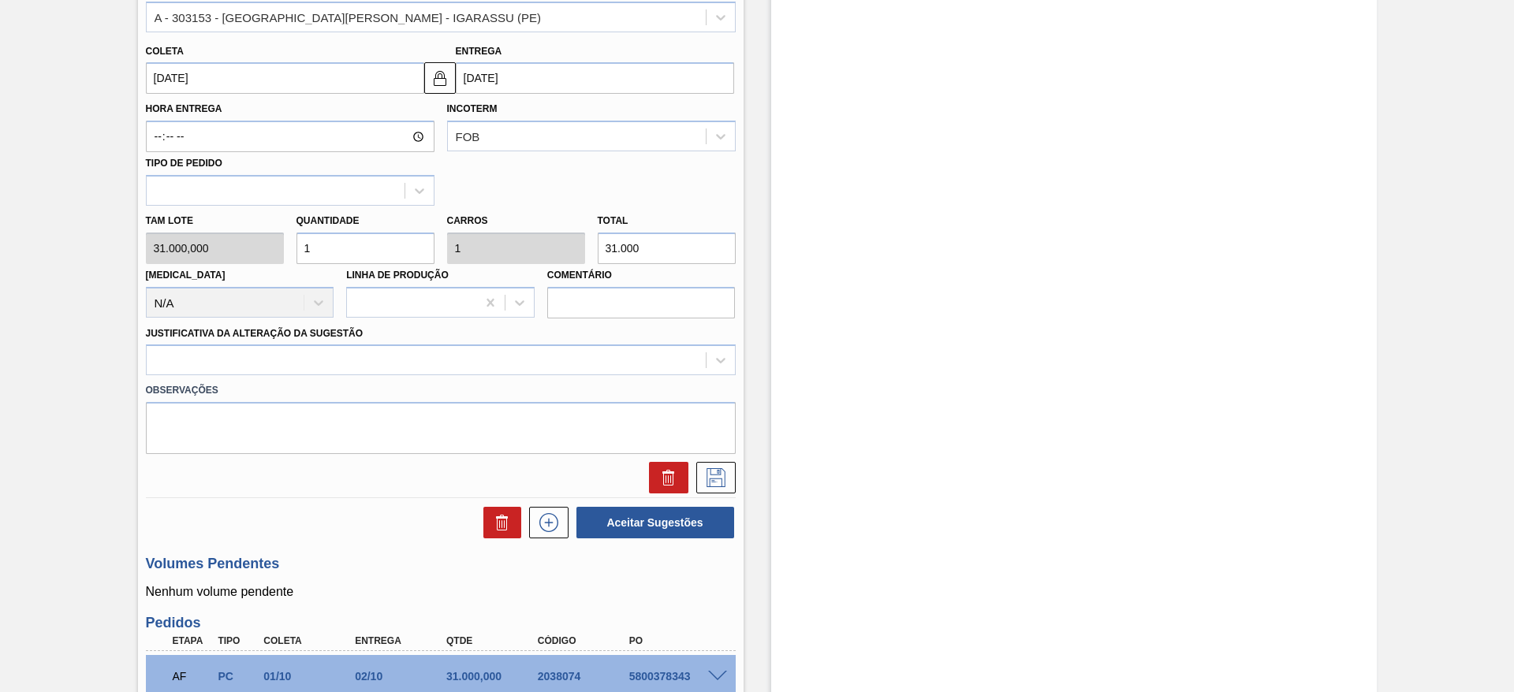
scroll to position [601, 0]
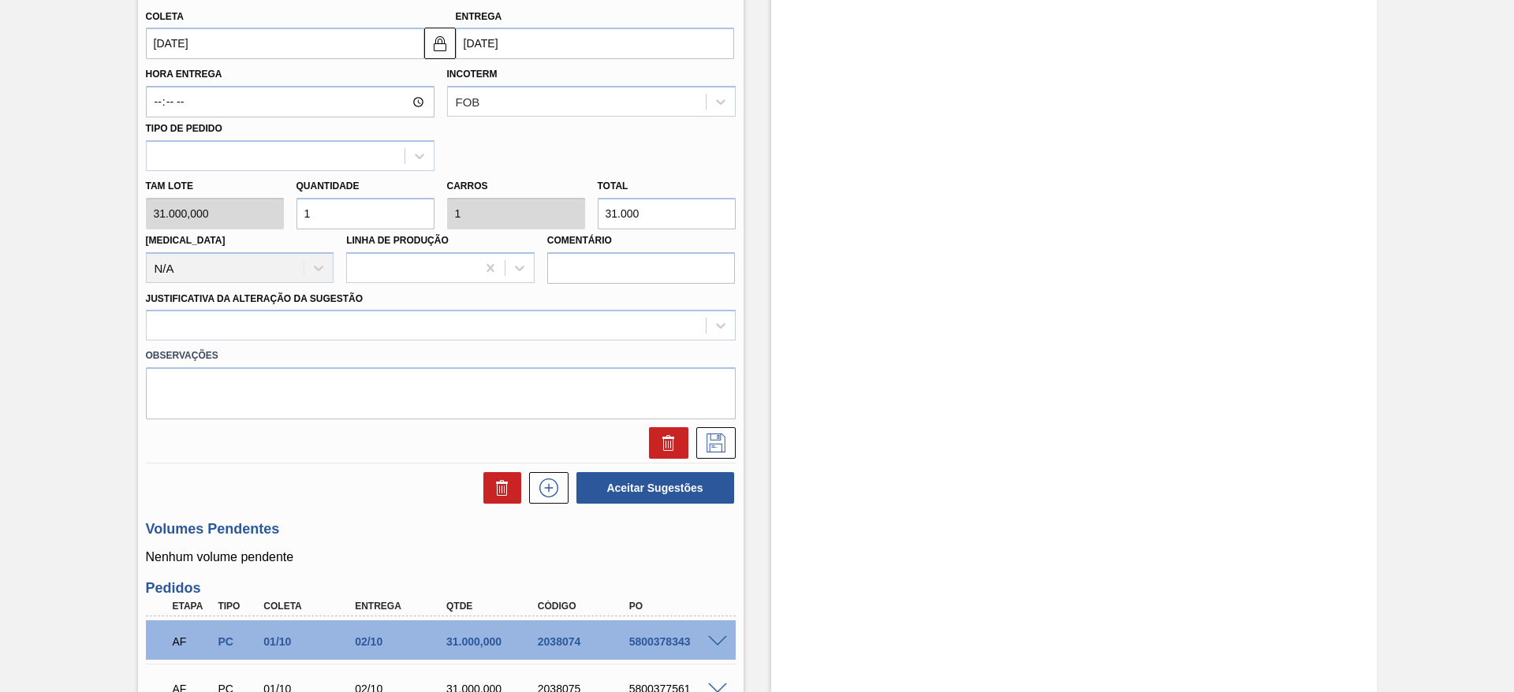
drag, startPoint x: 277, startPoint y: 224, endPoint x: 255, endPoint y: 234, distance: 23.6
click at [247, 229] on div "Tam lote 31.000,000 Quantidade 1 Carros 1 Total 31.000 Doca N/A Linha de Produç…" at bounding box center [441, 227] width 602 height 113
type input "21"
type input "651.000"
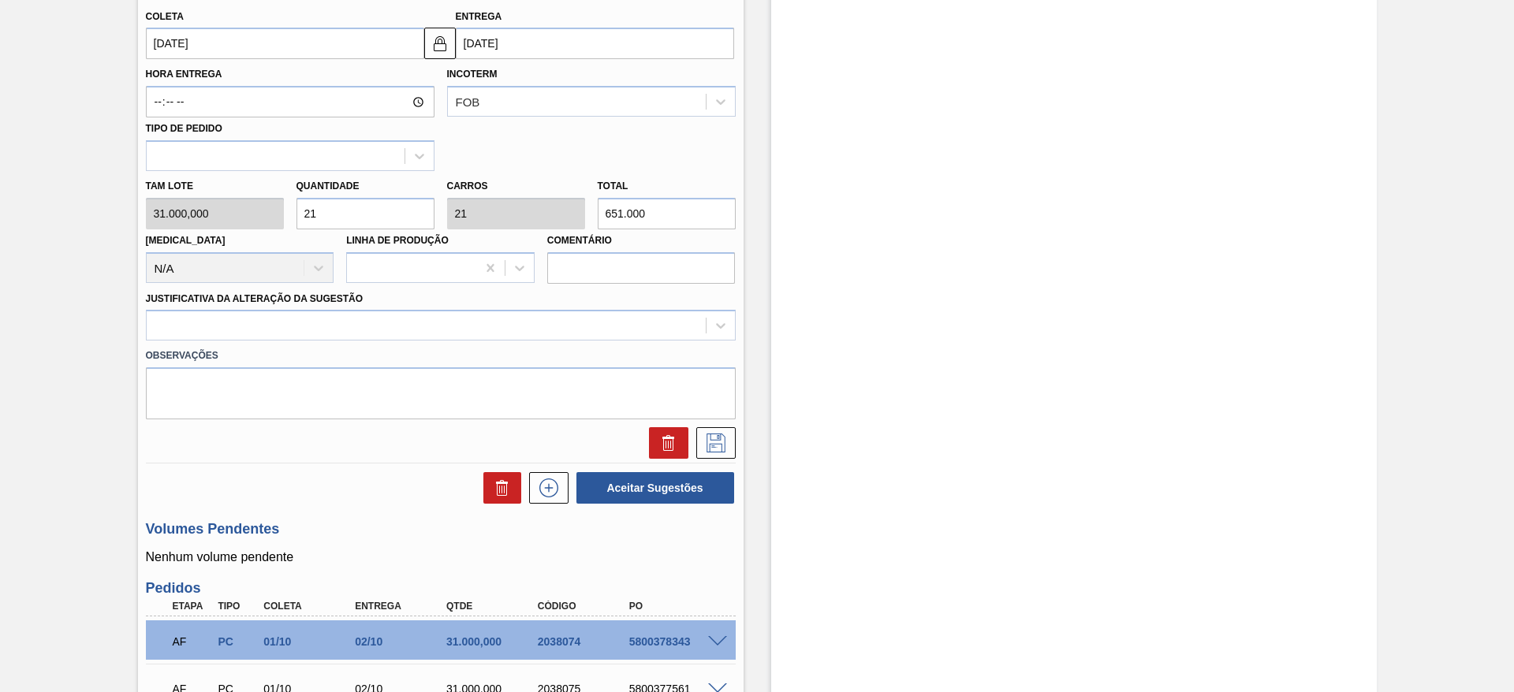
click at [247, 216] on div "Tam lote 31.000,000 Quantidade 21 Carros 21 Total 651.000 Doca N/A Linha de Pro…" at bounding box center [441, 227] width 602 height 113
type input "2"
type input "62.000"
type input "2"
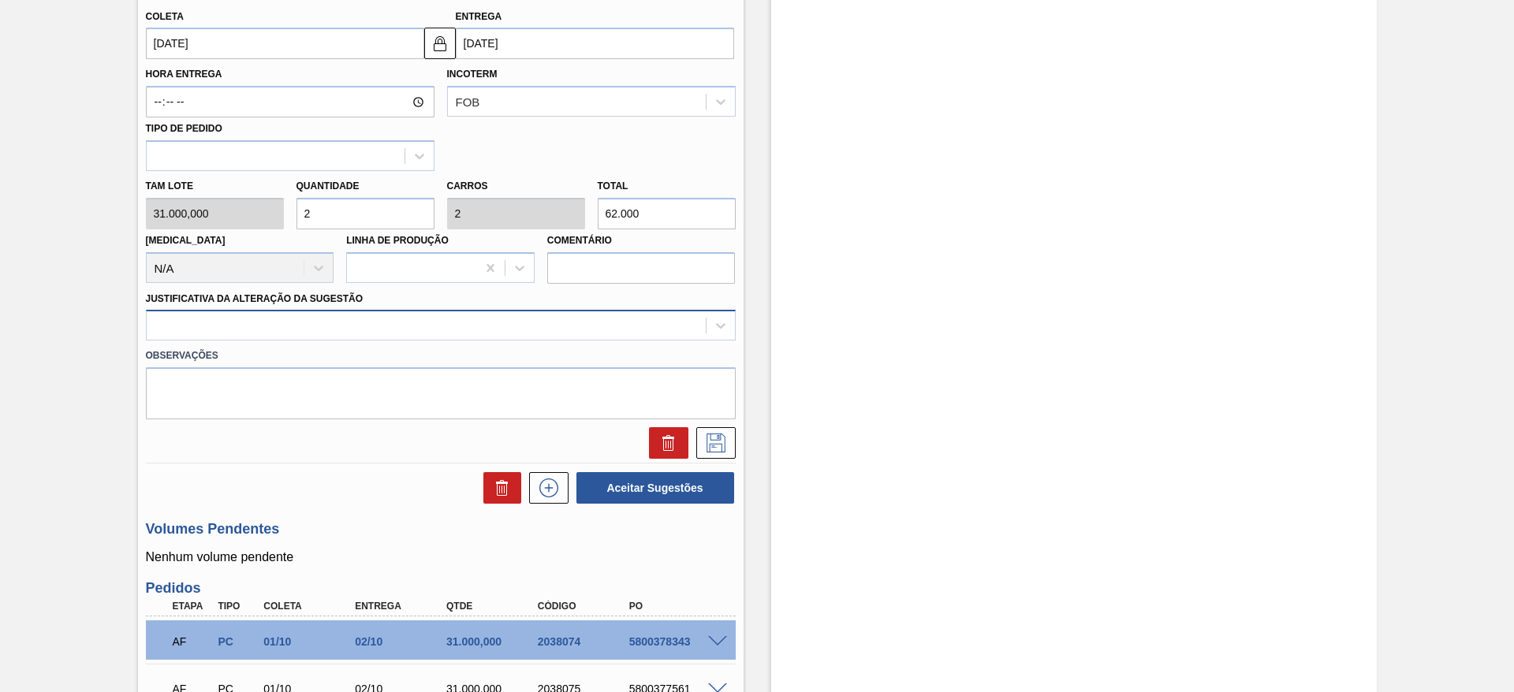
click at [512, 315] on div at bounding box center [426, 326] width 559 height 23
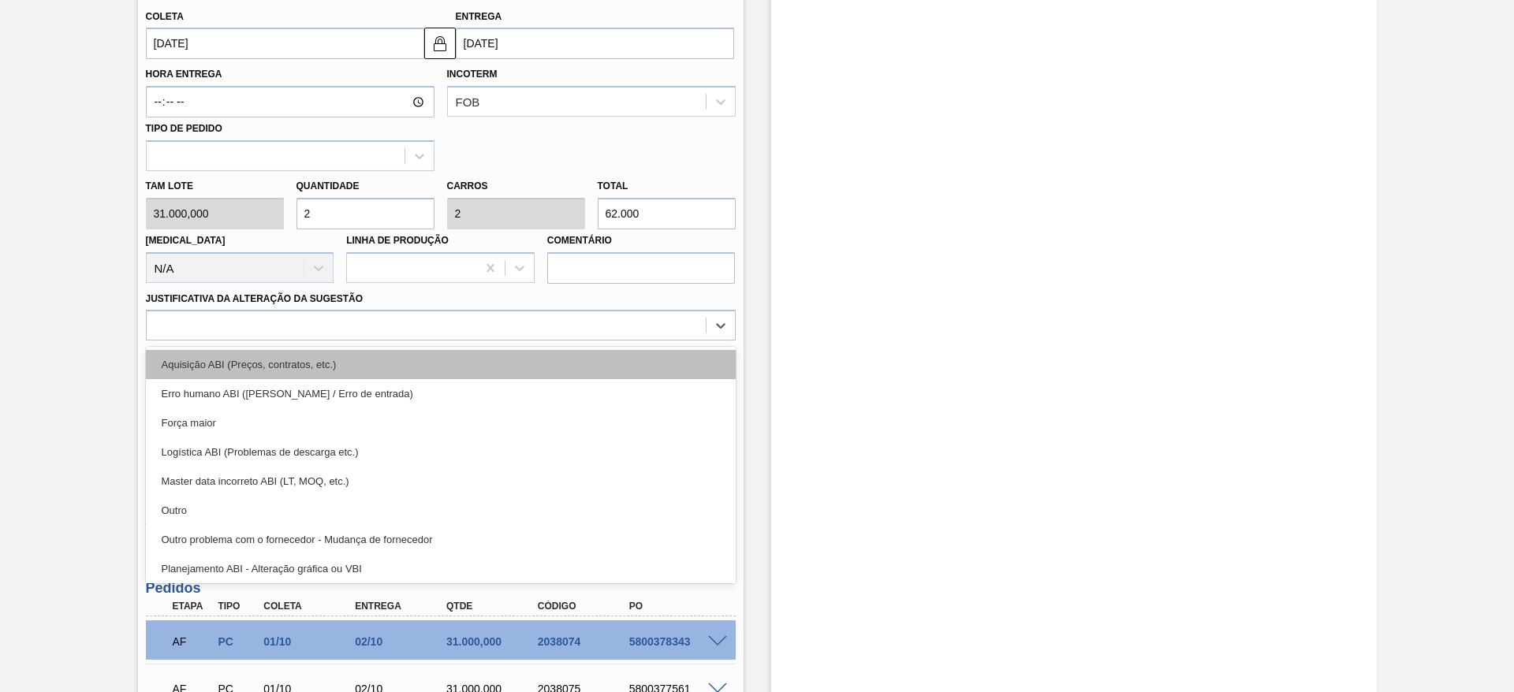
click at [513, 361] on div "Aquisição ABI (Preços, contratos, etc.)" at bounding box center [441, 364] width 590 height 29
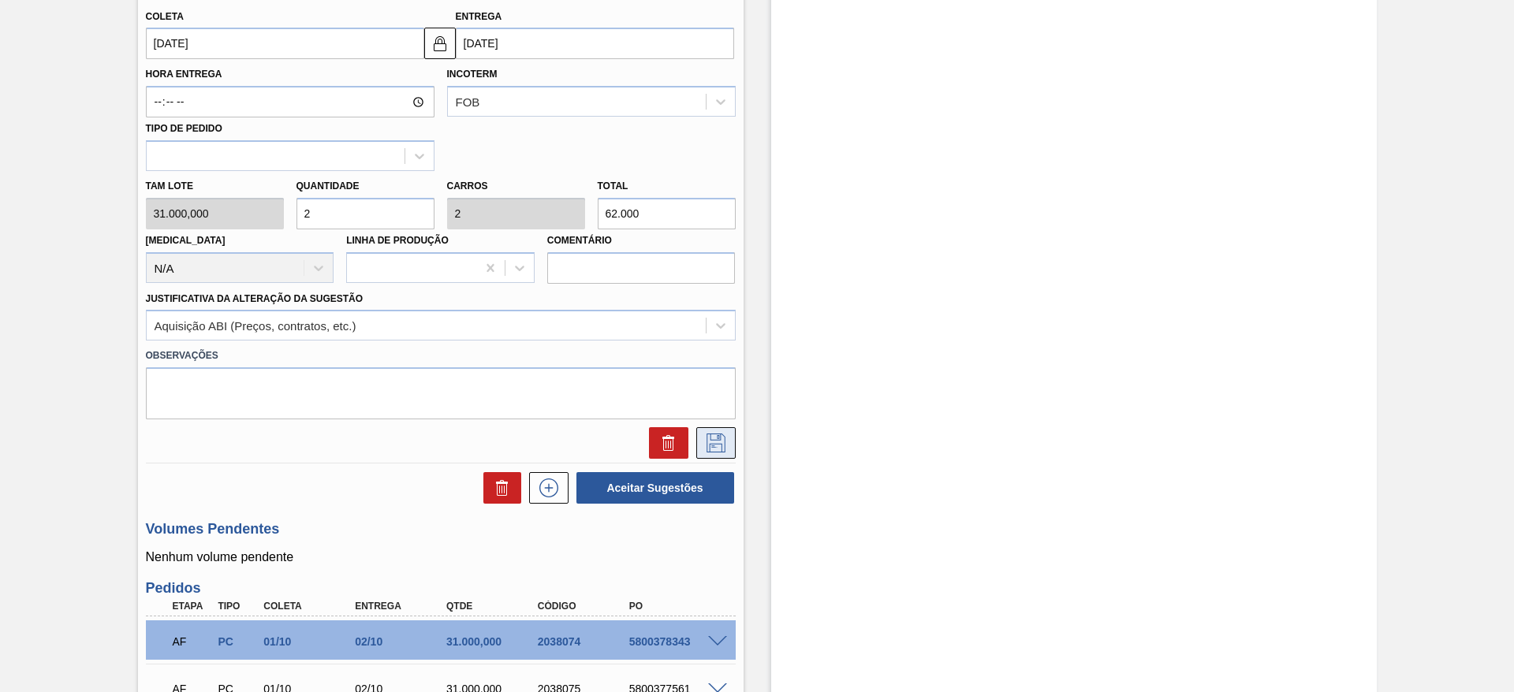
click at [728, 443] on button at bounding box center [715, 443] width 39 height 32
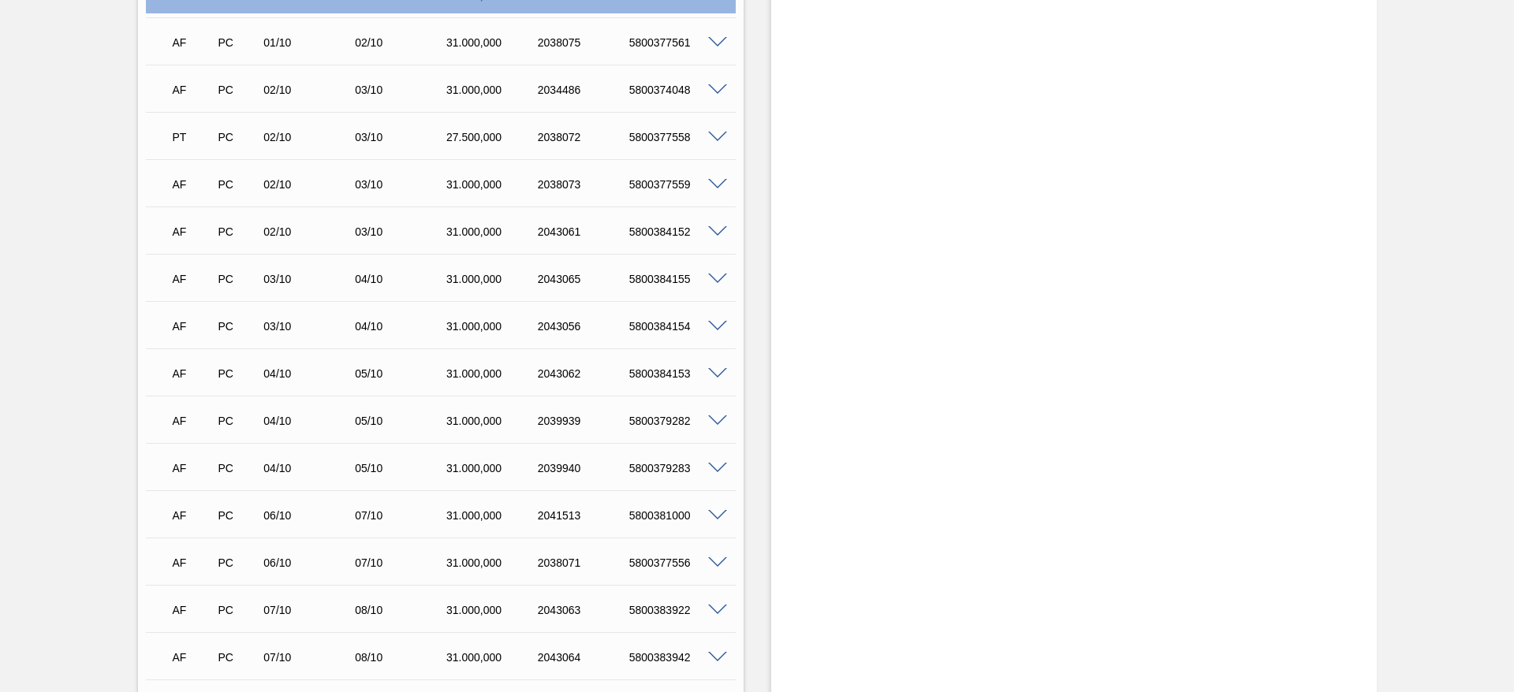
scroll to position [0, 0]
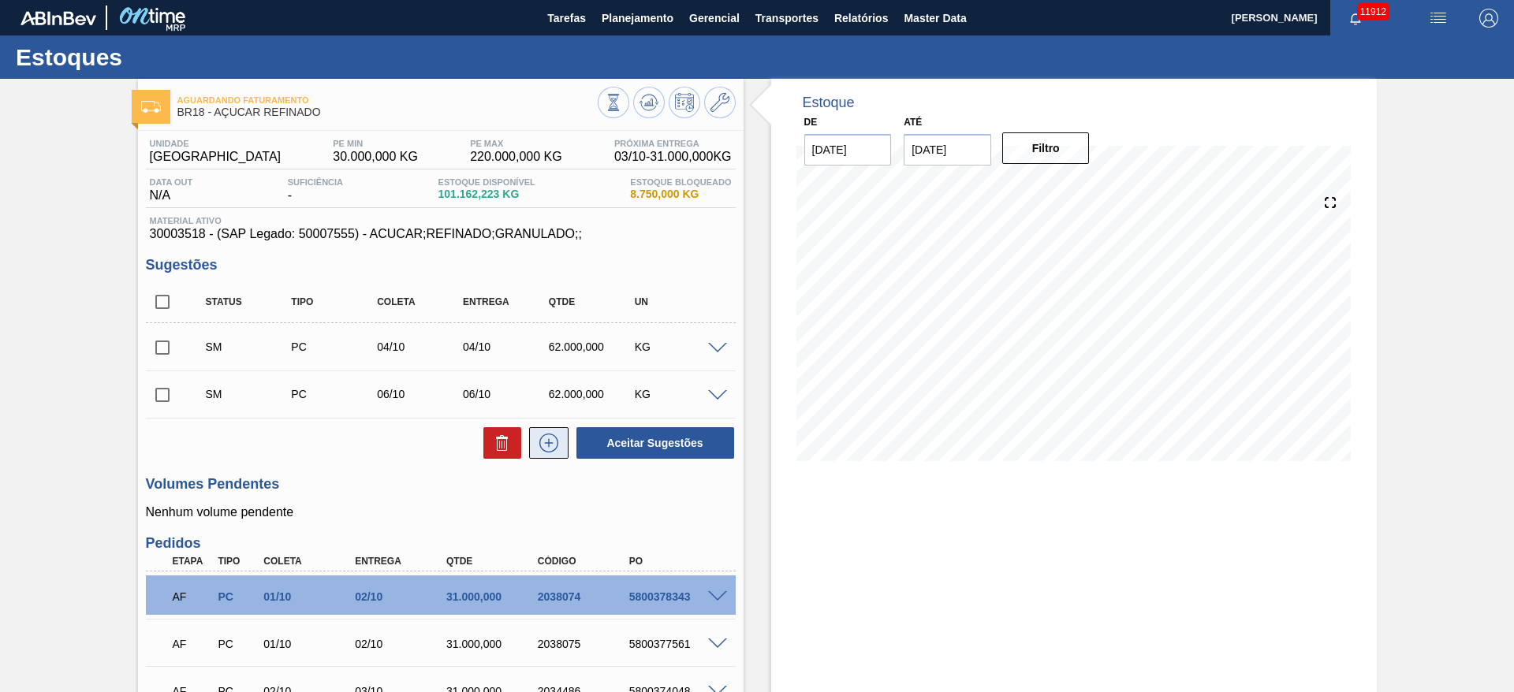
click at [540, 442] on icon at bounding box center [548, 443] width 25 height 19
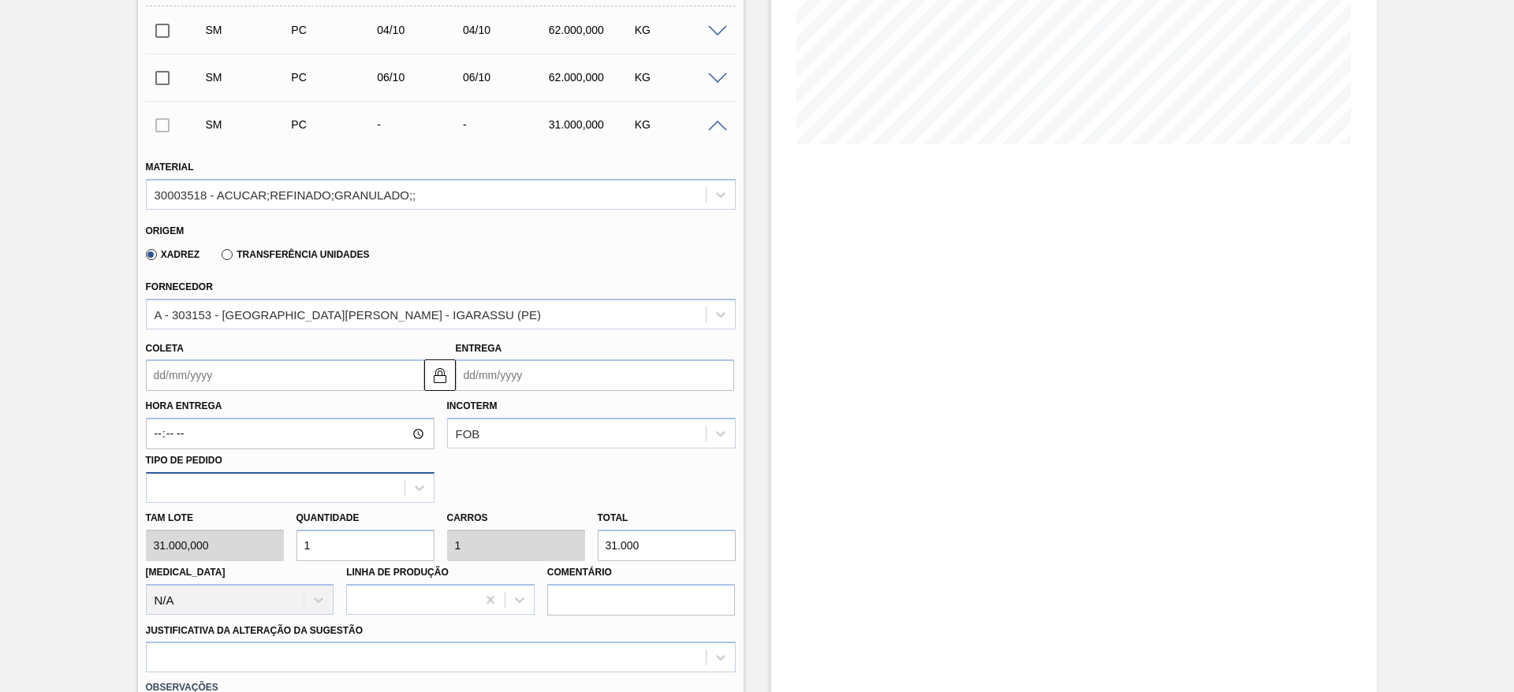
scroll to position [355, 0]
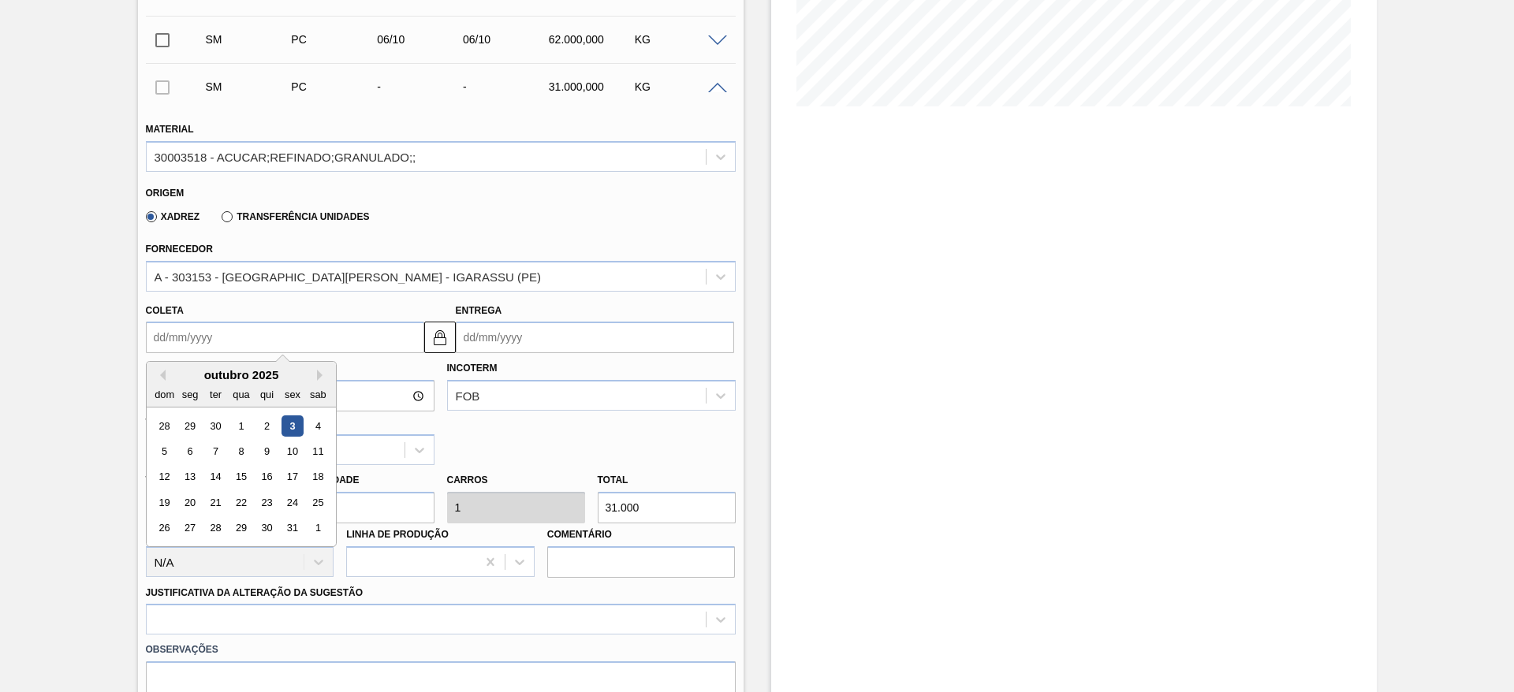
click at [193, 346] on input "Coleta" at bounding box center [285, 338] width 278 height 32
click at [221, 450] on div "7" at bounding box center [214, 451] width 21 height 21
type input "[DATE]"
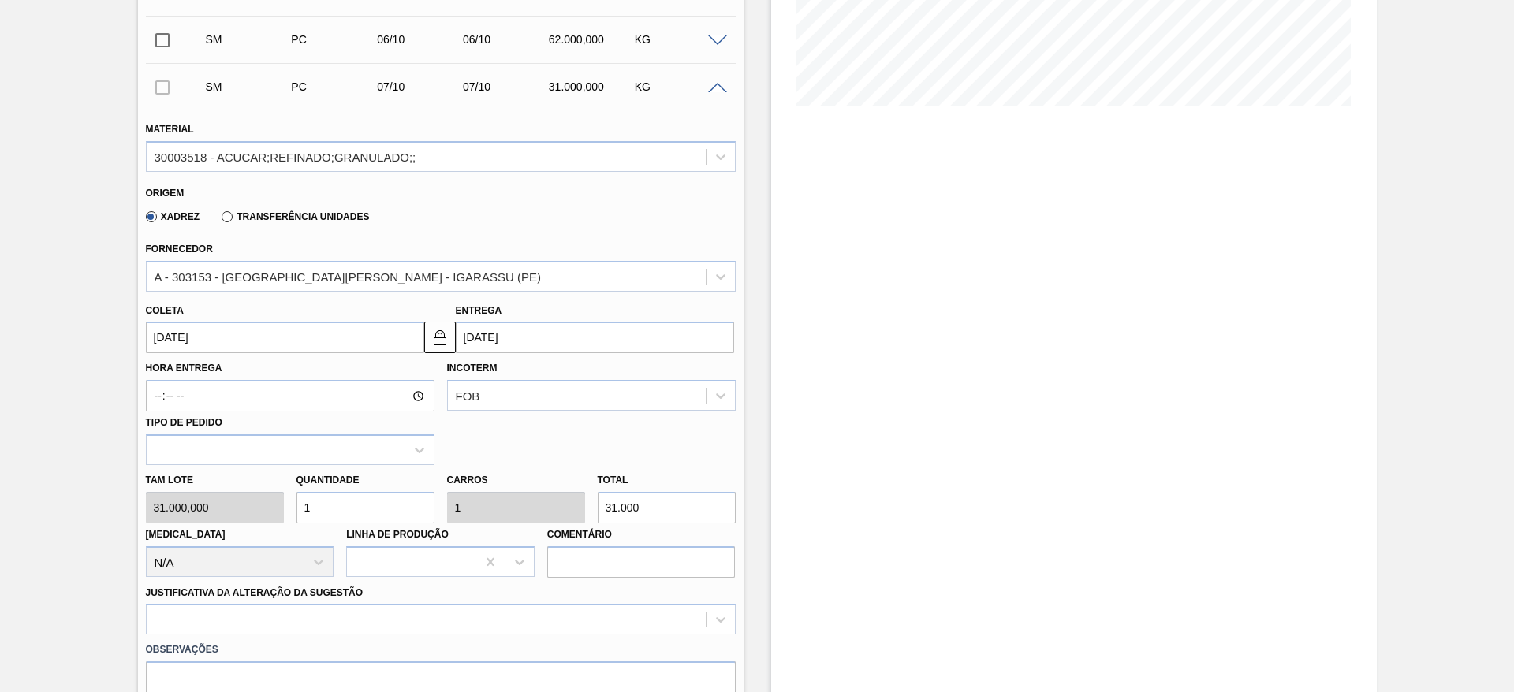
click at [274, 512] on div "Tam lote 31.000,000 Quantidade 1 Carros 1 Total 31.000 Doca N/A Linha de Produç…" at bounding box center [441, 521] width 602 height 113
type input "2"
type input "62.000"
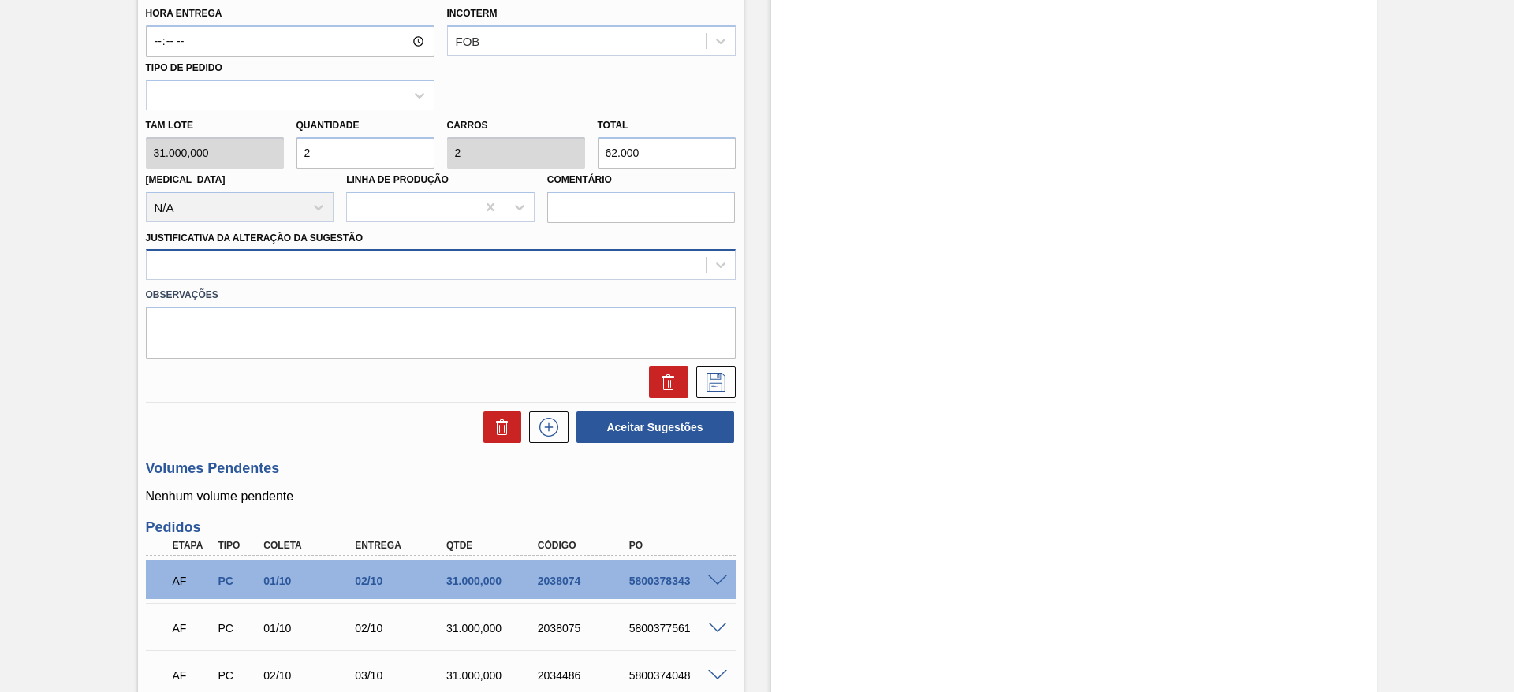
type input "2"
click at [531, 274] on div at bounding box center [426, 265] width 559 height 23
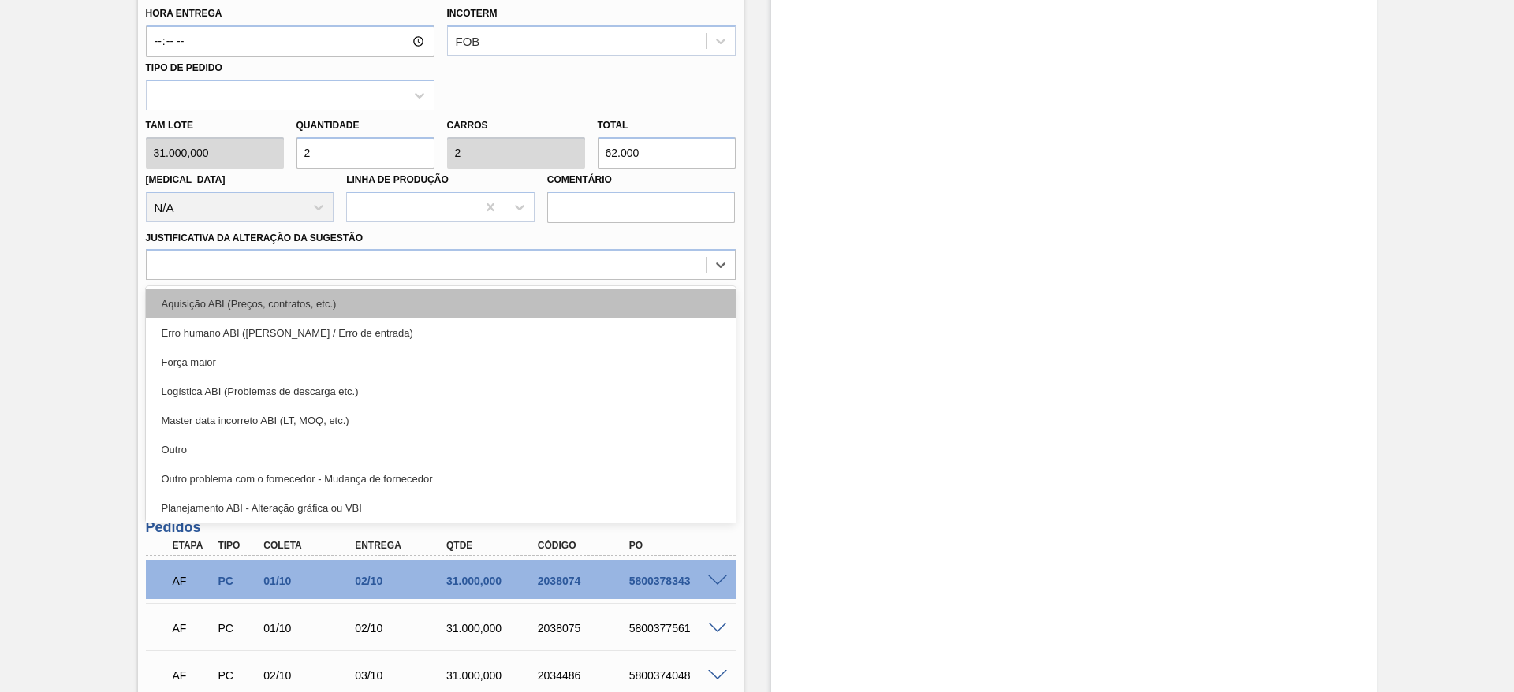
click at [538, 295] on div "Aquisição ABI (Preços, contratos, etc.)" at bounding box center [441, 303] width 590 height 29
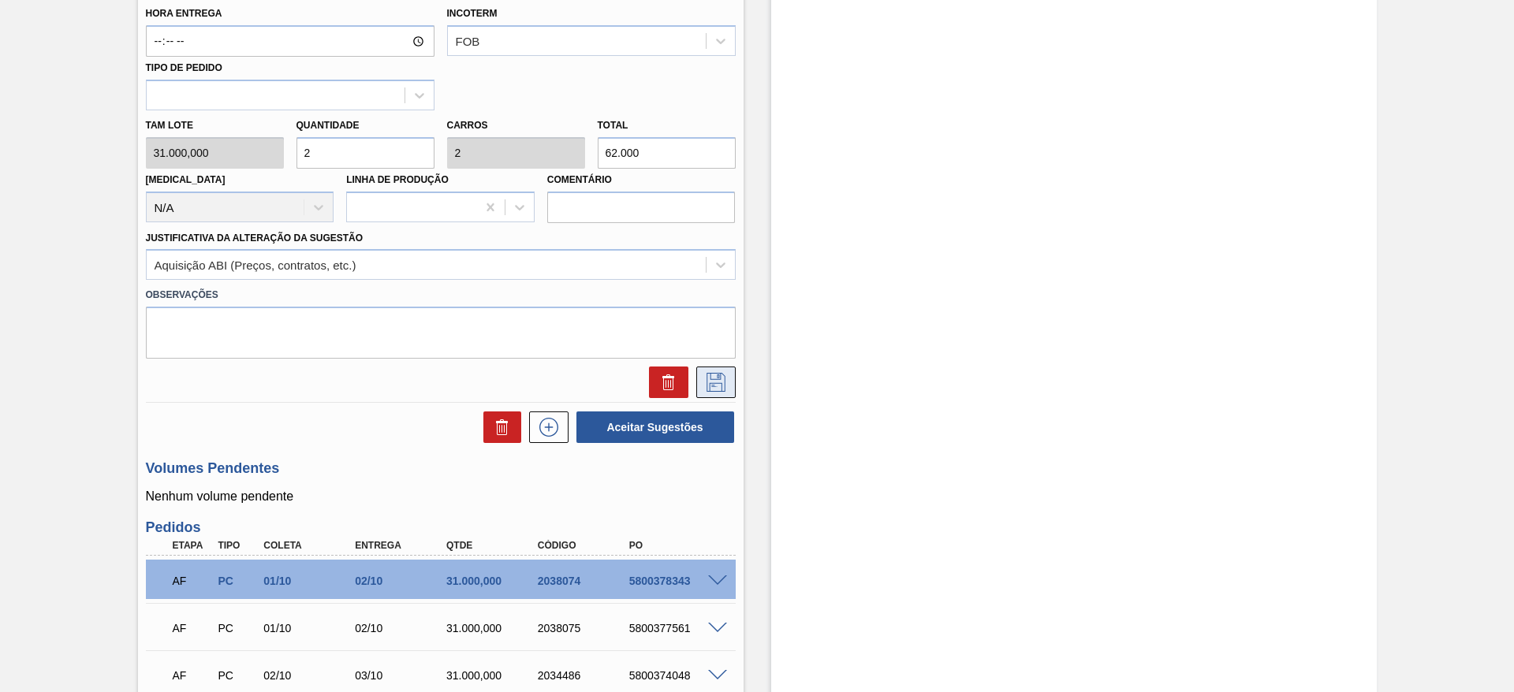
click at [696, 382] on button at bounding box center [715, 383] width 39 height 32
click at [728, 371] on button at bounding box center [715, 383] width 39 height 32
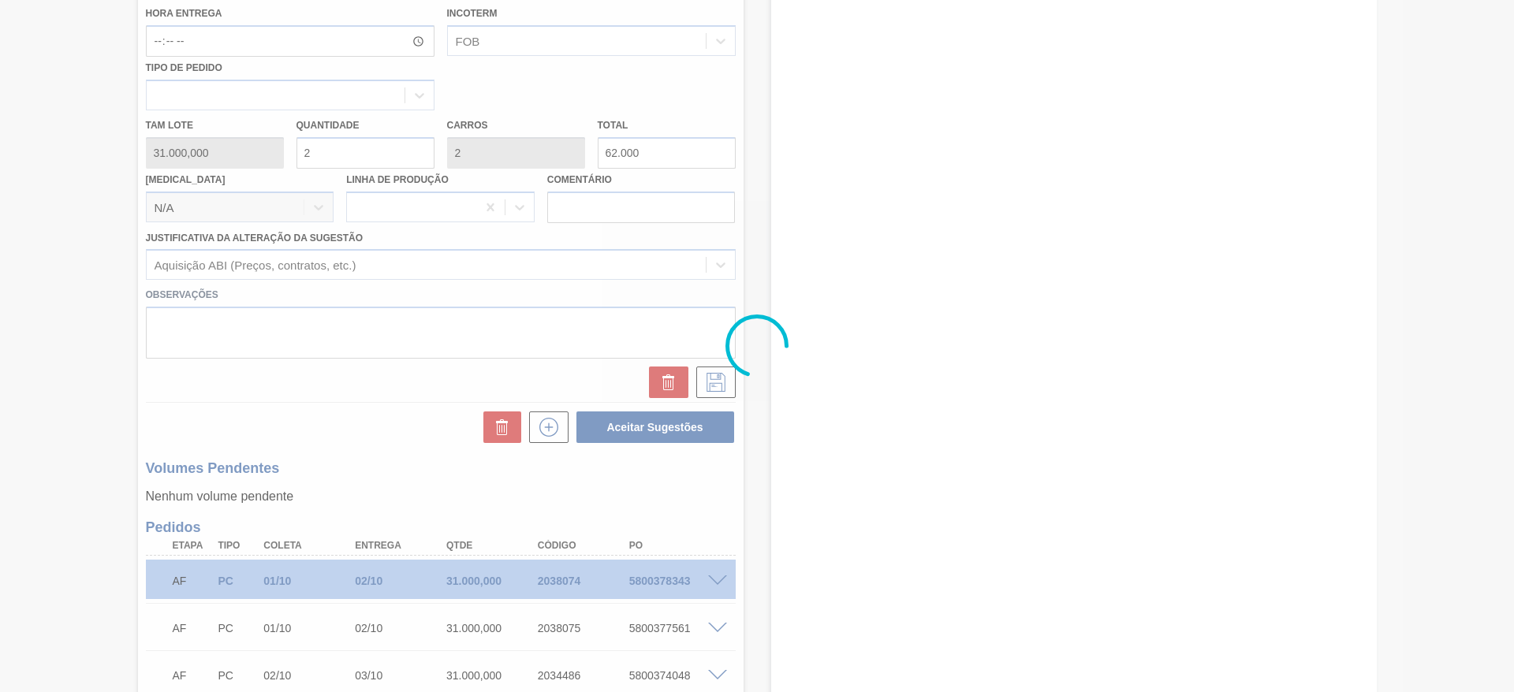
scroll to position [104, 0]
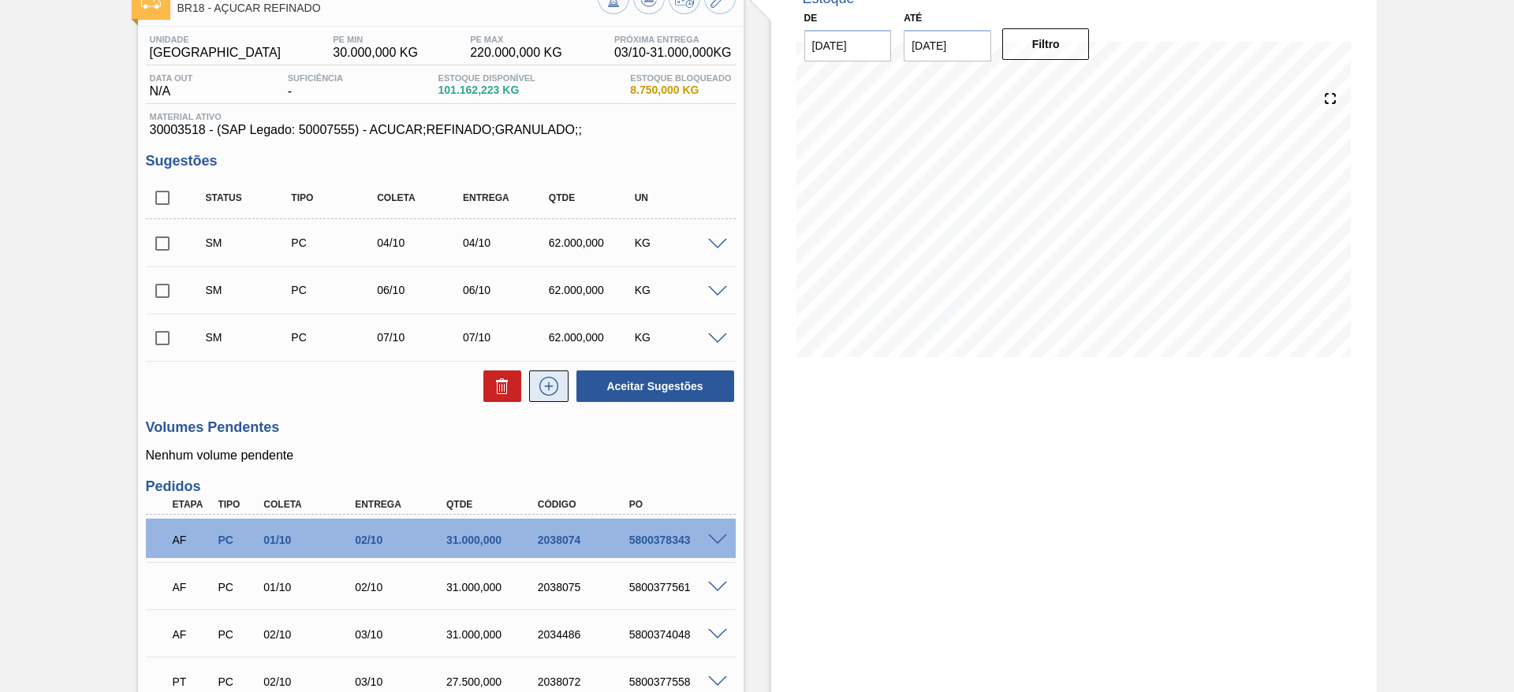
click at [540, 397] on button at bounding box center [548, 387] width 39 height 32
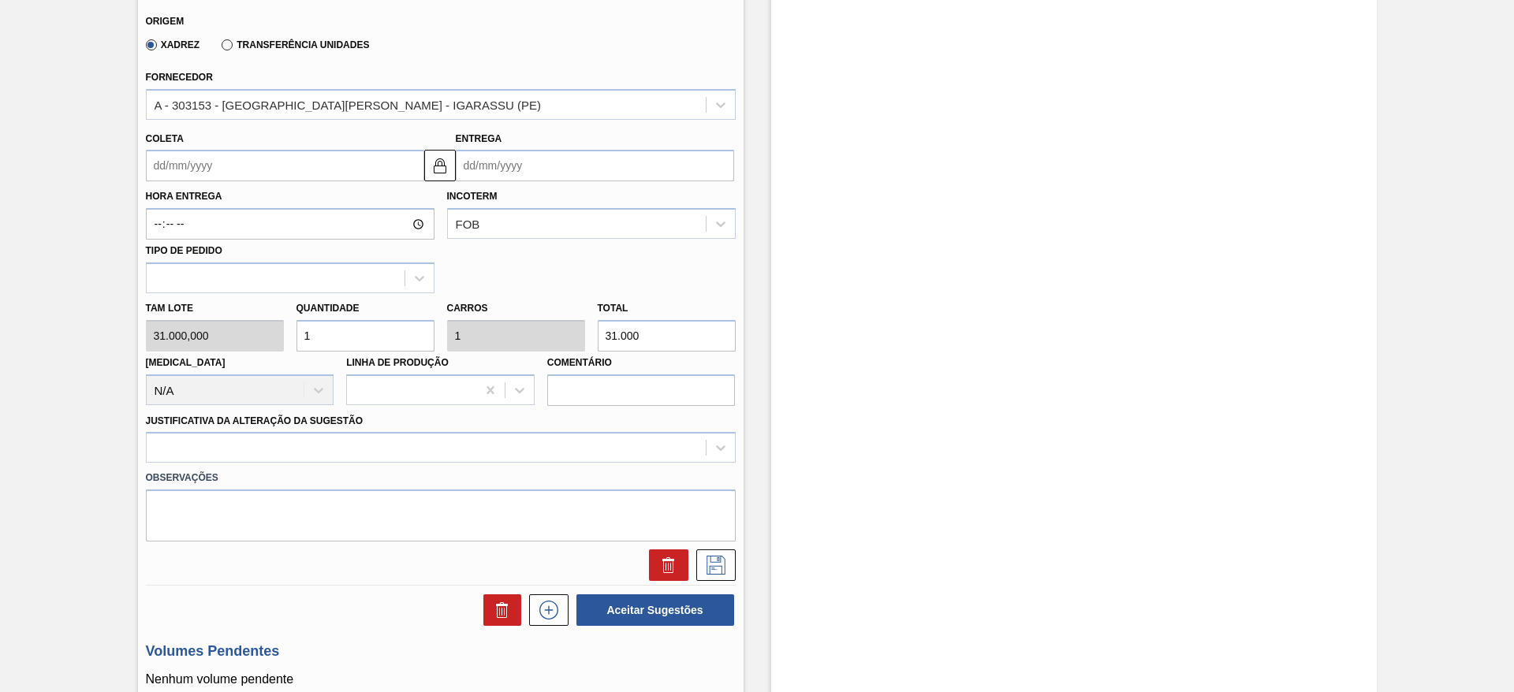
scroll to position [577, 0]
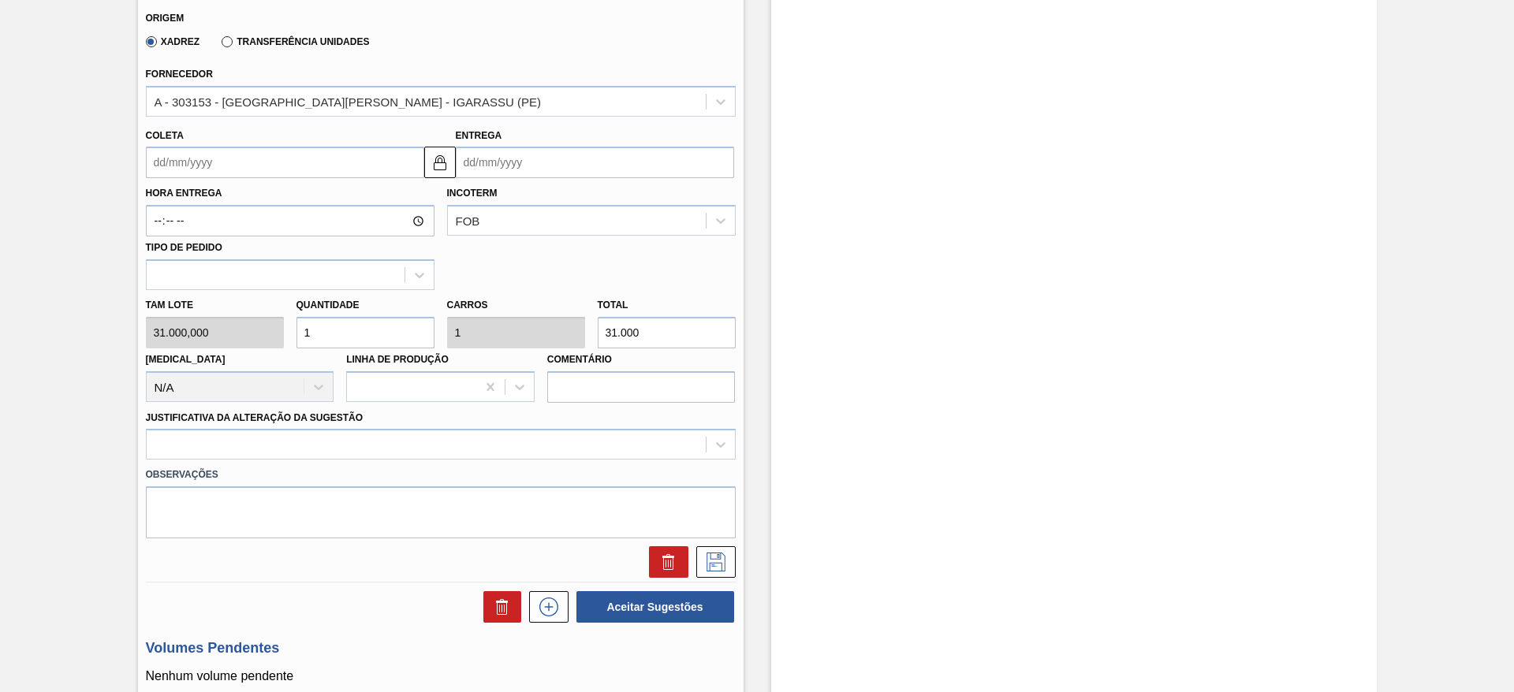
click at [259, 325] on div "Tam lote 31.000,000 Quantidade 1 Carros 1 Total 31.000 Doca N/A Linha de Produç…" at bounding box center [441, 346] width 602 height 113
type input "2"
type input "62.000"
type input "2"
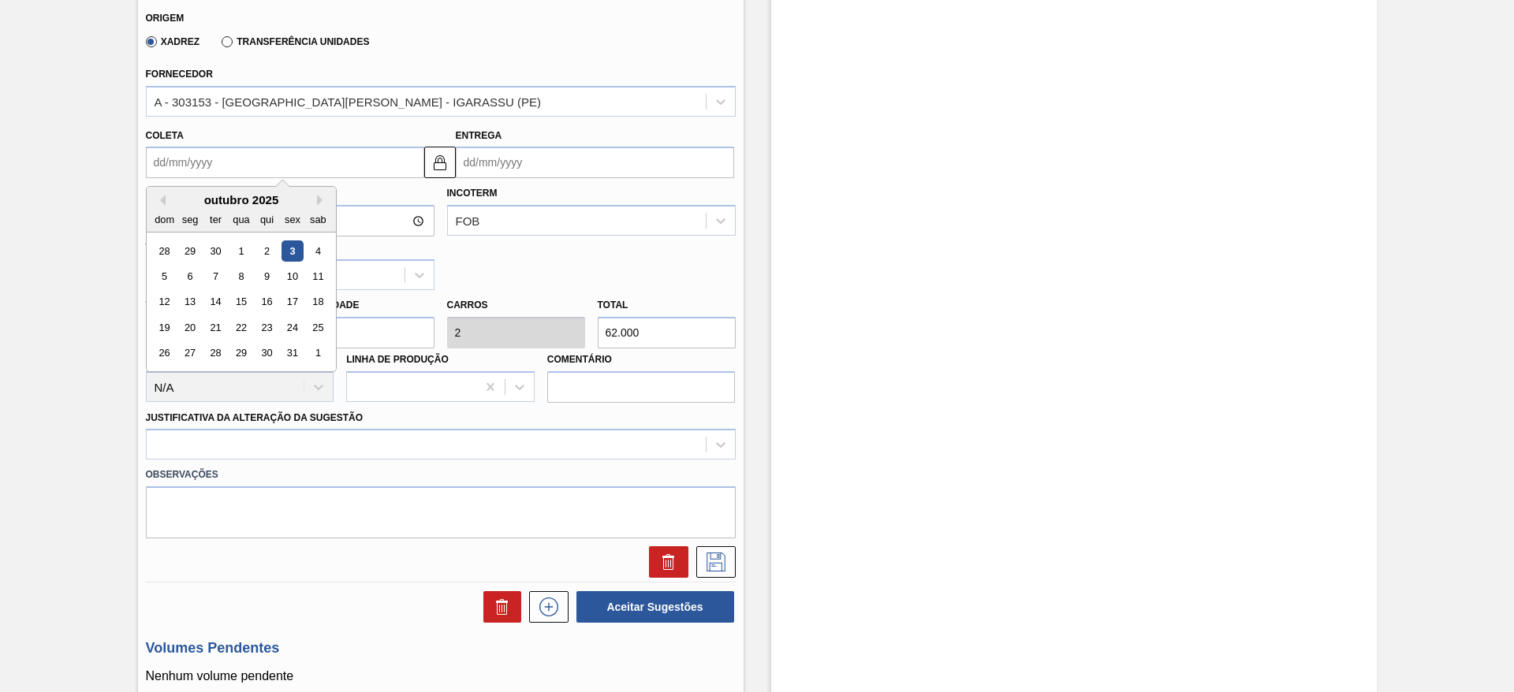
click at [159, 158] on input "Coleta" at bounding box center [285, 163] width 278 height 32
drag, startPoint x: 236, startPoint y: 283, endPoint x: 285, endPoint y: 295, distance: 51.1
click at [236, 283] on div "8" at bounding box center [240, 276] width 21 height 21
type input "[DATE]"
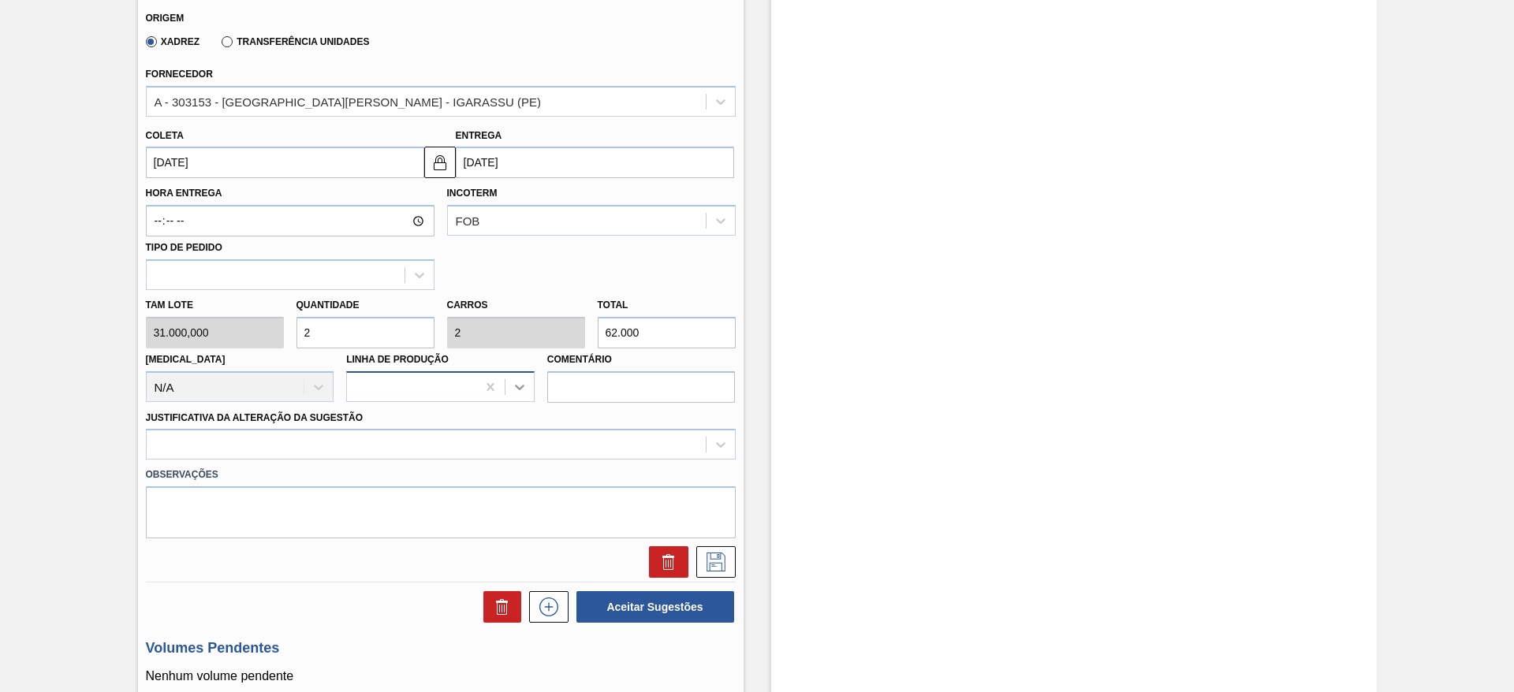
scroll to position [695, 0]
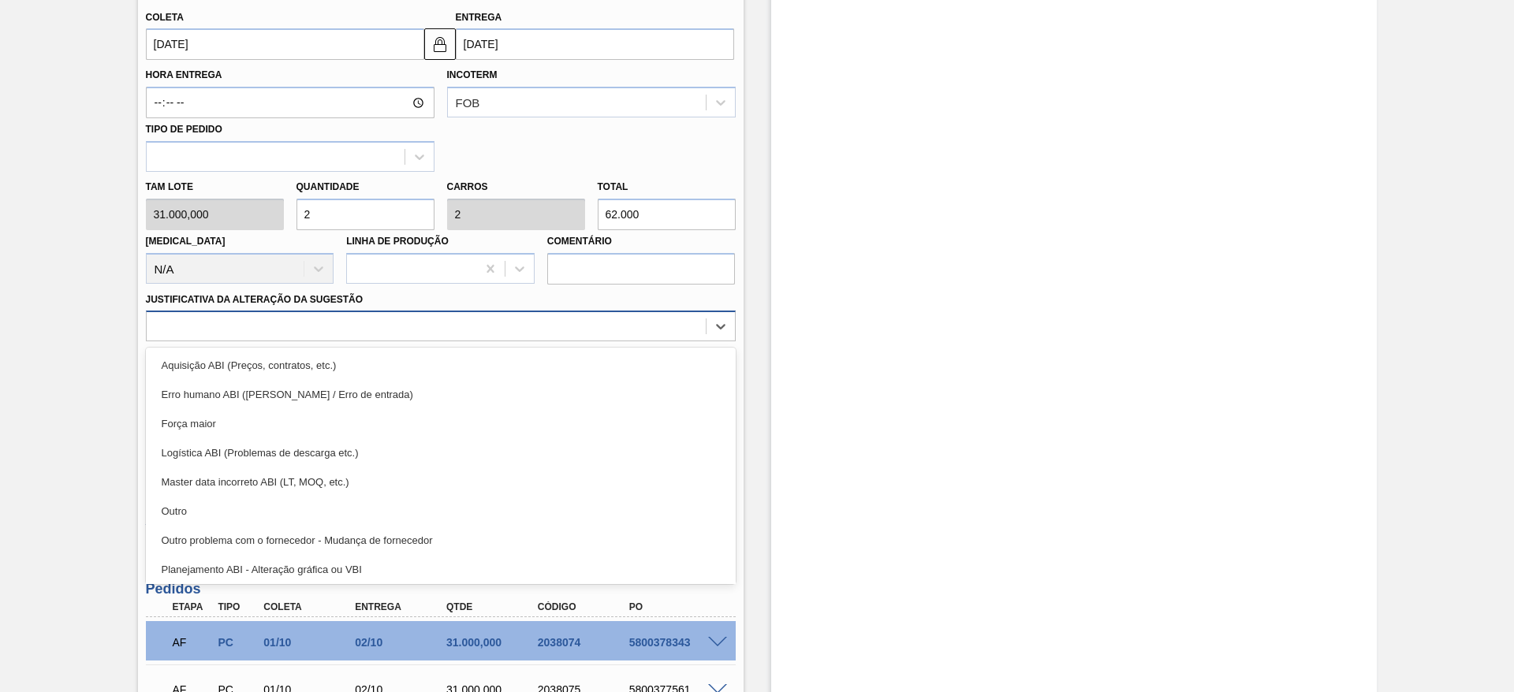
click at [549, 314] on div at bounding box center [441, 326] width 590 height 31
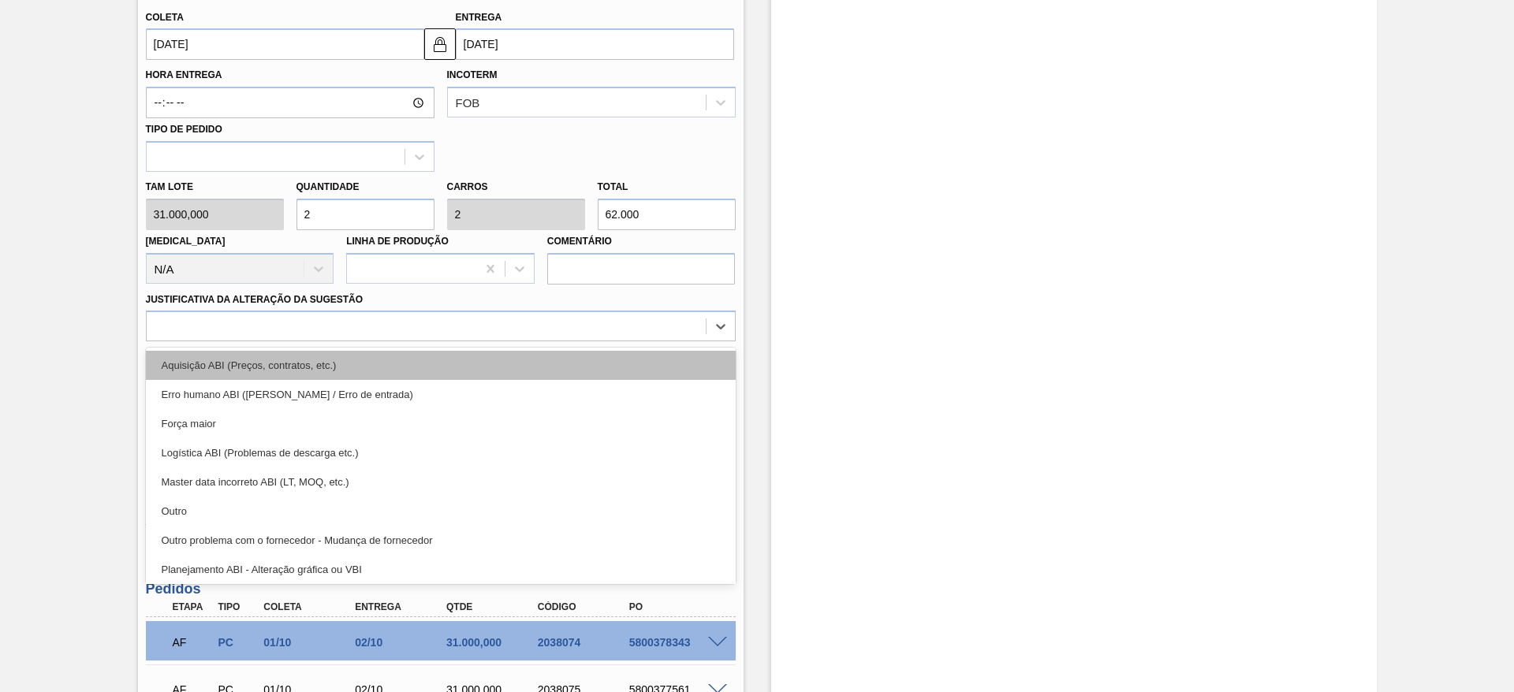
click at [561, 366] on div "Aquisição ABI (Preços, contratos, etc.)" at bounding box center [441, 365] width 590 height 29
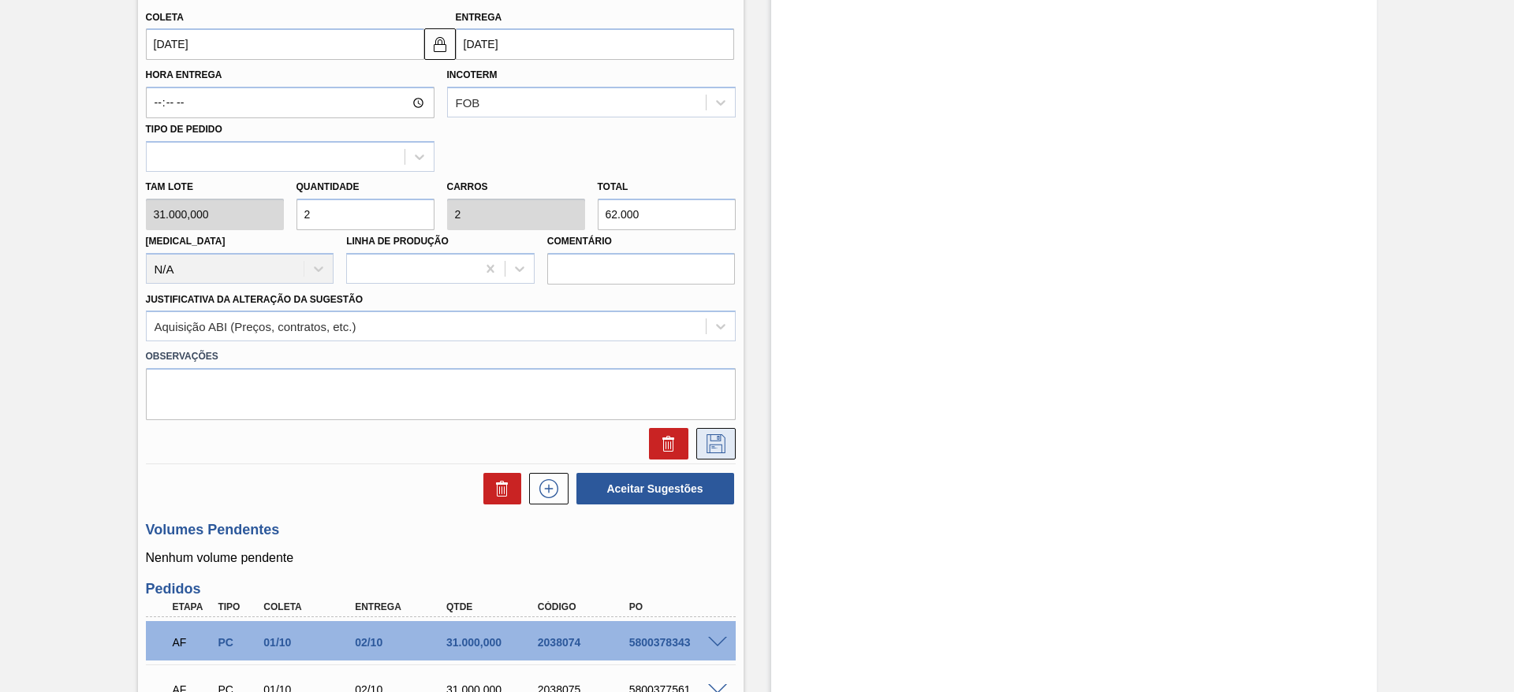
click at [713, 453] on button at bounding box center [715, 444] width 39 height 32
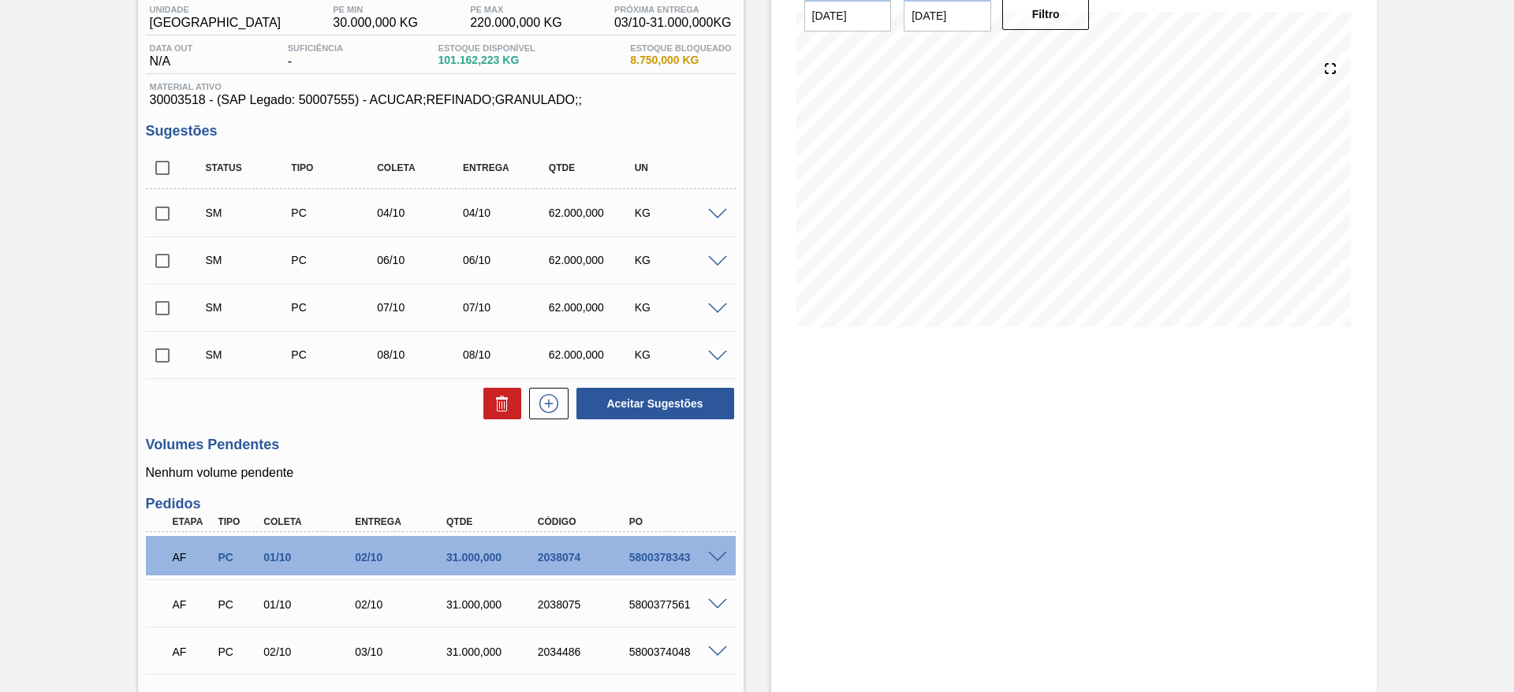
scroll to position [104, 0]
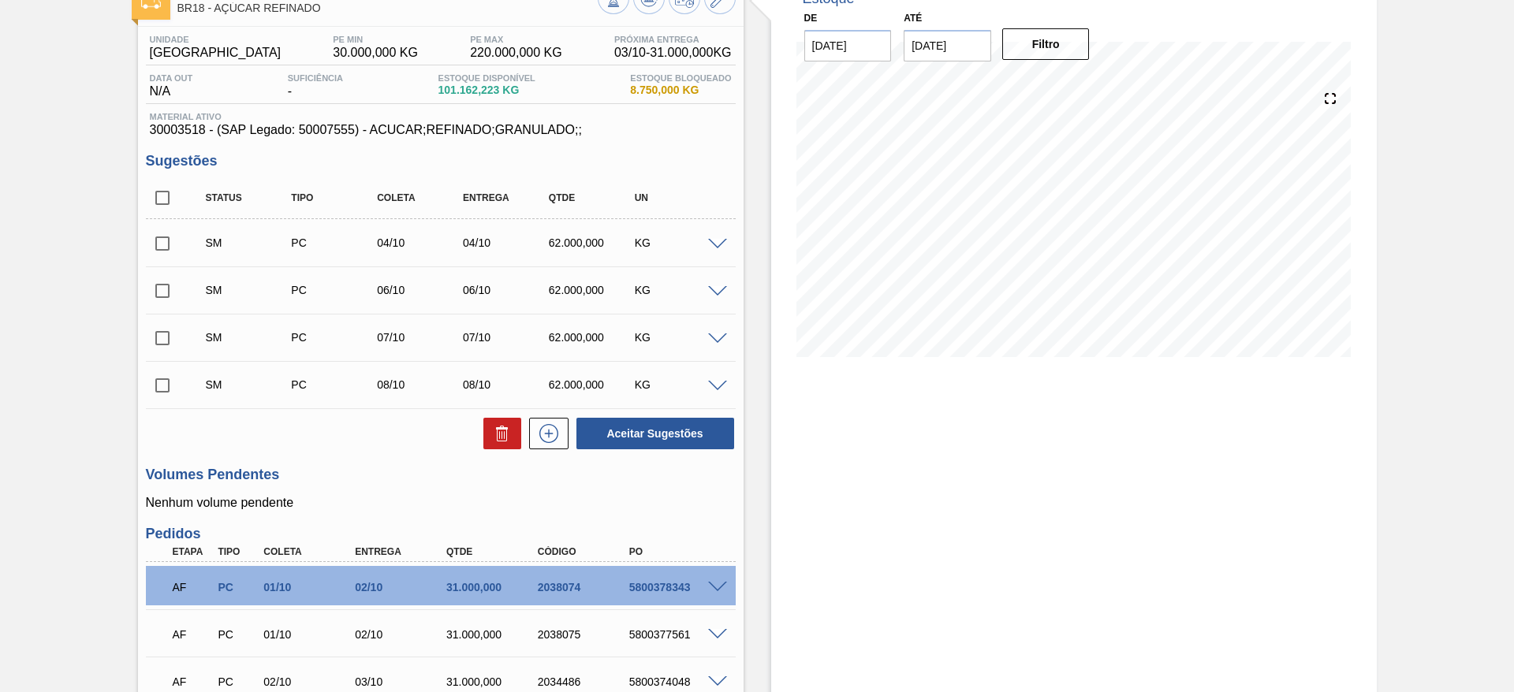
click at [552, 414] on div "Status Tipo Coleta Entrega Qtde UN SM PC 04/10 04/10 62.000,000 KG Material 300…" at bounding box center [441, 314] width 590 height 274
click at [550, 441] on icon at bounding box center [548, 433] width 19 height 19
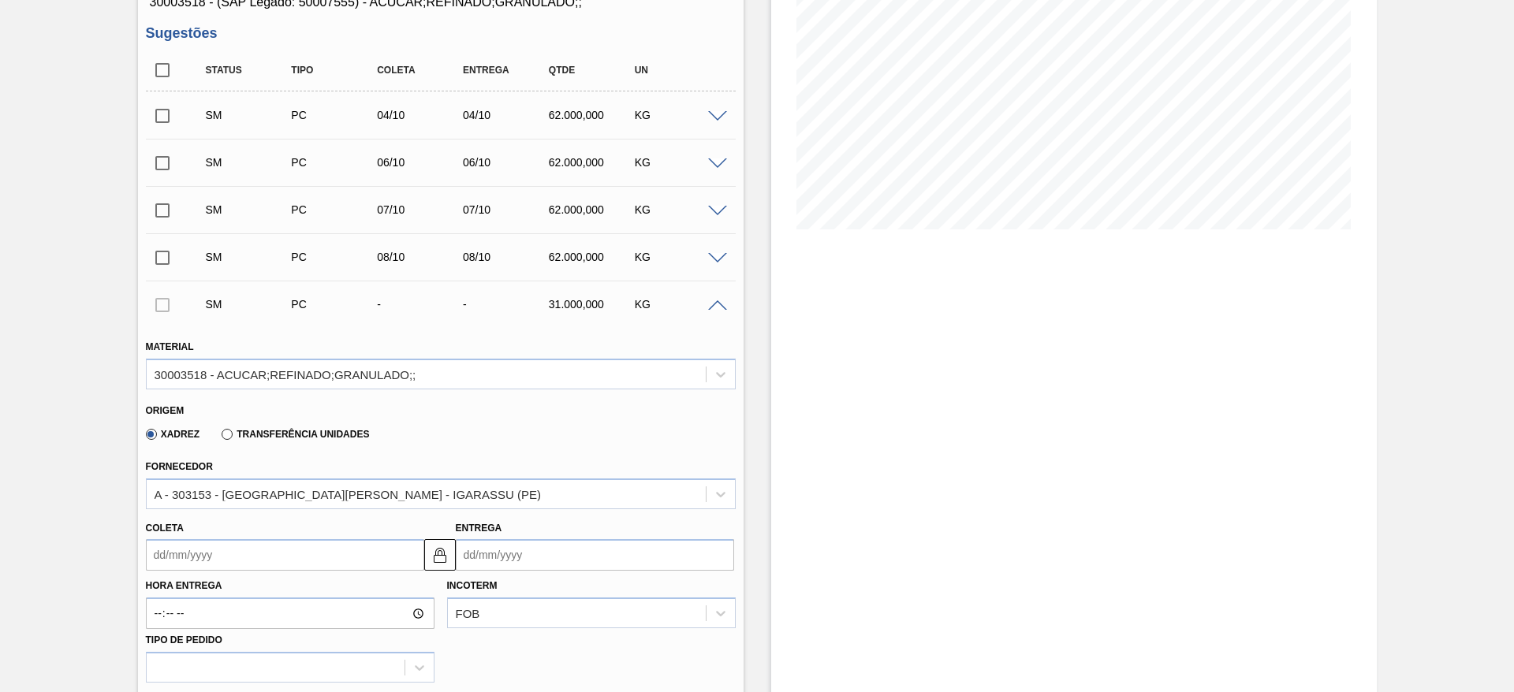
scroll to position [459, 0]
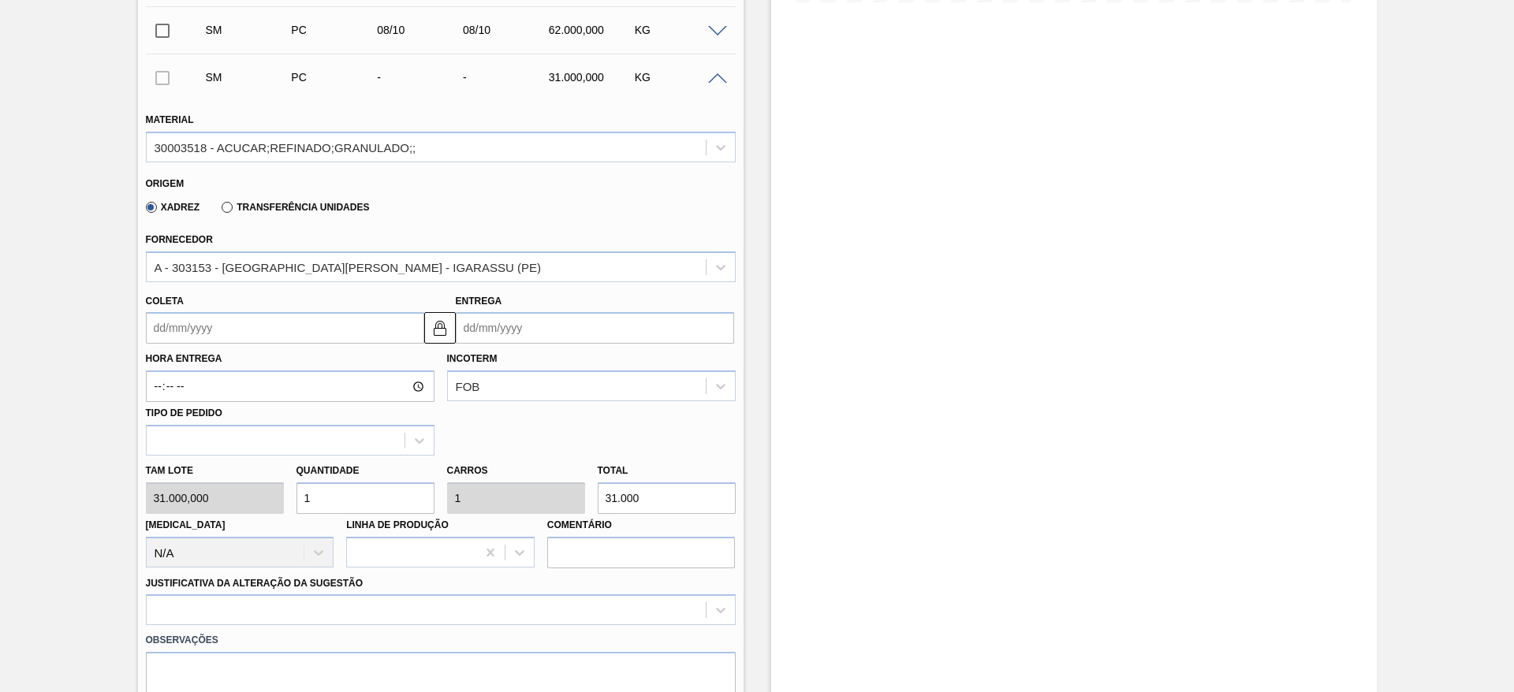
click at [251, 497] on div "Tam lote 31.000,000 Quantidade 1 Carros 1 Total 31.000 Doca N/A Linha de Produç…" at bounding box center [441, 512] width 602 height 113
type input "2"
type input "62.000"
type input "2"
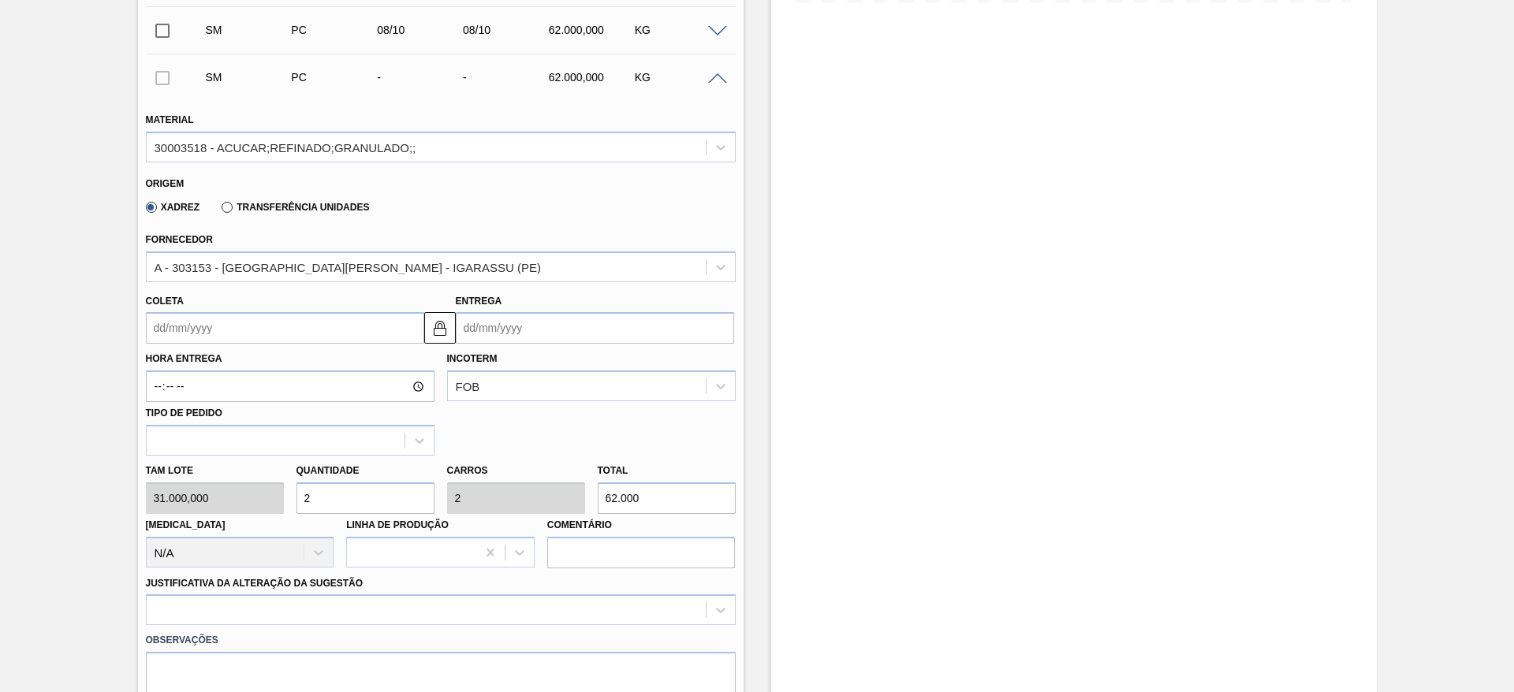
click at [173, 336] on input "Coleta" at bounding box center [285, 328] width 278 height 32
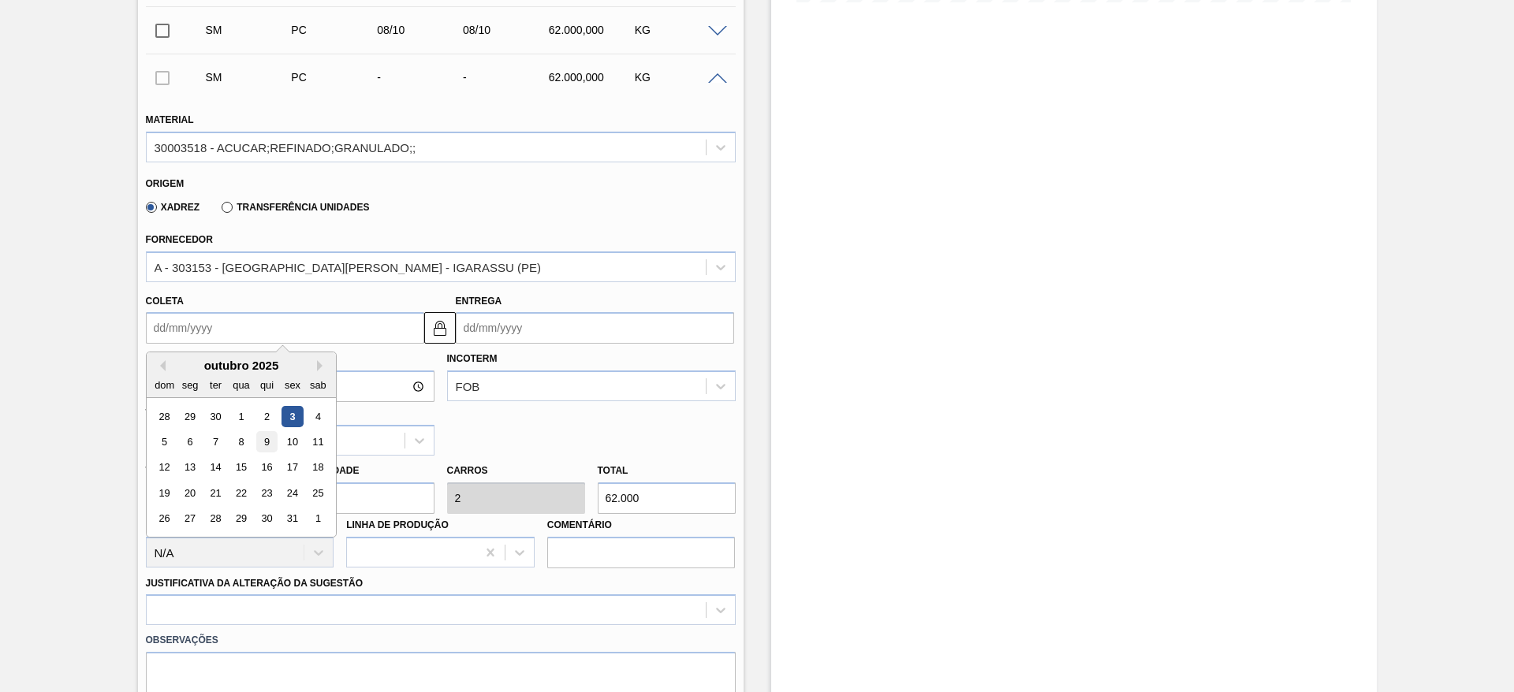
click at [258, 446] on div "9" at bounding box center [265, 441] width 21 height 21
type input "[DATE]"
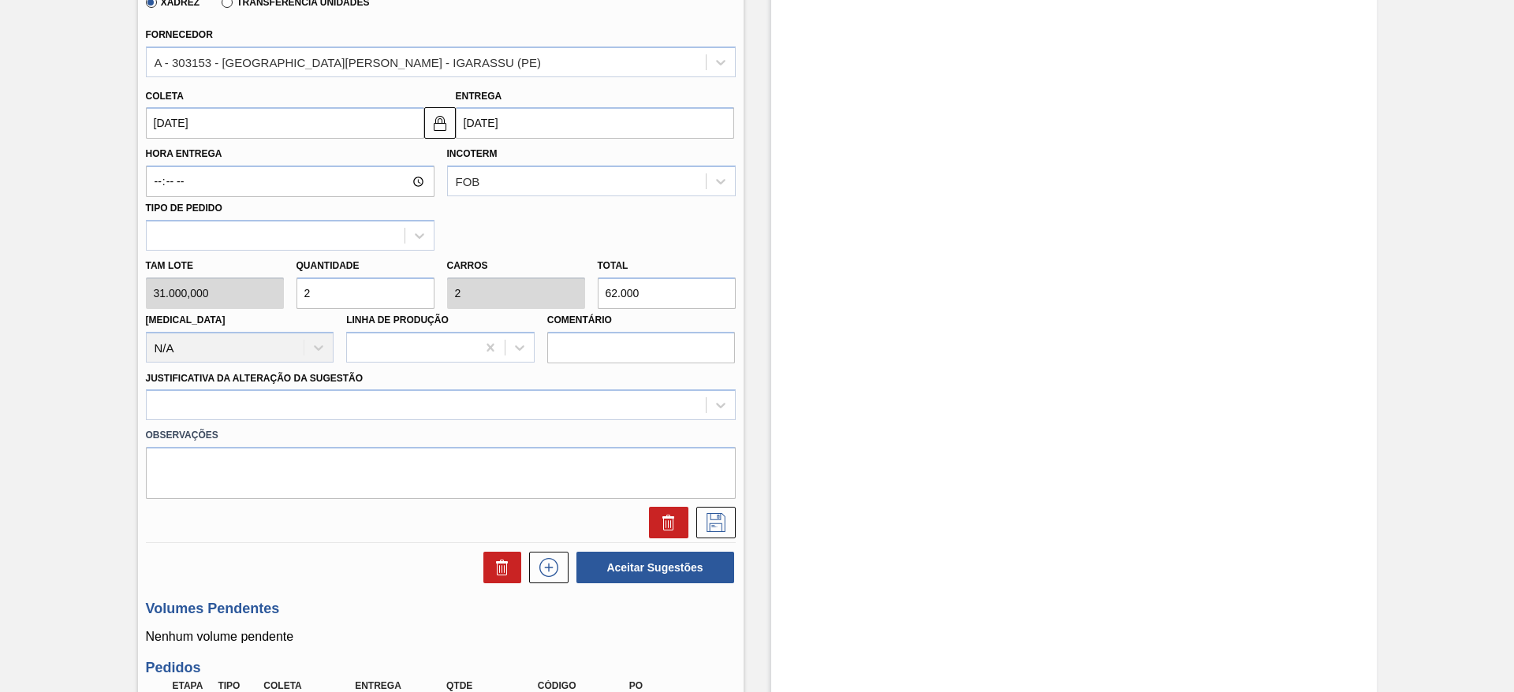
scroll to position [932, 0]
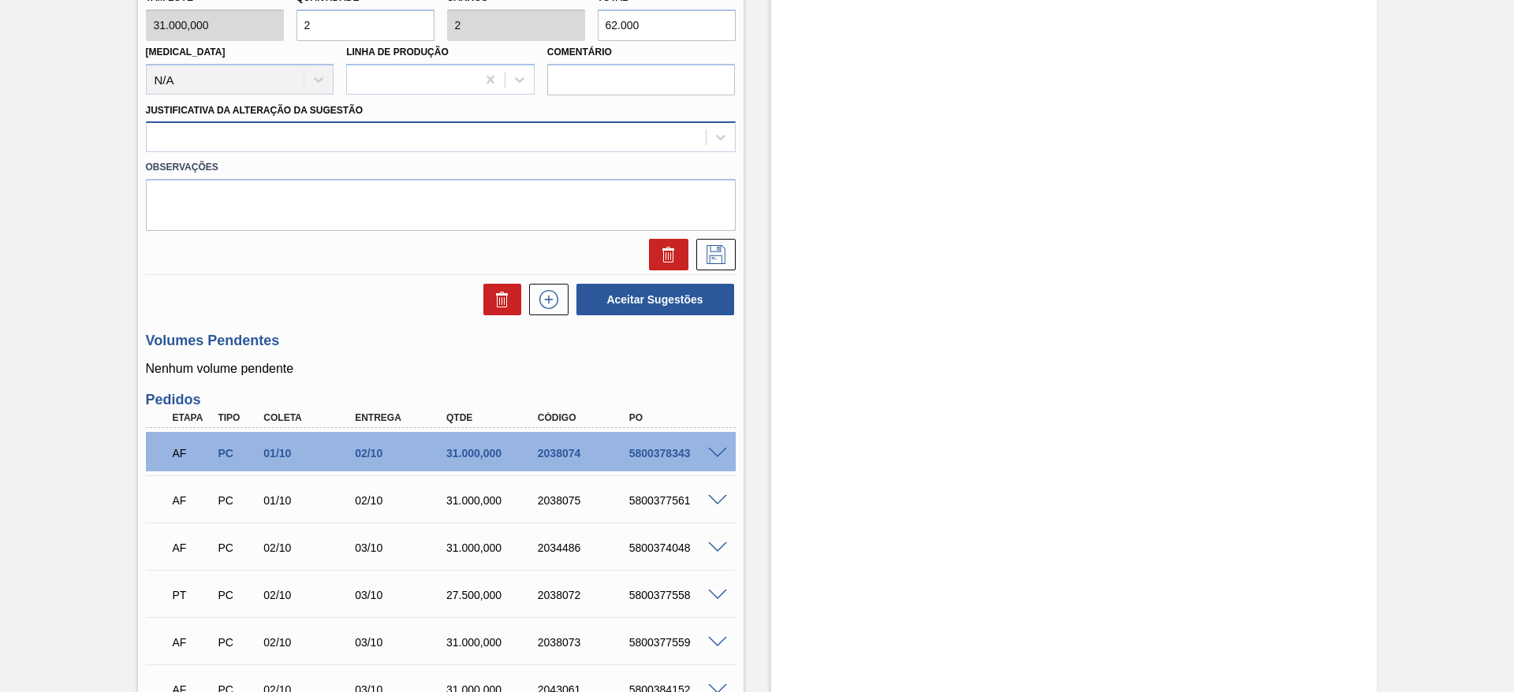
click at [596, 125] on div at bounding box center [441, 136] width 590 height 31
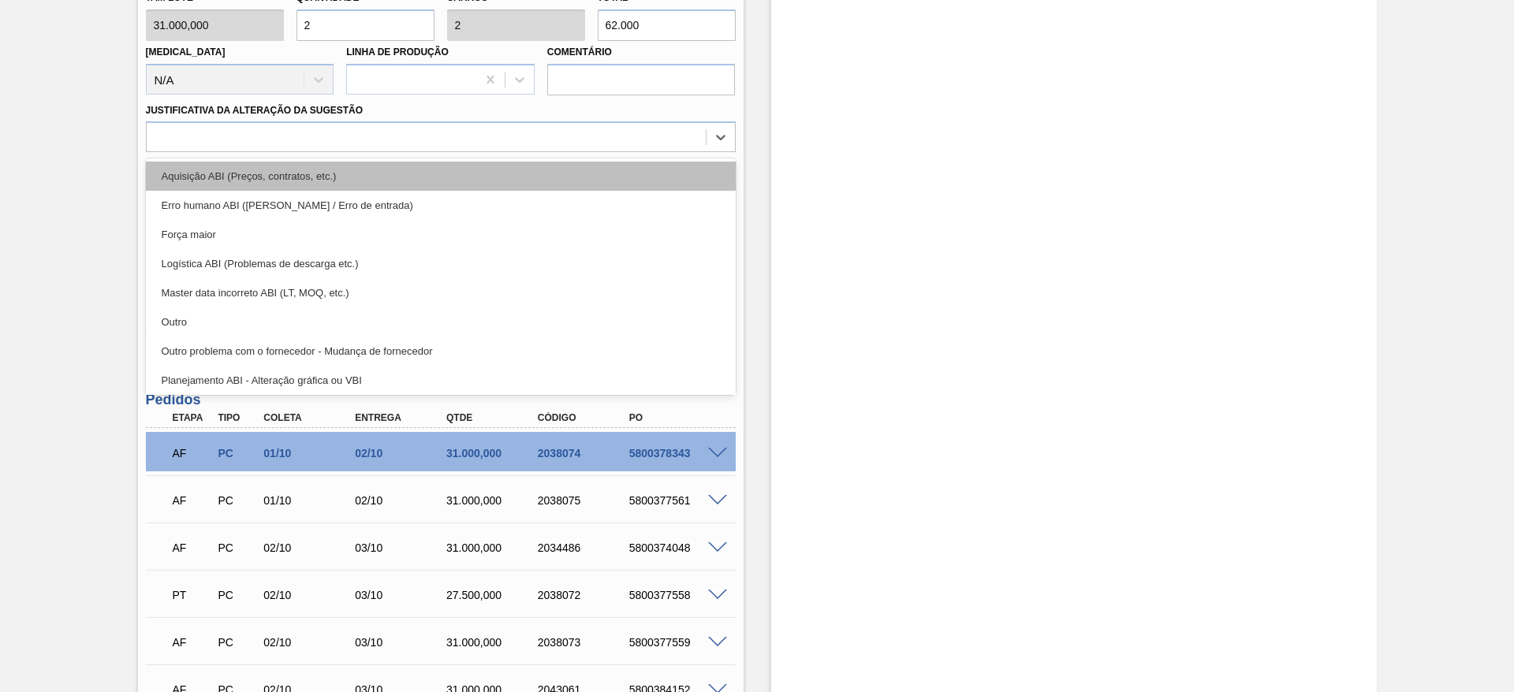
click at [609, 187] on div "Aquisição ABI (Preços, contratos, etc.)" at bounding box center [441, 176] width 590 height 29
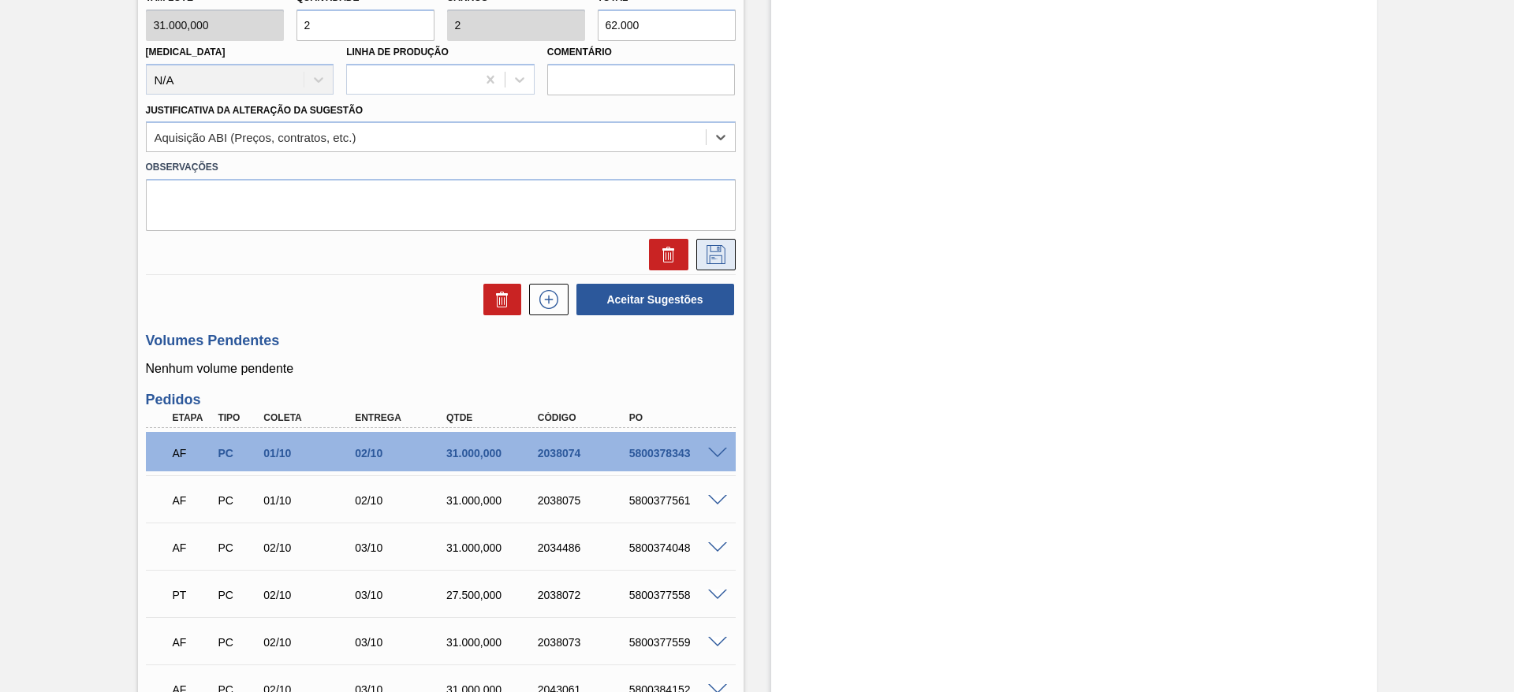
click at [719, 245] on icon at bounding box center [715, 254] width 25 height 19
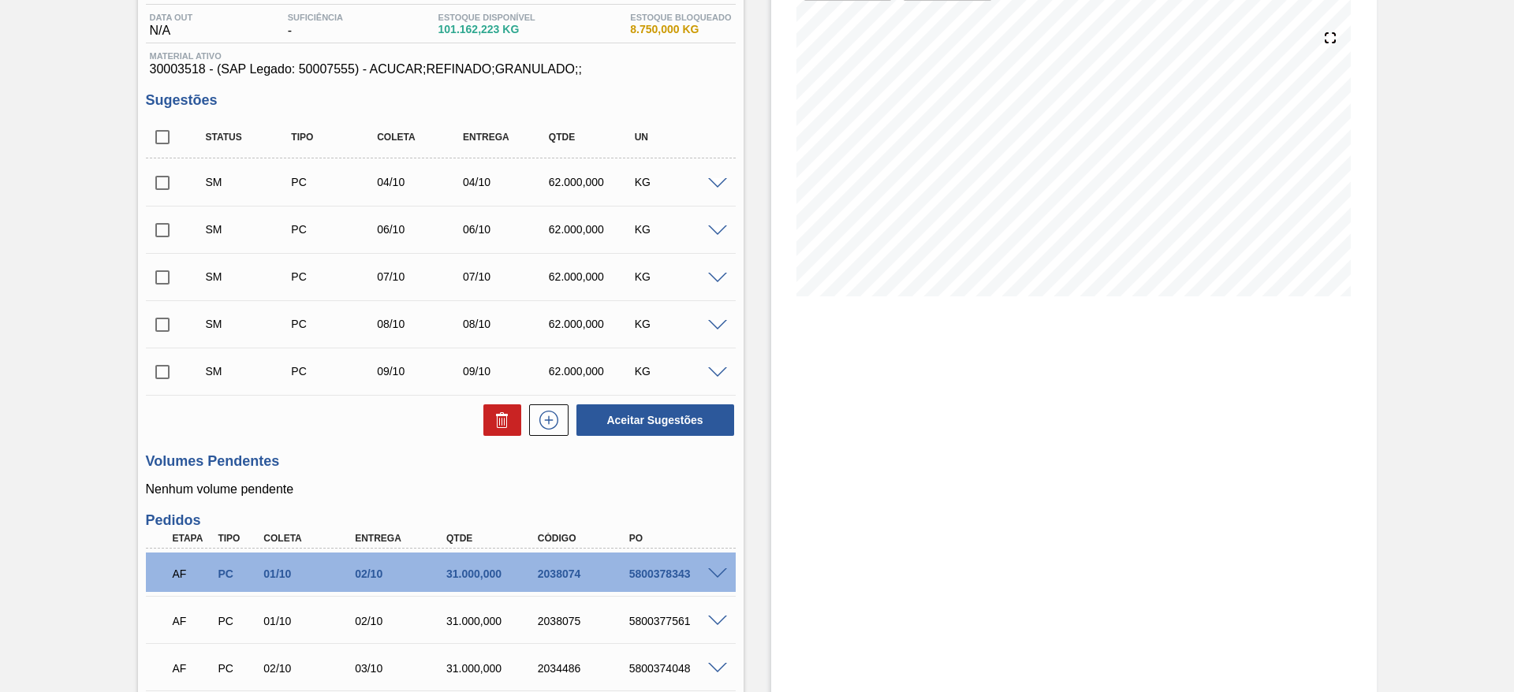
scroll to position [0, 0]
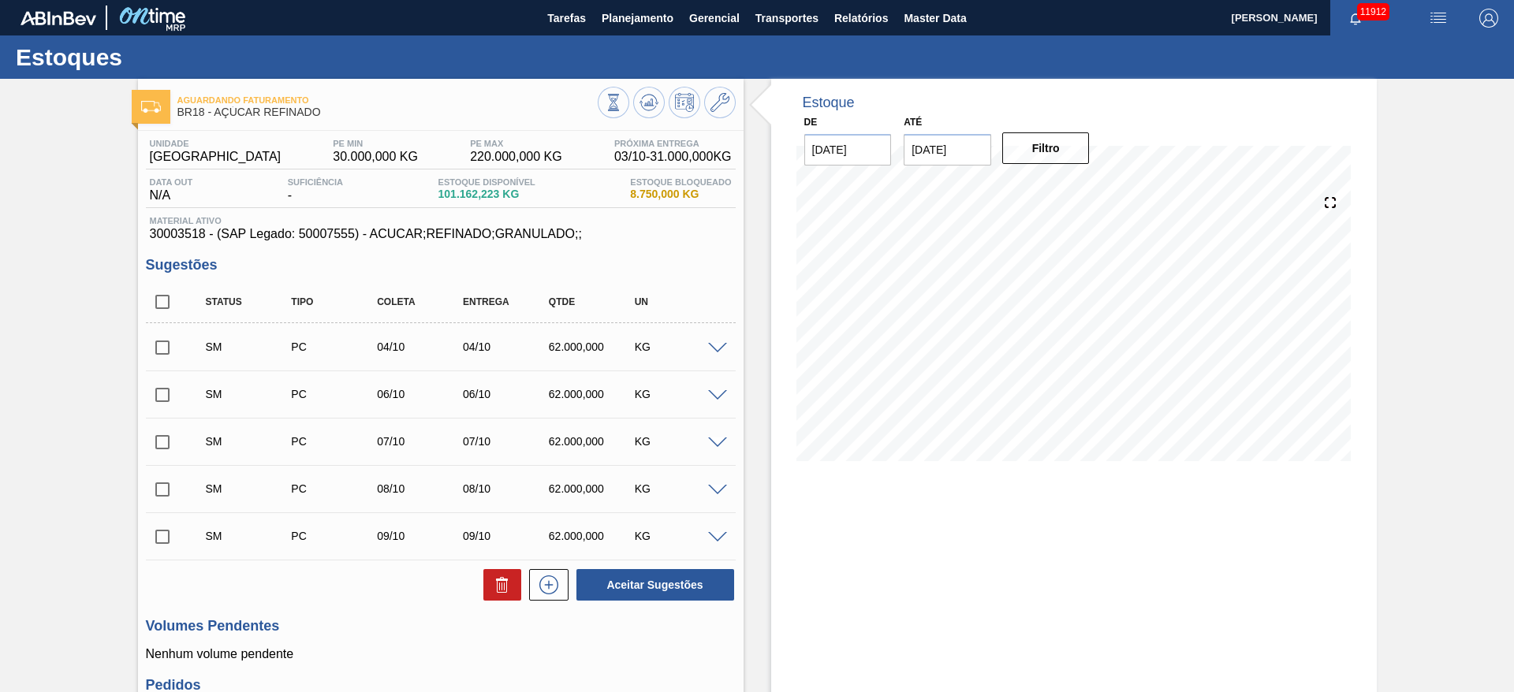
click at [165, 300] on input "checkbox" at bounding box center [162, 301] width 33 height 33
checkbox input "true"
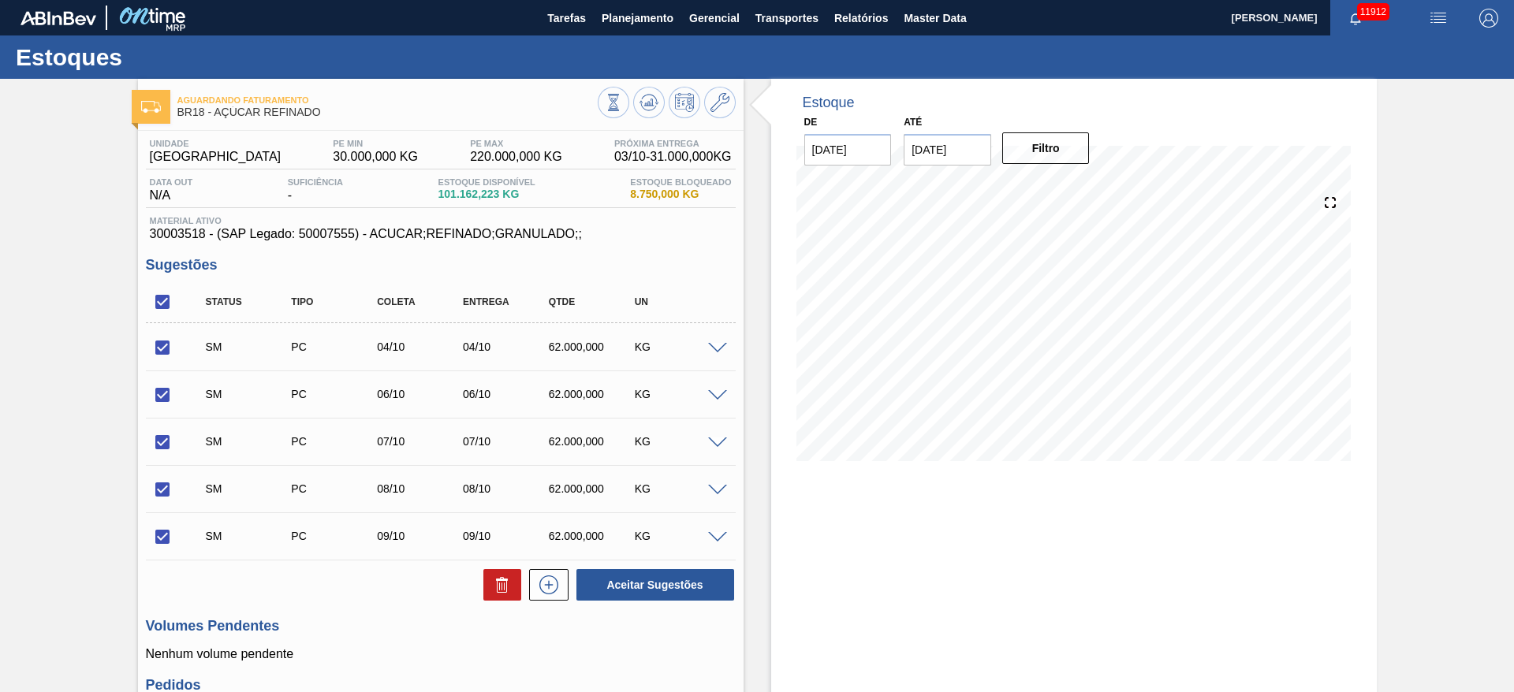
checkbox input "true"
click at [662, 587] on button "Aceitar Sugestões" at bounding box center [655, 585] width 158 height 32
checkbox input "false"
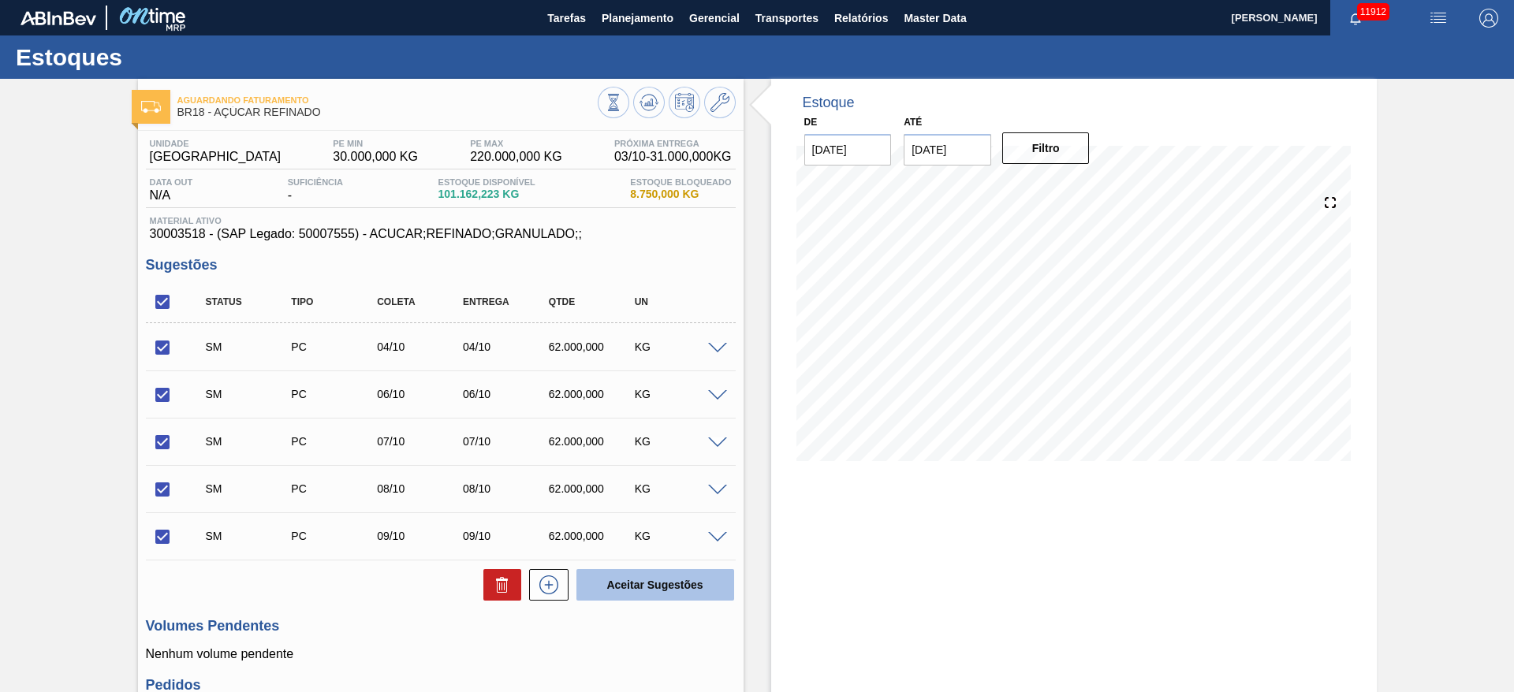
checkbox input "false"
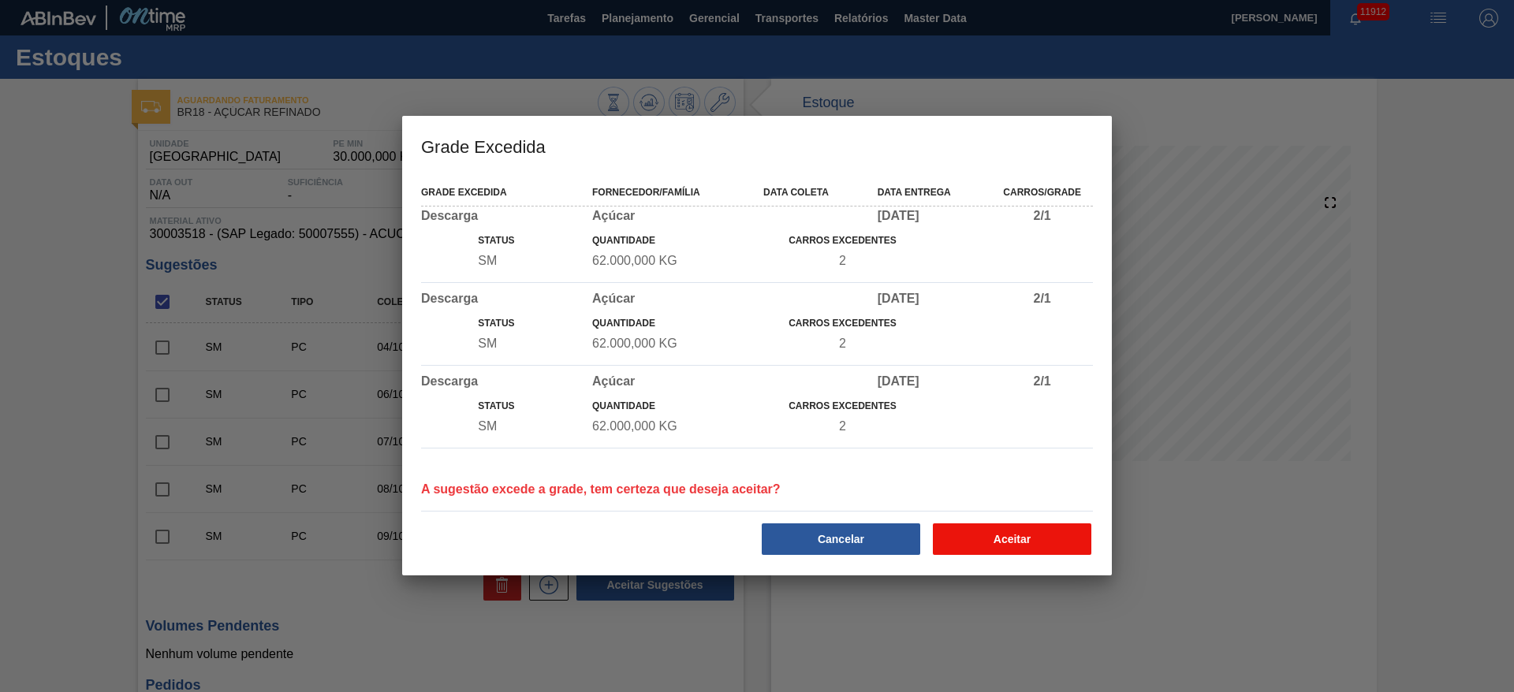
click at [990, 533] on button "Aceitar" at bounding box center [1012, 539] width 158 height 32
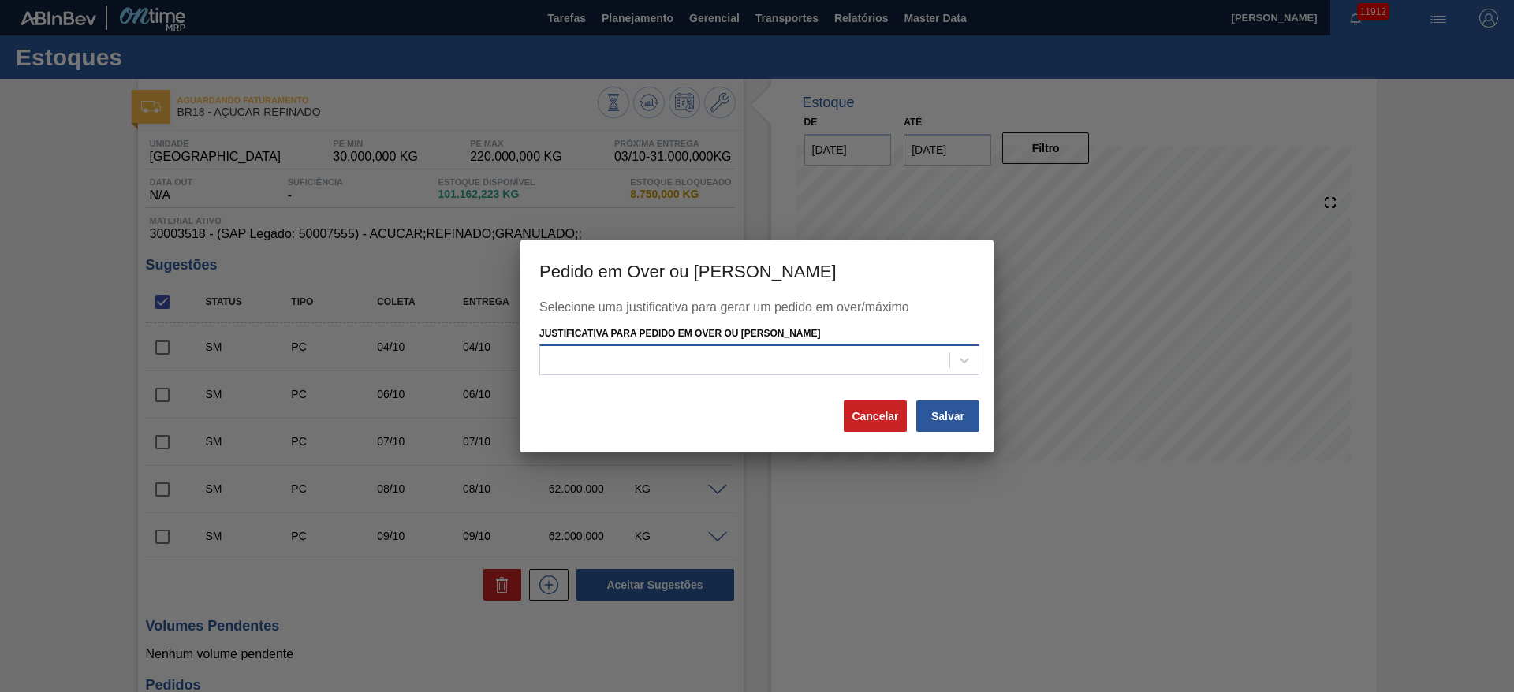
click at [893, 369] on div at bounding box center [744, 360] width 409 height 23
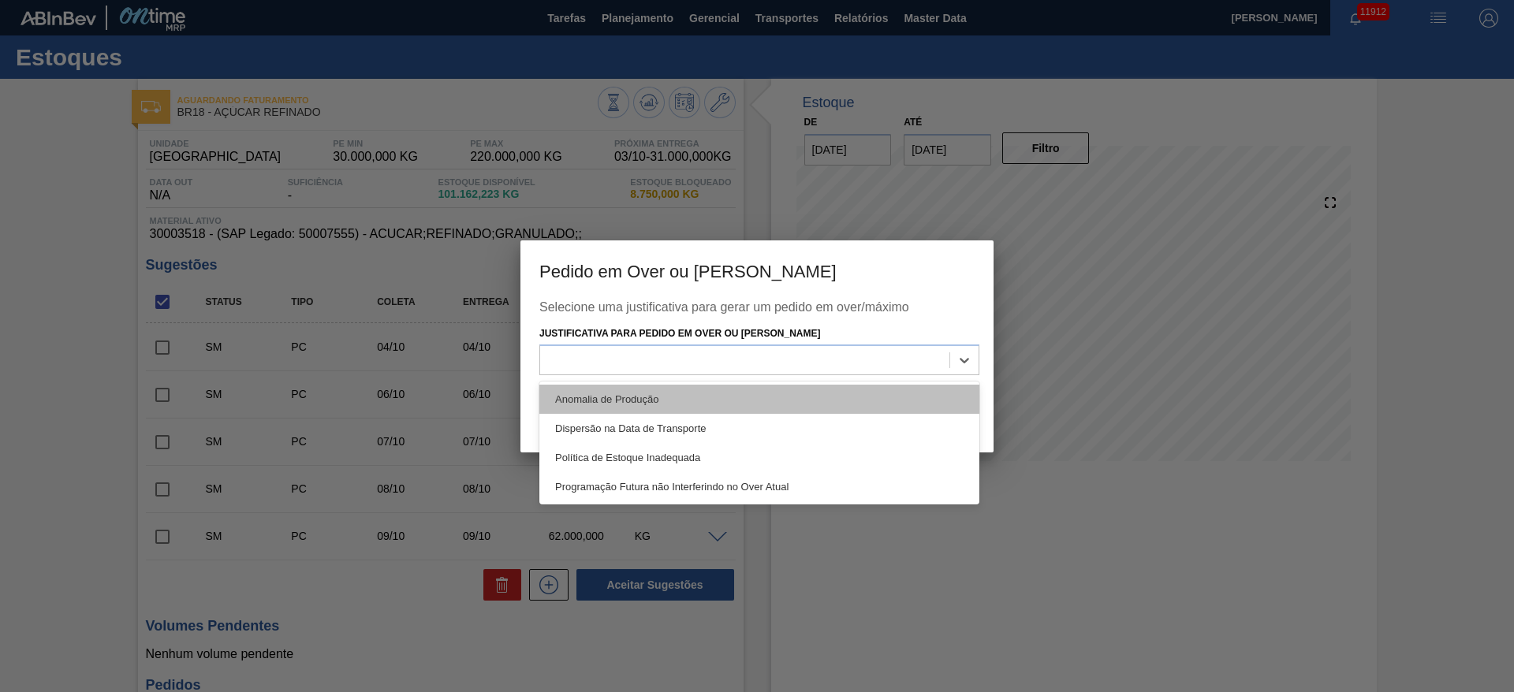
click at [890, 396] on div "Anomalia de Produção" at bounding box center [759, 399] width 440 height 29
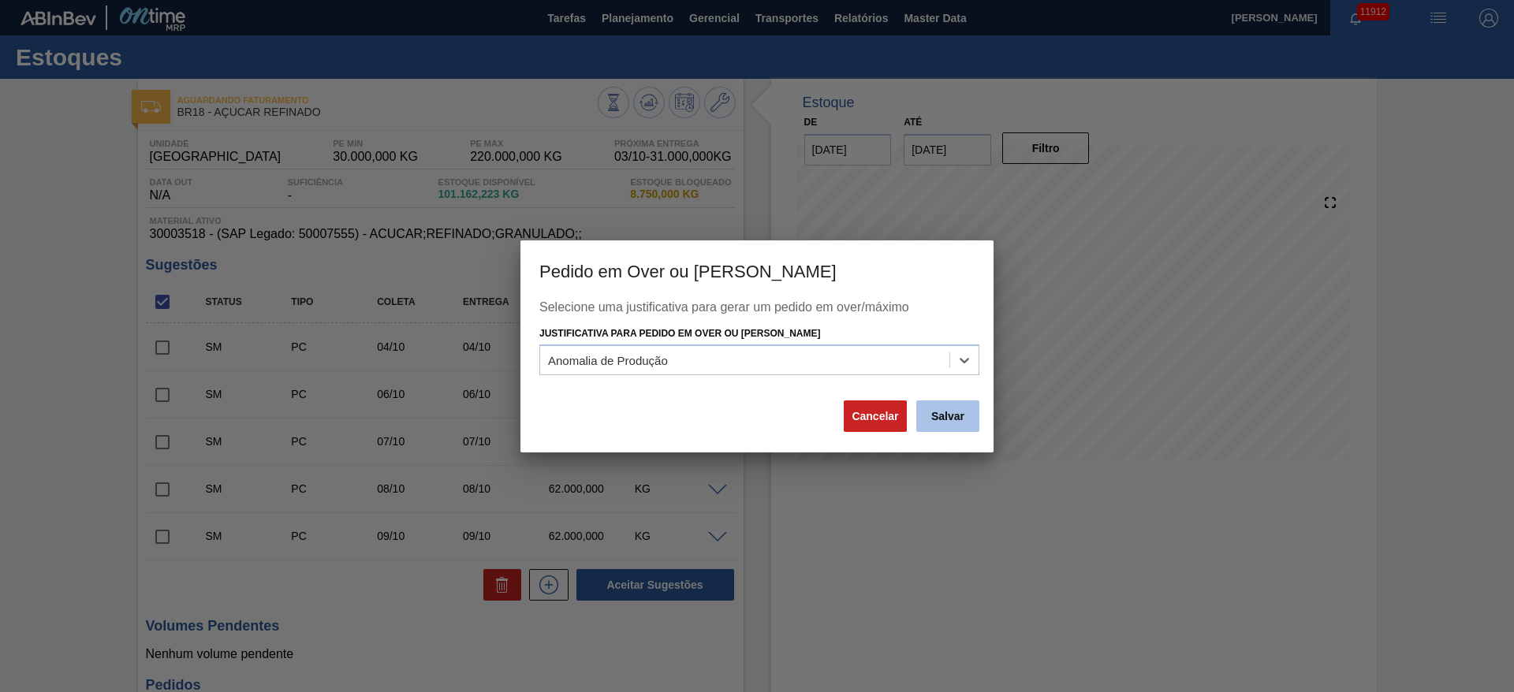
click at [933, 419] on button "Salvar" at bounding box center [947, 416] width 63 height 32
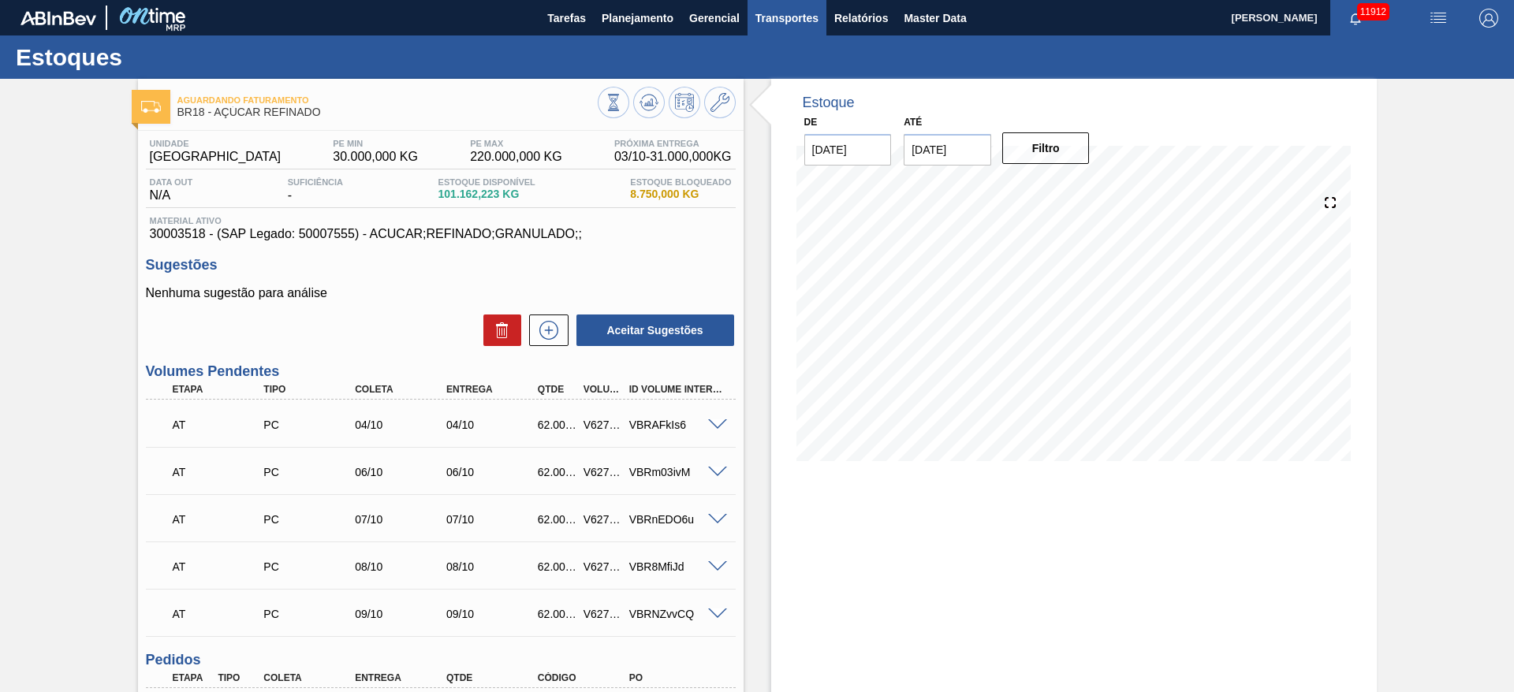
click at [762, 28] on button "Transportes" at bounding box center [786, 17] width 79 height 35
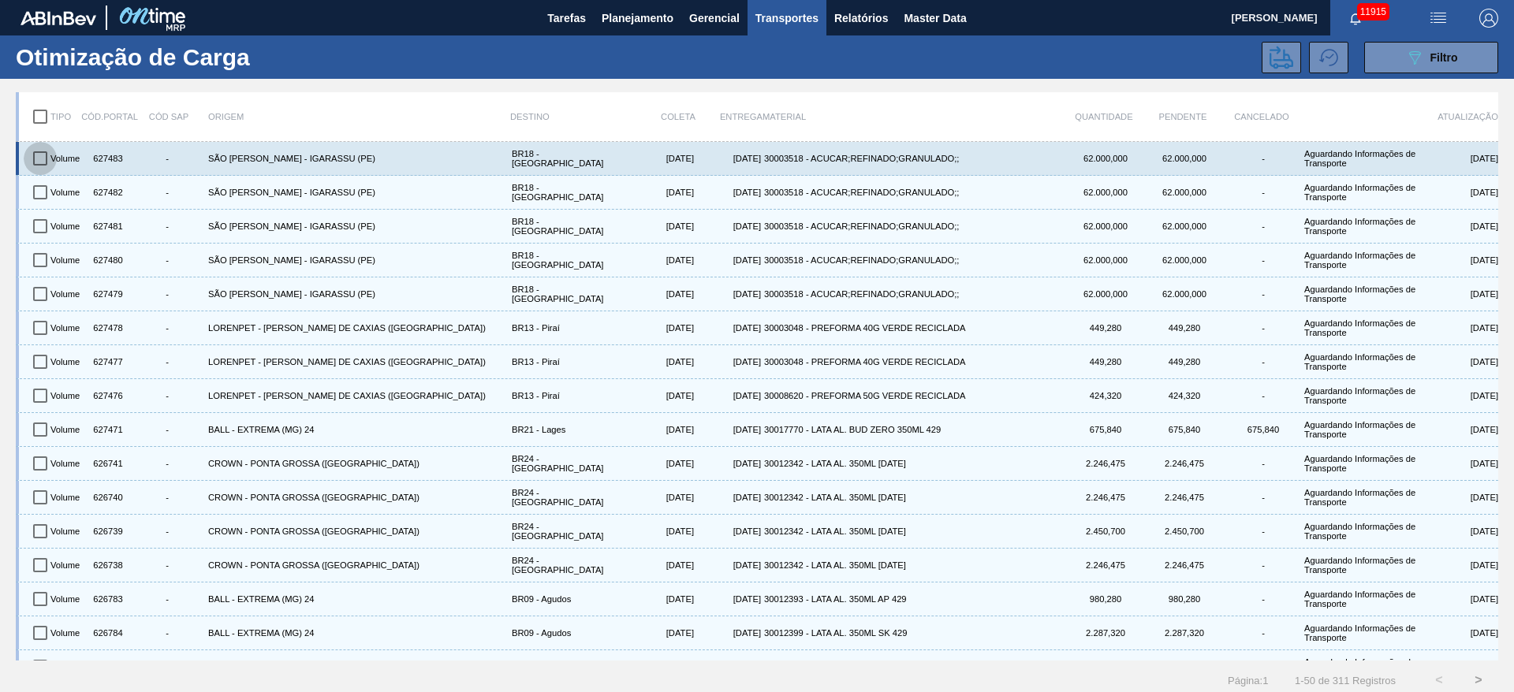
click at [48, 160] on input "checkbox" at bounding box center [40, 158] width 33 height 33
checkbox input "true"
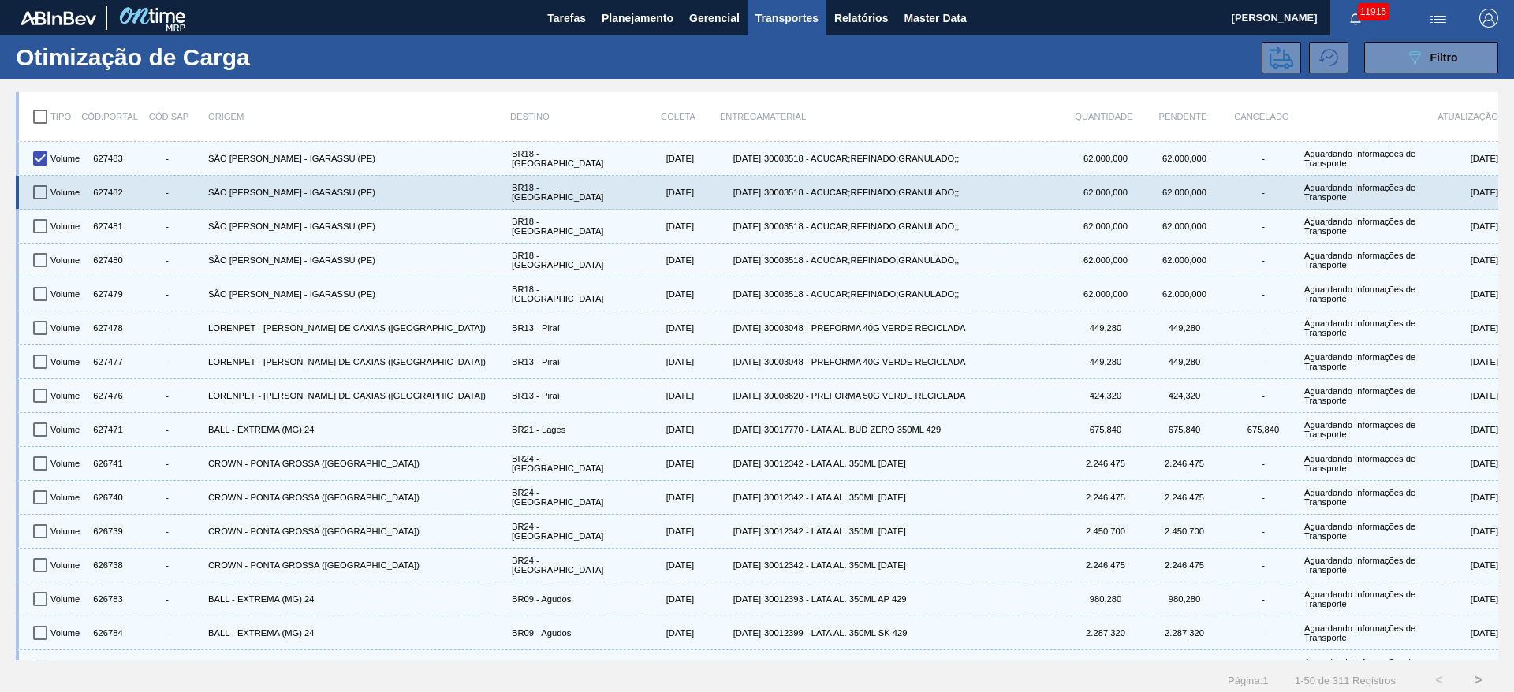
drag, startPoint x: 47, startPoint y: 184, endPoint x: 47, endPoint y: 204, distance: 19.7
click at [47, 188] on input "checkbox" at bounding box center [40, 192] width 33 height 33
checkbox input "true"
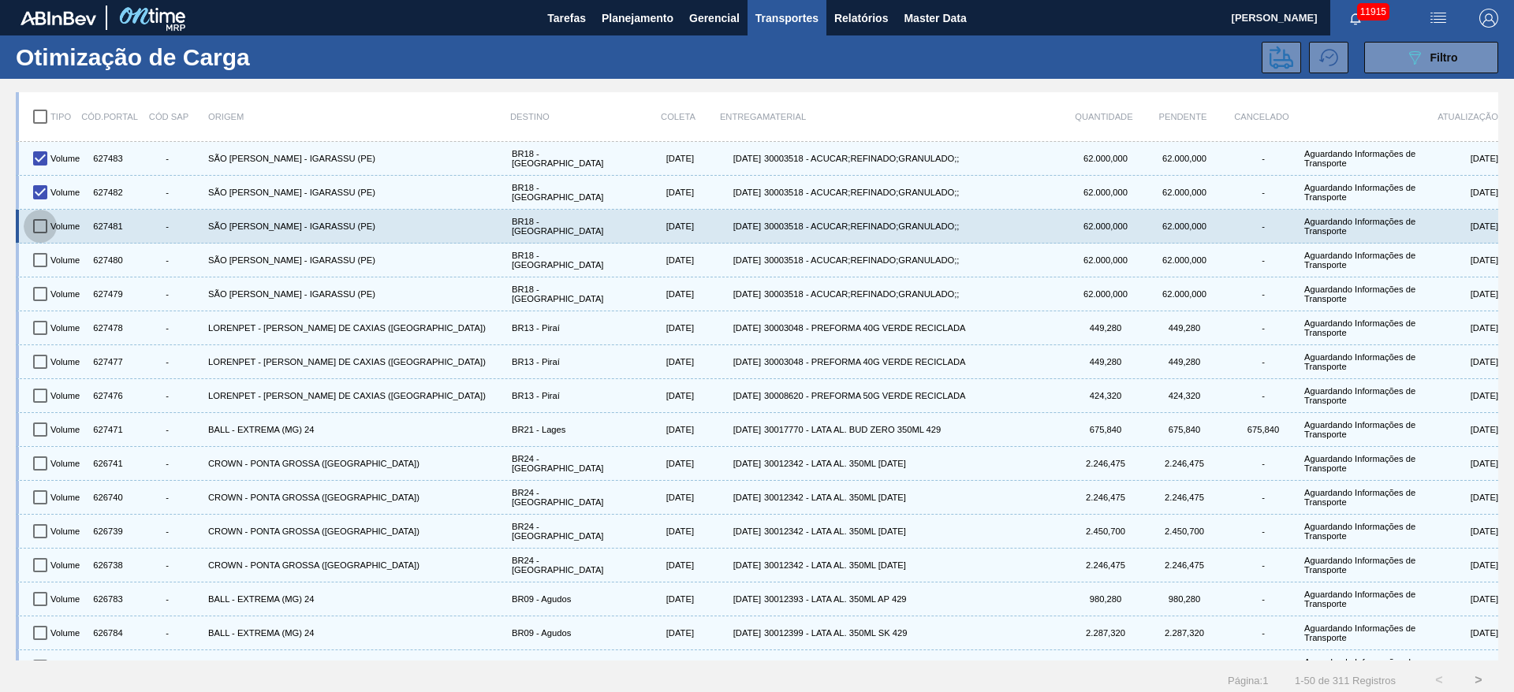
click at [47, 226] on input "checkbox" at bounding box center [40, 226] width 33 height 33
checkbox input "true"
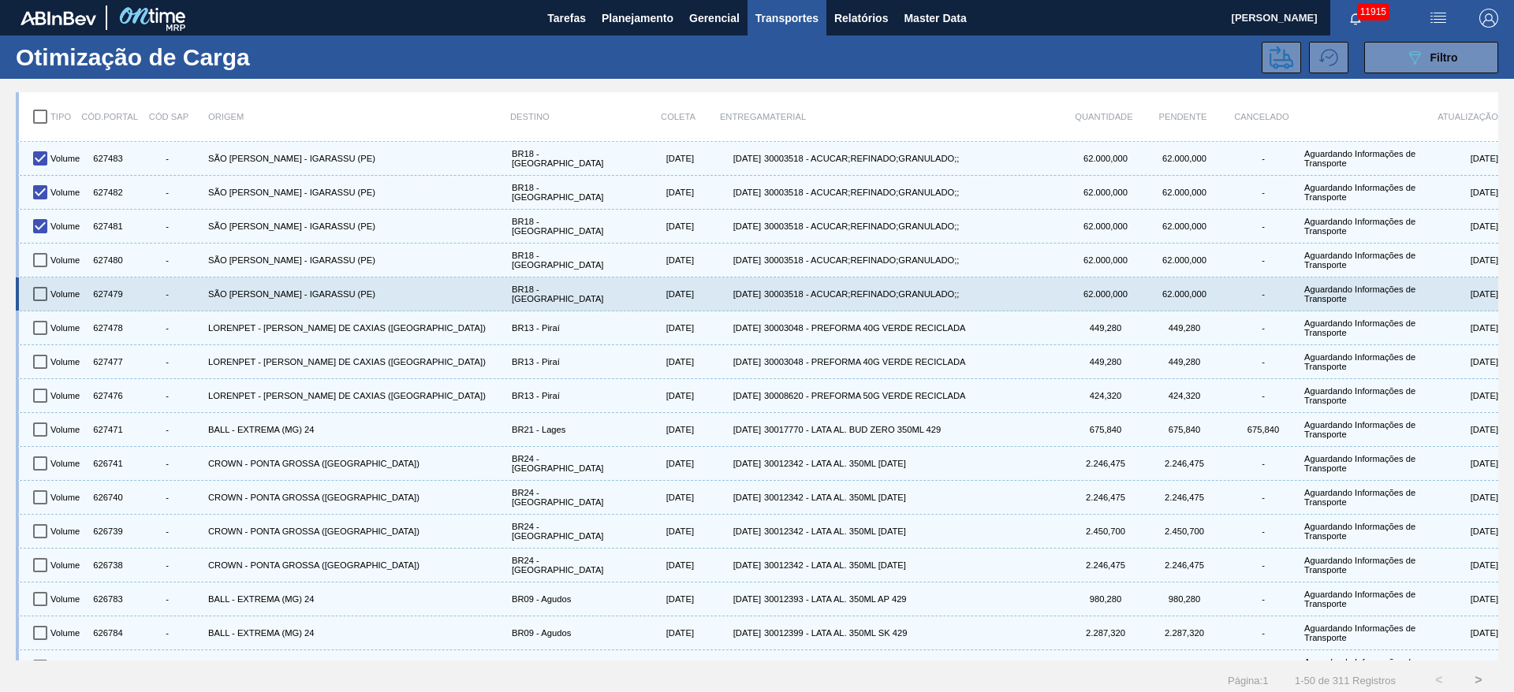
drag, startPoint x: 47, startPoint y: 261, endPoint x: 44, endPoint y: 297, distance: 36.3
click at [47, 262] on input "checkbox" at bounding box center [40, 260] width 33 height 33
checkbox input "true"
click at [43, 299] on input "checkbox" at bounding box center [40, 293] width 33 height 33
checkbox input "true"
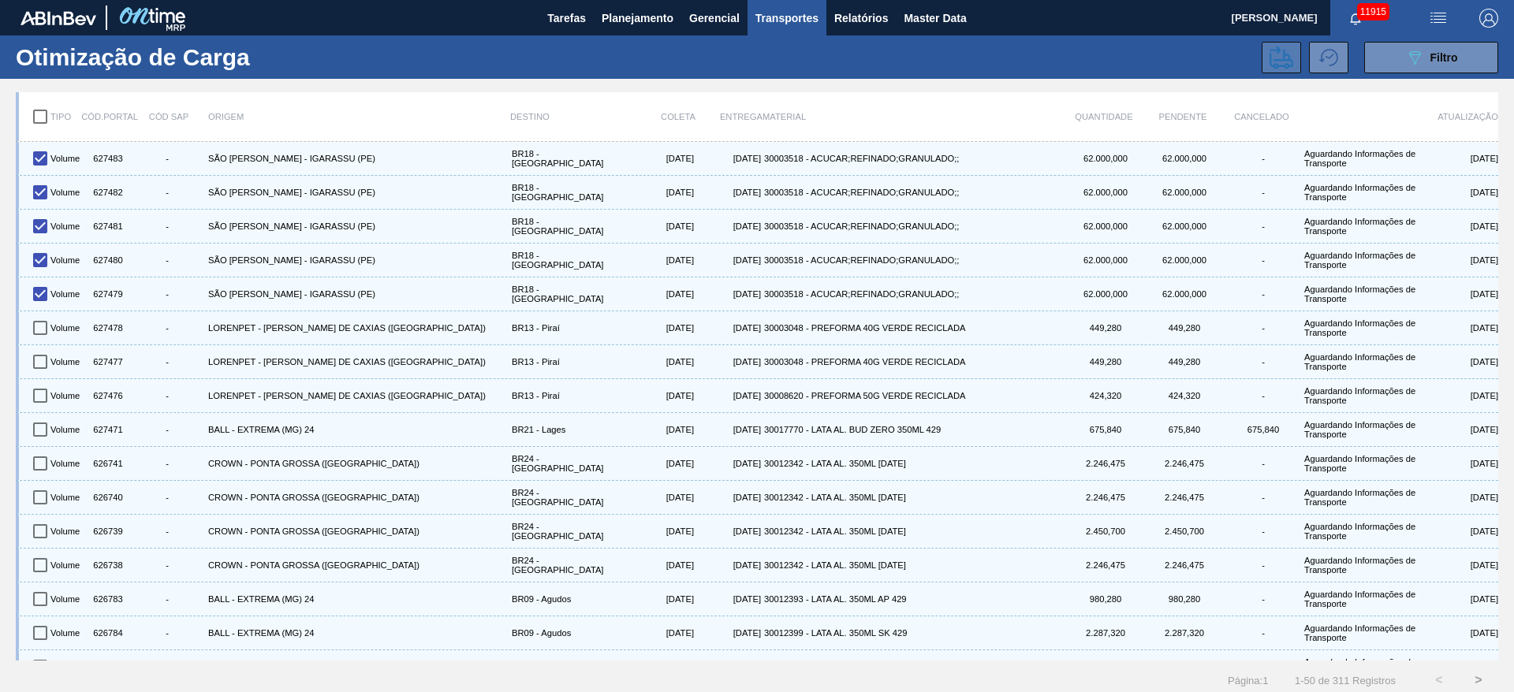
click at [1269, 57] on icon at bounding box center [1281, 58] width 24 height 24
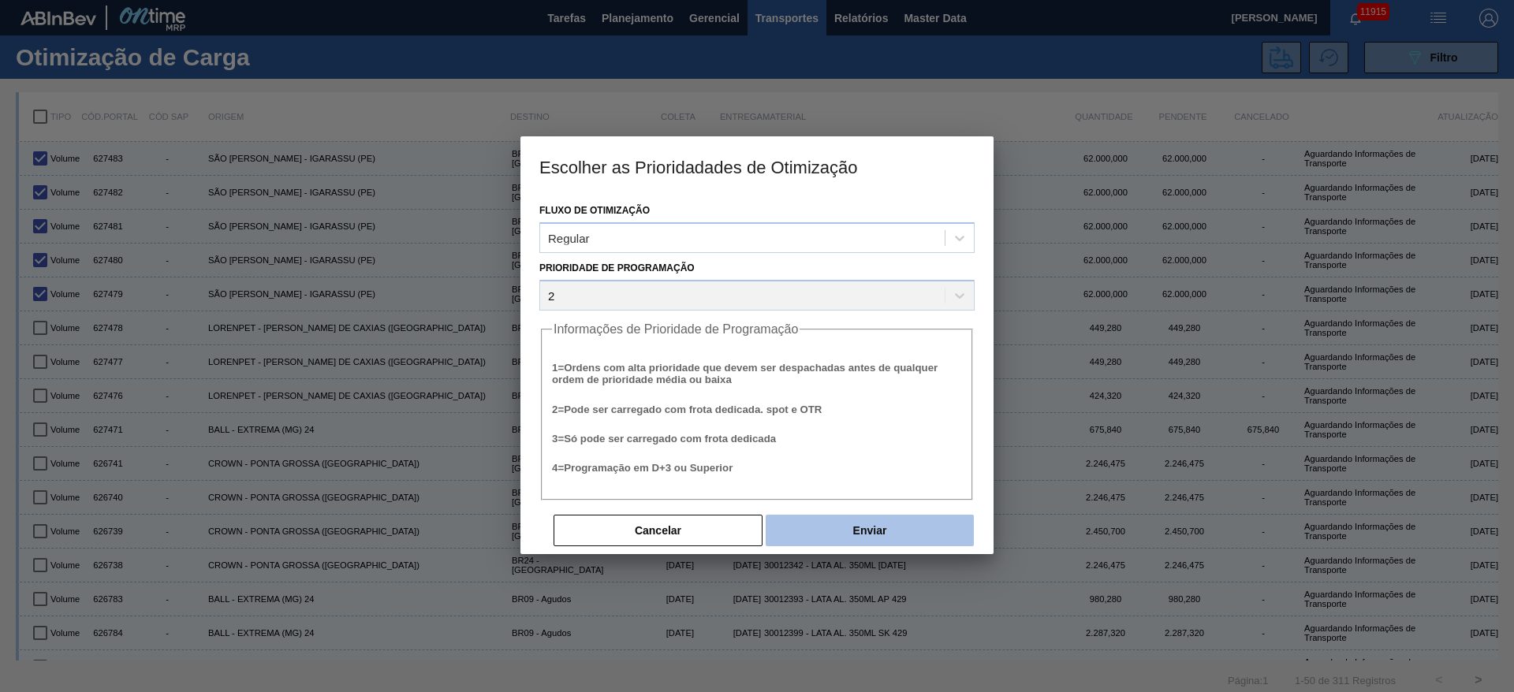
click at [823, 523] on button "Enviar" at bounding box center [869, 531] width 208 height 32
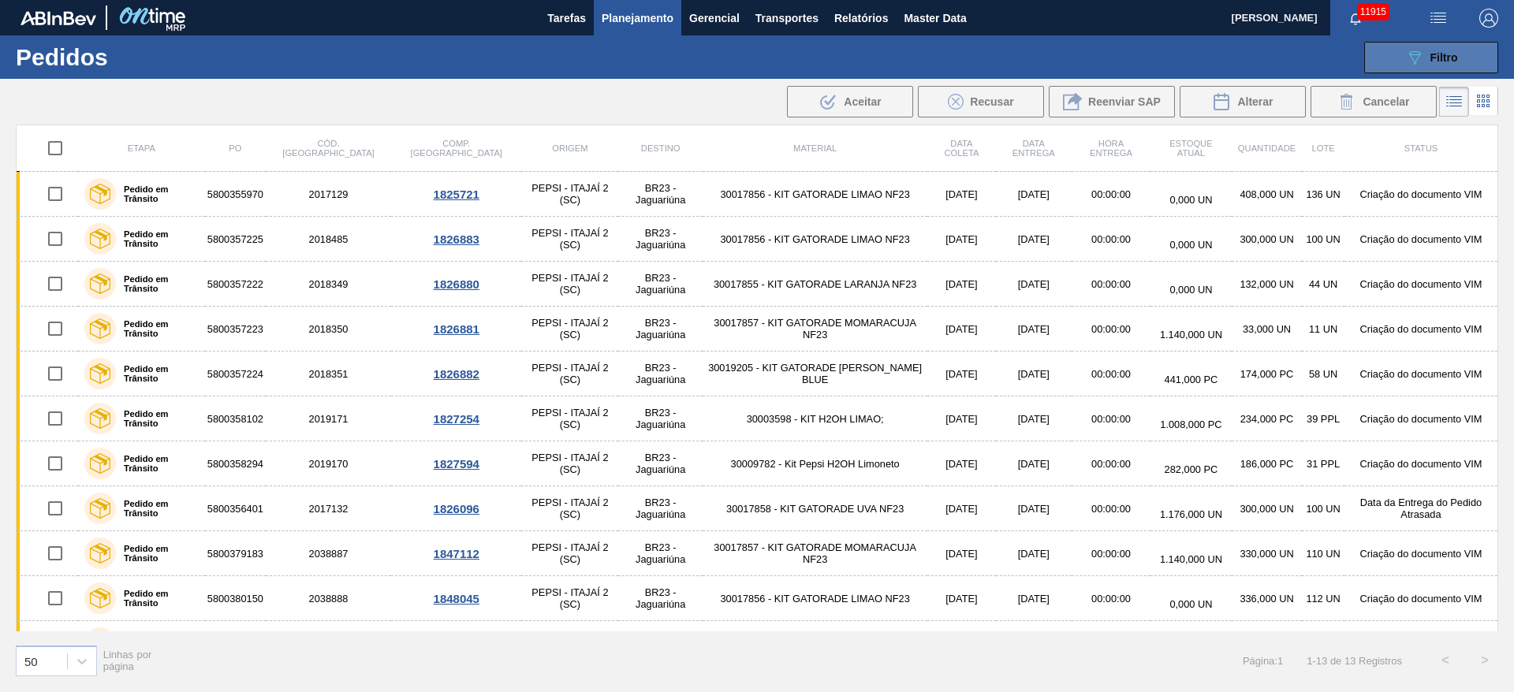
click at [1424, 59] on div "089F7B8B-B2A5-4AFE-B5C0-19BA573D28AC Filtro" at bounding box center [1431, 57] width 53 height 19
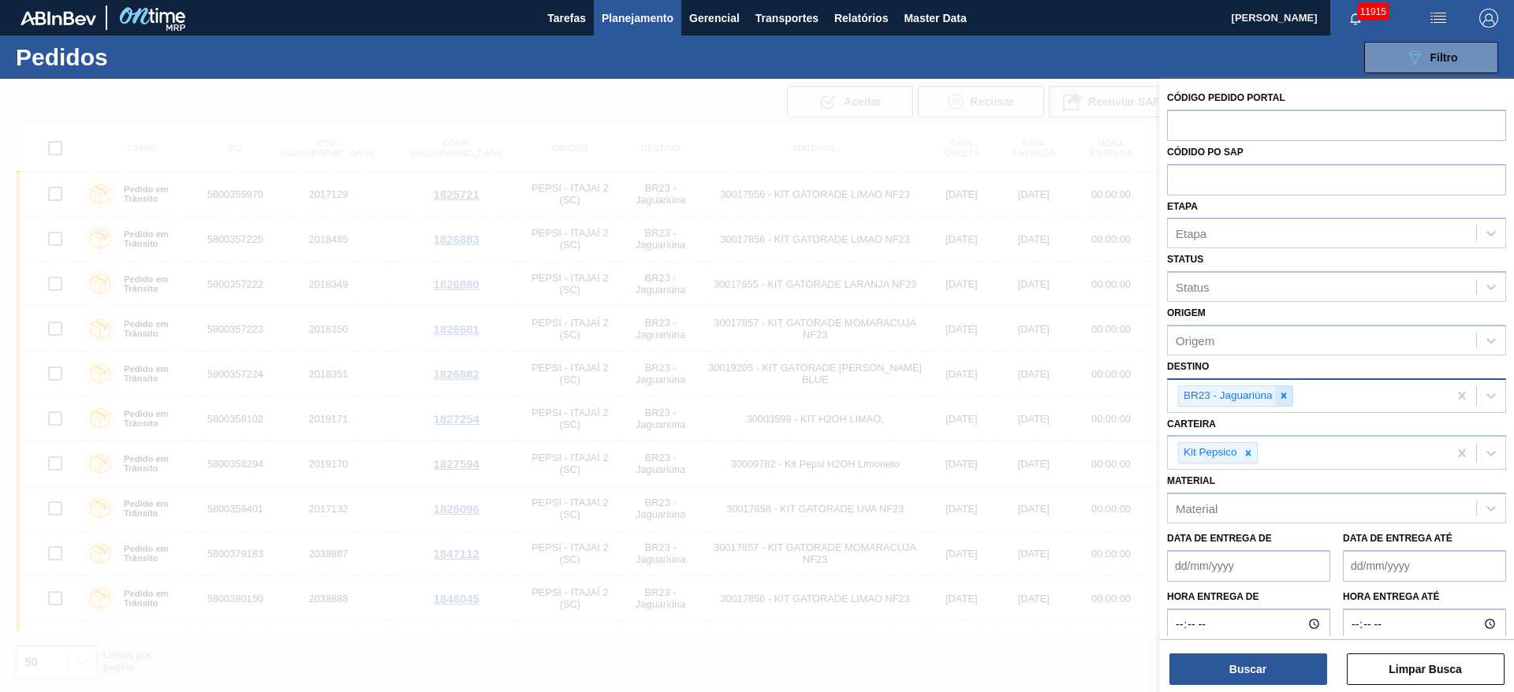
click at [1280, 395] on icon at bounding box center [1283, 395] width 11 height 11
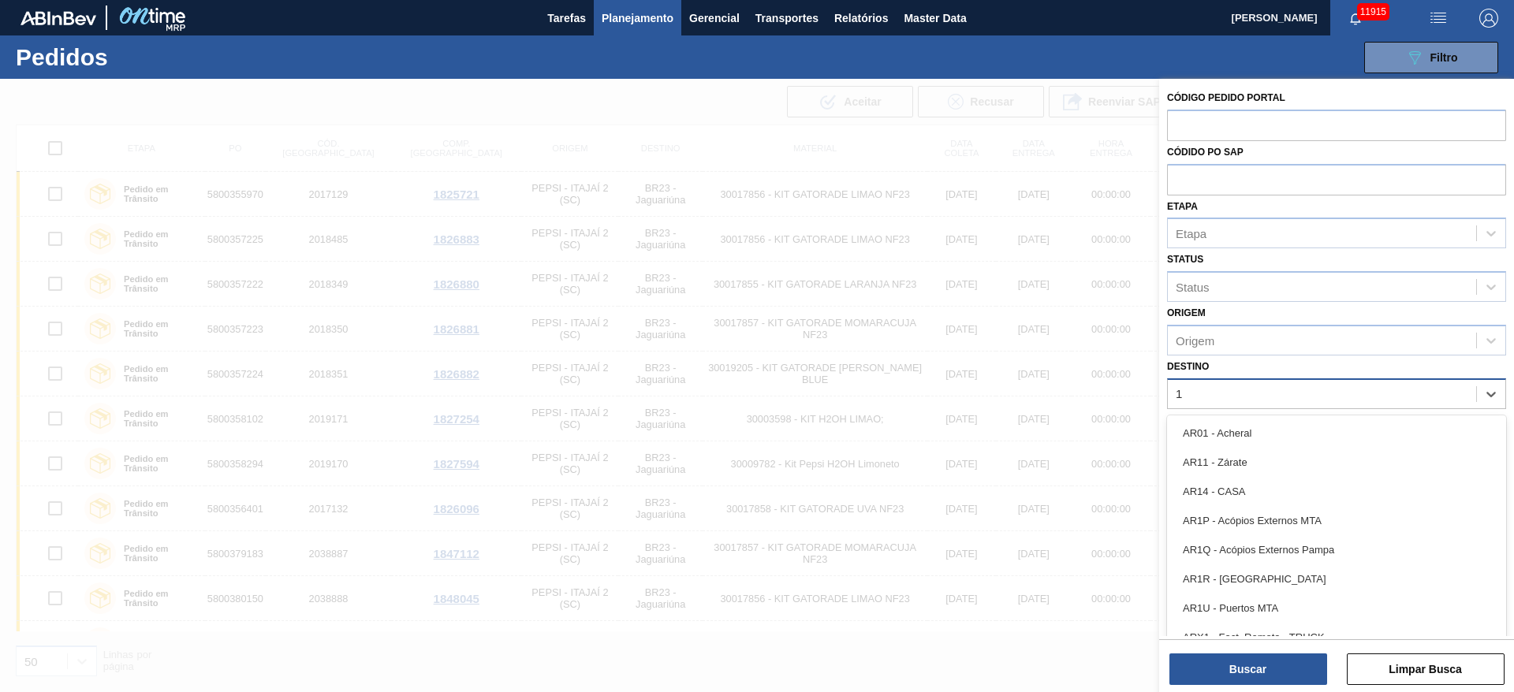
type input "18"
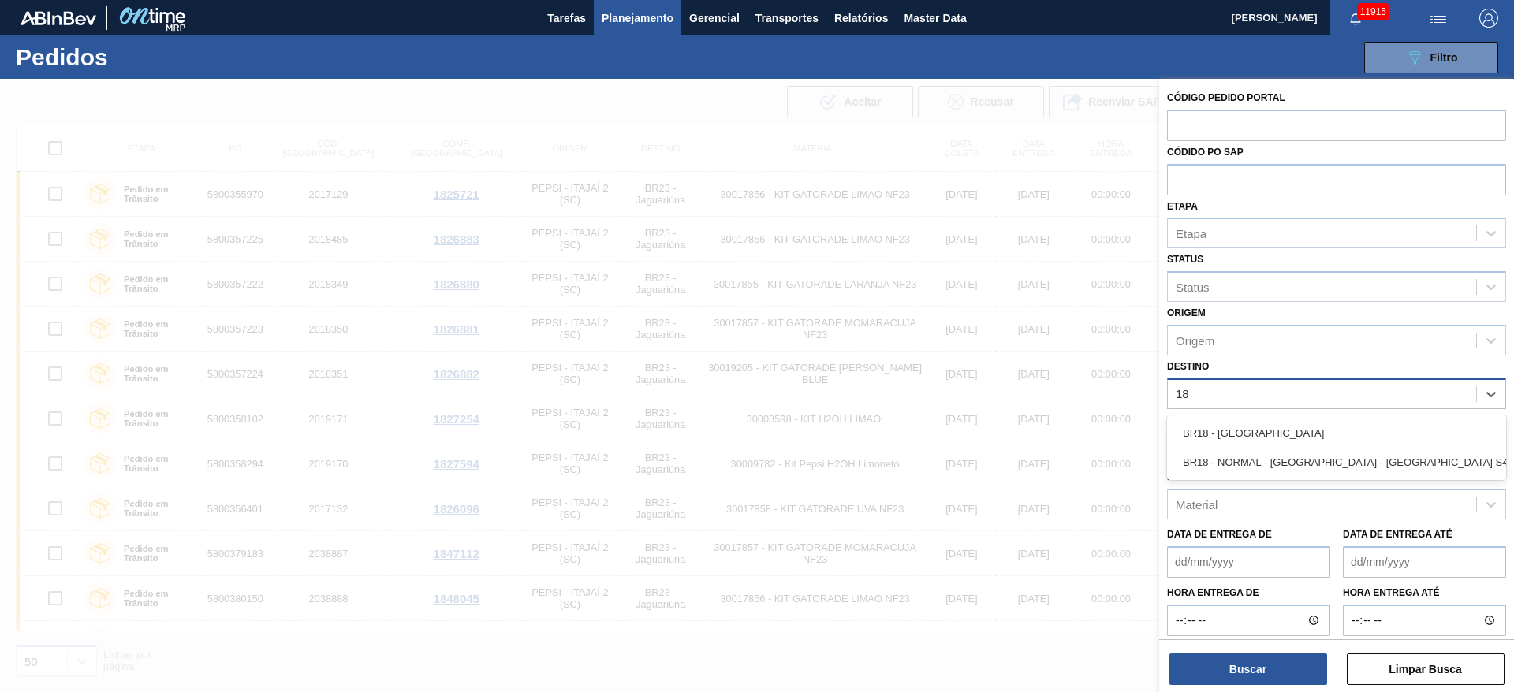
click at [1263, 425] on div "BR18 - [GEOGRAPHIC_DATA]" at bounding box center [1336, 433] width 339 height 29
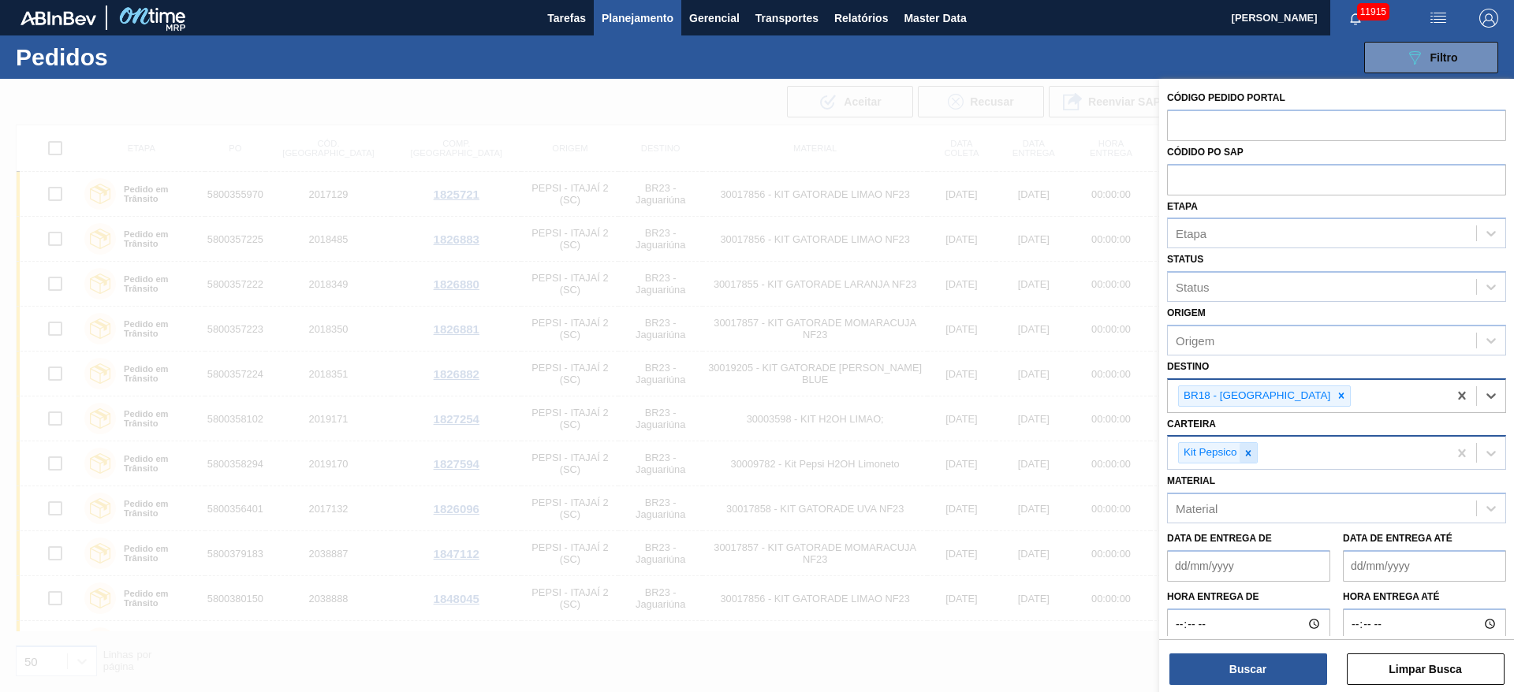
click at [1249, 461] on div at bounding box center [1247, 453] width 17 height 20
click at [1249, 461] on div "Kit Pepsico" at bounding box center [1308, 453] width 280 height 32
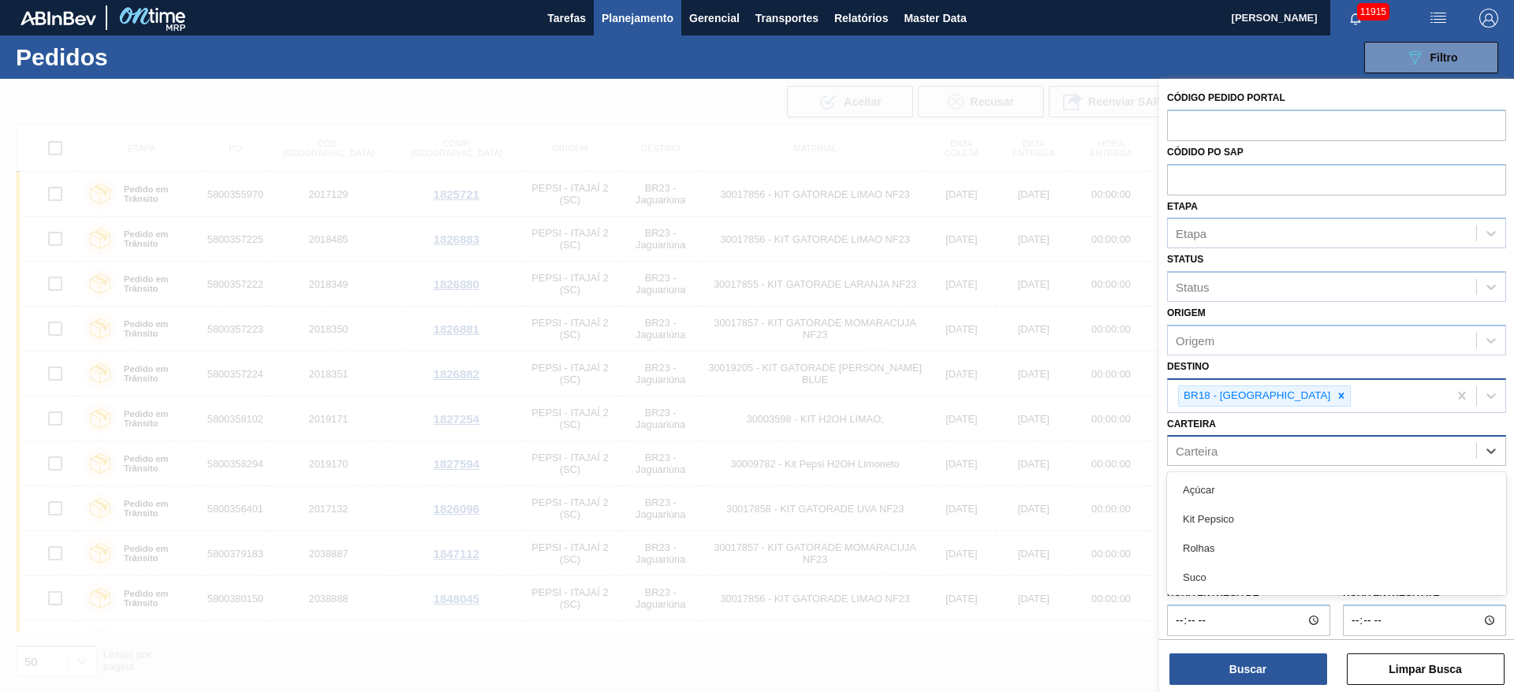
drag, startPoint x: 1237, startPoint y: 558, endPoint x: 1227, endPoint y: 562, distance: 10.2
click at [1235, 560] on div "Rolhas" at bounding box center [1336, 548] width 339 height 29
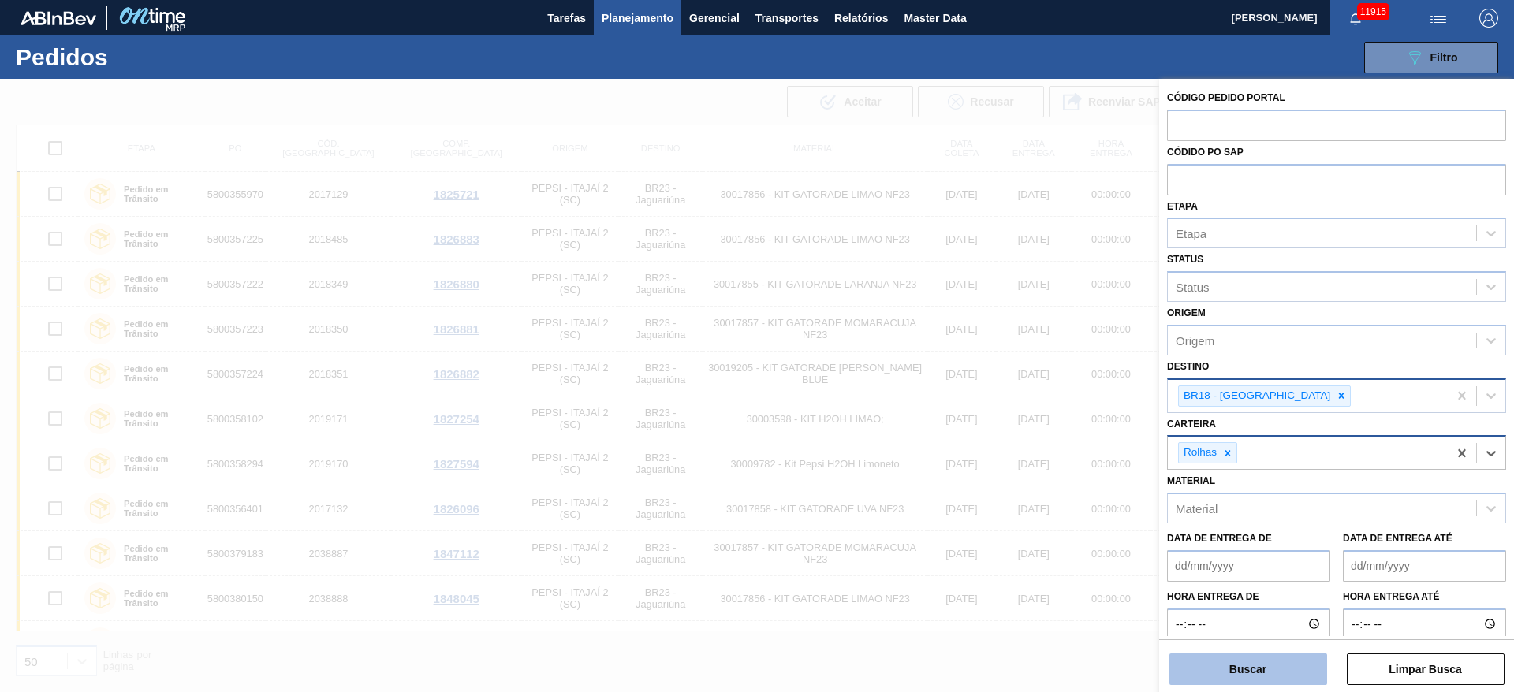
click at [1231, 680] on button "Buscar" at bounding box center [1248, 670] width 158 height 32
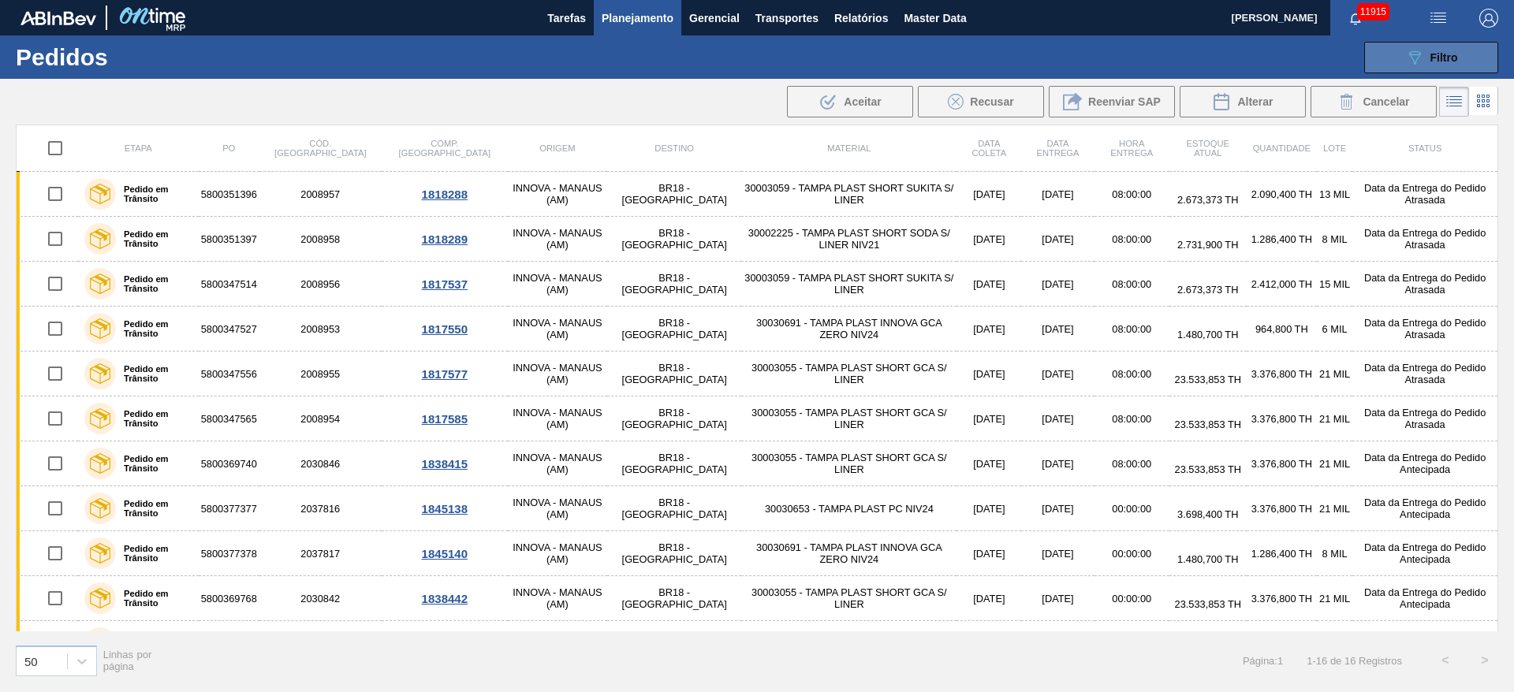
drag, startPoint x: 1432, startPoint y: 70, endPoint x: 1420, endPoint y: 69, distance: 11.9
click at [1427, 69] on button "089F7B8B-B2A5-4AFE-B5C0-19BA573D28AC Filtro" at bounding box center [1431, 58] width 134 height 32
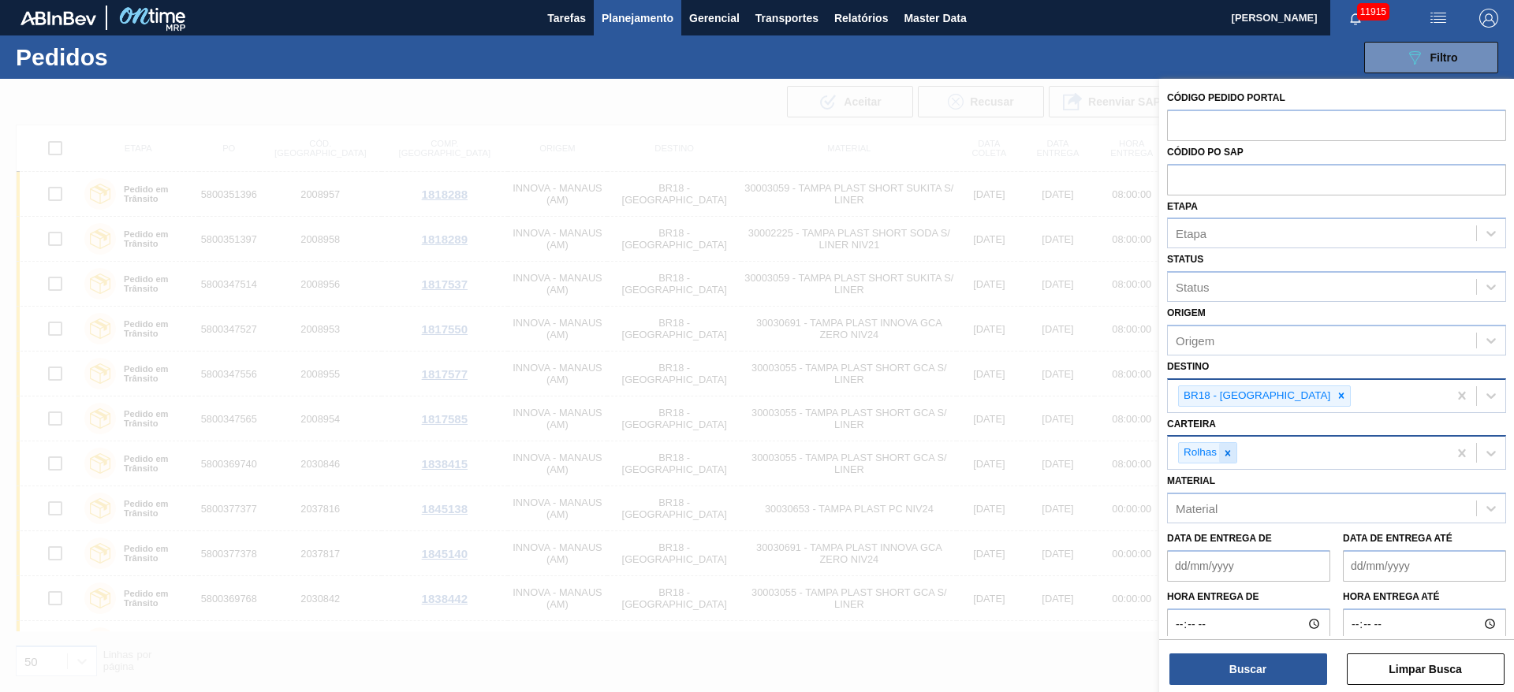
click at [1226, 456] on icon at bounding box center [1227, 453] width 11 height 11
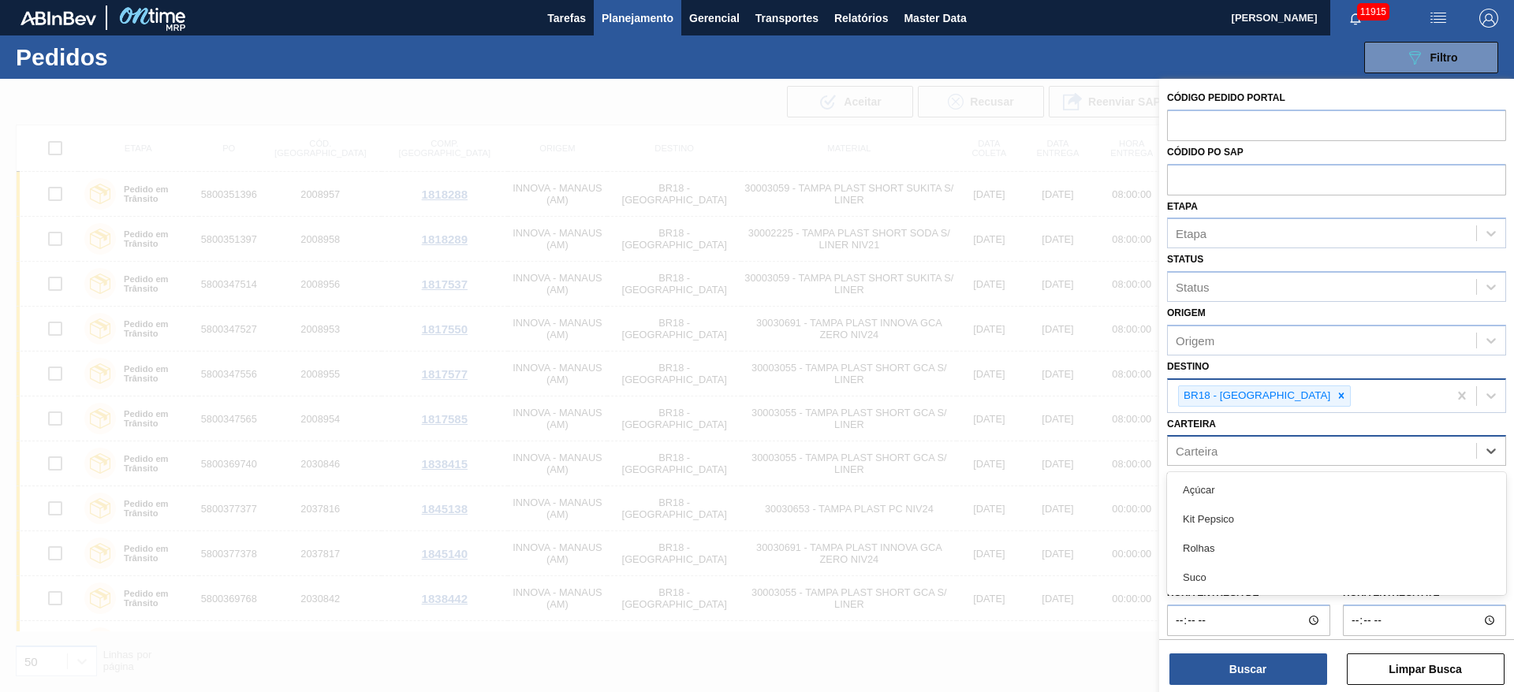
click at [1226, 456] on div "Carteira" at bounding box center [1322, 451] width 308 height 23
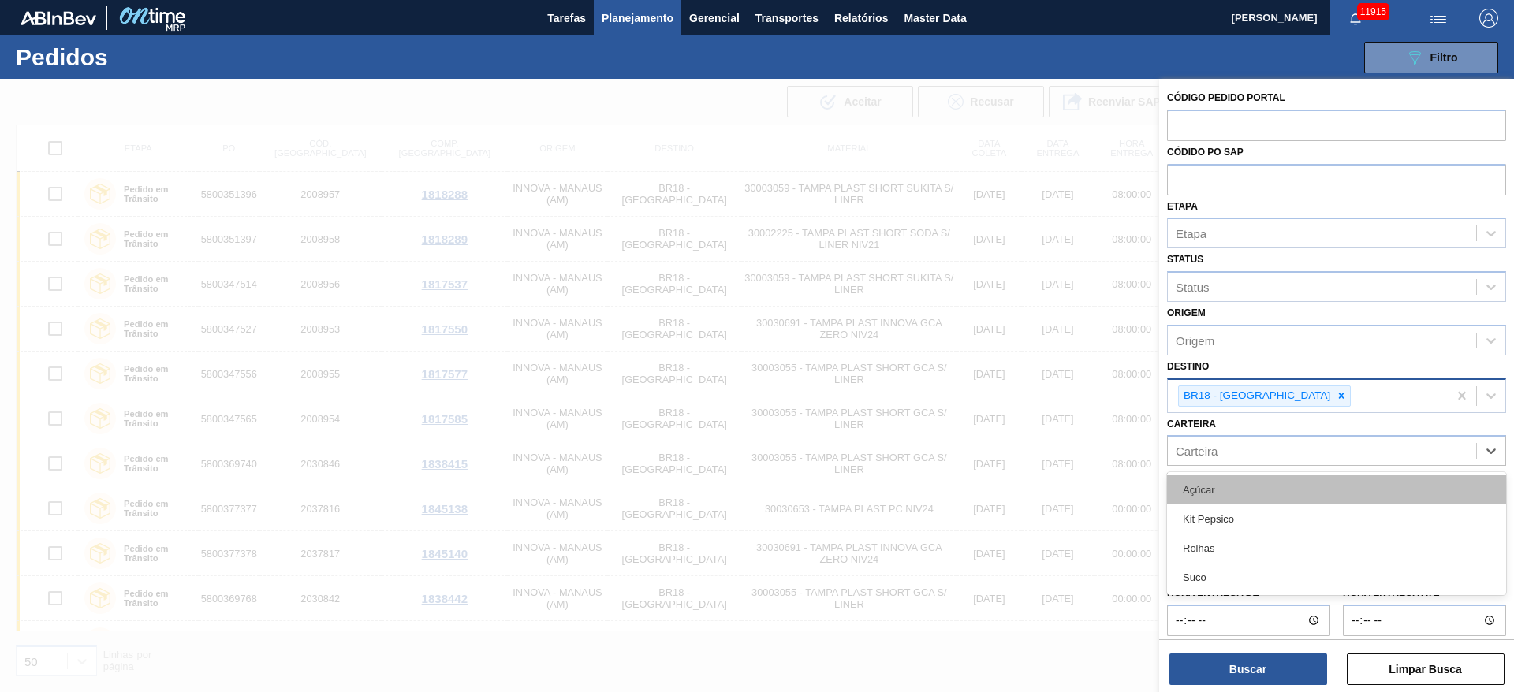
click at [1216, 498] on div "Açúcar" at bounding box center [1336, 489] width 339 height 29
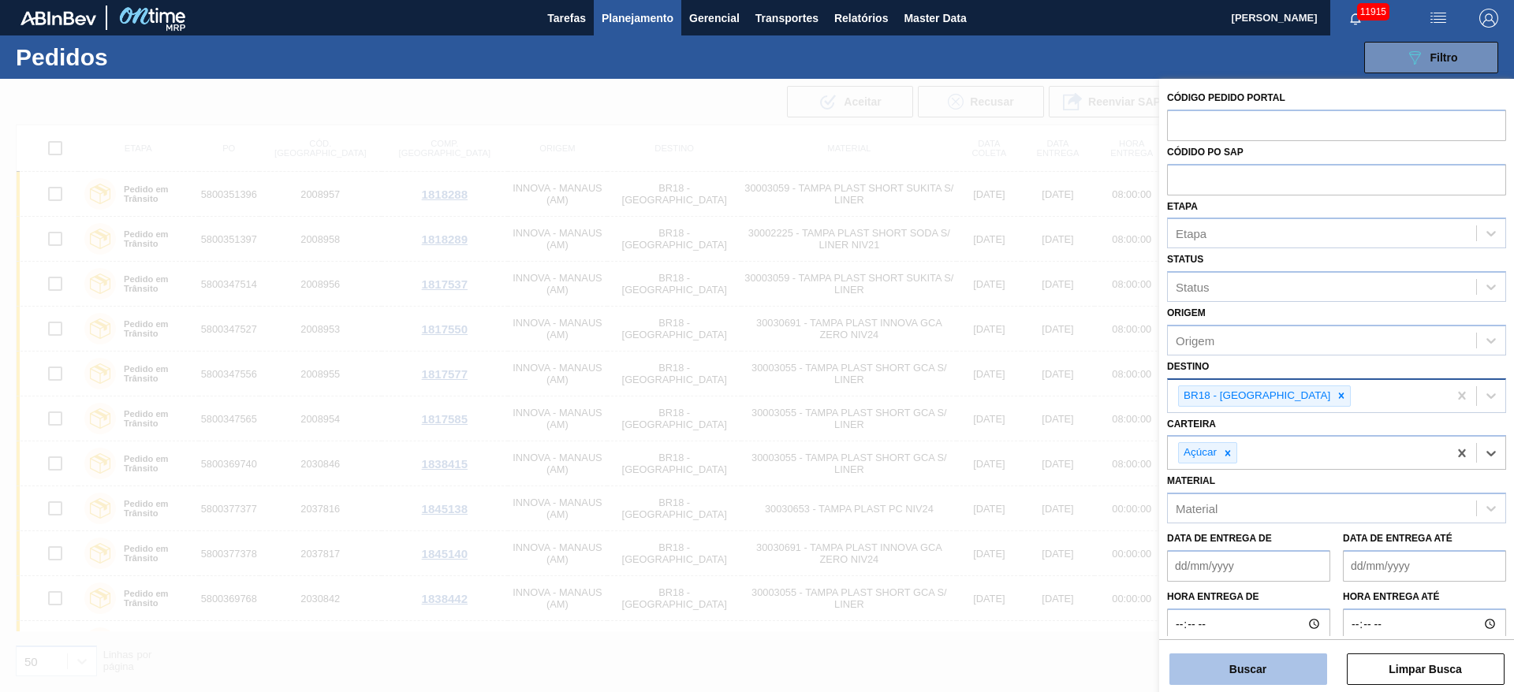
click at [1218, 655] on button "Buscar" at bounding box center [1248, 670] width 158 height 32
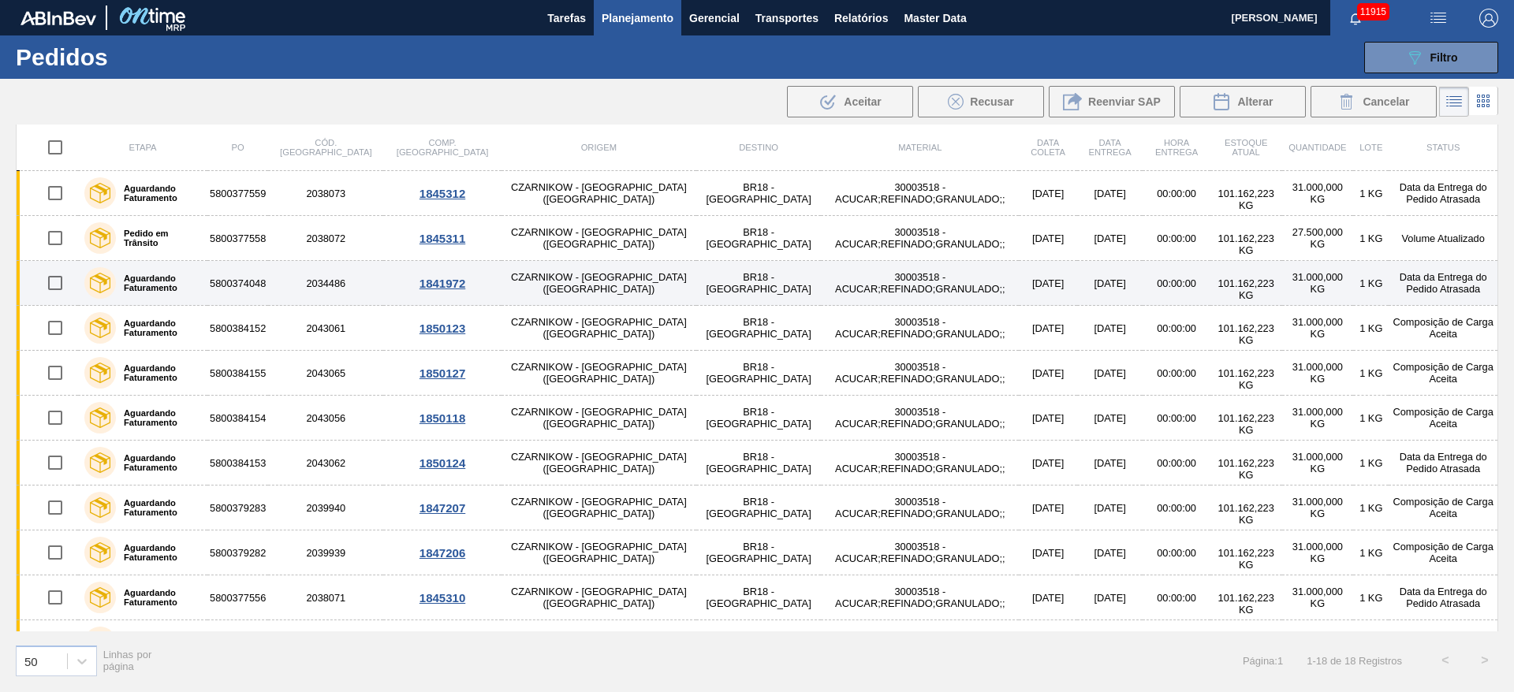
scroll to position [118, 0]
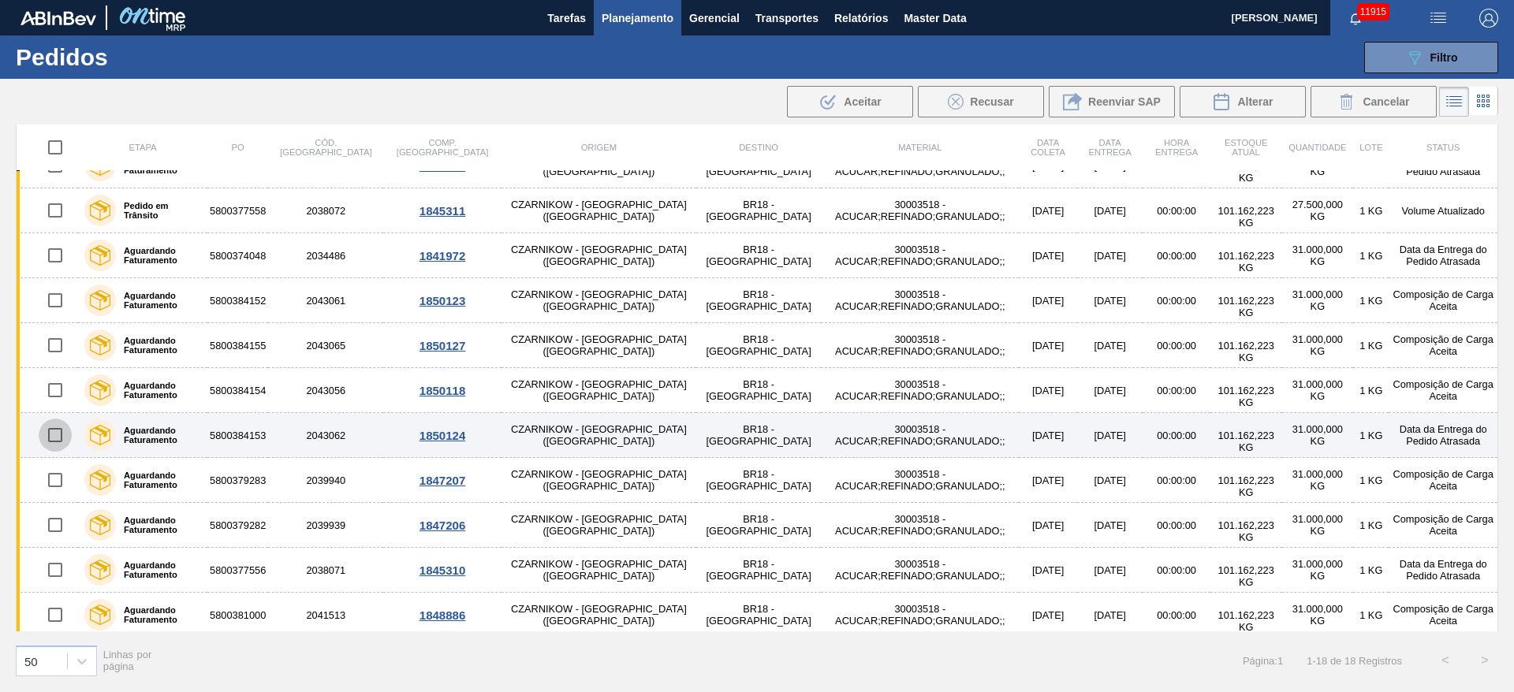
drag, startPoint x: 55, startPoint y: 430, endPoint x: 54, endPoint y: 439, distance: 8.8
click at [54, 430] on input "checkbox" at bounding box center [55, 435] width 33 height 33
checkbox input "true"
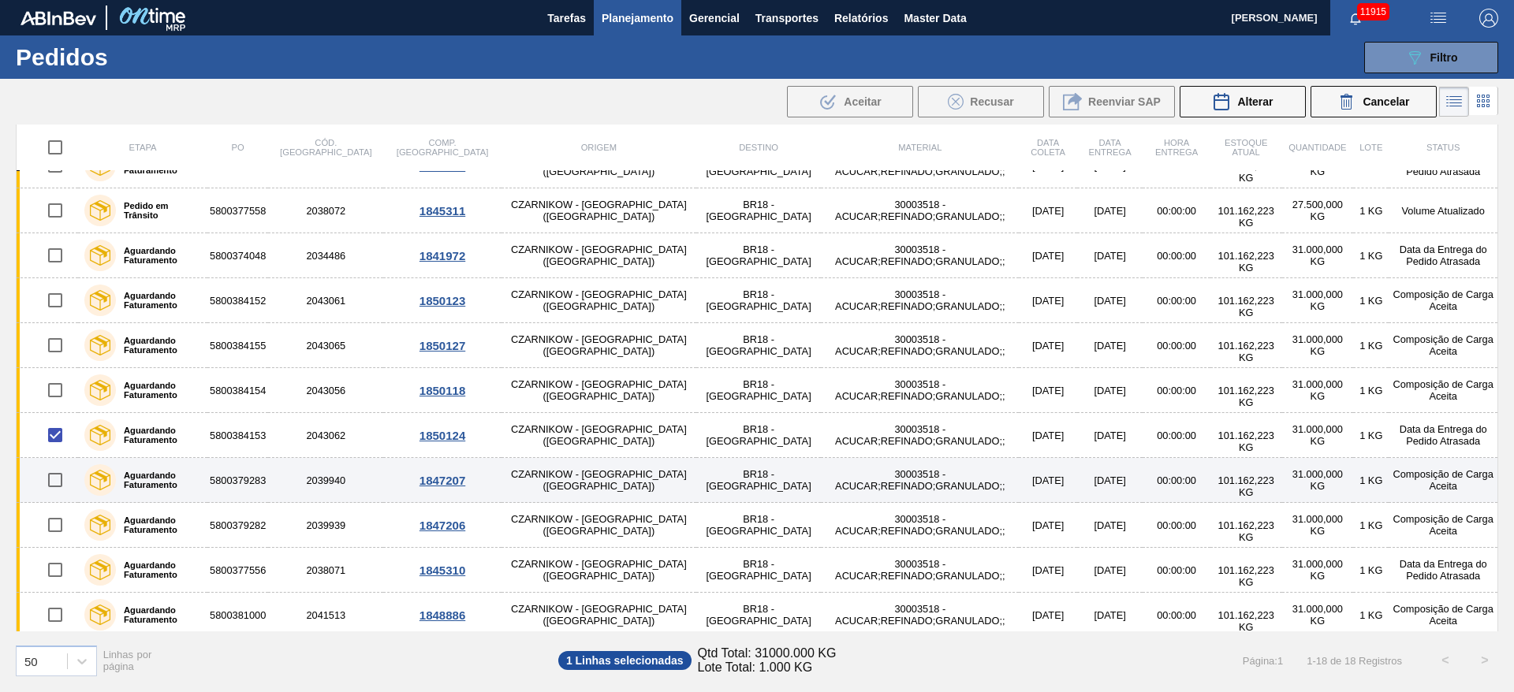
click at [58, 482] on input "checkbox" at bounding box center [55, 480] width 33 height 33
checkbox input "true"
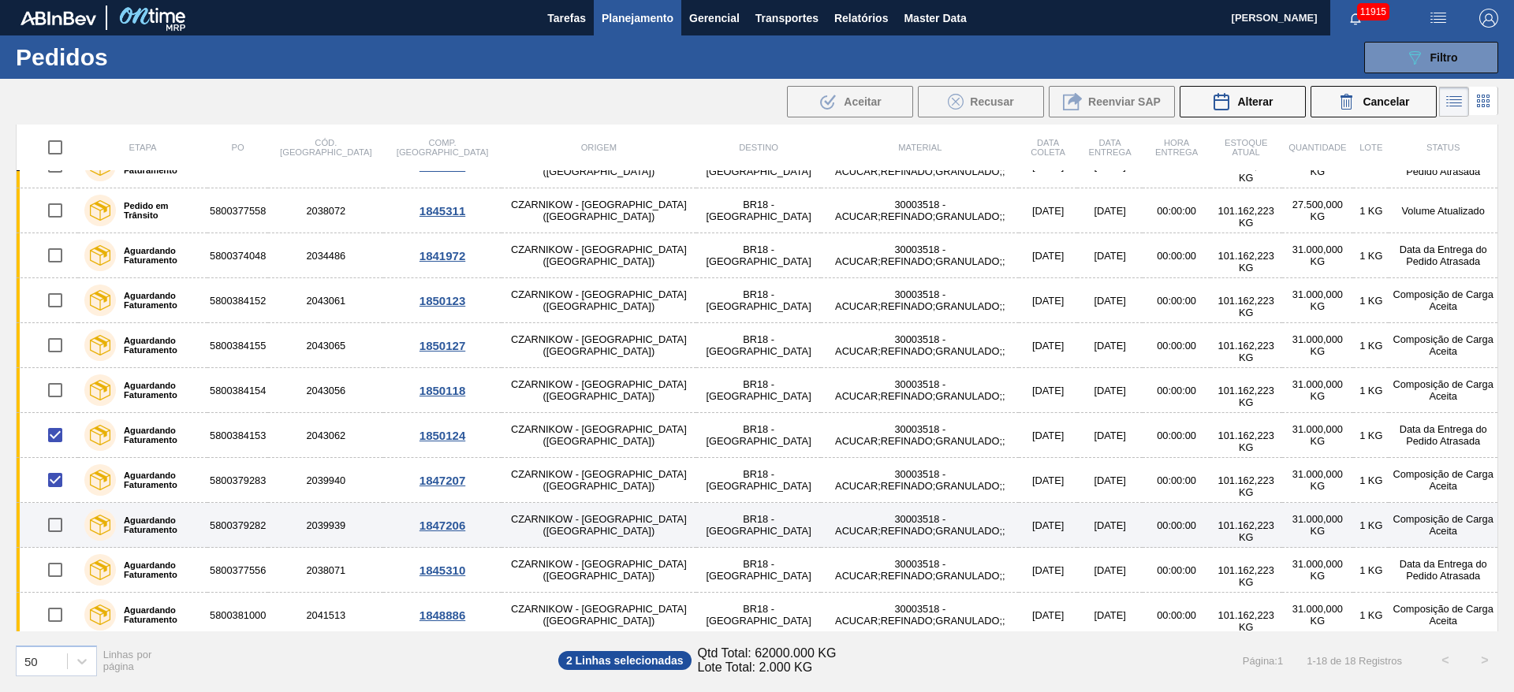
click at [44, 536] on input "checkbox" at bounding box center [55, 524] width 33 height 33
checkbox input "true"
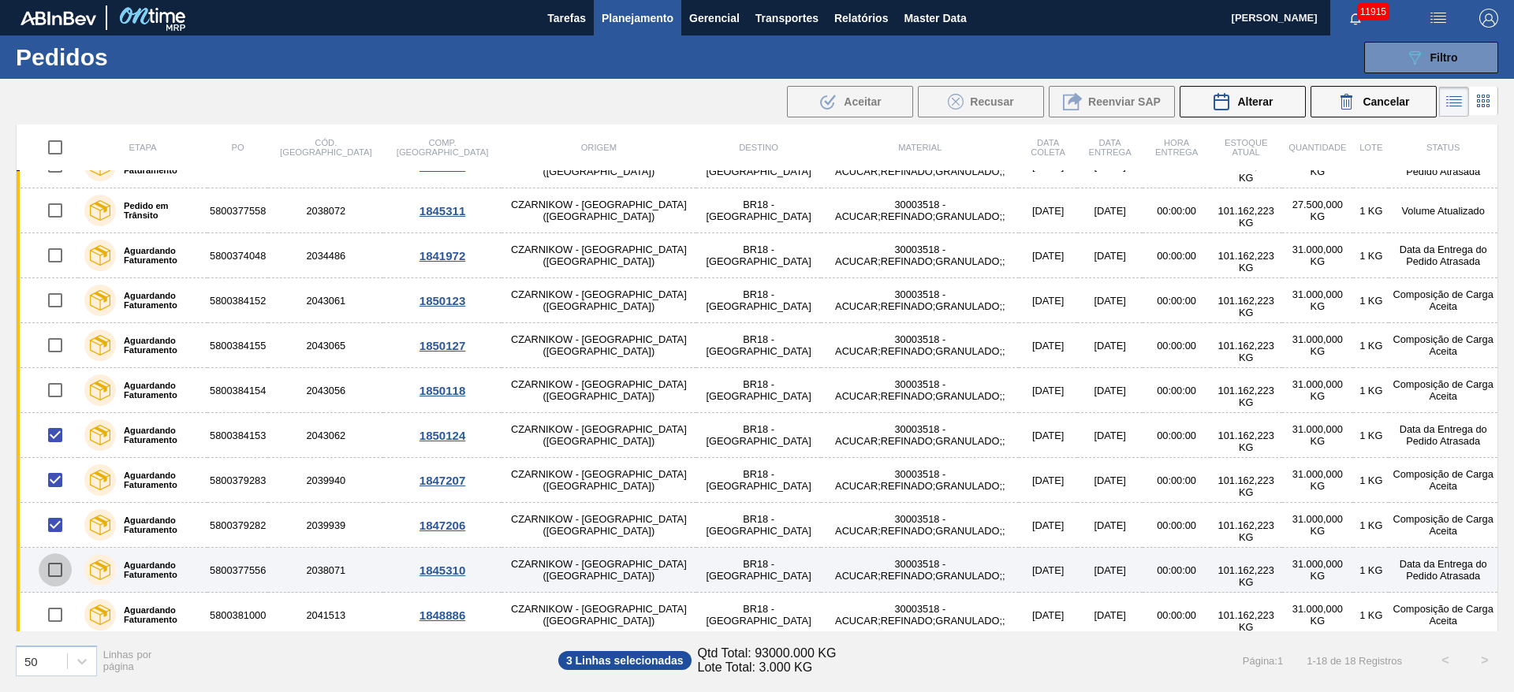
click at [58, 572] on input "checkbox" at bounding box center [55, 569] width 33 height 33
checkbox input "true"
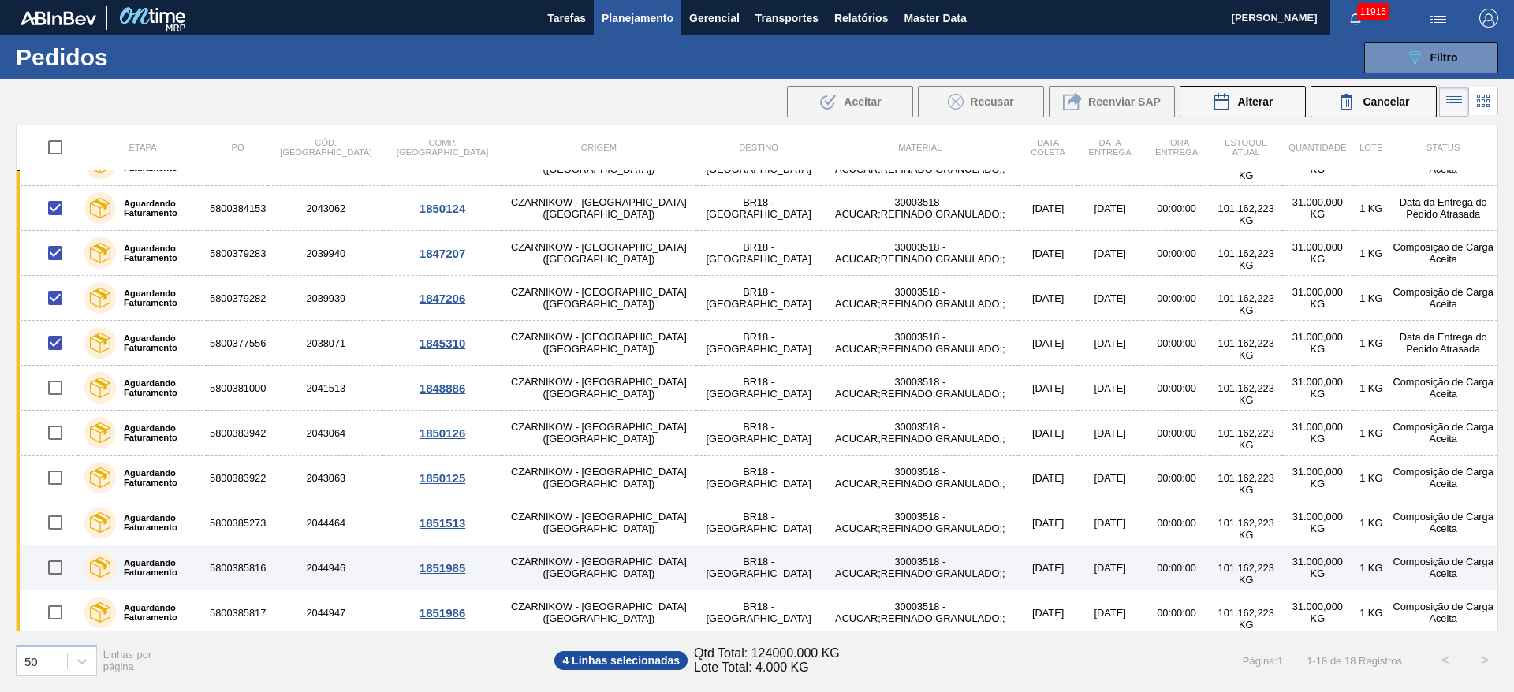
scroll to position [349, 0]
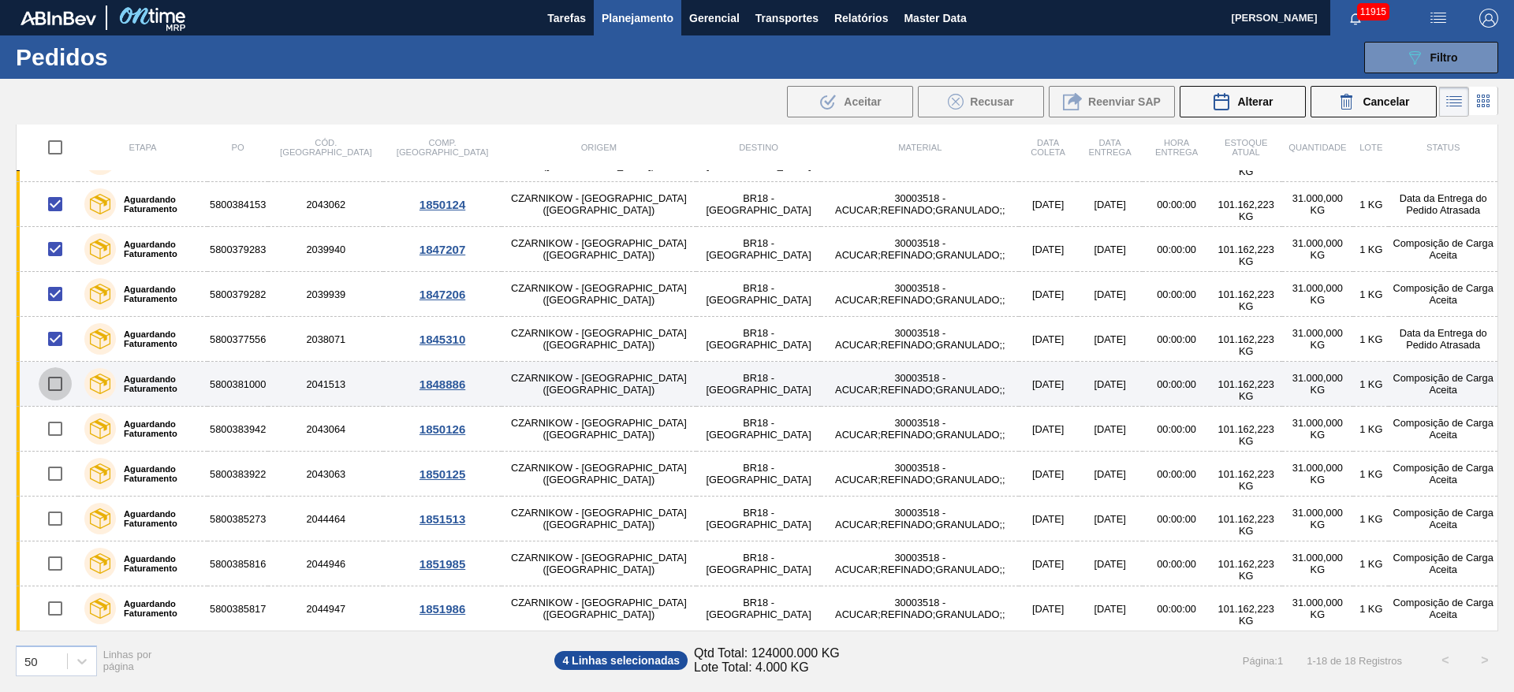
click at [43, 386] on input "checkbox" at bounding box center [55, 383] width 33 height 33
checkbox input "true"
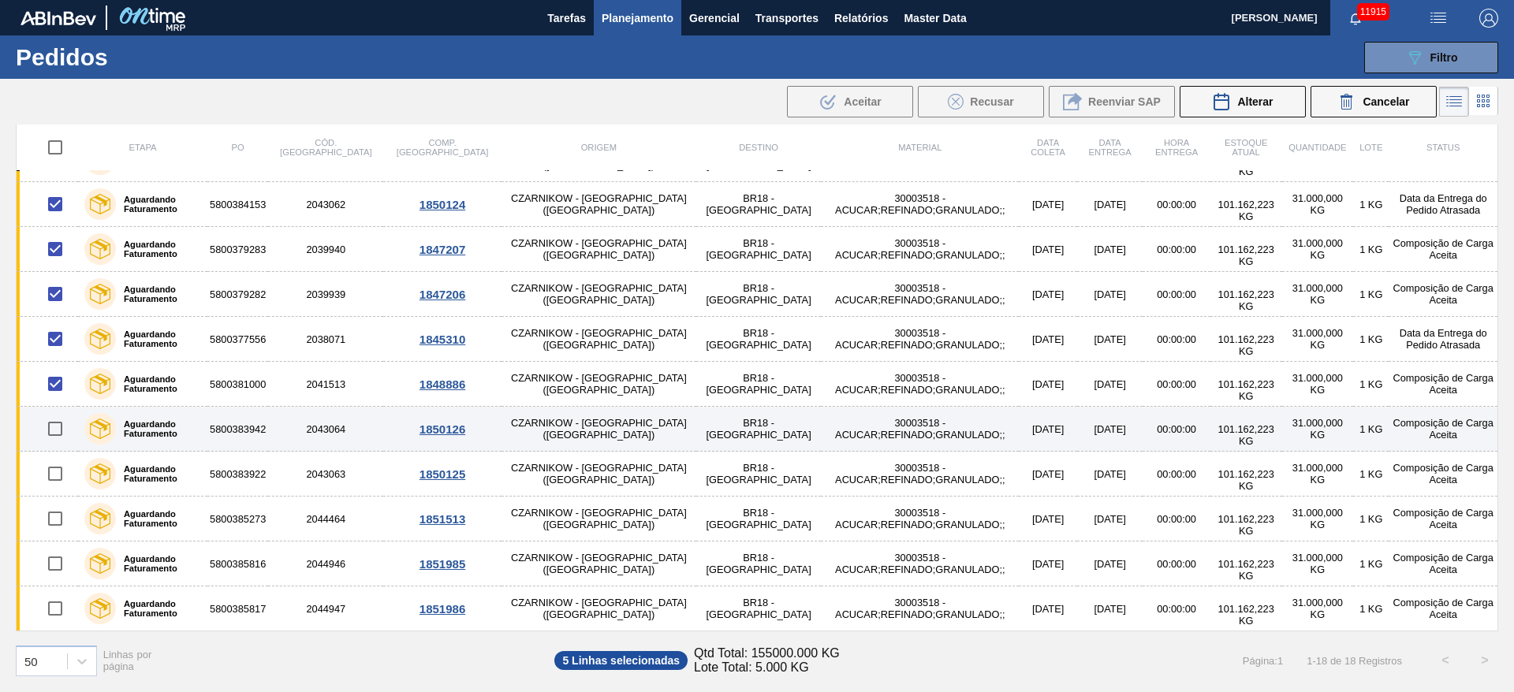
click at [58, 448] on td at bounding box center [48, 429] width 62 height 45
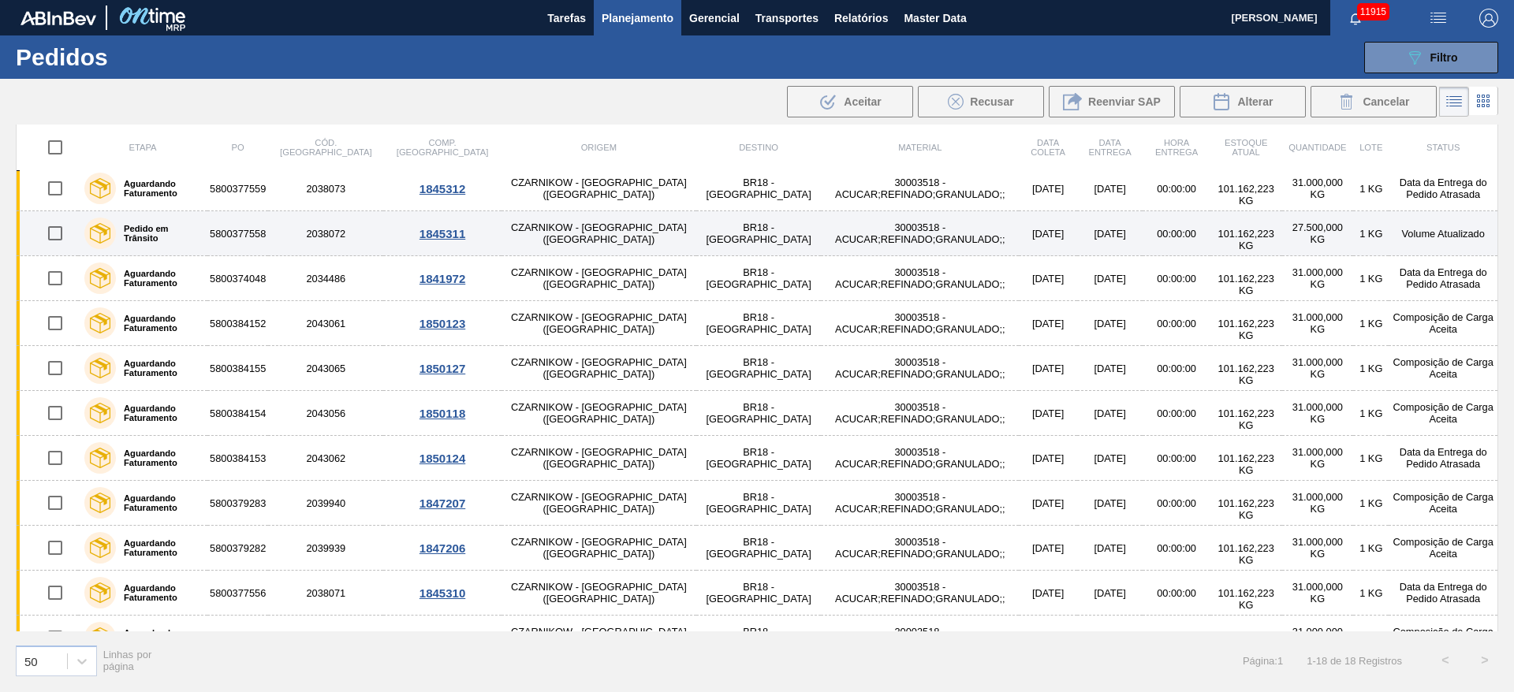
scroll to position [349, 0]
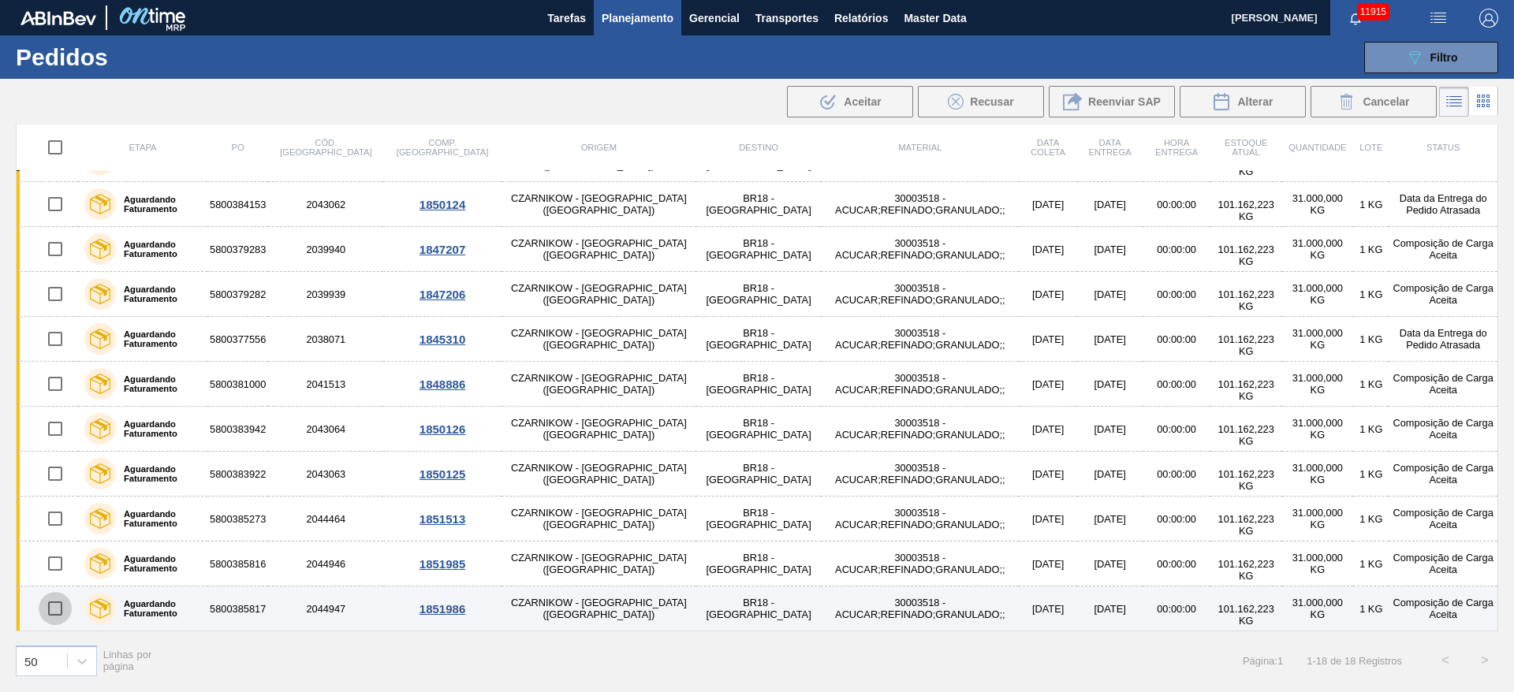
click at [54, 607] on input "checkbox" at bounding box center [55, 608] width 33 height 33
checkbox input "true"
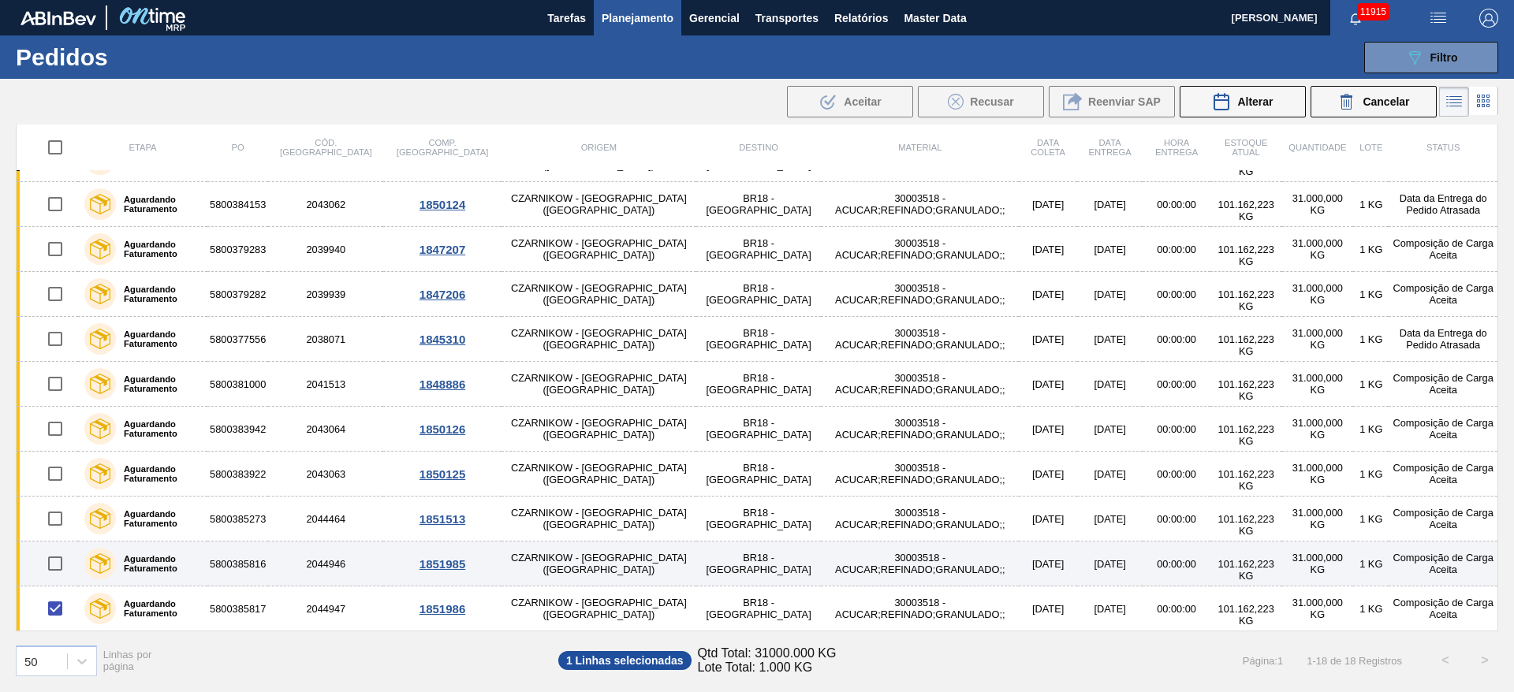
click at [54, 563] on input "checkbox" at bounding box center [55, 563] width 33 height 33
checkbox input "true"
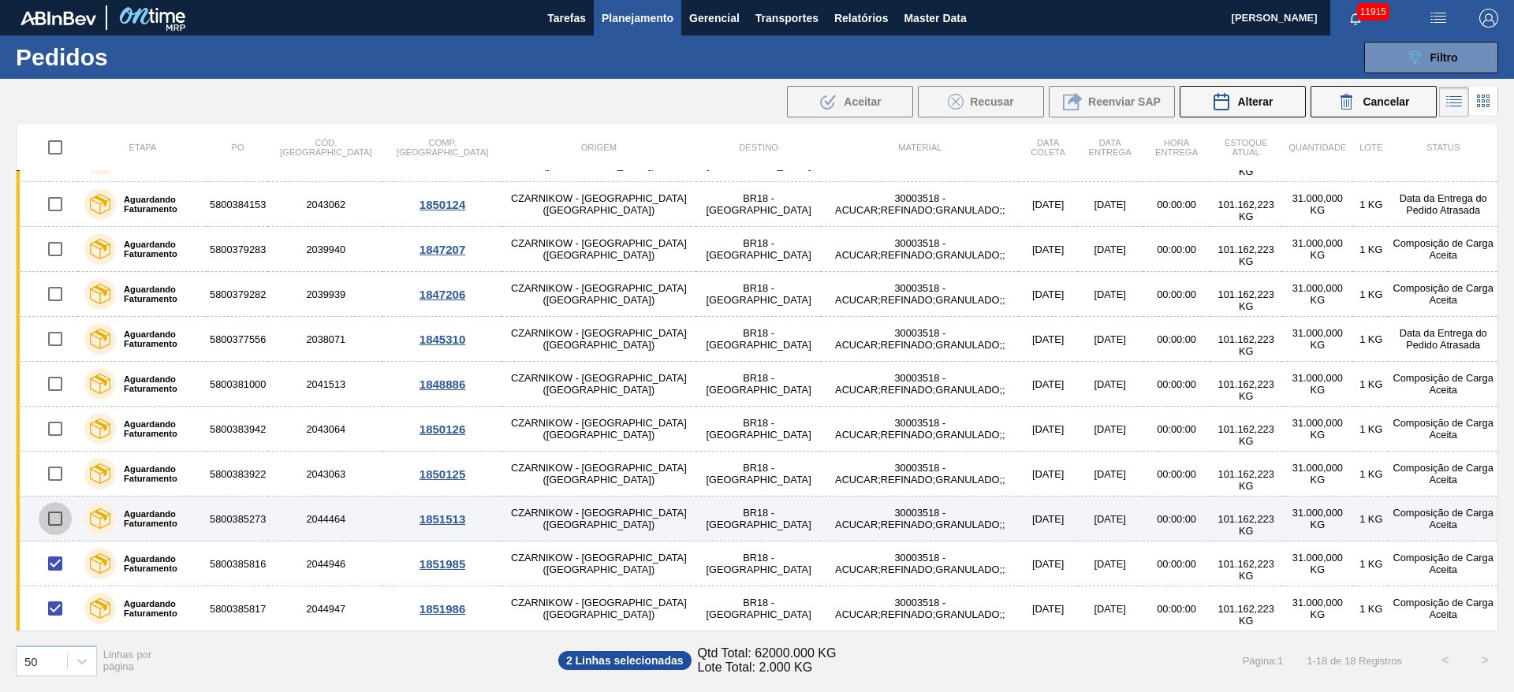
click at [54, 525] on input "checkbox" at bounding box center [55, 518] width 33 height 33
checkbox input "true"
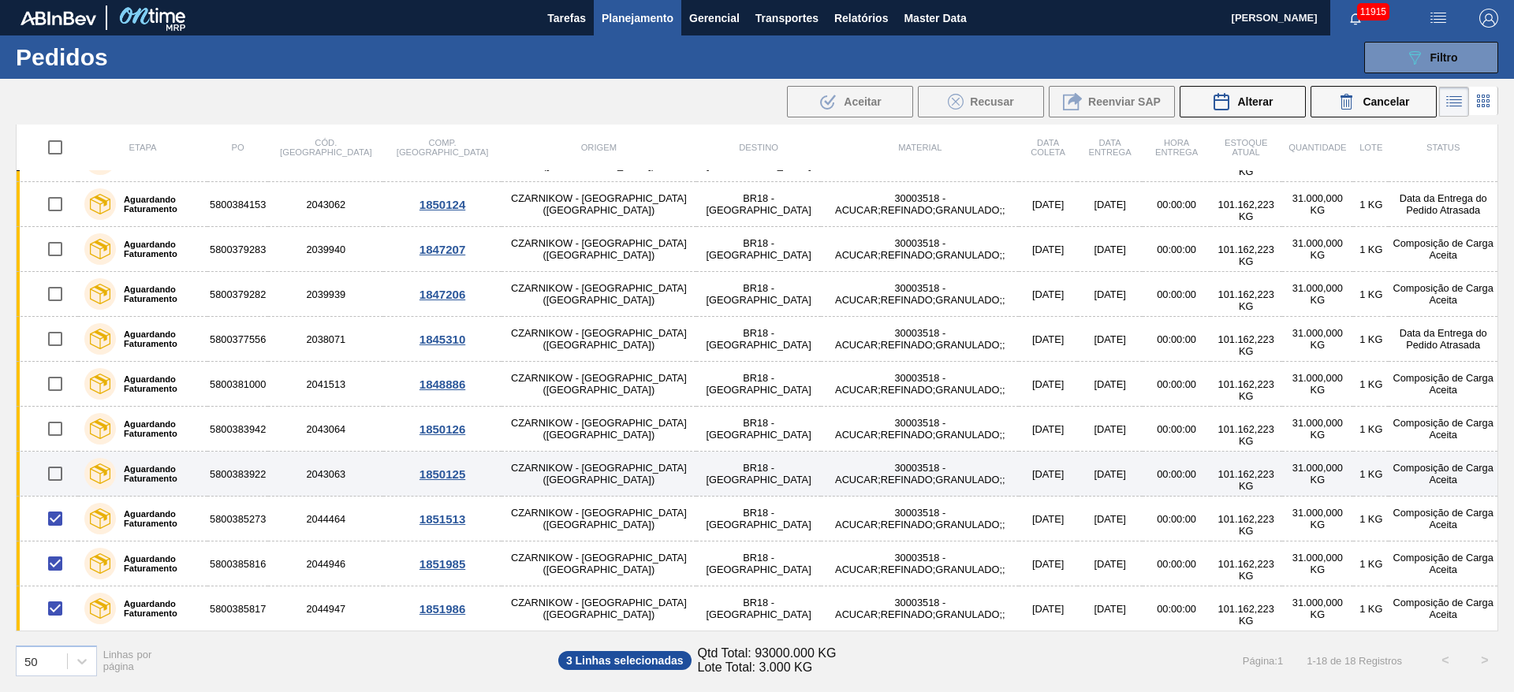
click at [55, 473] on input "checkbox" at bounding box center [55, 473] width 33 height 33
checkbox input "true"
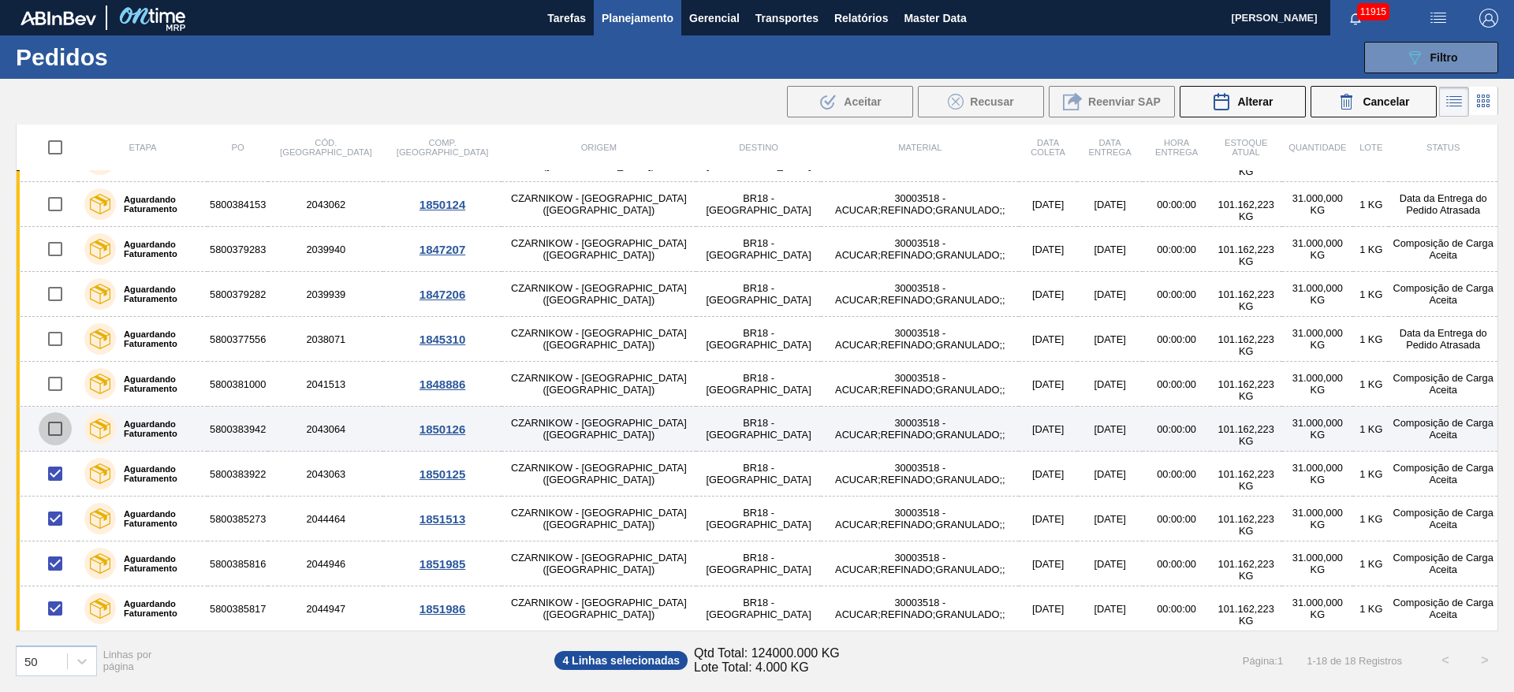
click at [55, 431] on input "checkbox" at bounding box center [55, 428] width 33 height 33
checkbox input "true"
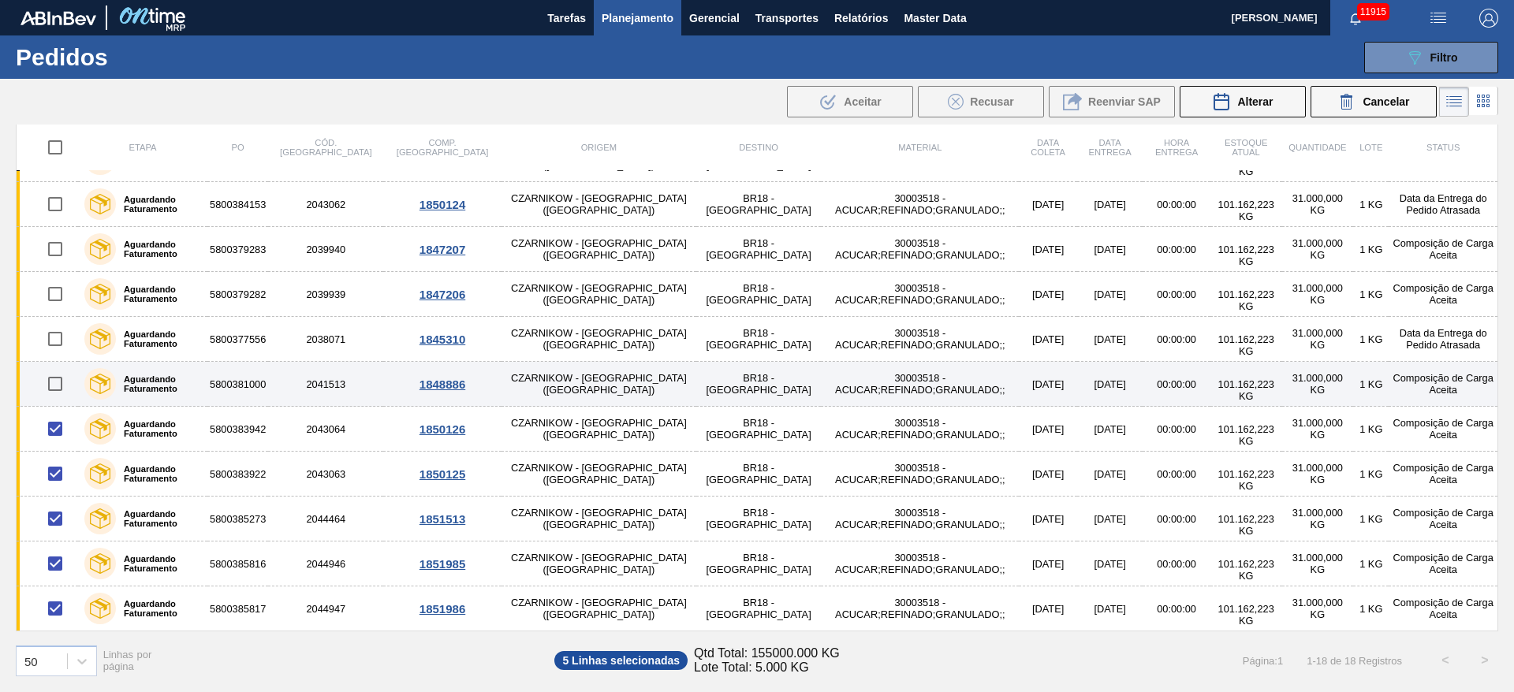
click at [54, 374] on input "checkbox" at bounding box center [55, 383] width 33 height 33
checkbox input "true"
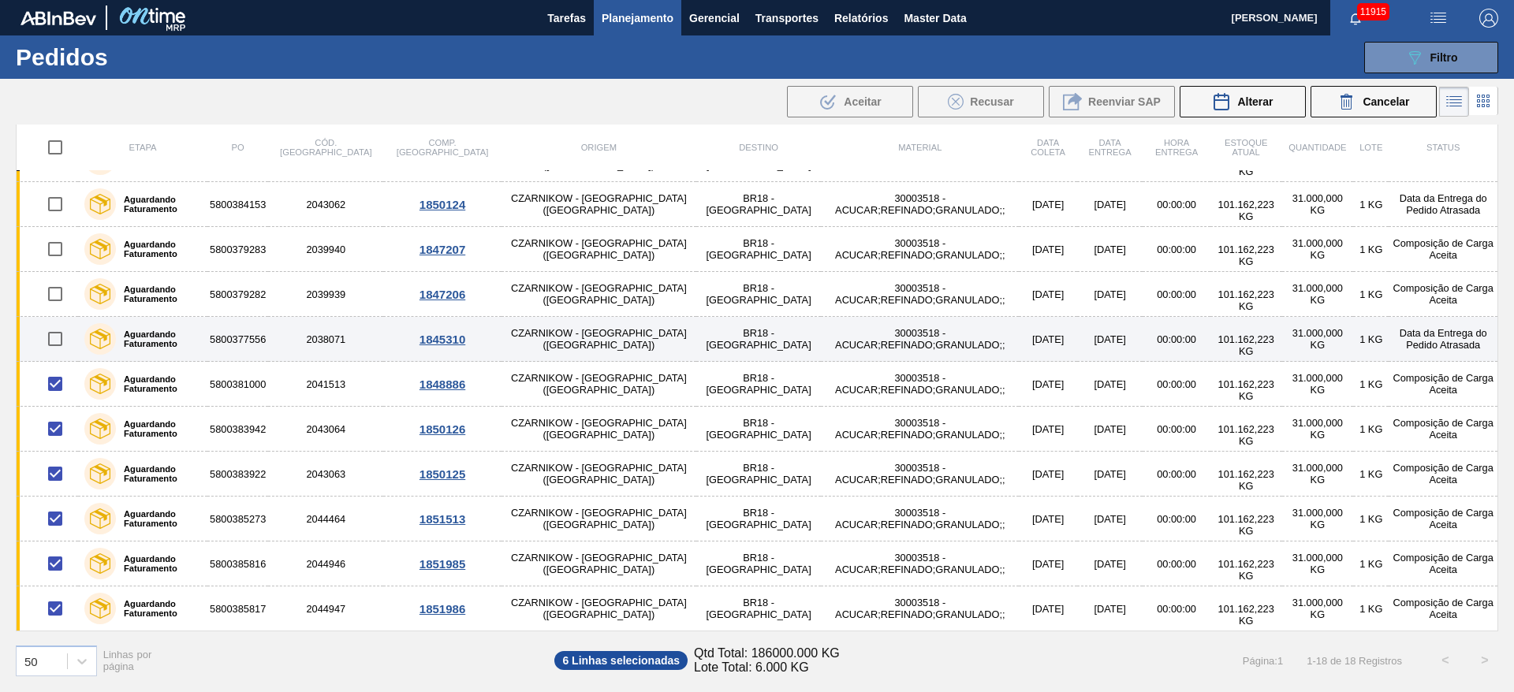
click at [58, 335] on input "checkbox" at bounding box center [55, 338] width 33 height 33
checkbox input "true"
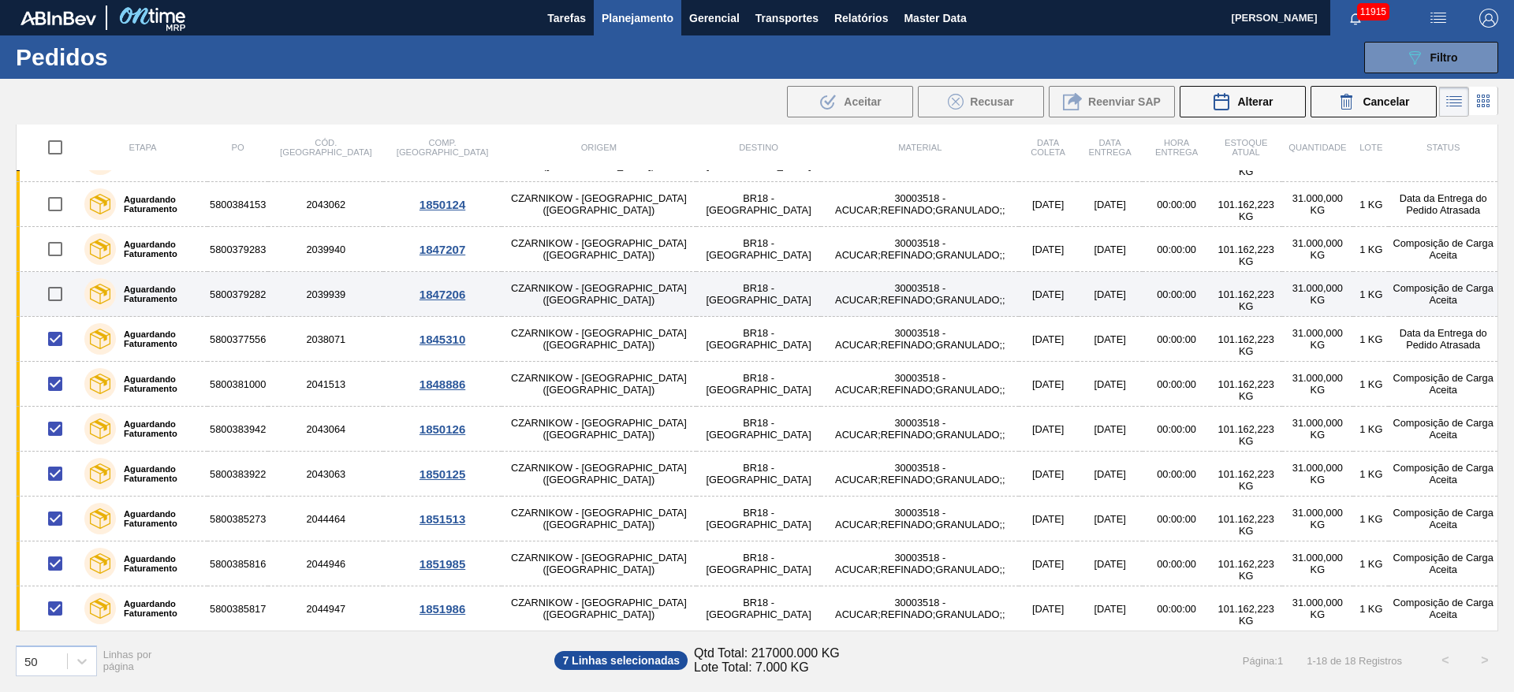
click at [59, 290] on input "checkbox" at bounding box center [55, 293] width 33 height 33
checkbox input "true"
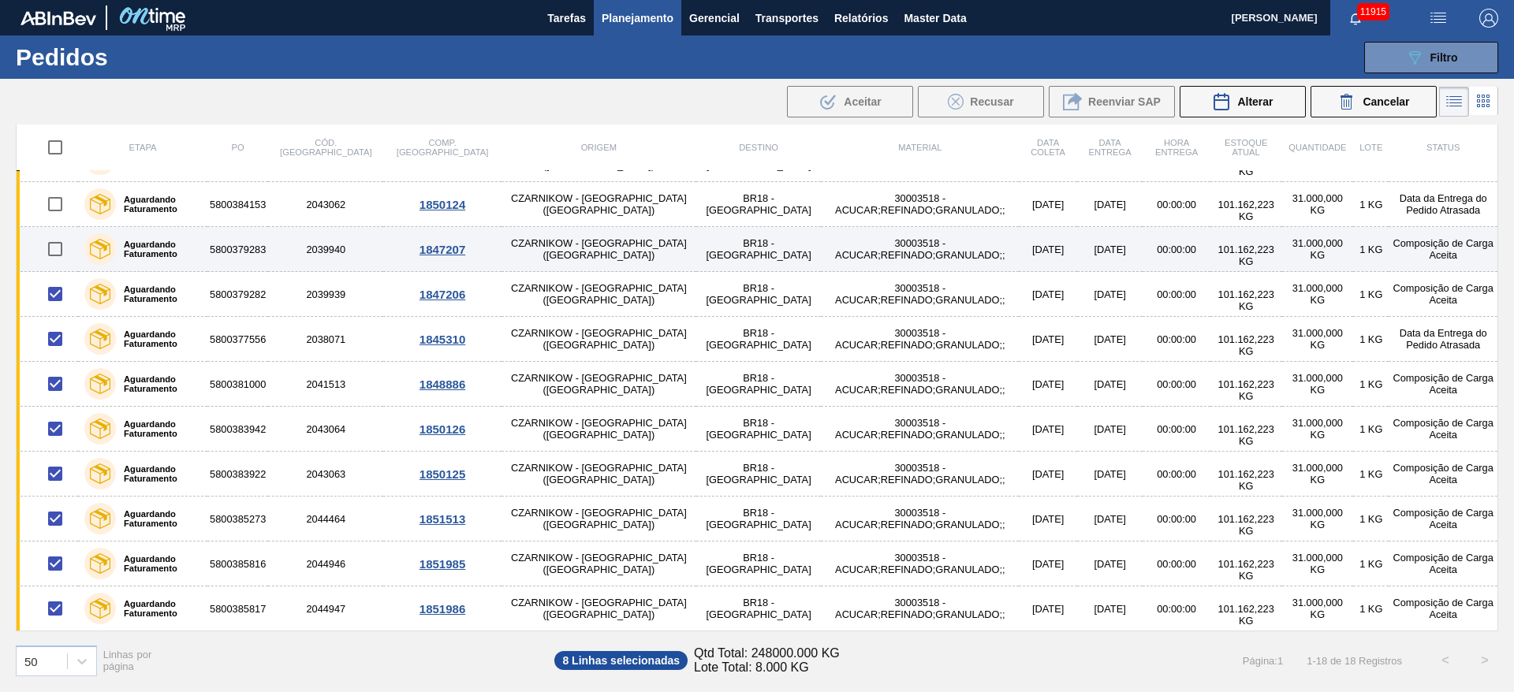
click at [54, 250] on input "checkbox" at bounding box center [55, 249] width 33 height 33
checkbox input "true"
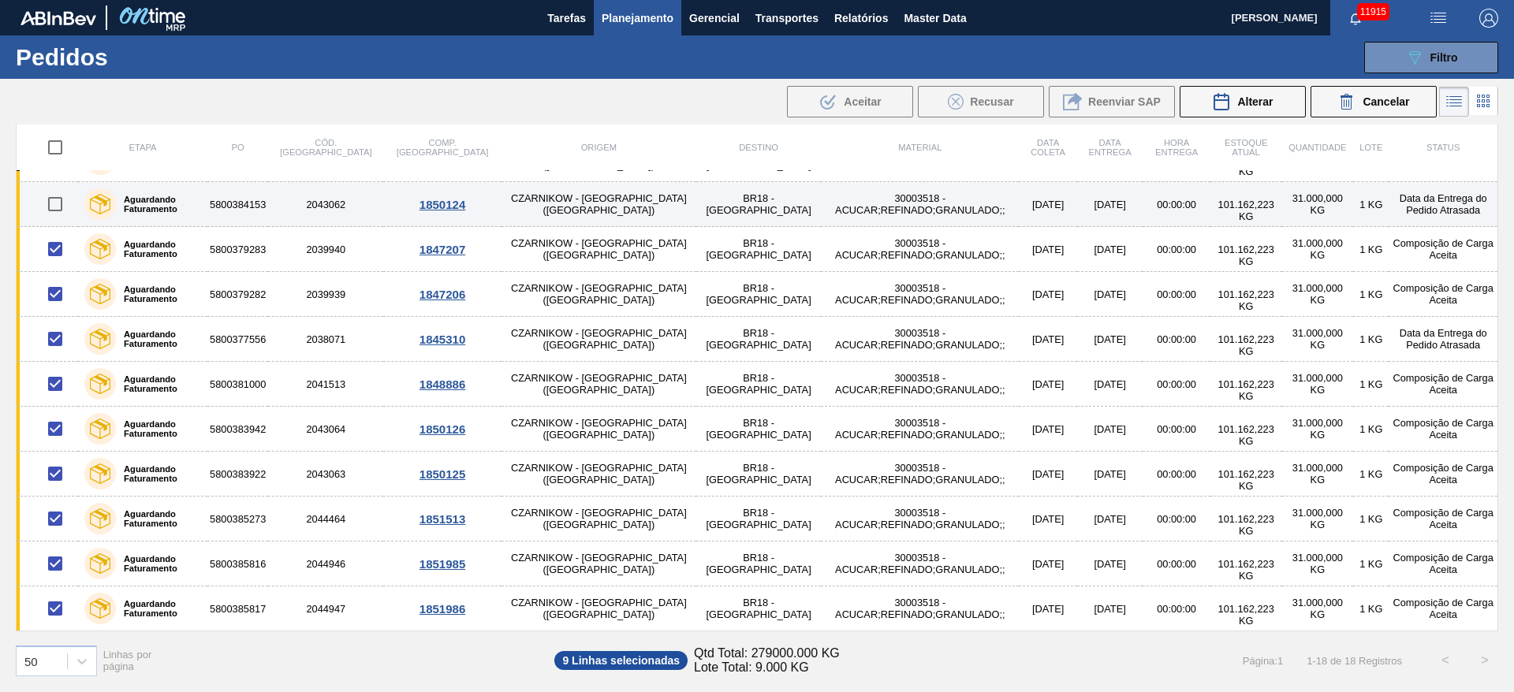
click at [55, 206] on input "checkbox" at bounding box center [55, 204] width 33 height 33
checkbox input "true"
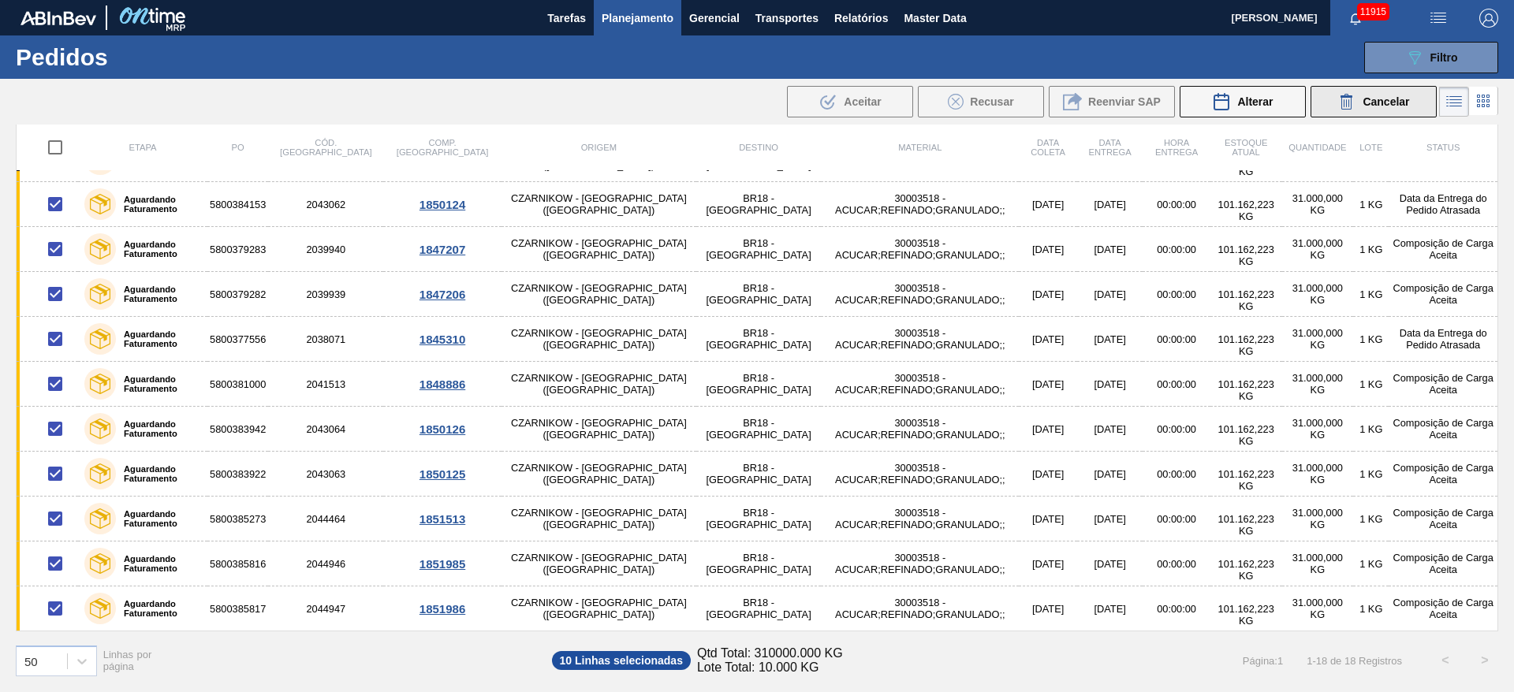
click at [1389, 99] on span "Cancelar" at bounding box center [1385, 101] width 47 height 13
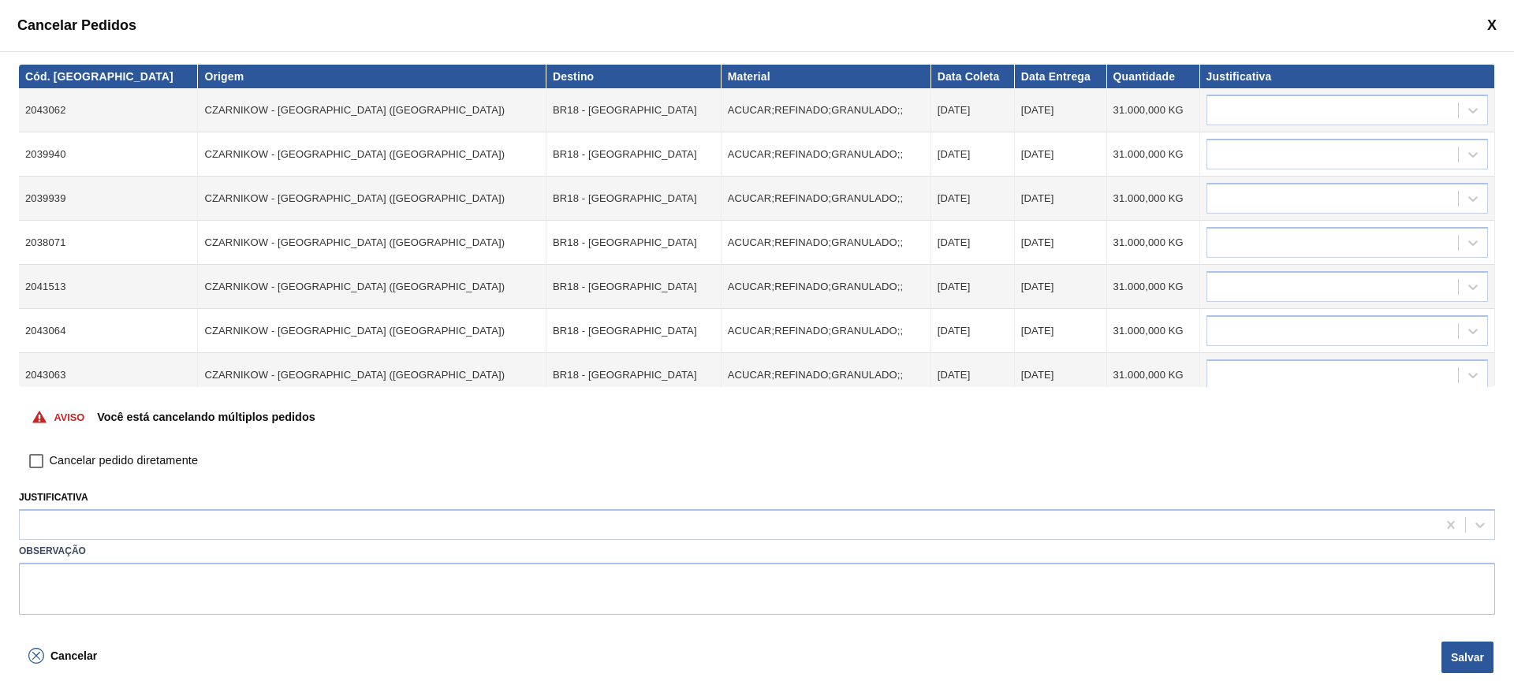
click at [114, 456] on span "Cancelar pedido diretamente" at bounding box center [124, 460] width 148 height 17
click at [50, 456] on input "Cancelar pedido diretamente" at bounding box center [36, 461] width 27 height 27
checkbox input "true"
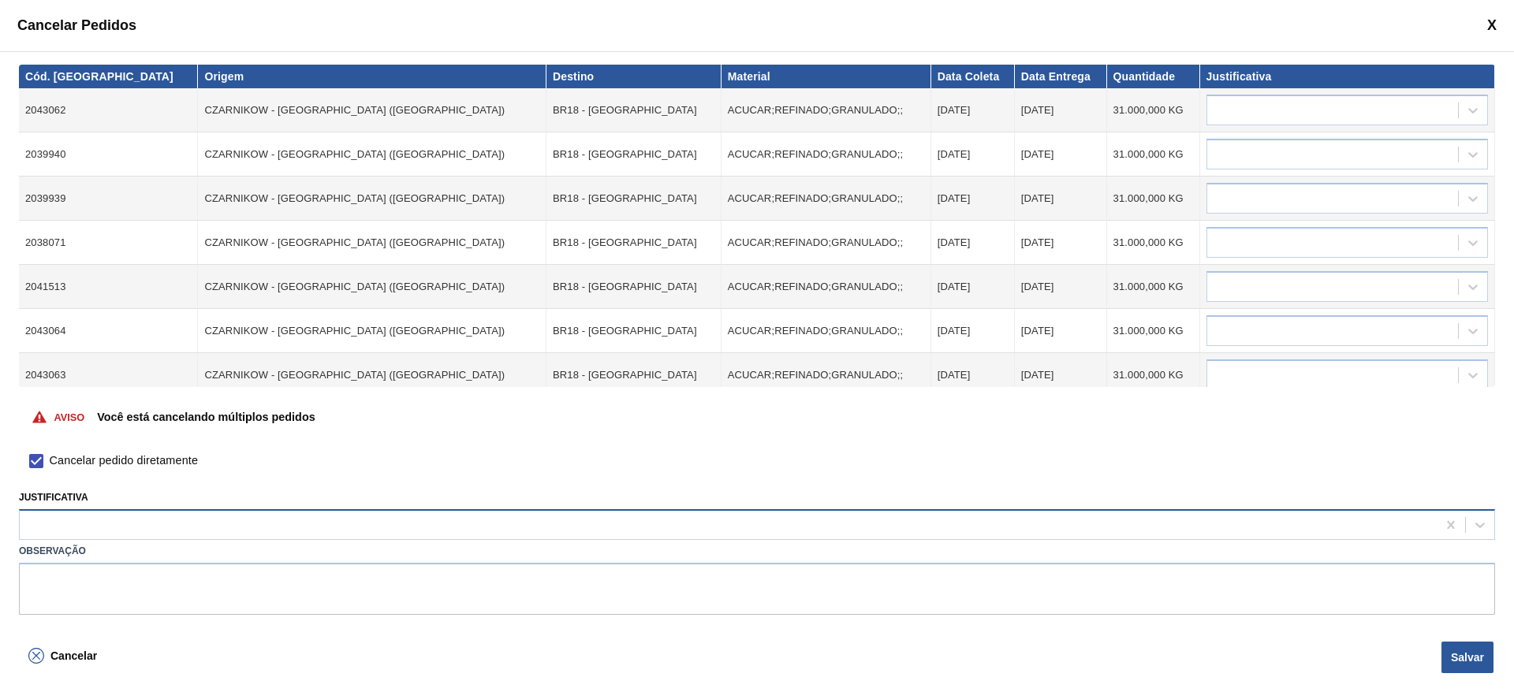
click at [346, 531] on div at bounding box center [728, 525] width 1417 height 23
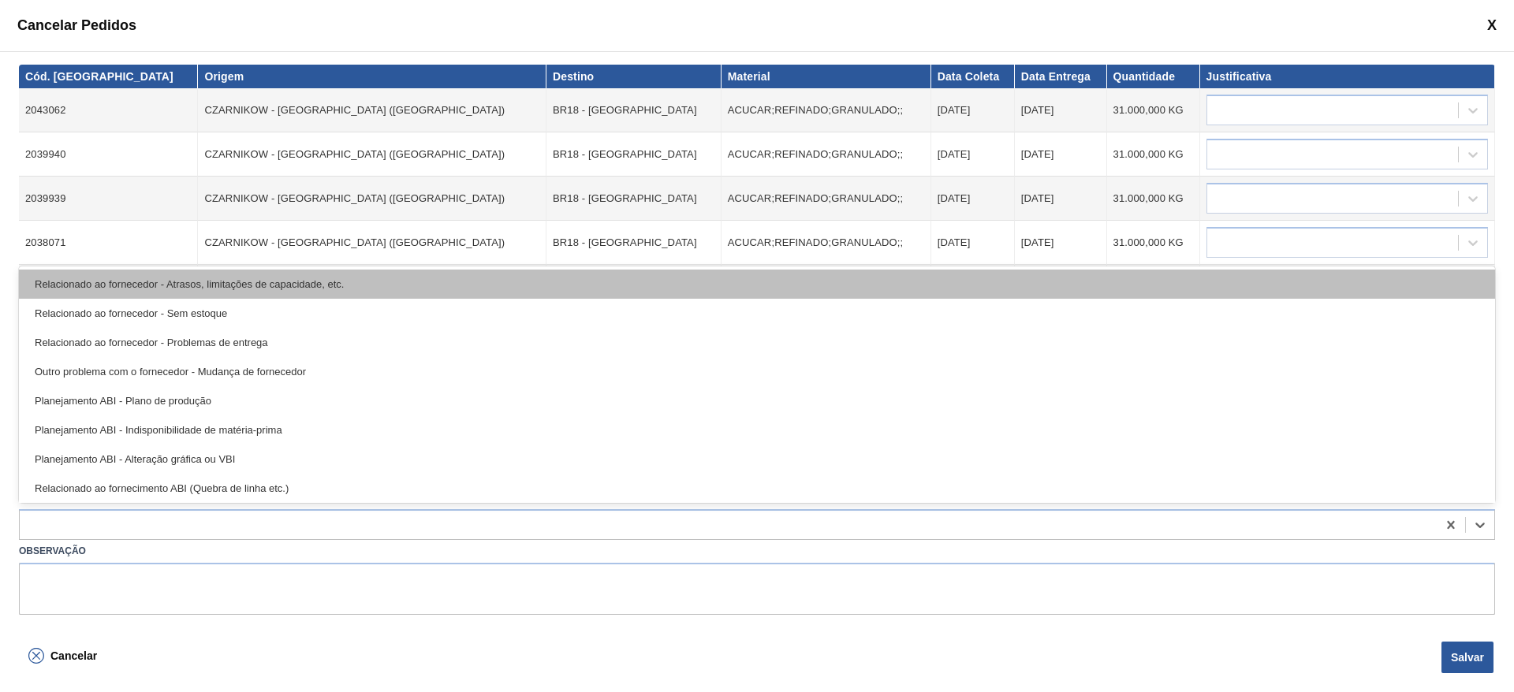
click at [423, 284] on div "Relacionado ao fornecedor - Atrasos, limitações de capacidade, etc." at bounding box center [757, 284] width 1476 height 29
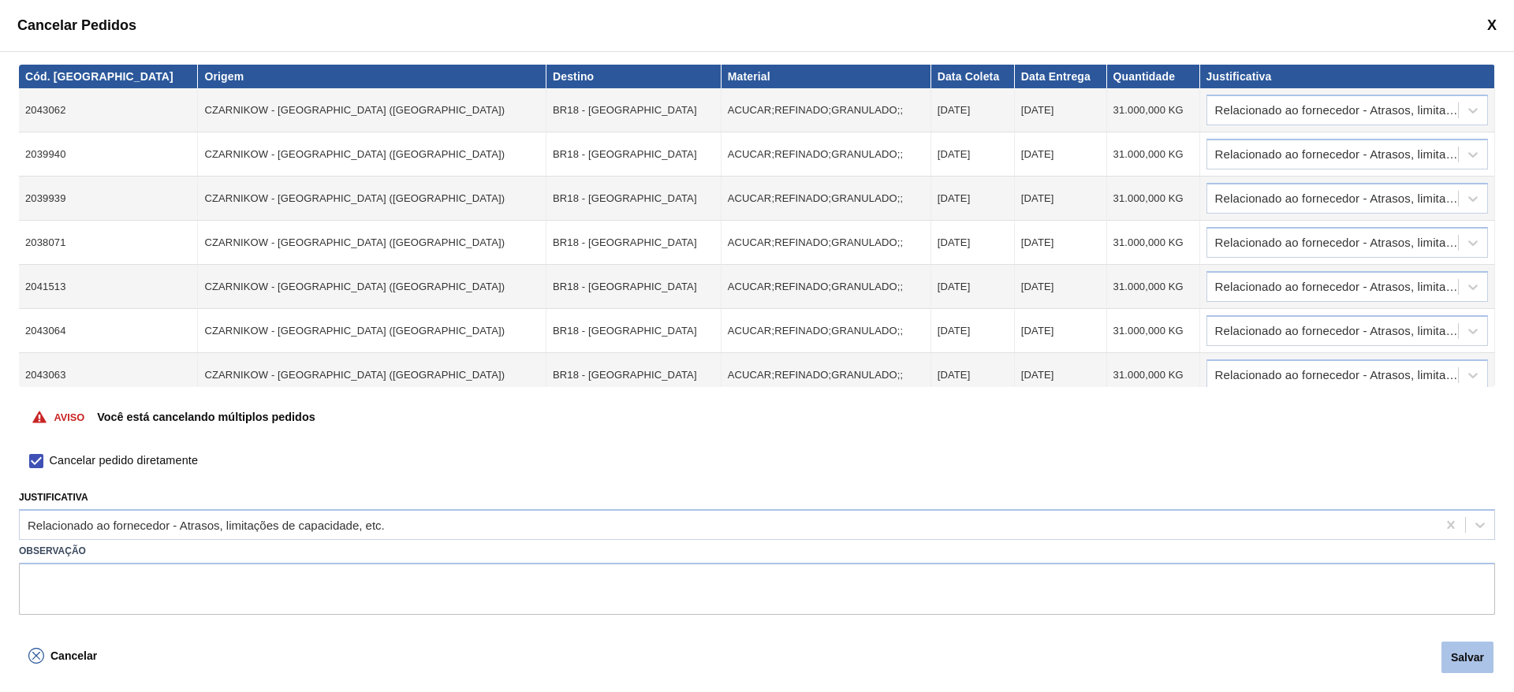
click at [1475, 662] on button "Salvar" at bounding box center [1467, 658] width 52 height 32
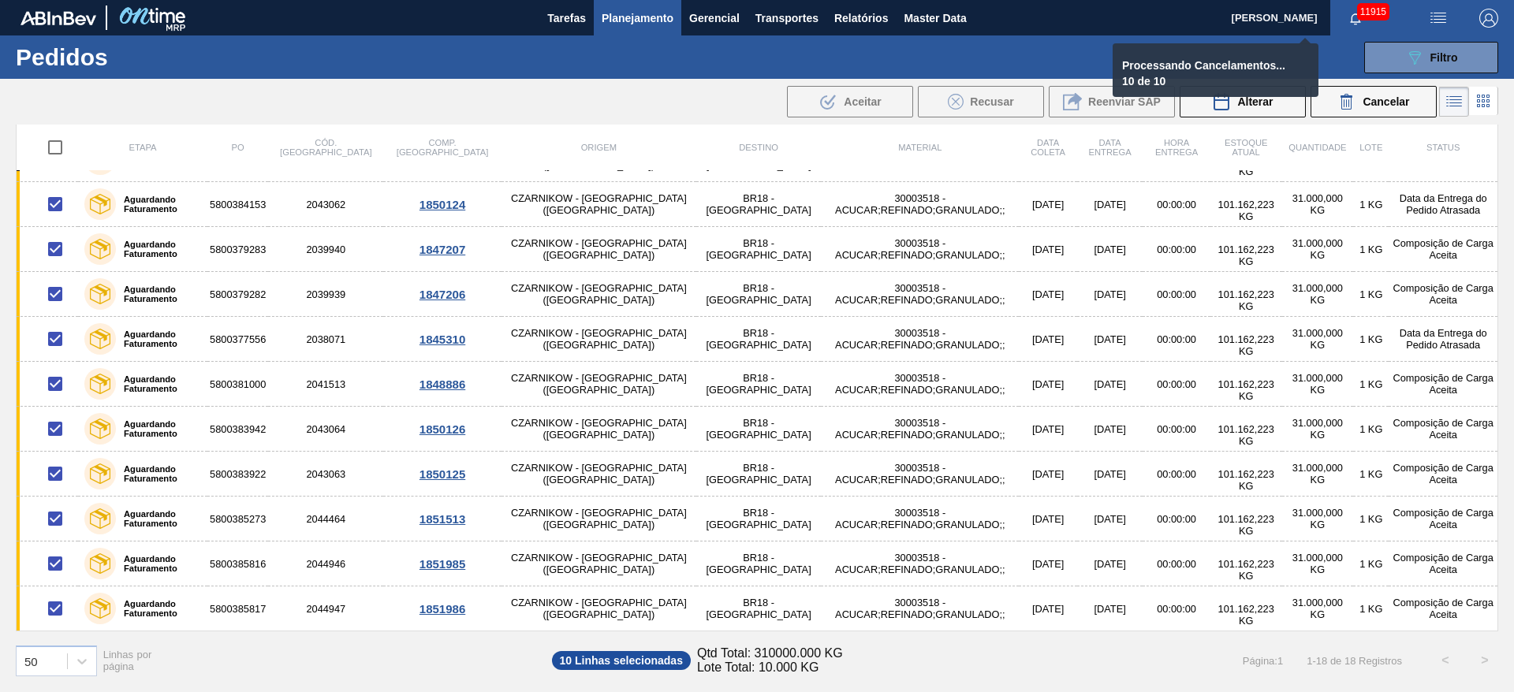
checkbox input "false"
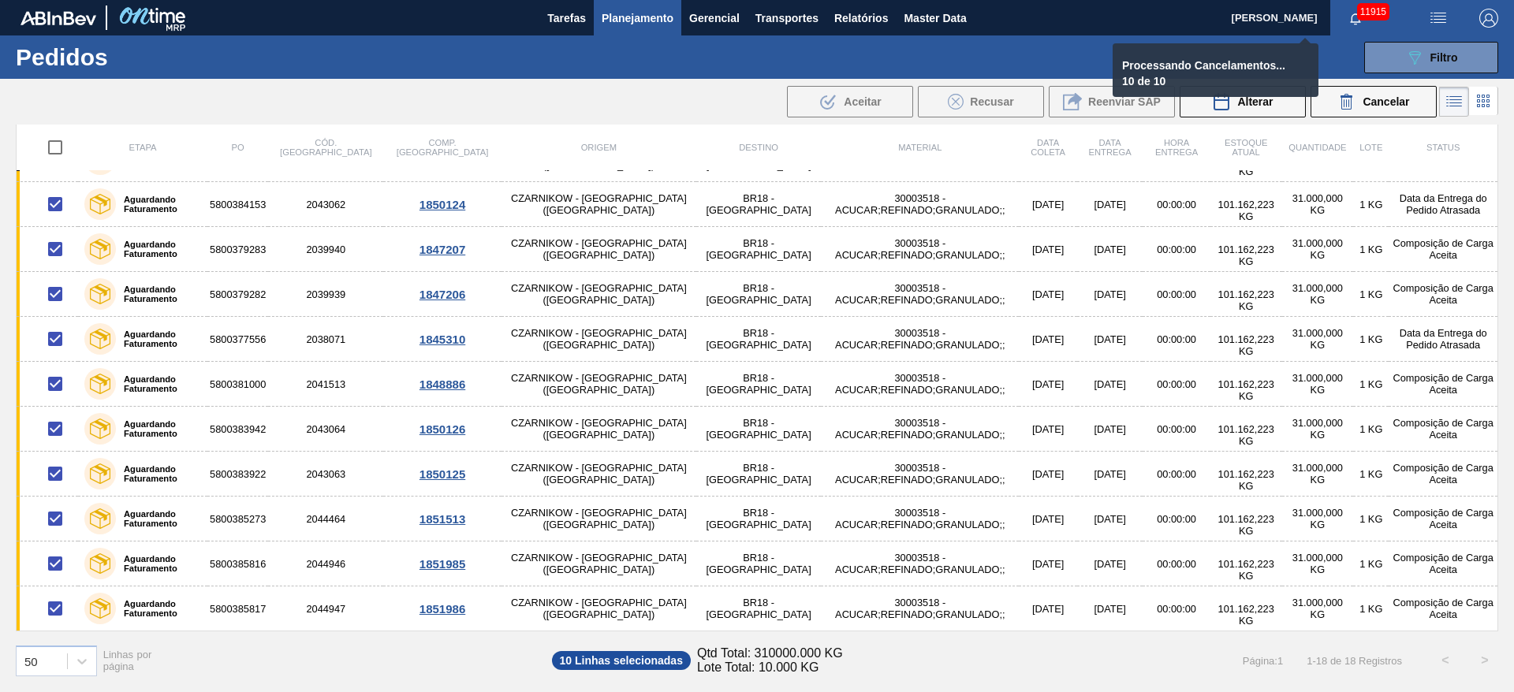
checkbox input "false"
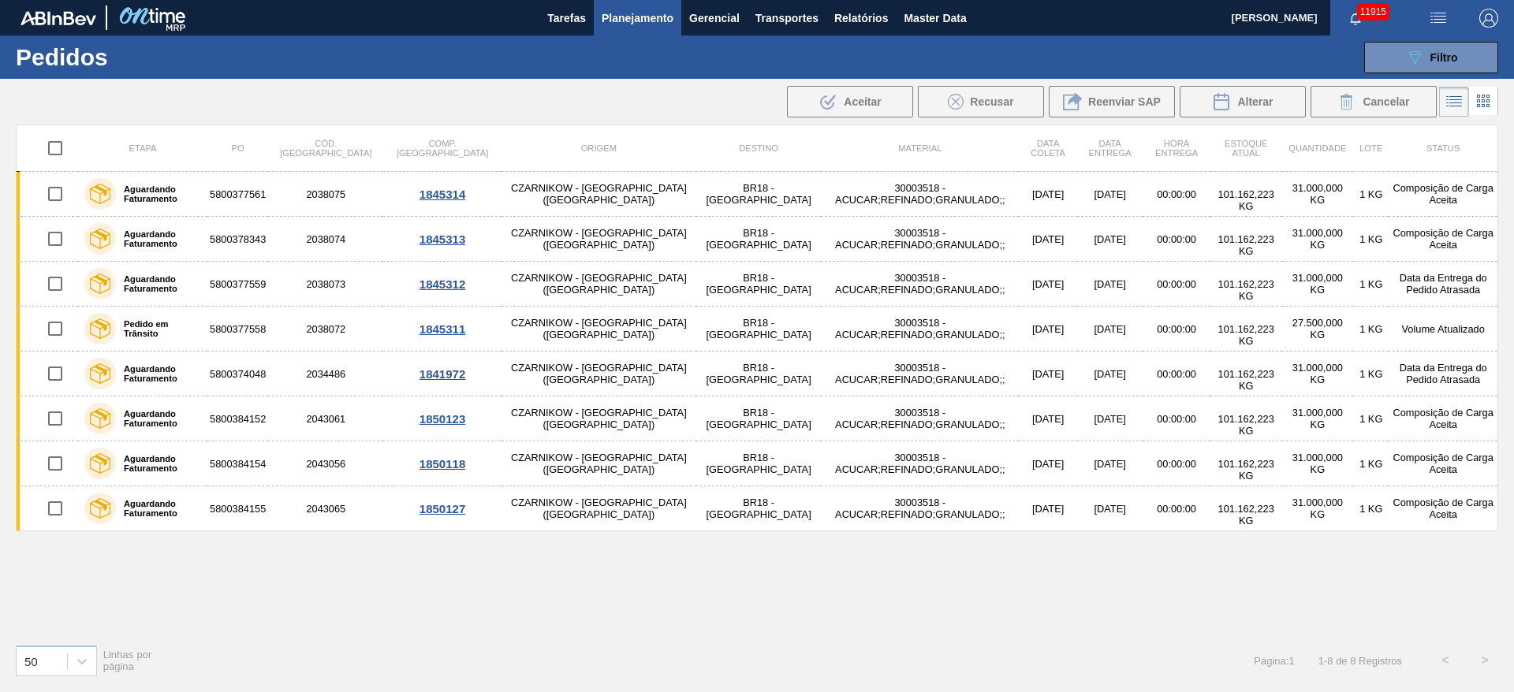
scroll to position [0, 0]
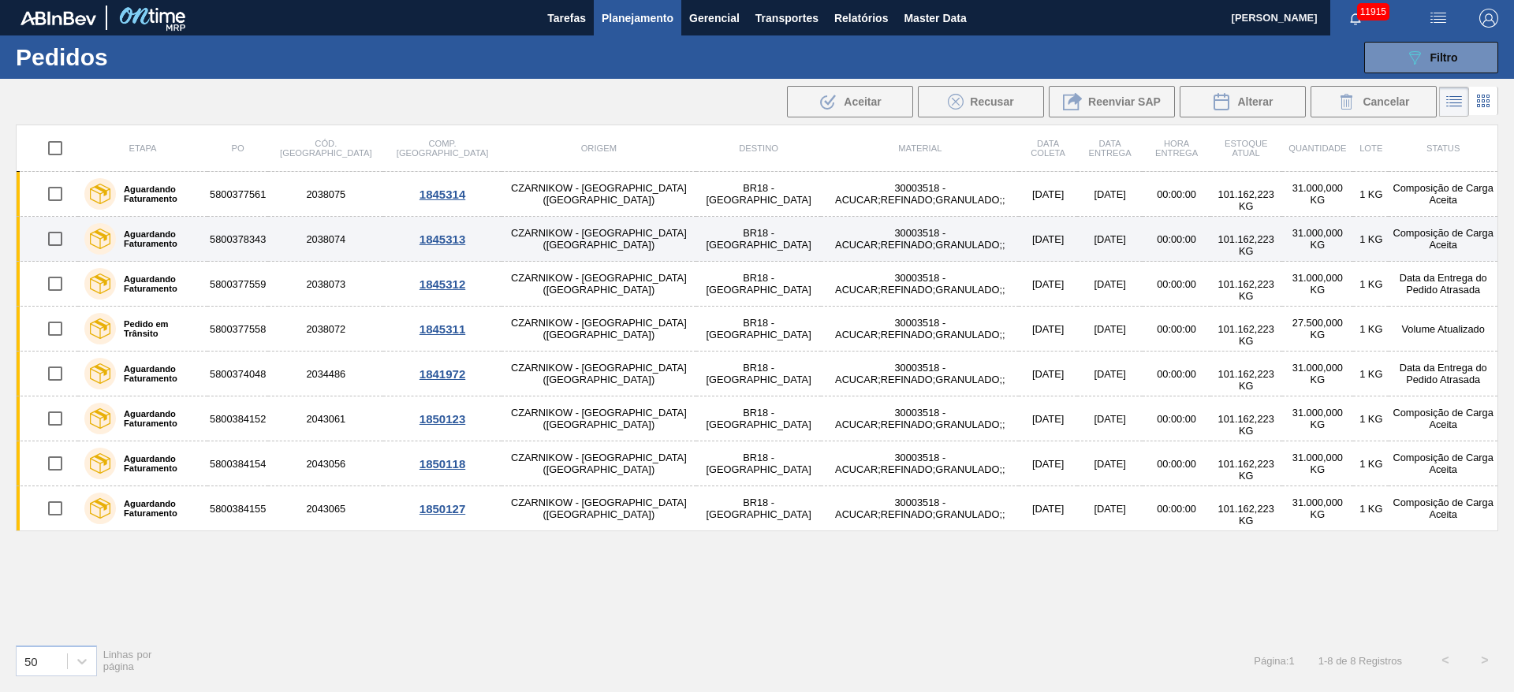
click at [49, 231] on input "checkbox" at bounding box center [55, 238] width 33 height 33
checkbox input "true"
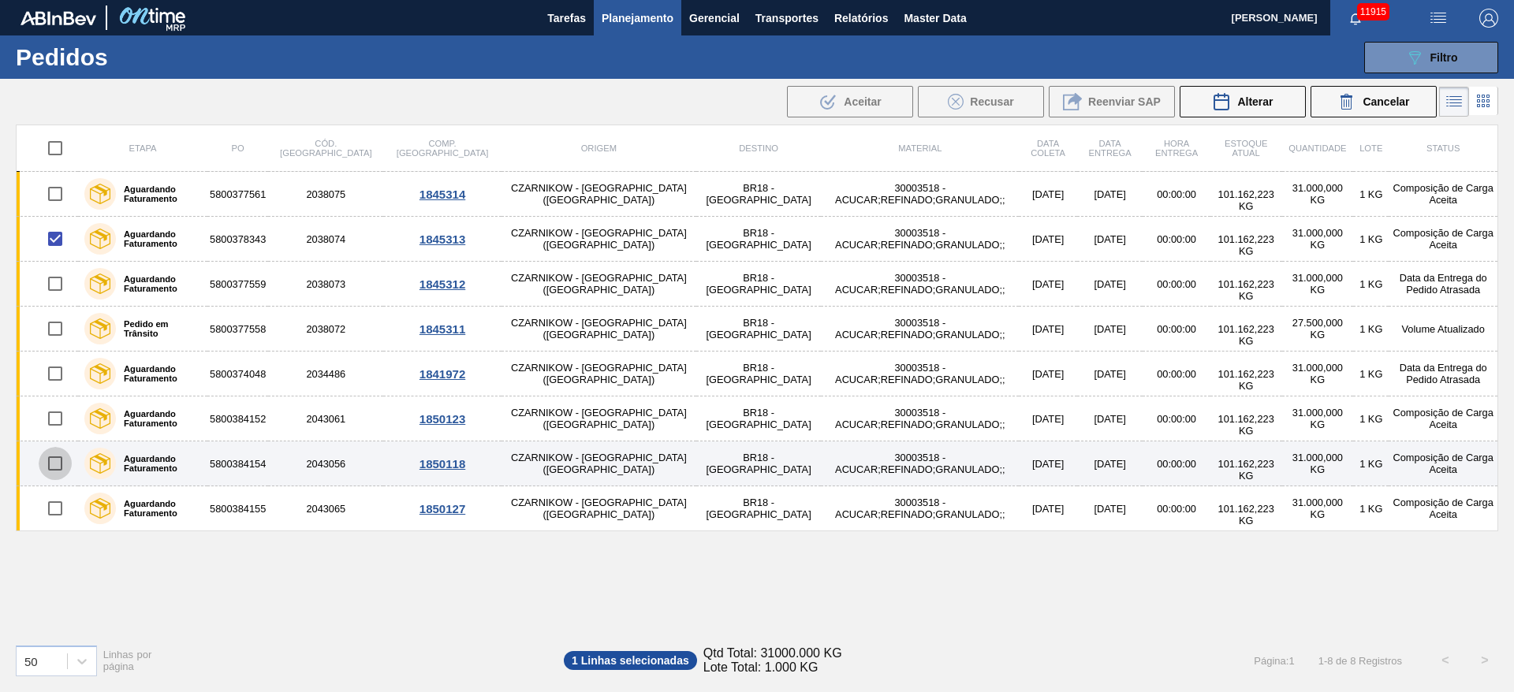
click at [64, 469] on input "checkbox" at bounding box center [55, 463] width 33 height 33
checkbox input "true"
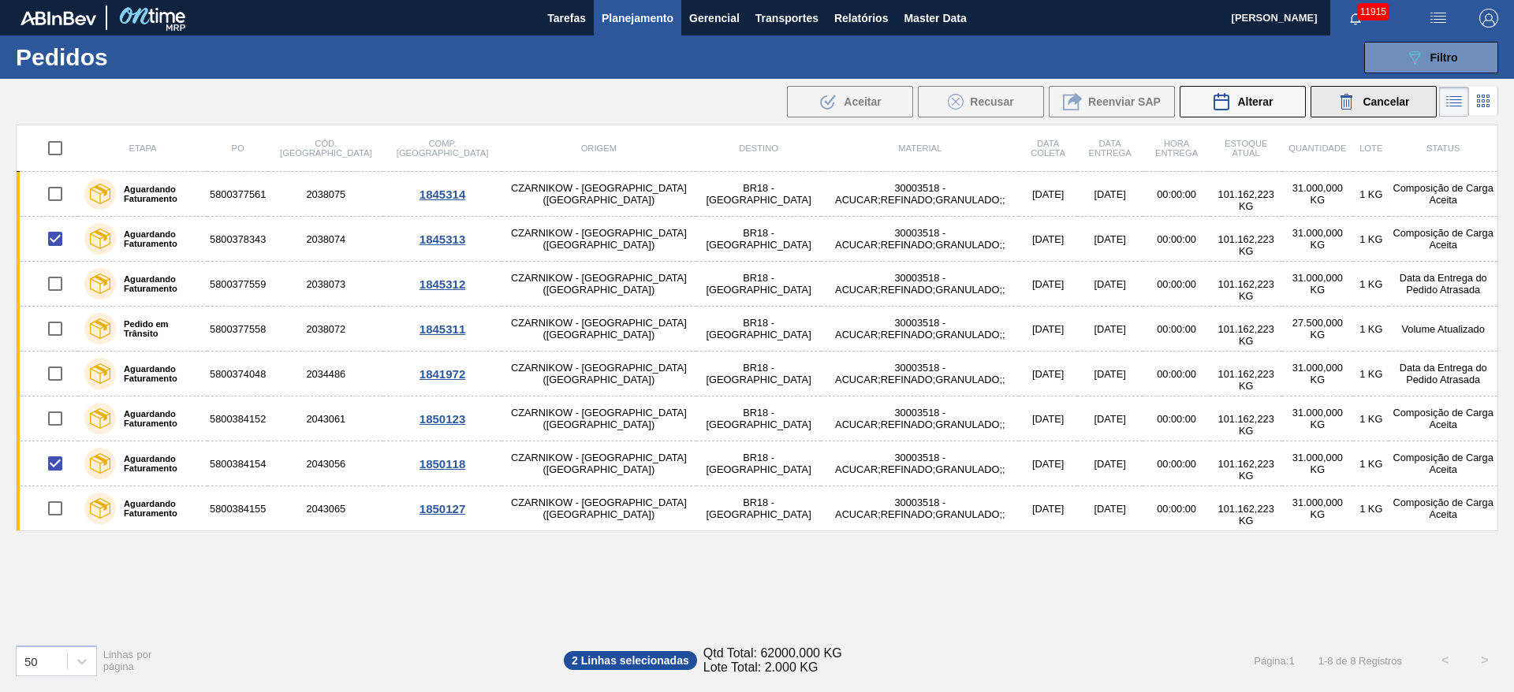
click at [1363, 105] on span "Cancelar" at bounding box center [1385, 101] width 47 height 13
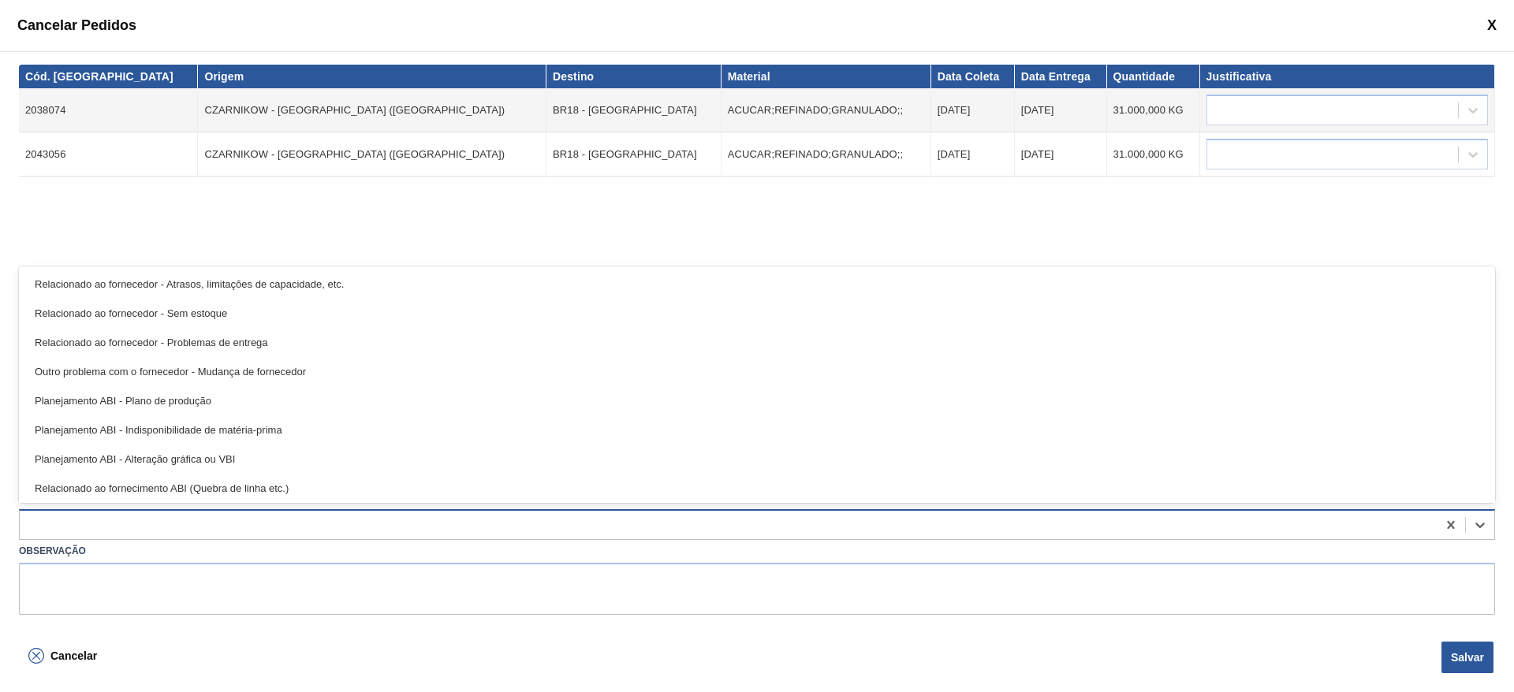
click at [110, 527] on div at bounding box center [728, 525] width 1417 height 23
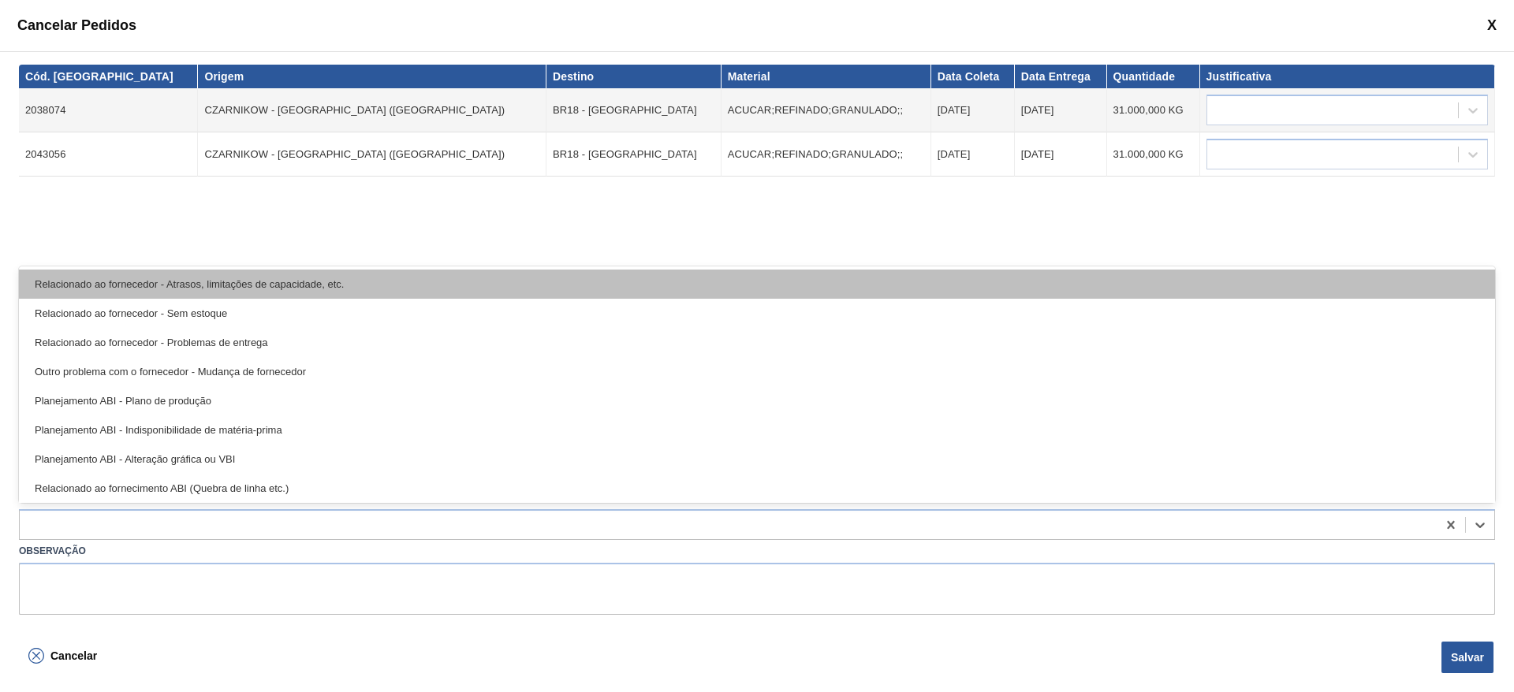
click at [139, 278] on div "Relacionado ao fornecedor - Atrasos, limitações de capacidade, etc." at bounding box center [757, 284] width 1476 height 29
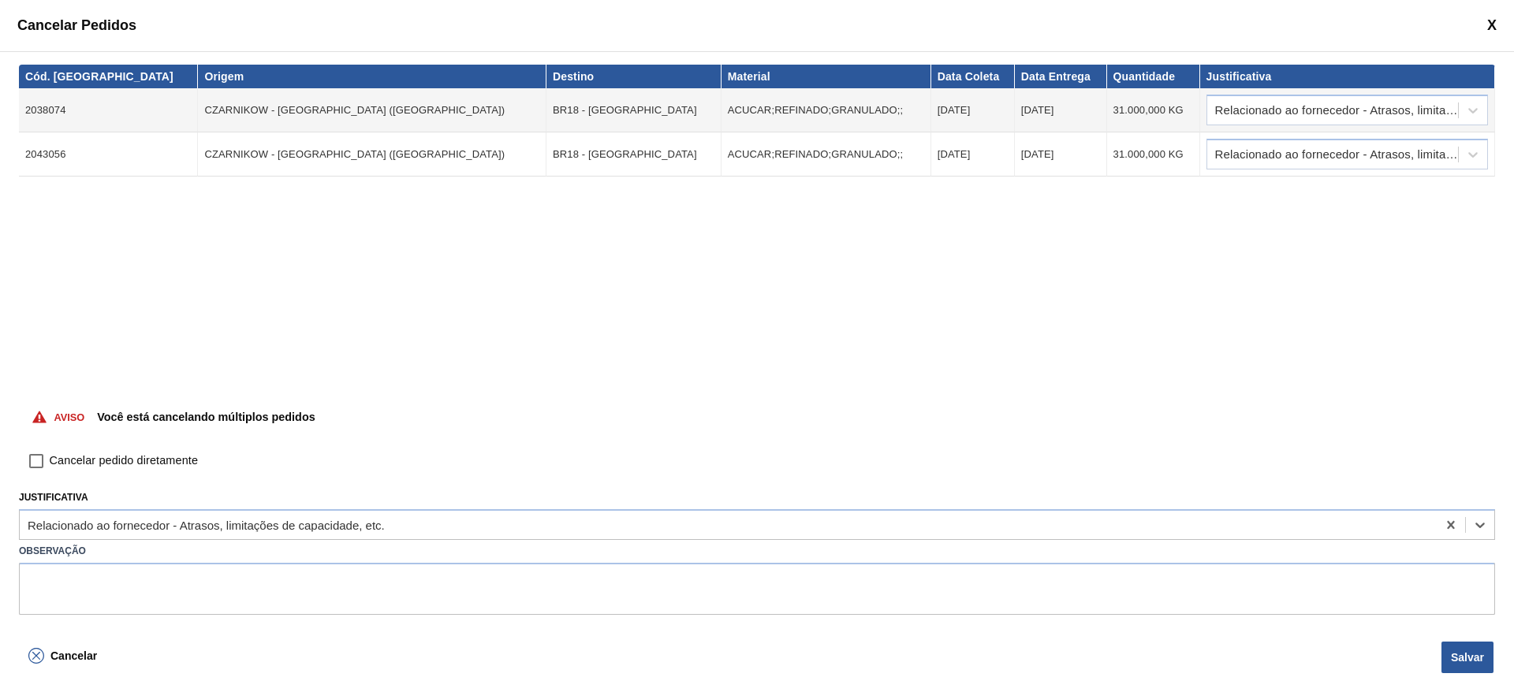
click at [47, 461] on input "Cancelar pedido diretamente" at bounding box center [36, 461] width 27 height 27
checkbox input "true"
click at [1458, 656] on button "Salvar" at bounding box center [1467, 658] width 52 height 32
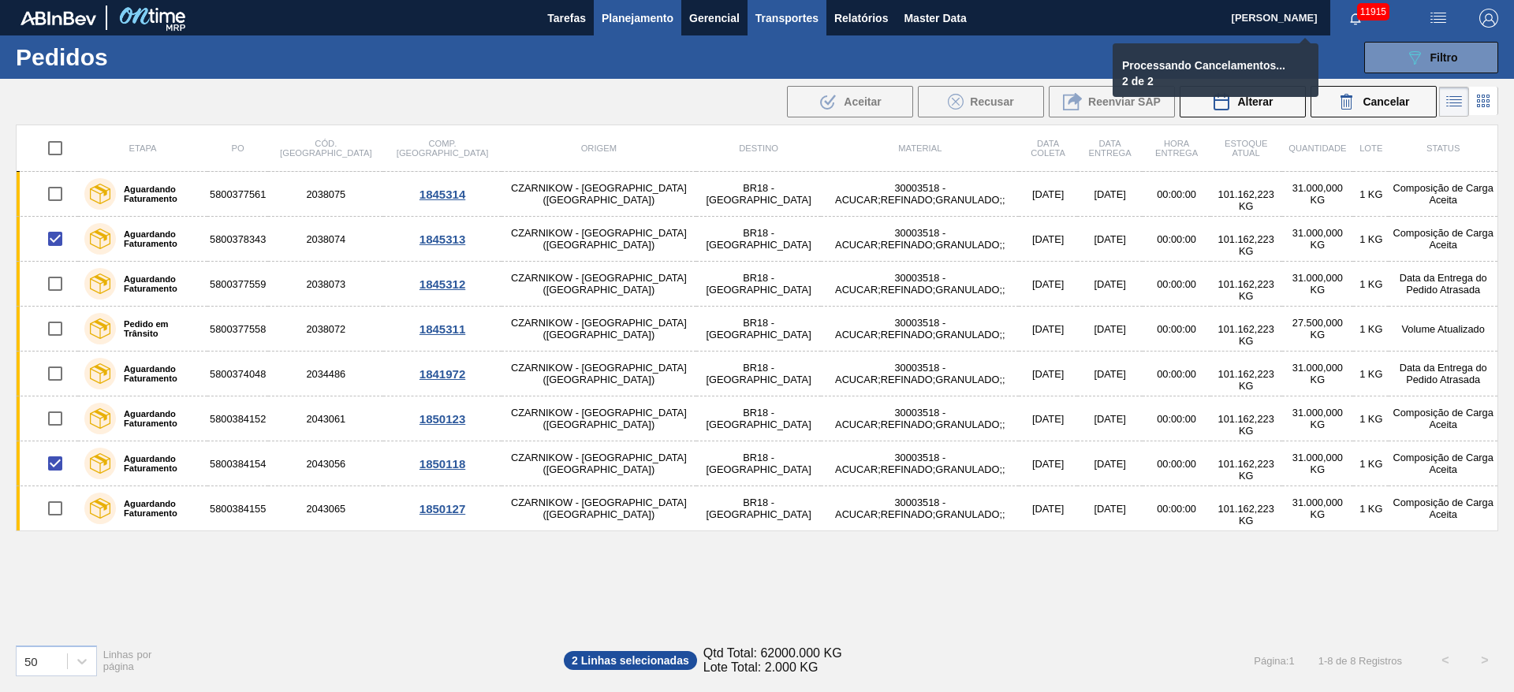
checkbox input "false"
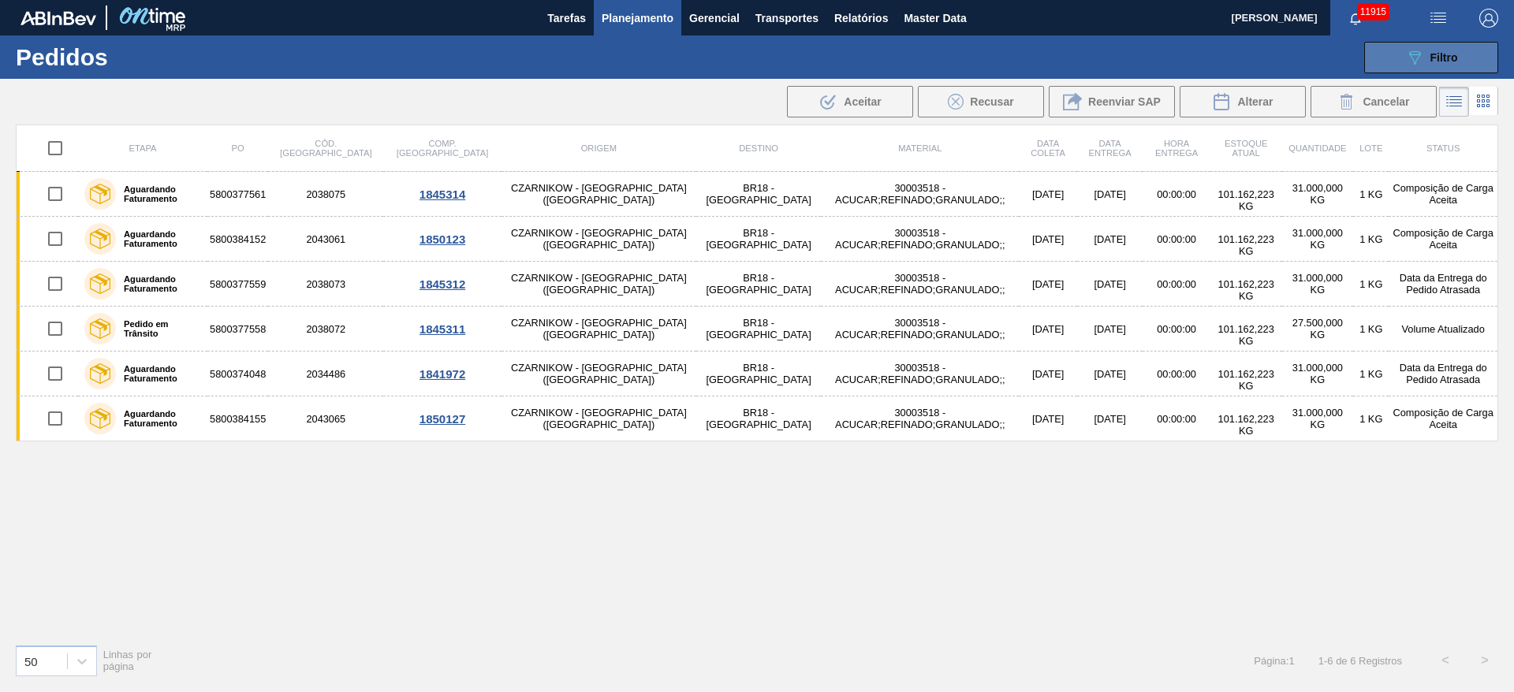
click at [1409, 55] on icon "089F7B8B-B2A5-4AFE-B5C0-19BA573D28AC" at bounding box center [1414, 57] width 19 height 19
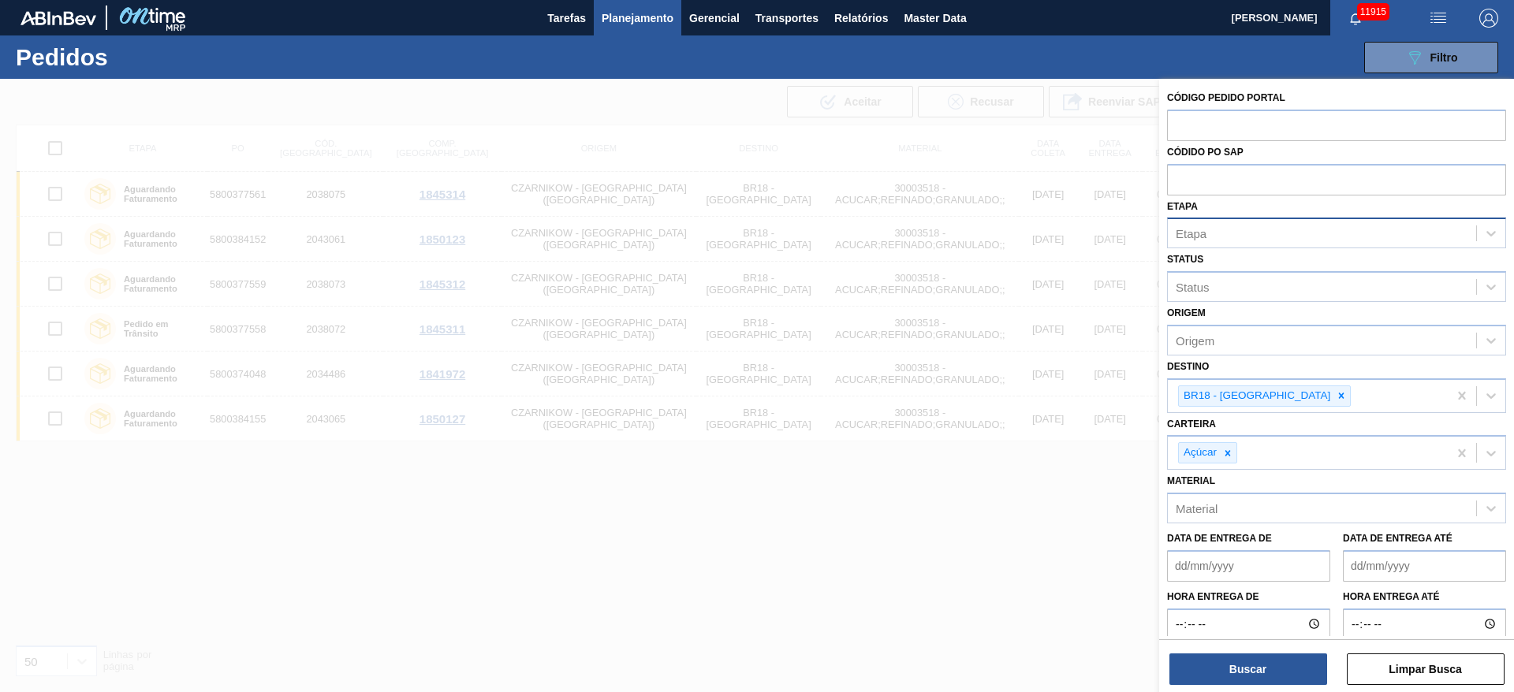
click at [1220, 241] on div "Etapa" at bounding box center [1322, 233] width 308 height 23
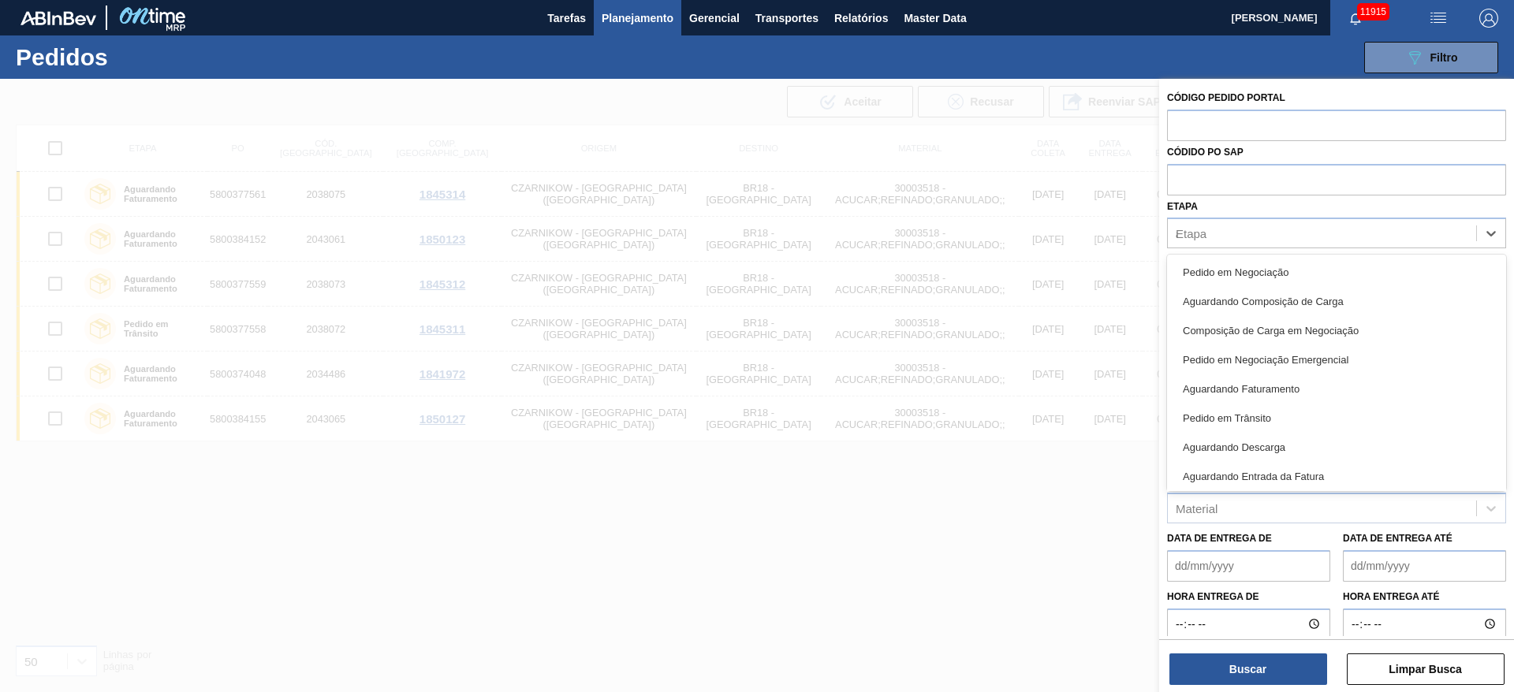
type input "ag"
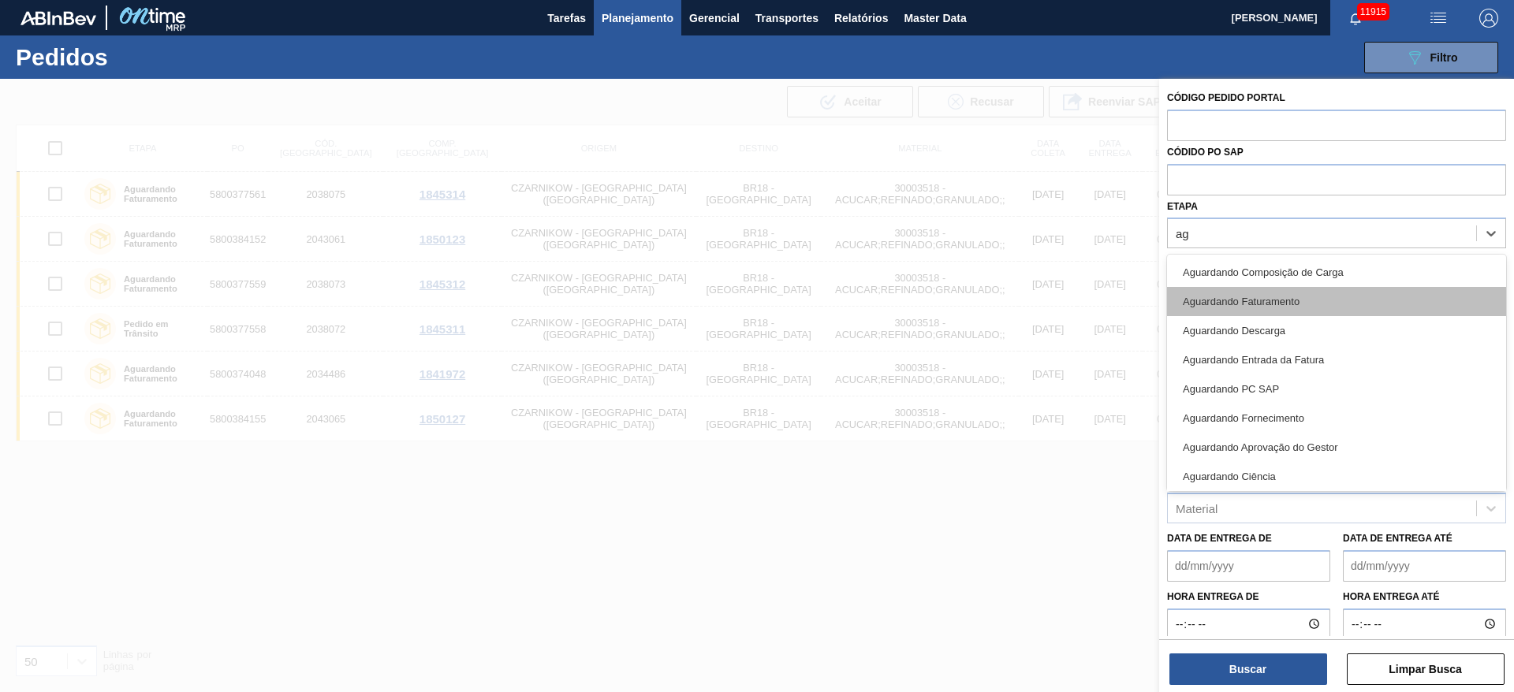
click at [1238, 298] on div "Aguardando Faturamento" at bounding box center [1336, 301] width 339 height 29
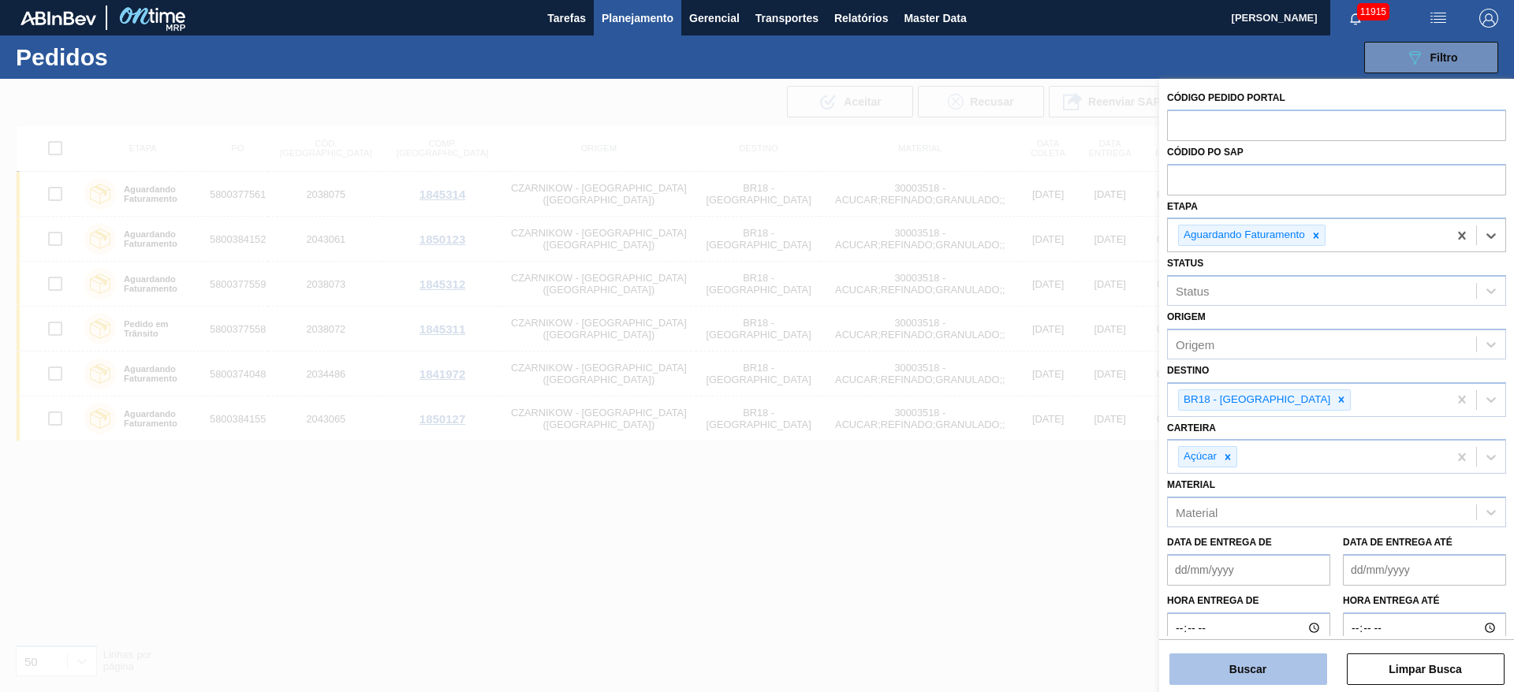
click at [1230, 665] on button "Buscar" at bounding box center [1248, 670] width 158 height 32
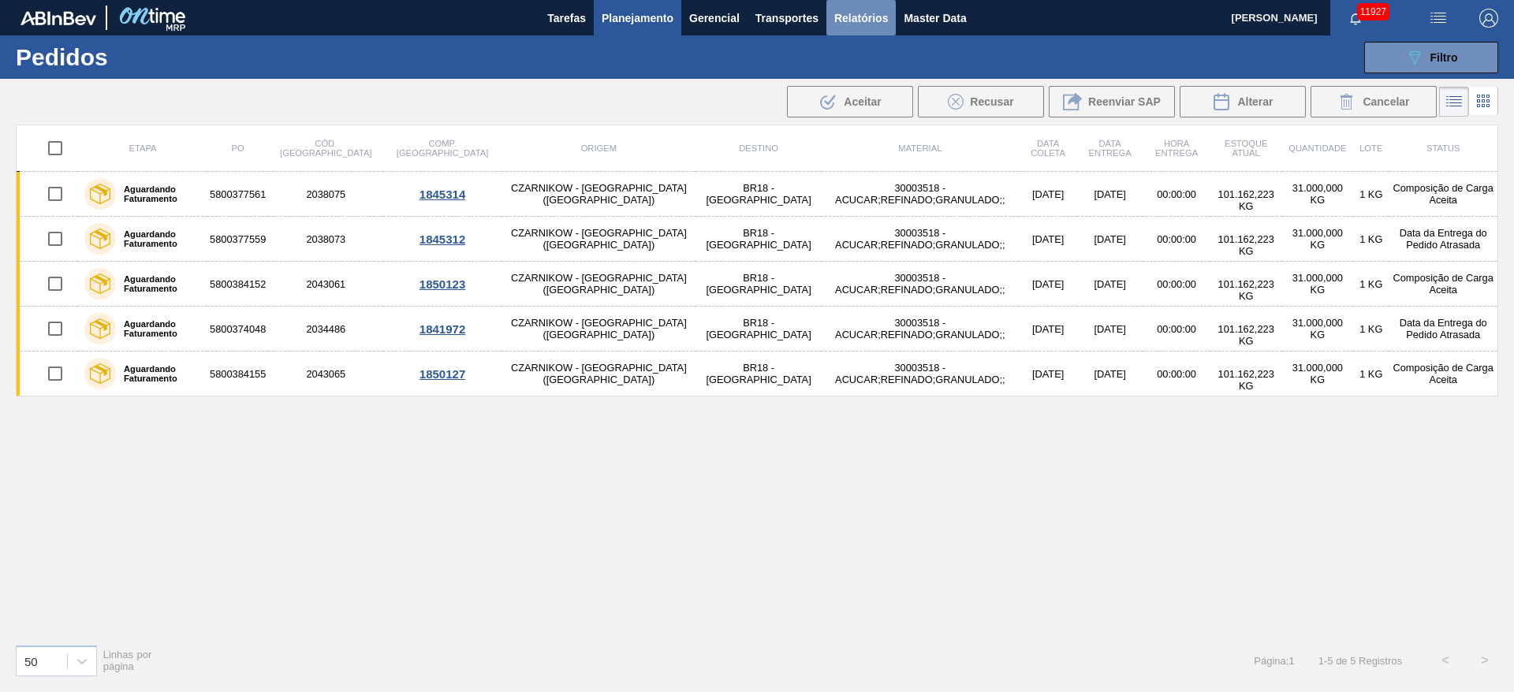
click at [858, 11] on span "Relatórios" at bounding box center [861, 18] width 54 height 19
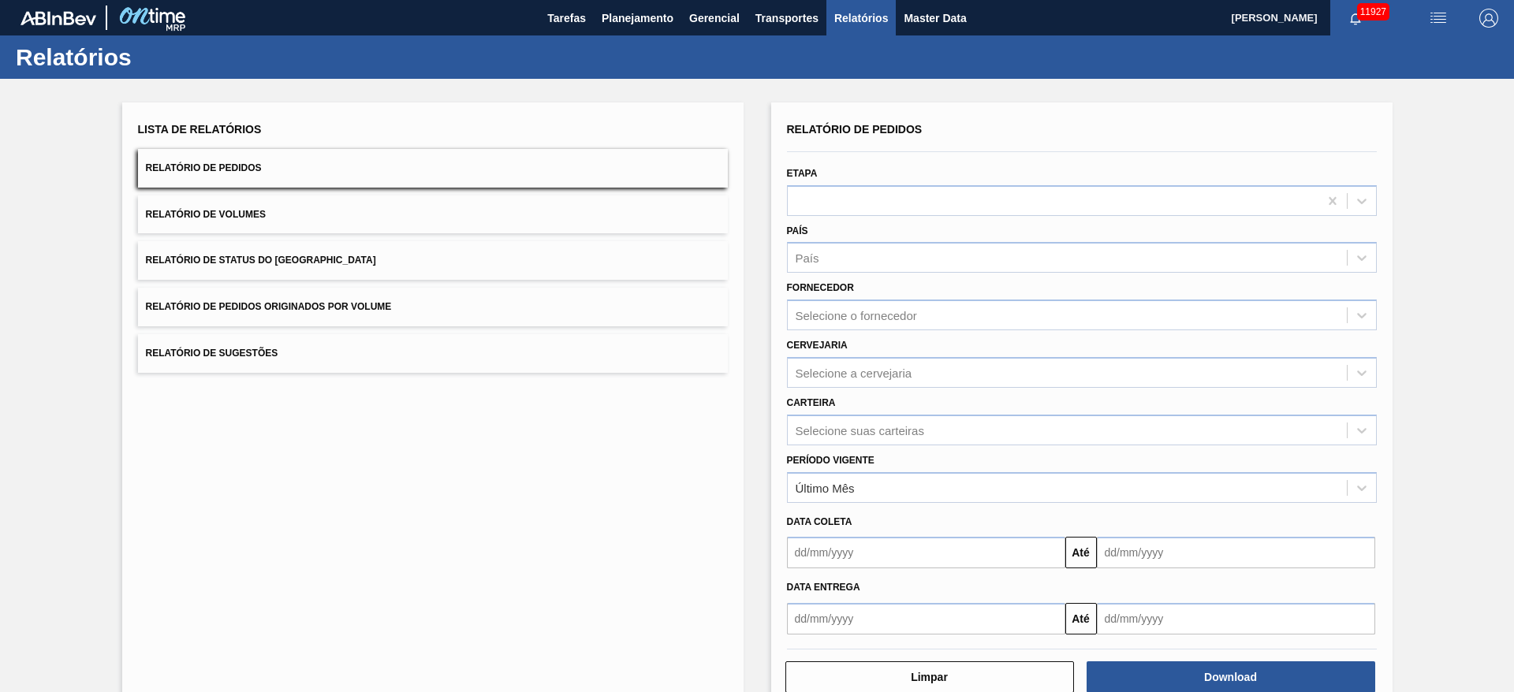
click at [536, 256] on button "Relatório de Status do Estoque" at bounding box center [433, 260] width 590 height 39
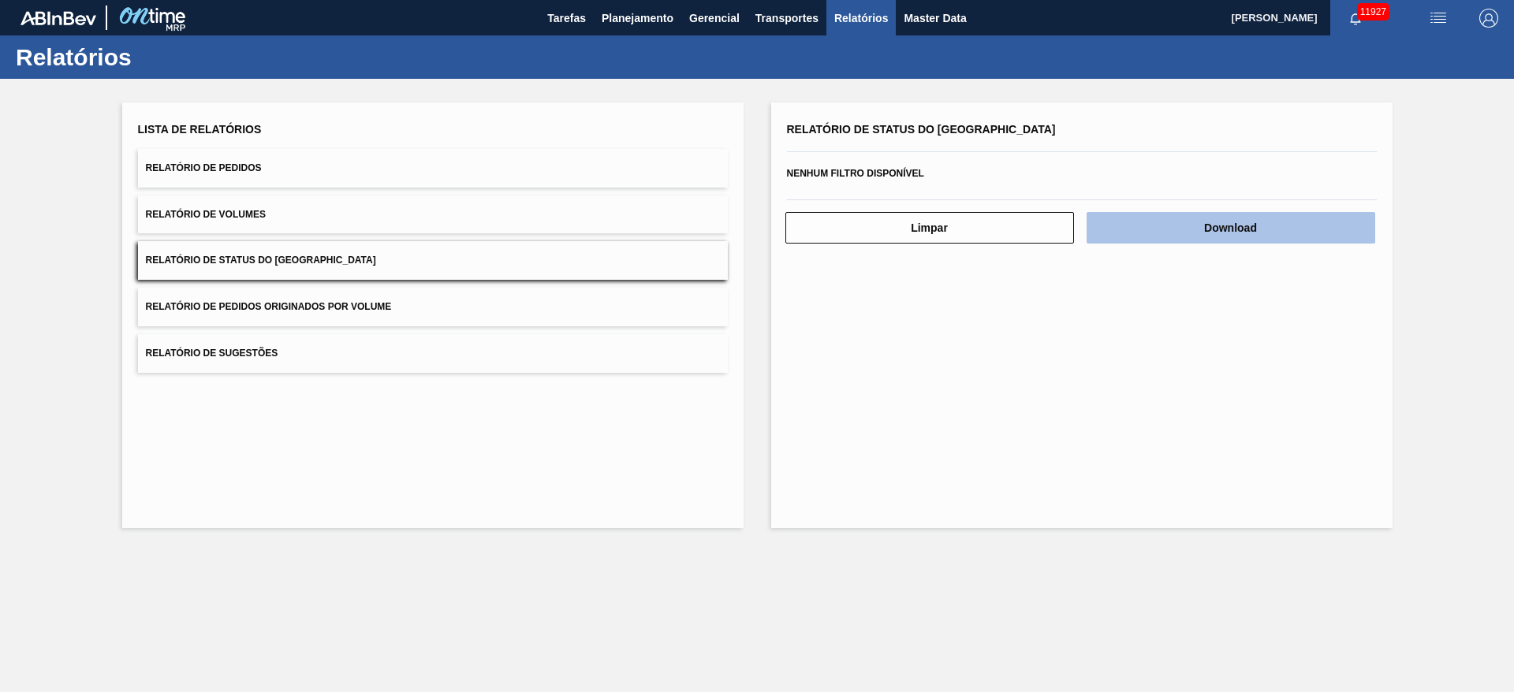
click at [1179, 240] on button "Download" at bounding box center [1230, 228] width 289 height 32
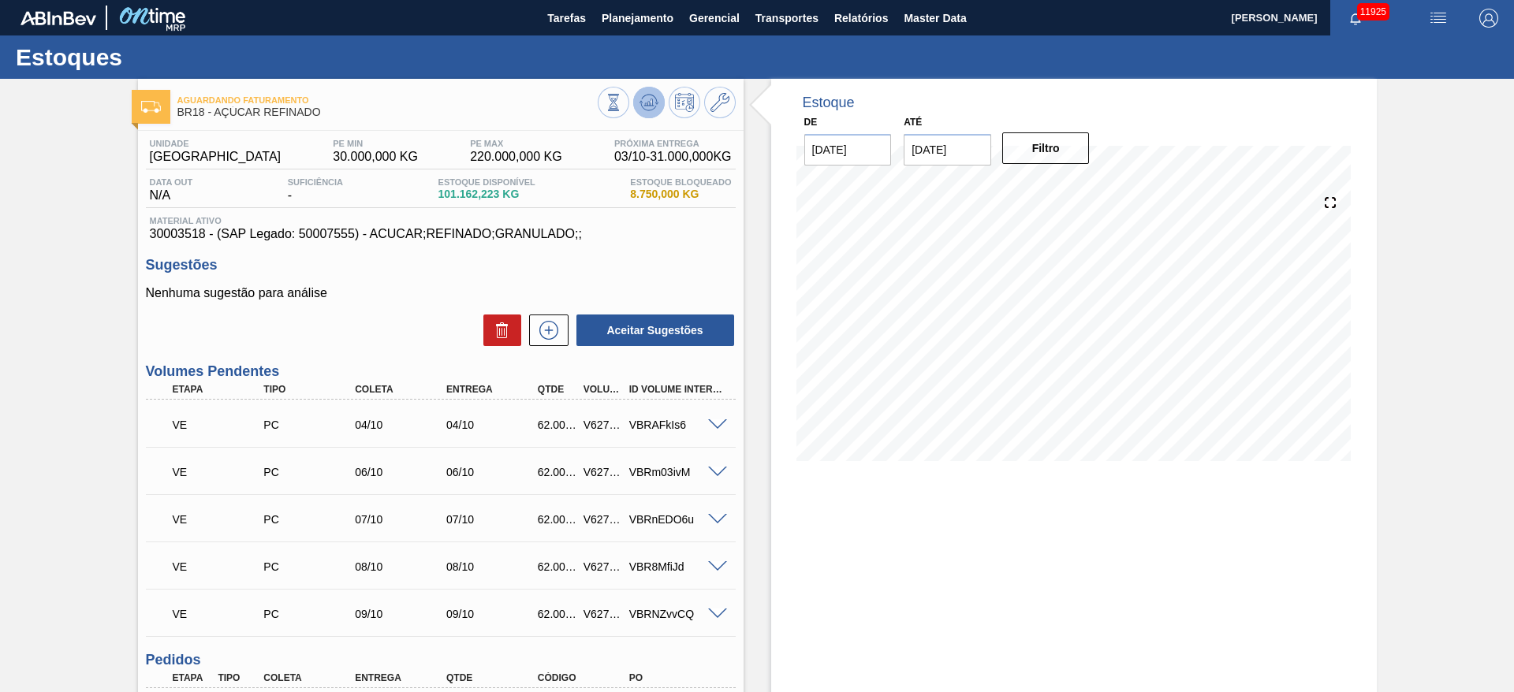
click at [657, 104] on button at bounding box center [649, 103] width 32 height 32
click at [652, 105] on icon at bounding box center [648, 102] width 19 height 19
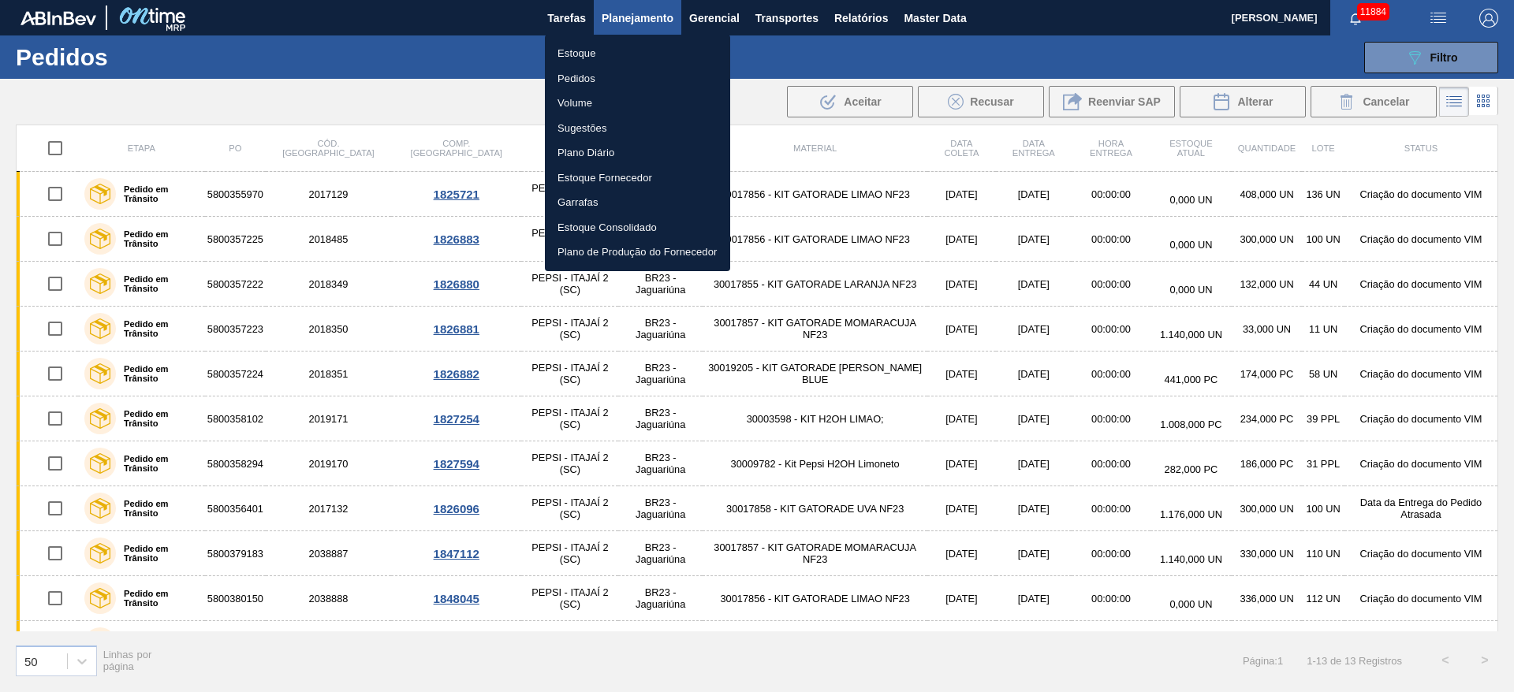
click at [642, 57] on li "Estoque" at bounding box center [637, 53] width 185 height 25
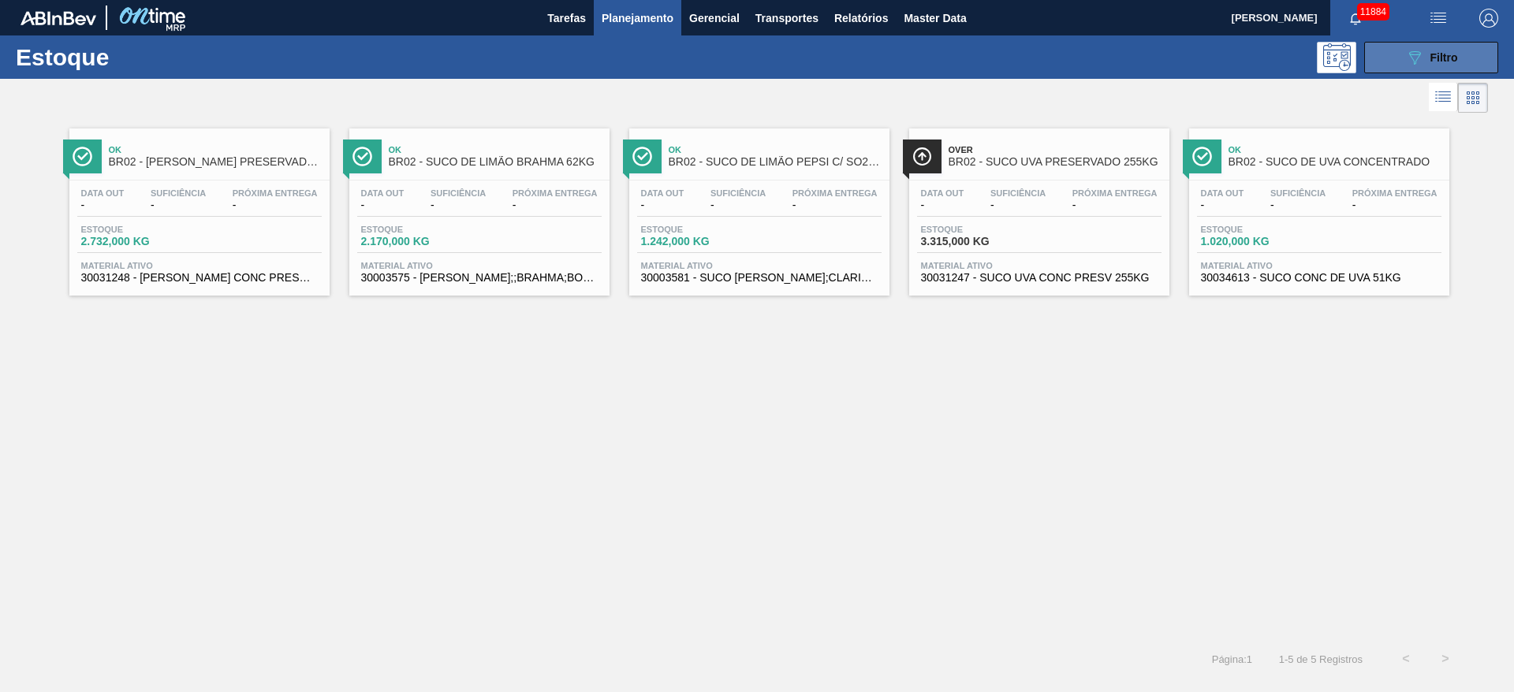
click at [1398, 55] on button "089F7B8B-B2A5-4AFE-B5C0-19BA573D28AC Filtro" at bounding box center [1431, 58] width 134 height 32
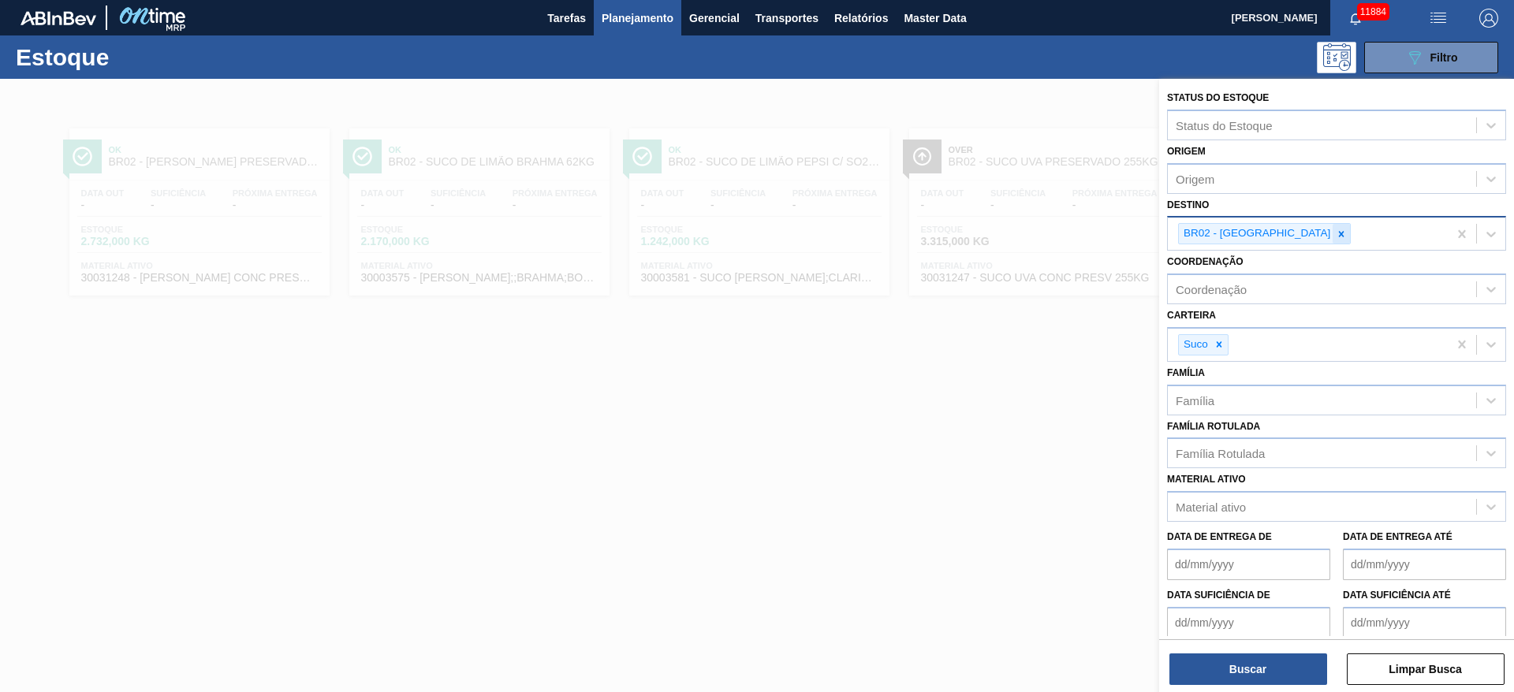
click at [1332, 227] on div at bounding box center [1340, 234] width 17 height 20
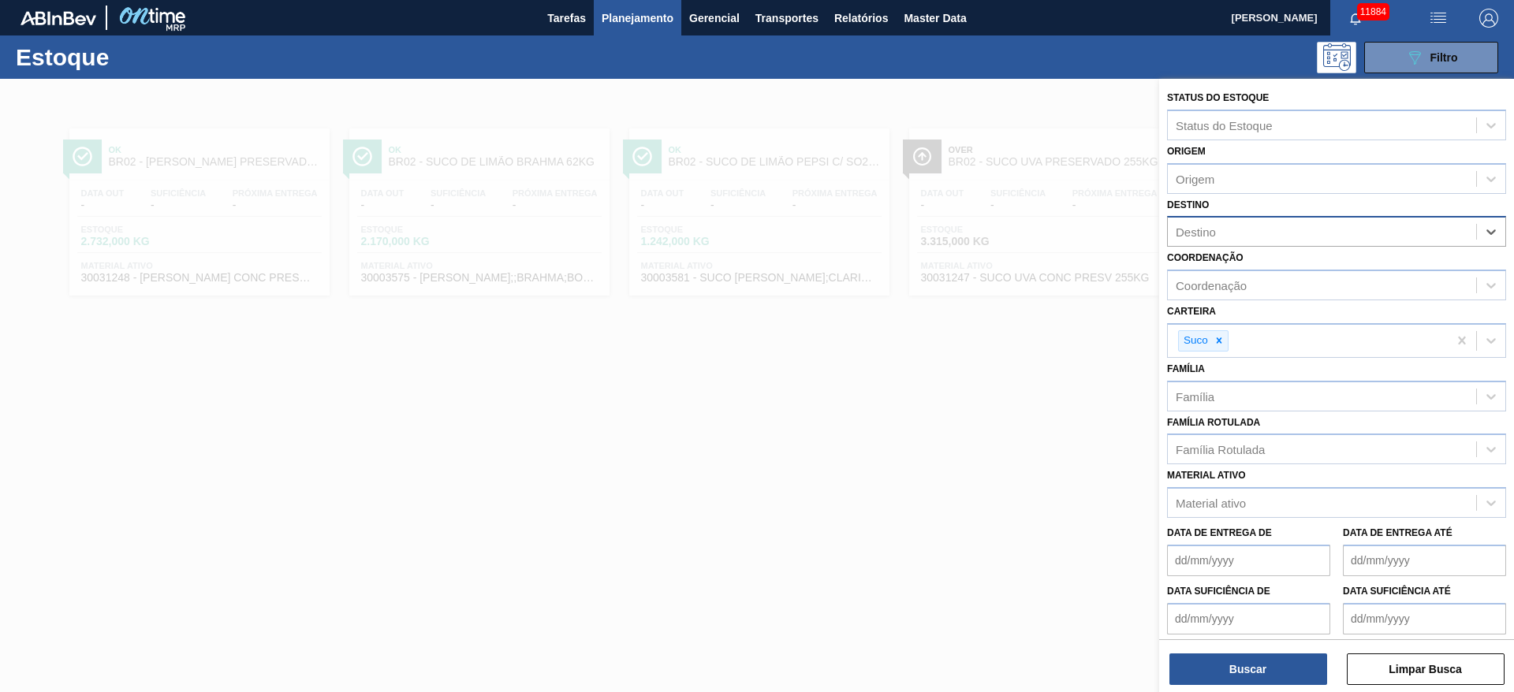
click at [1272, 227] on div "Destino" at bounding box center [1322, 232] width 308 height 23
click at [1252, 199] on div "Destino Destino" at bounding box center [1336, 221] width 339 height 54
click at [1251, 233] on div "Destino" at bounding box center [1322, 232] width 308 height 23
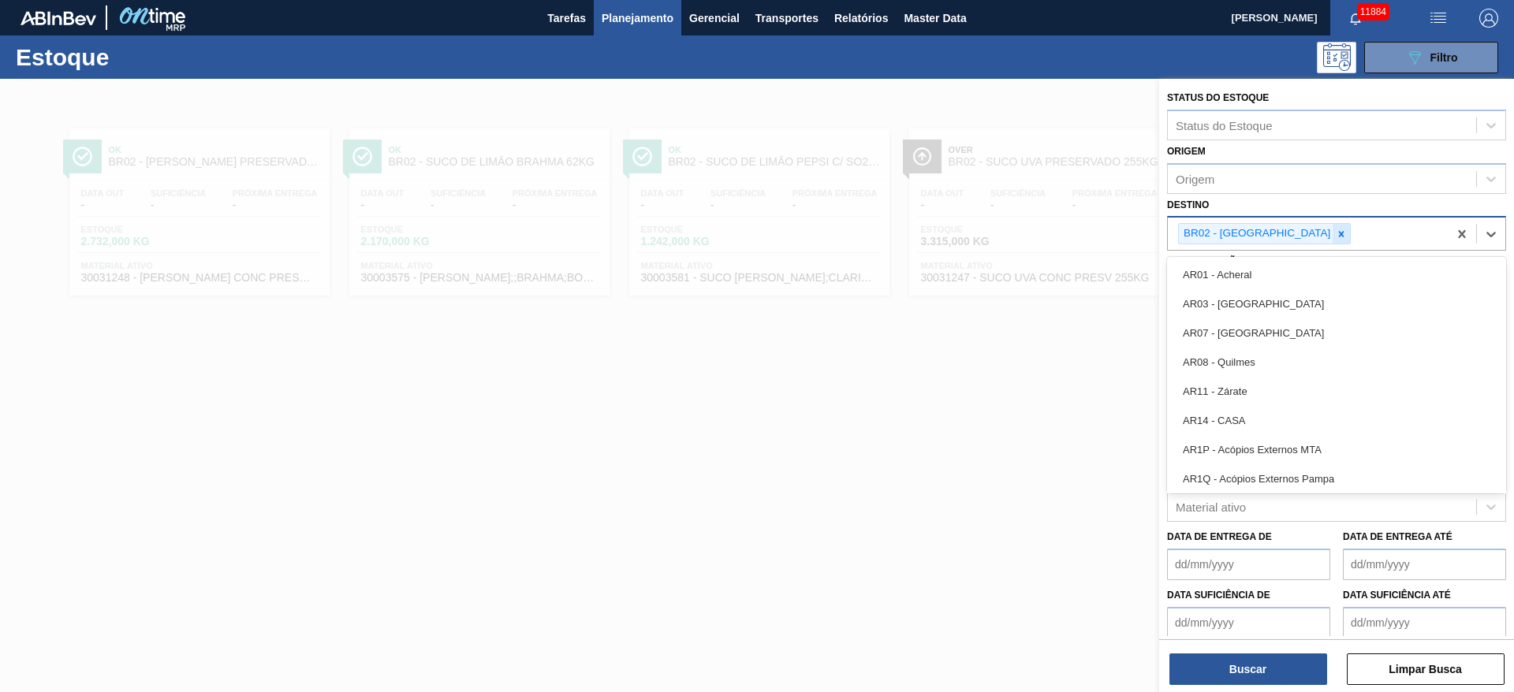
click at [1332, 240] on div at bounding box center [1340, 234] width 17 height 20
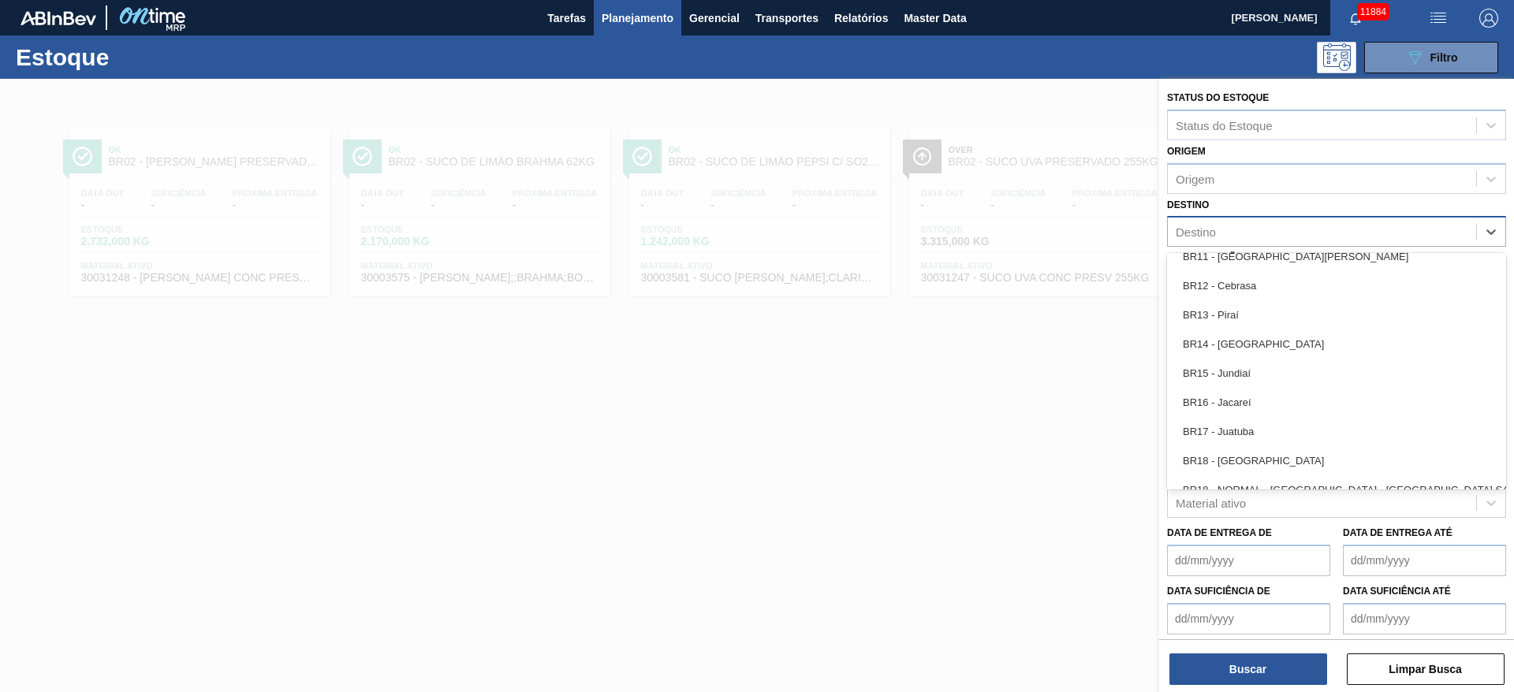
scroll to position [1182, 0]
click at [1258, 400] on div "BR19 - [GEOGRAPHIC_DATA]" at bounding box center [1336, 400] width 339 height 29
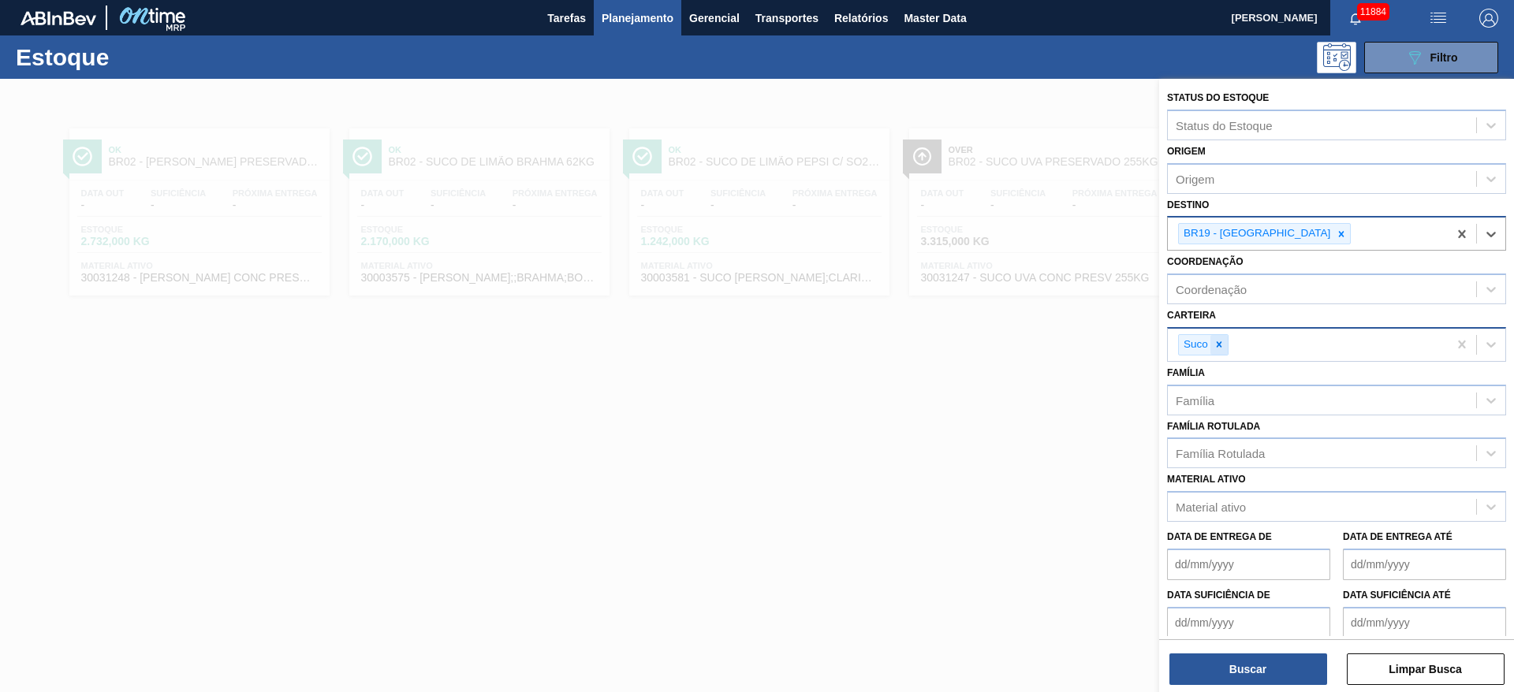
click at [1223, 336] on div at bounding box center [1218, 345] width 17 height 20
click at [1223, 336] on div "Carteira" at bounding box center [1322, 342] width 308 height 23
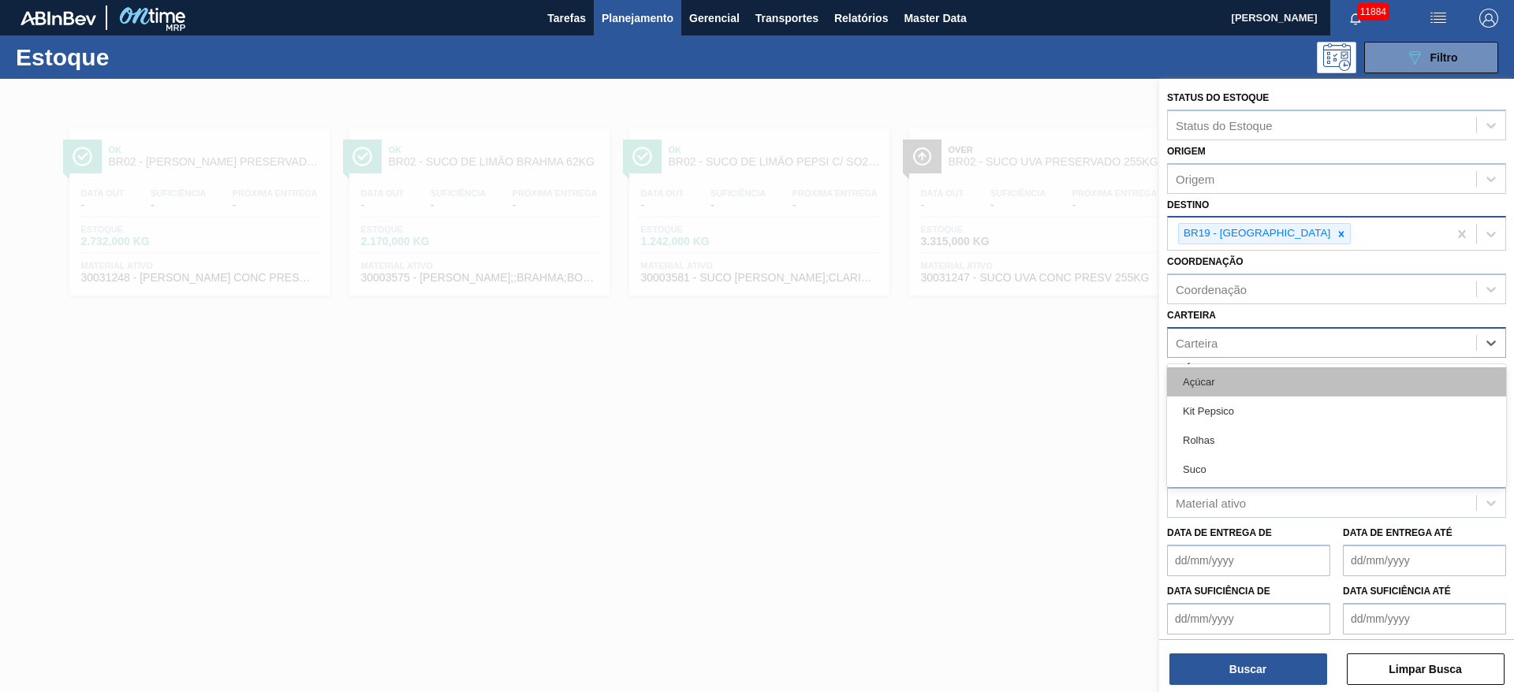
click at [1230, 378] on div "Açúcar" at bounding box center [1336, 381] width 339 height 29
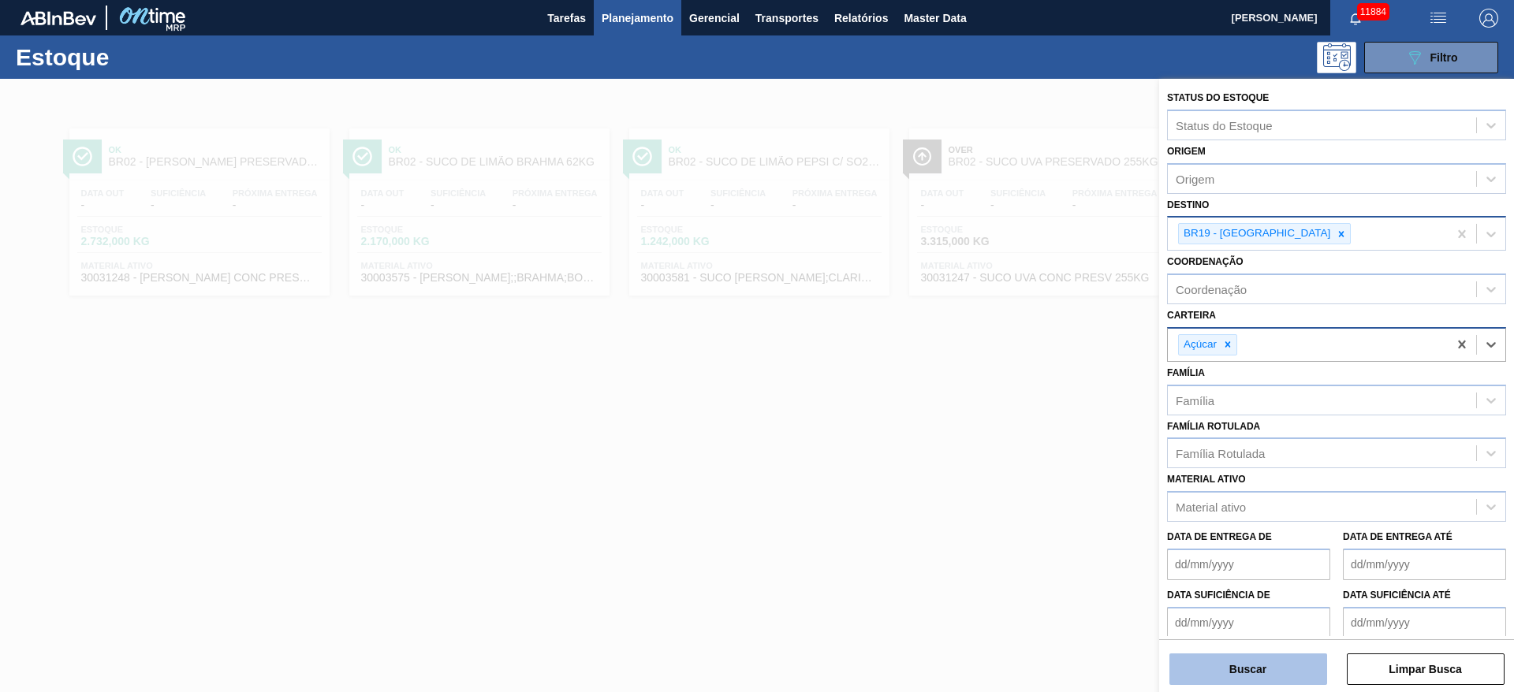
click at [1271, 672] on button "Buscar" at bounding box center [1248, 670] width 158 height 32
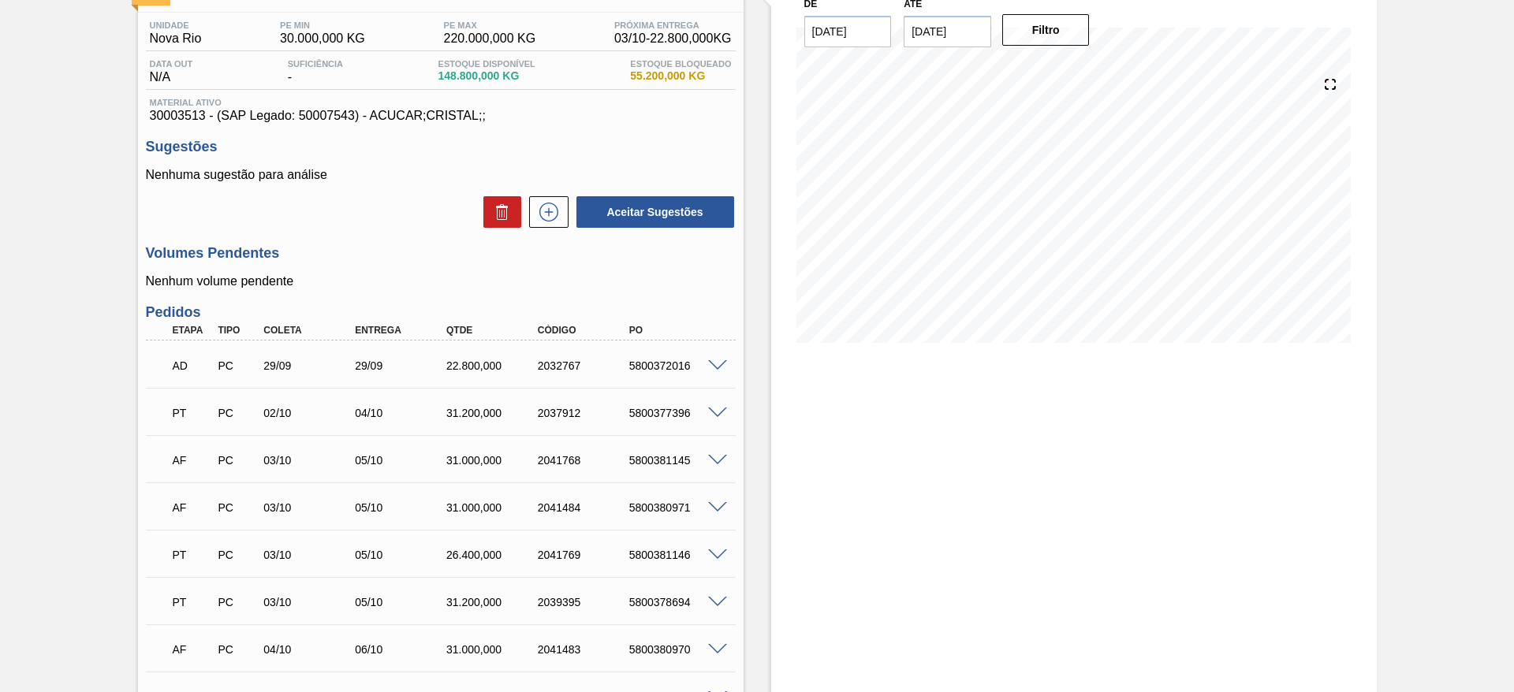
scroll to position [236, 0]
